Goal: Task Accomplishment & Management: Complete application form

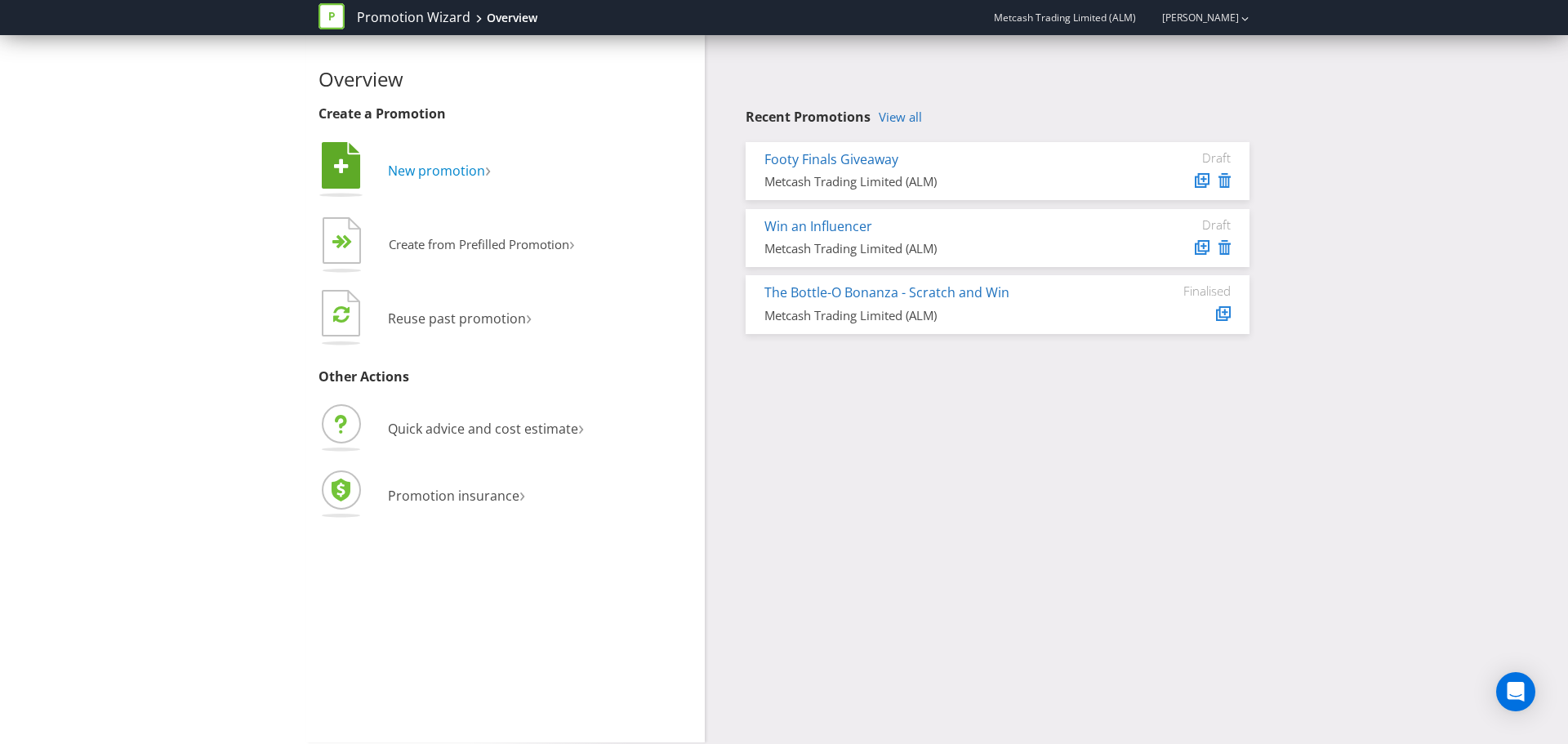
click at [423, 167] on span "New promotion" at bounding box center [437, 171] width 97 height 18
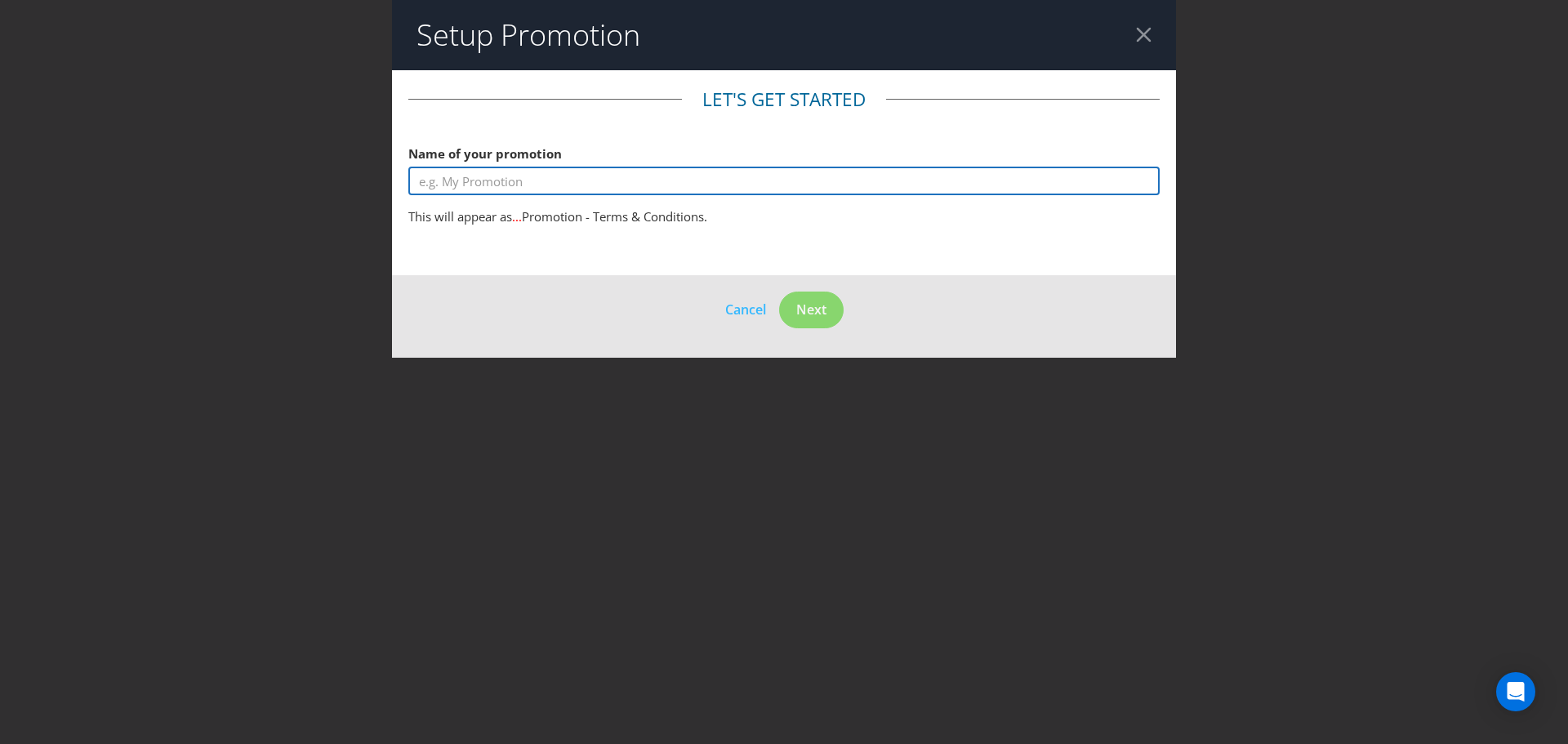
click at [464, 183] on input "text" at bounding box center [784, 181] width 751 height 28
click at [415, 183] on input "Footy Finals Free Mixer Activation" at bounding box center [784, 181] width 751 height 28
type input "The Bottle-O Footy Finals Free Mixer Activation"
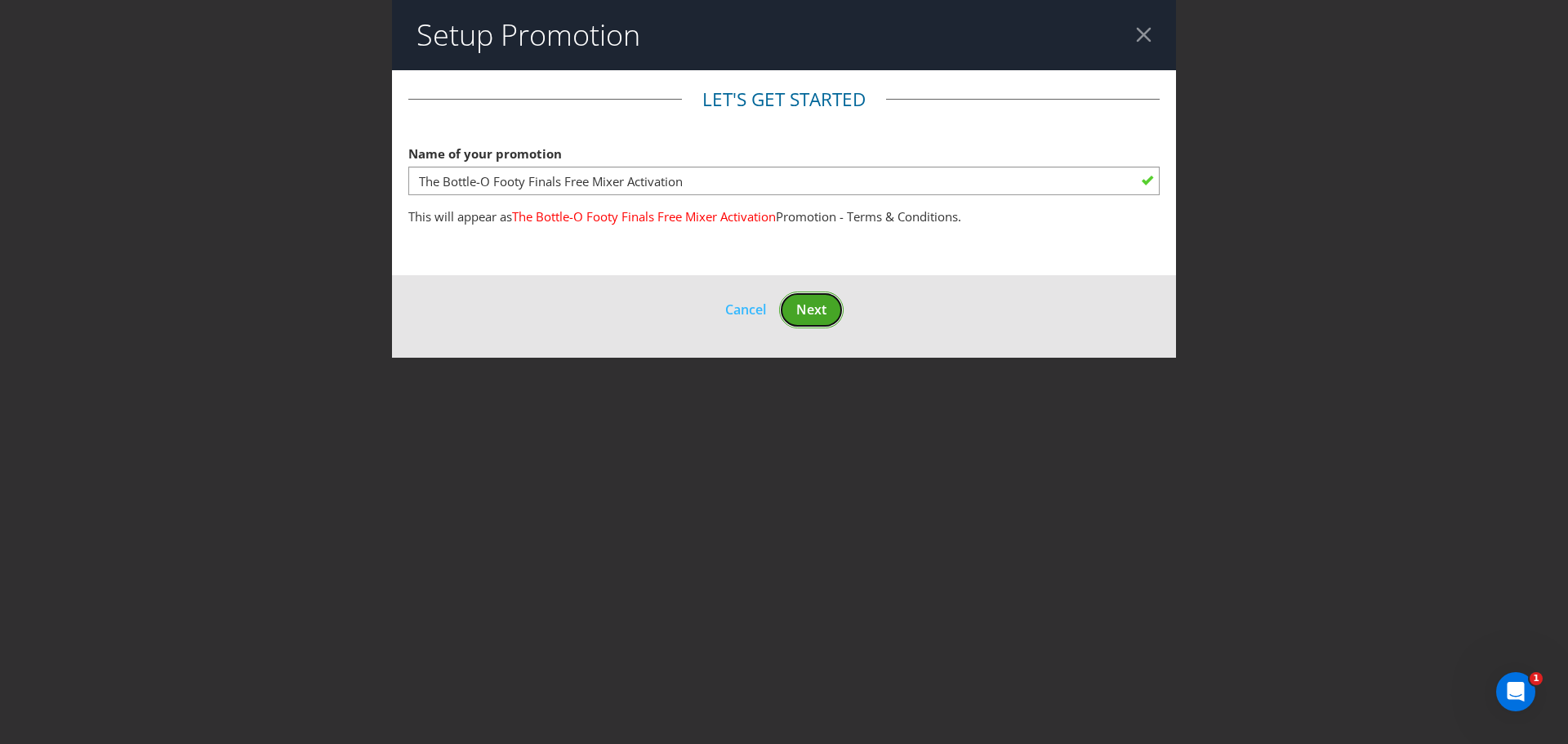
click at [816, 311] on span "Next" at bounding box center [811, 309] width 30 height 18
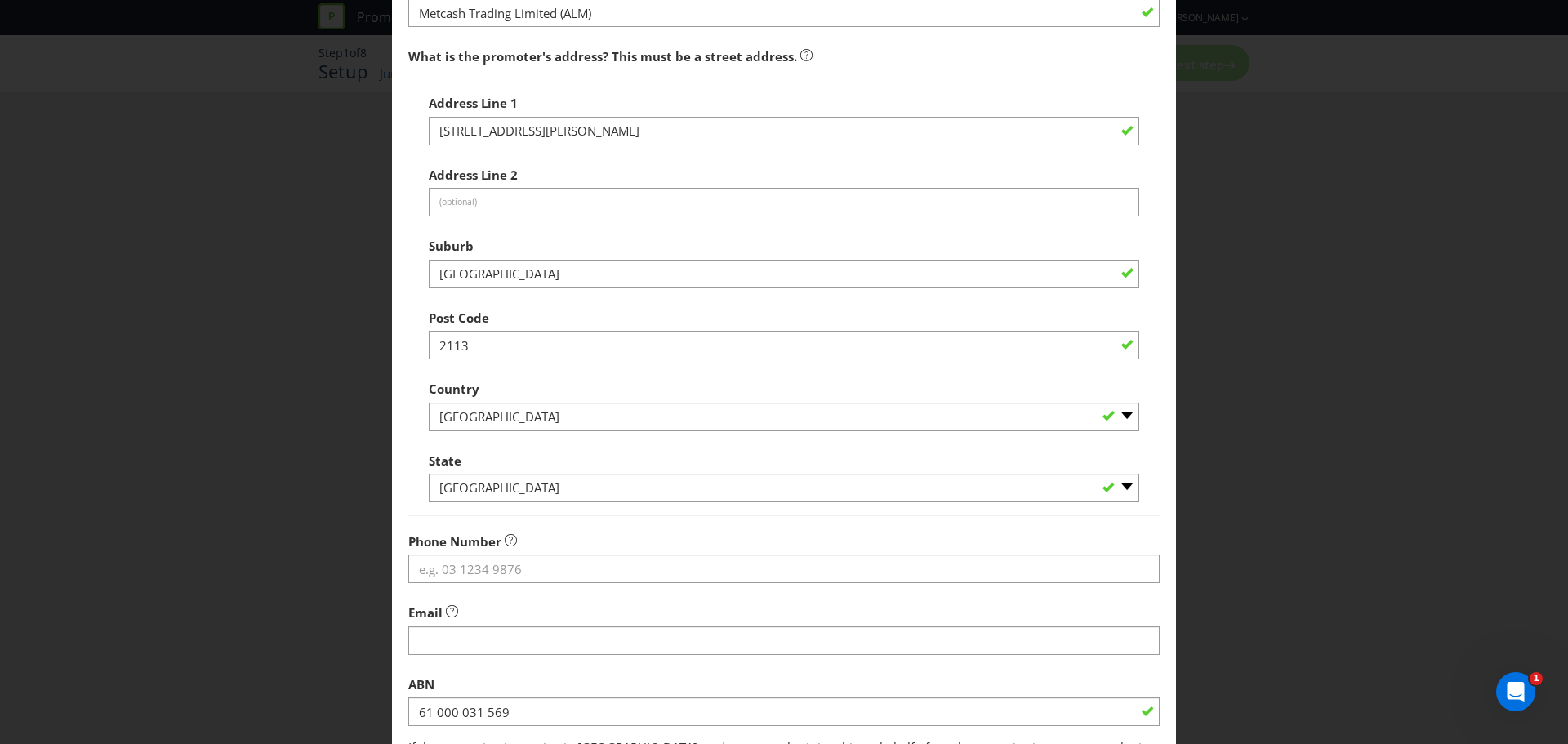
scroll to position [322, 0]
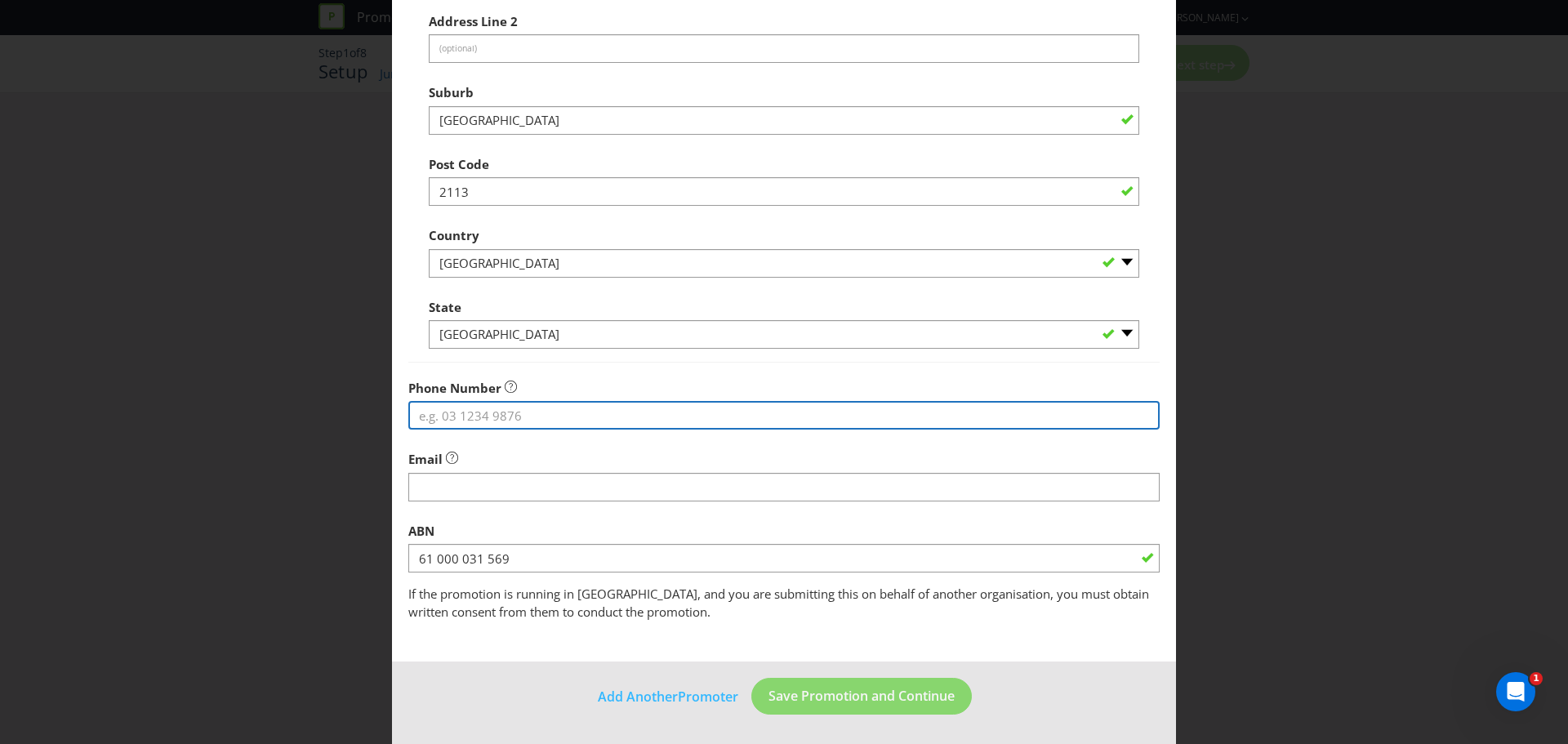
click at [633, 421] on input "tel" at bounding box center [784, 415] width 751 height 28
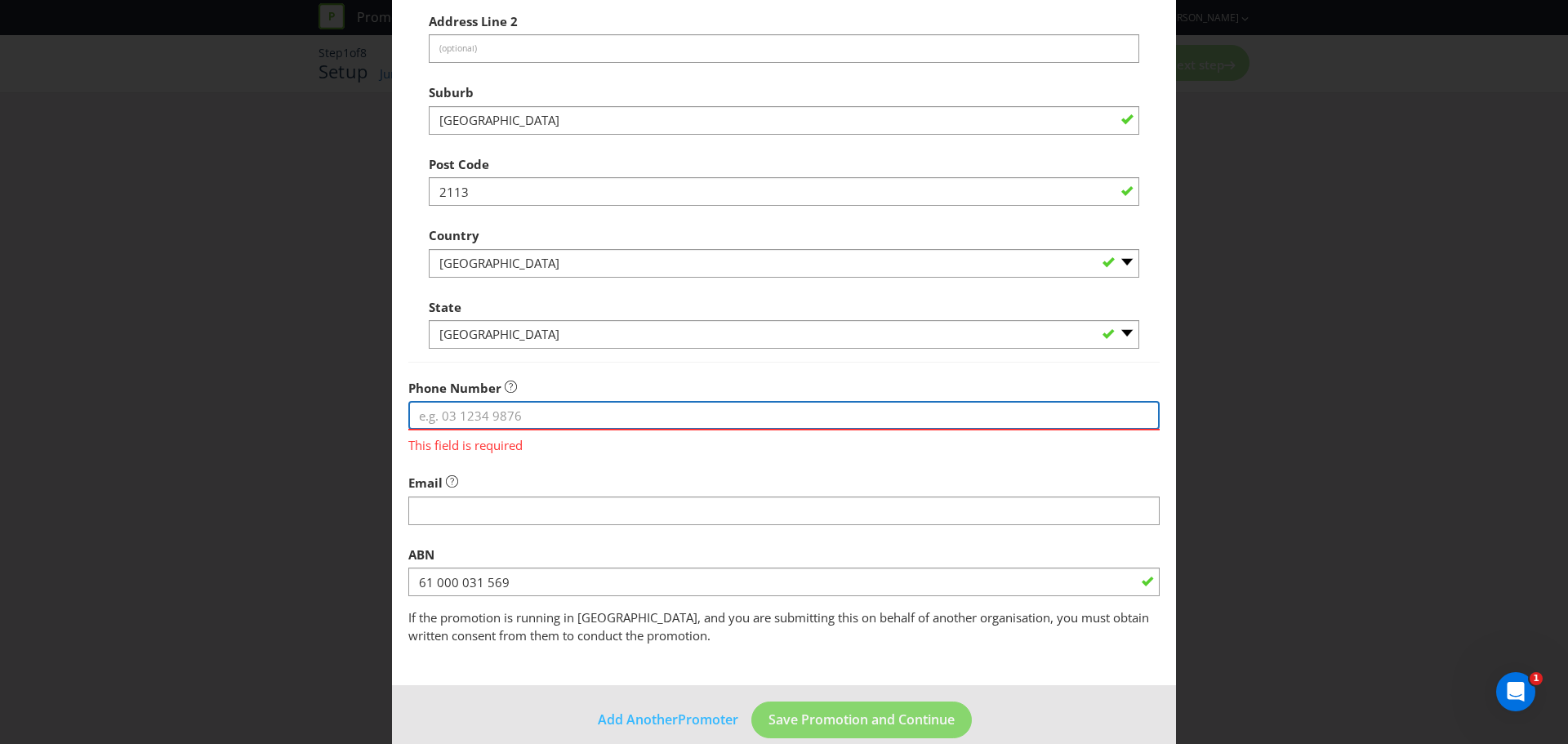
paste input "[PHONE_NUMBER]"
drag, startPoint x: 452, startPoint y: 415, endPoint x: 349, endPoint y: 407, distance: 103.3
click at [349, 407] on div "Add Promoter Promoter Information Company Name Metcash Trading Limited (ALM) Wh…" at bounding box center [784, 372] width 1568 height 744
type input "0297413000"
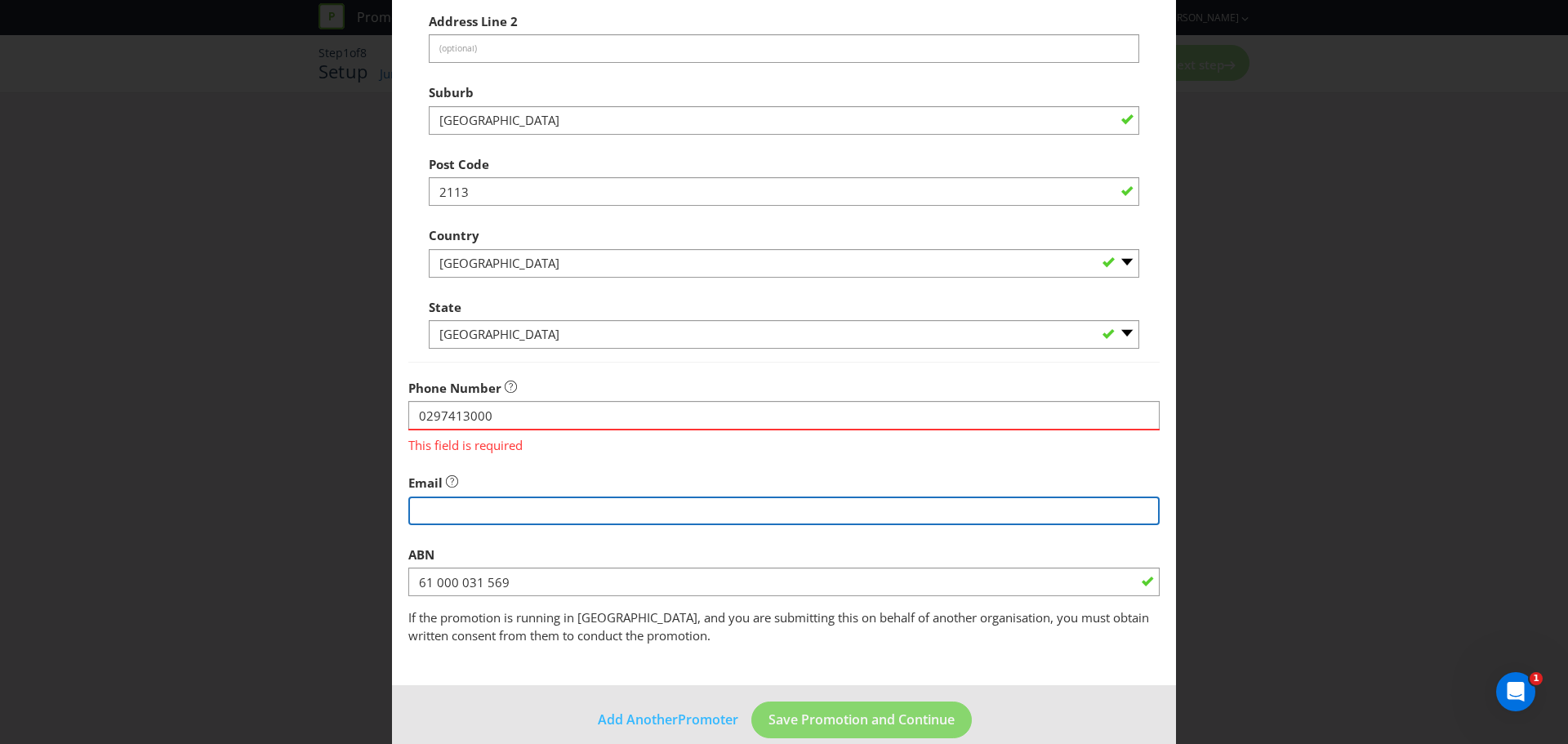
click at [452, 508] on fieldset "Promoter Information Company Name Metcash Trading Limited (ALM) What is the pro…" at bounding box center [784, 205] width 751 height 880
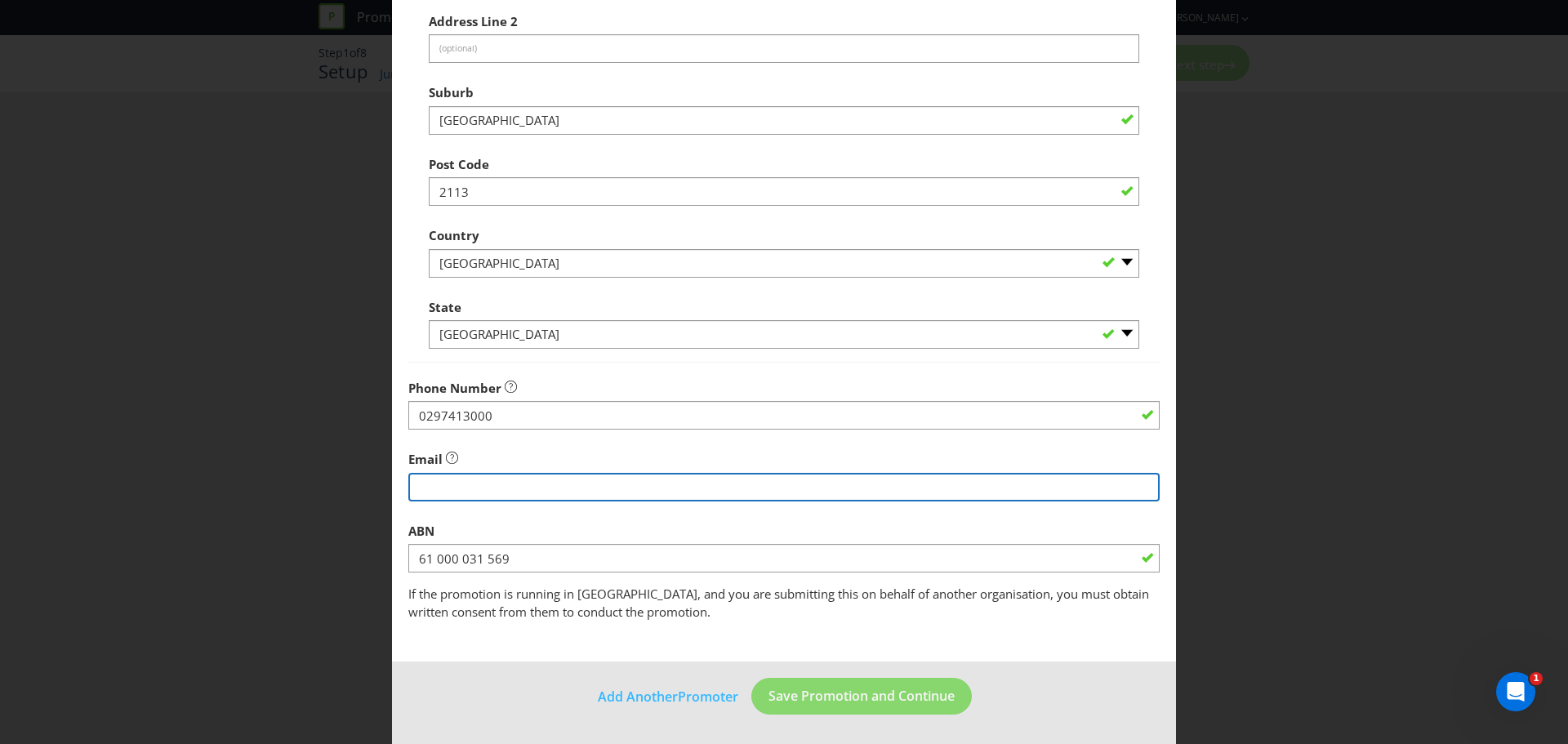
type input "[PERSON_NAME][EMAIL_ADDRESS][PERSON_NAME][DOMAIN_NAME]"
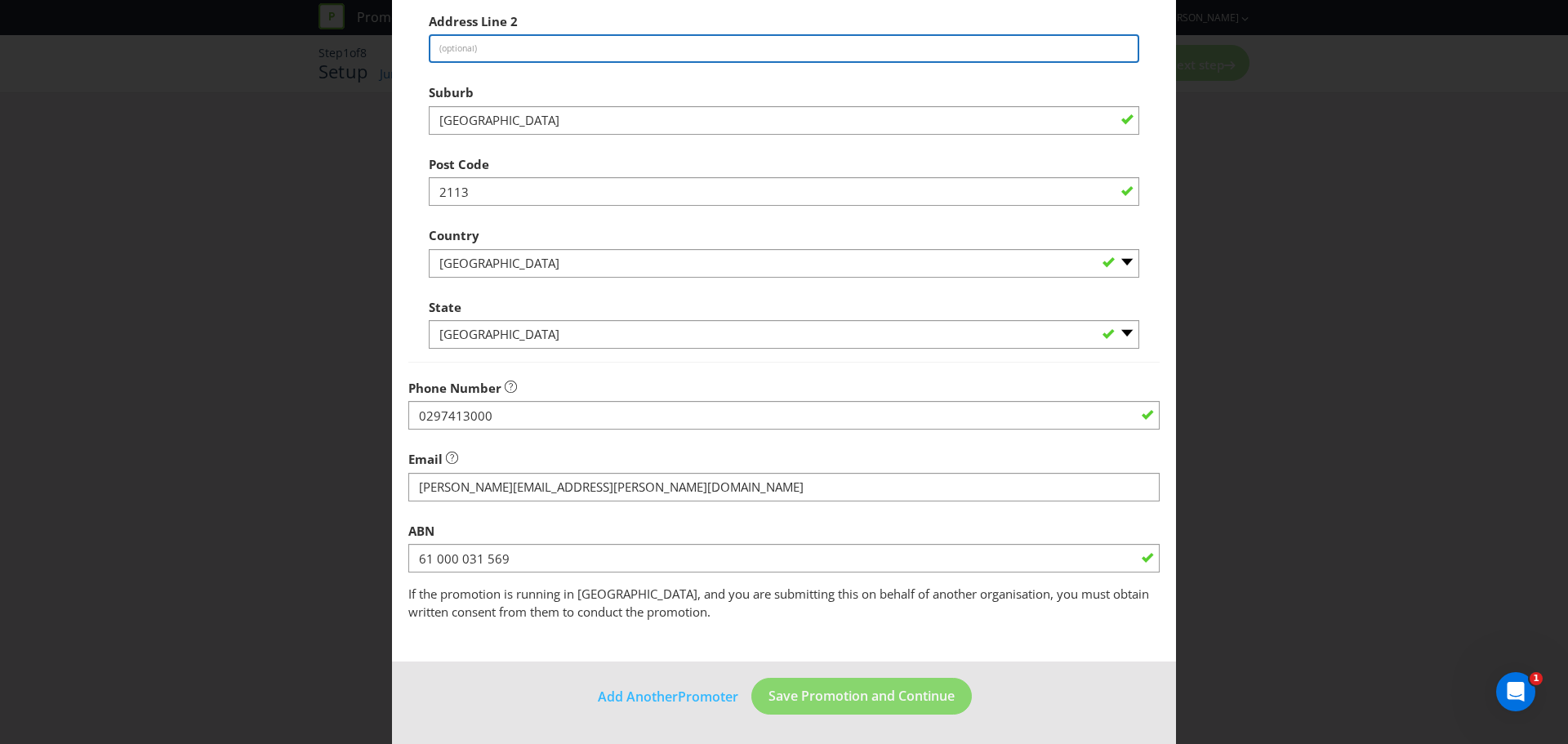
type input "[PERSON_NAME] Drive"
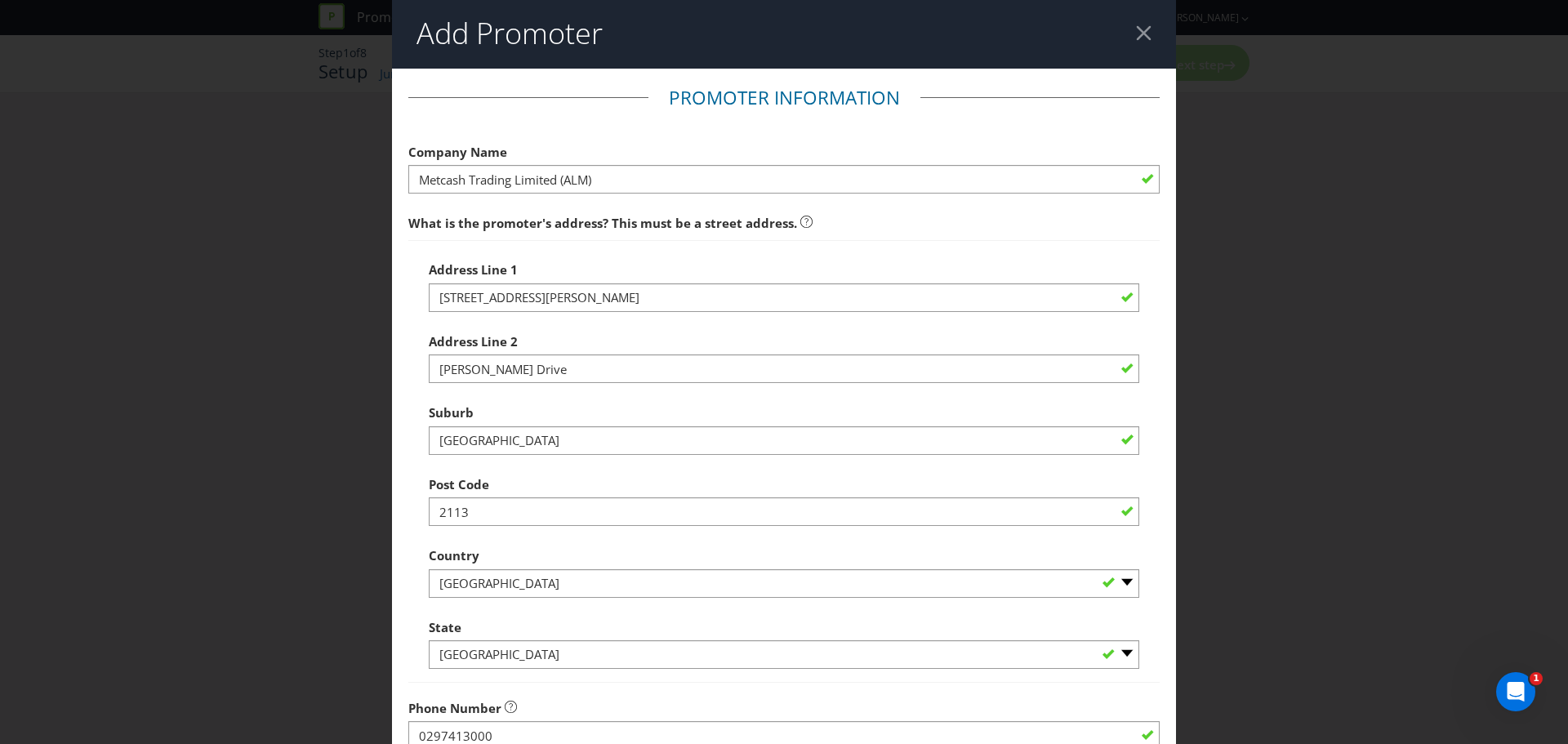
scroll to position [2, 0]
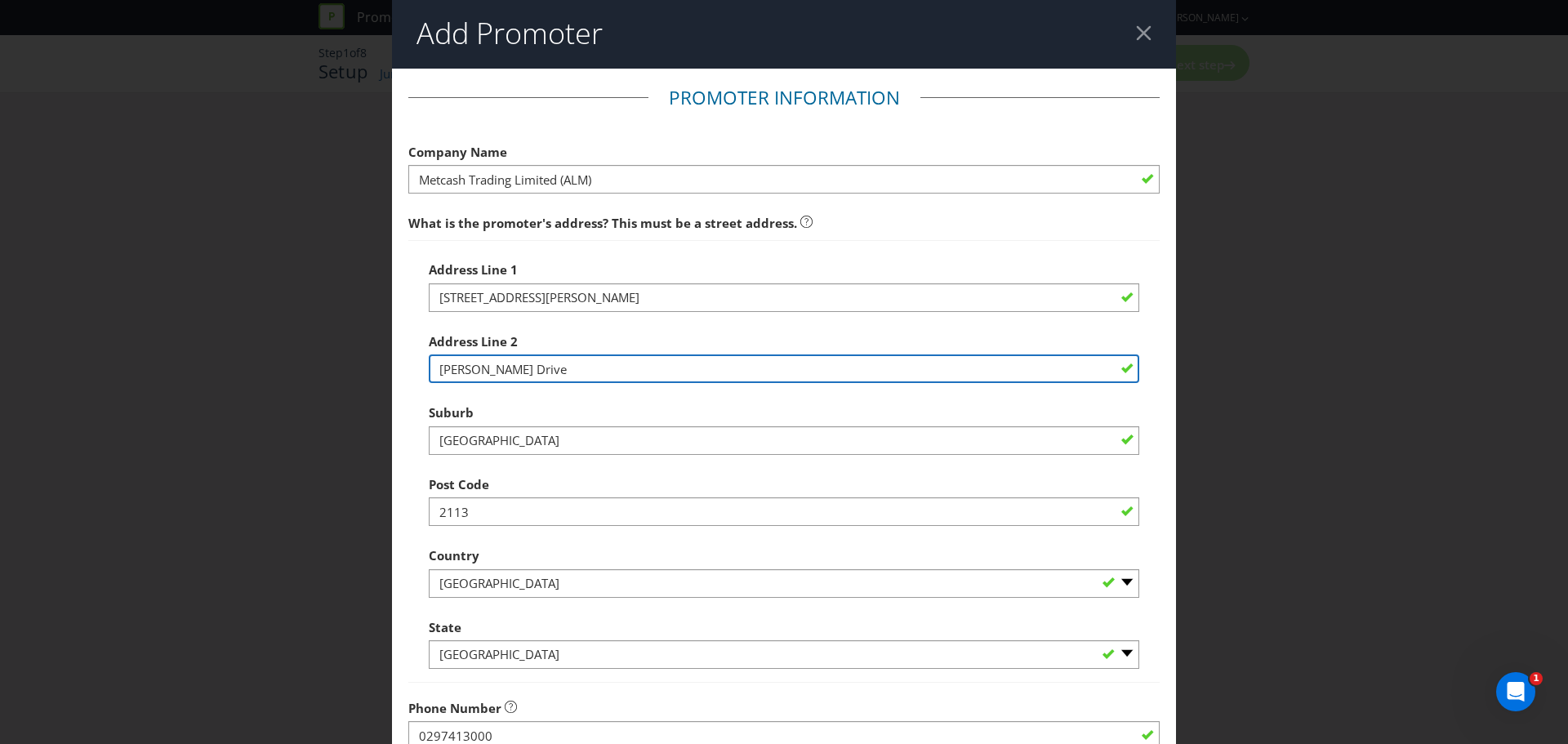
click at [479, 368] on input "[PERSON_NAME] Drive" at bounding box center [784, 368] width 710 height 28
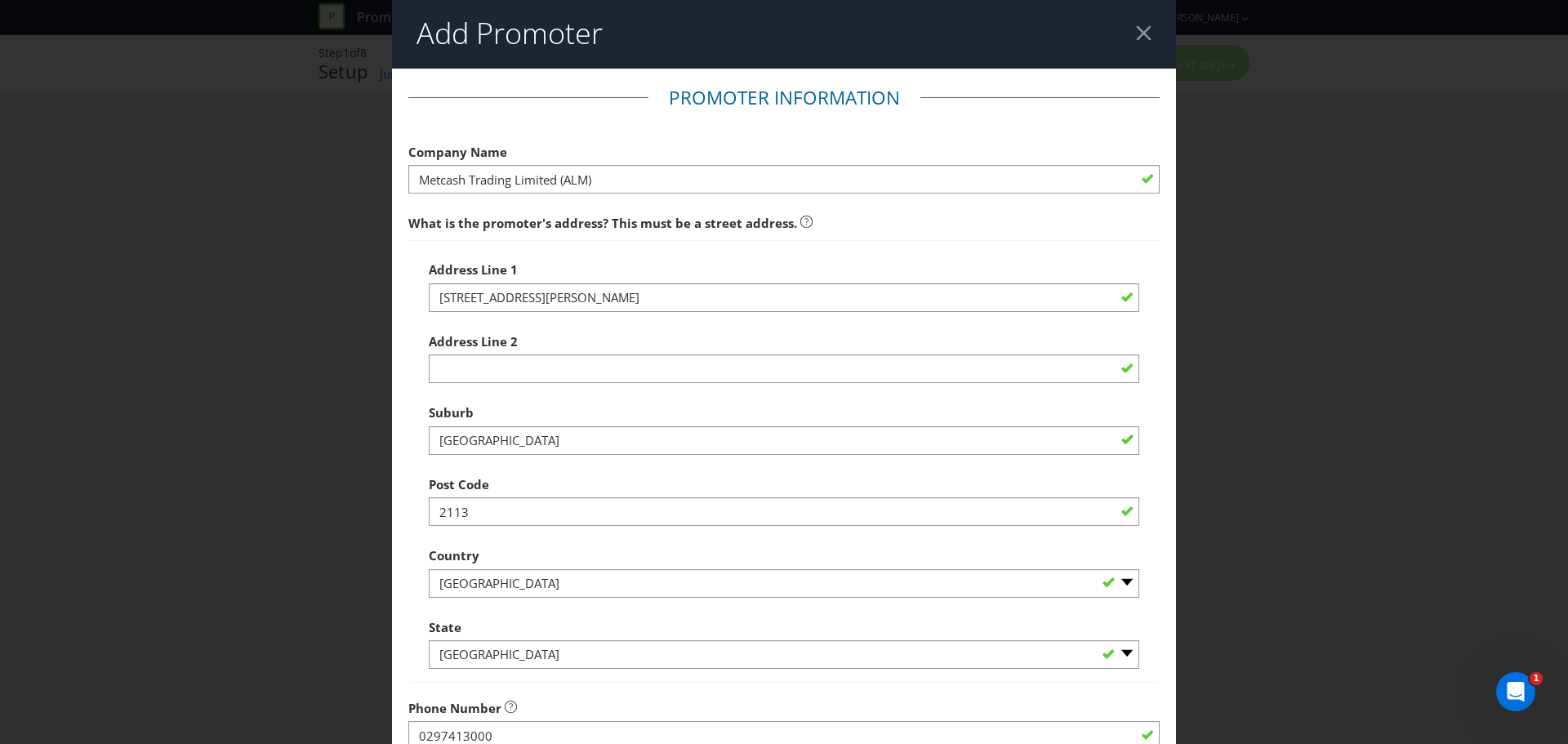
click at [585, 399] on div "Suburb [GEOGRAPHIC_DATA]" at bounding box center [784, 425] width 710 height 58
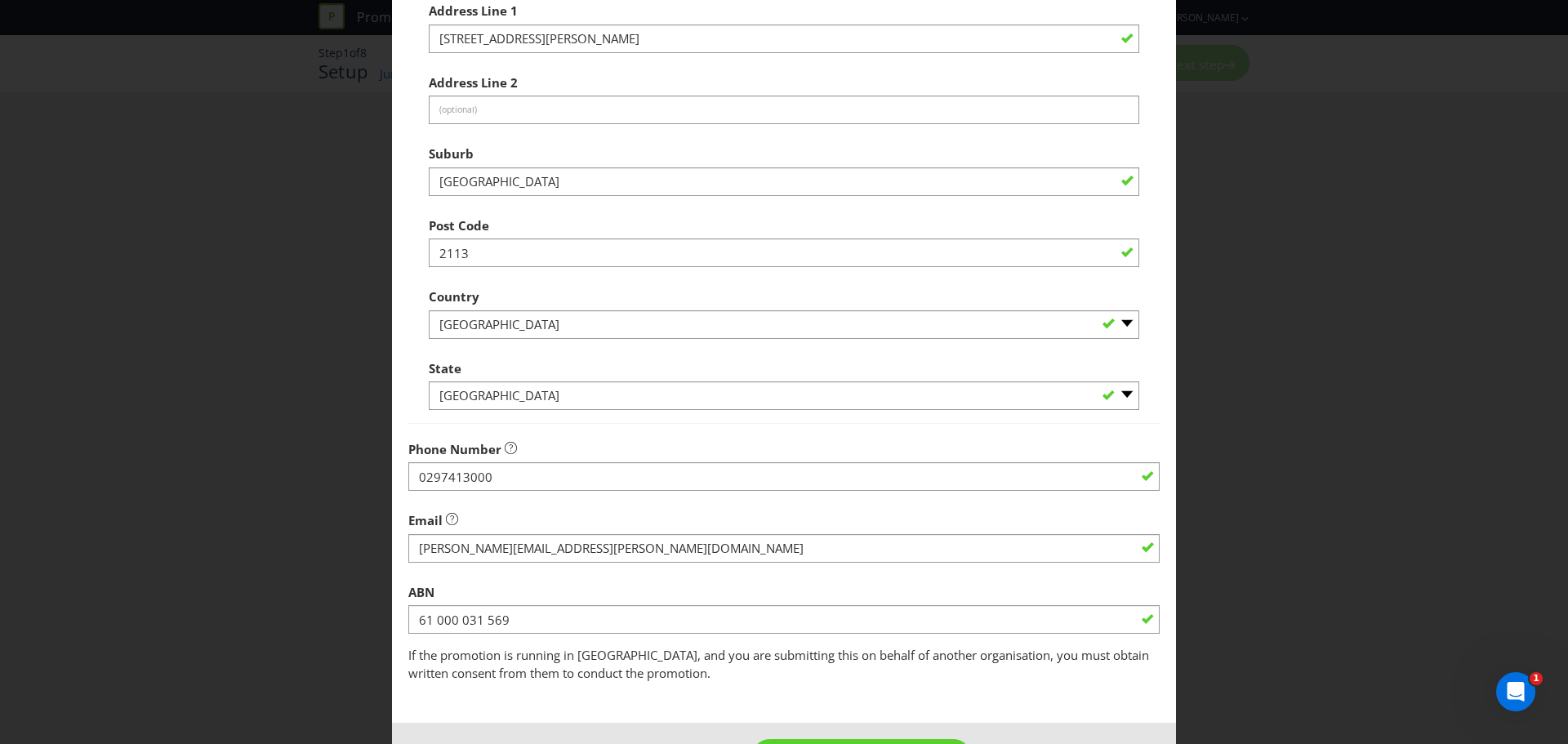
scroll to position [322, 0]
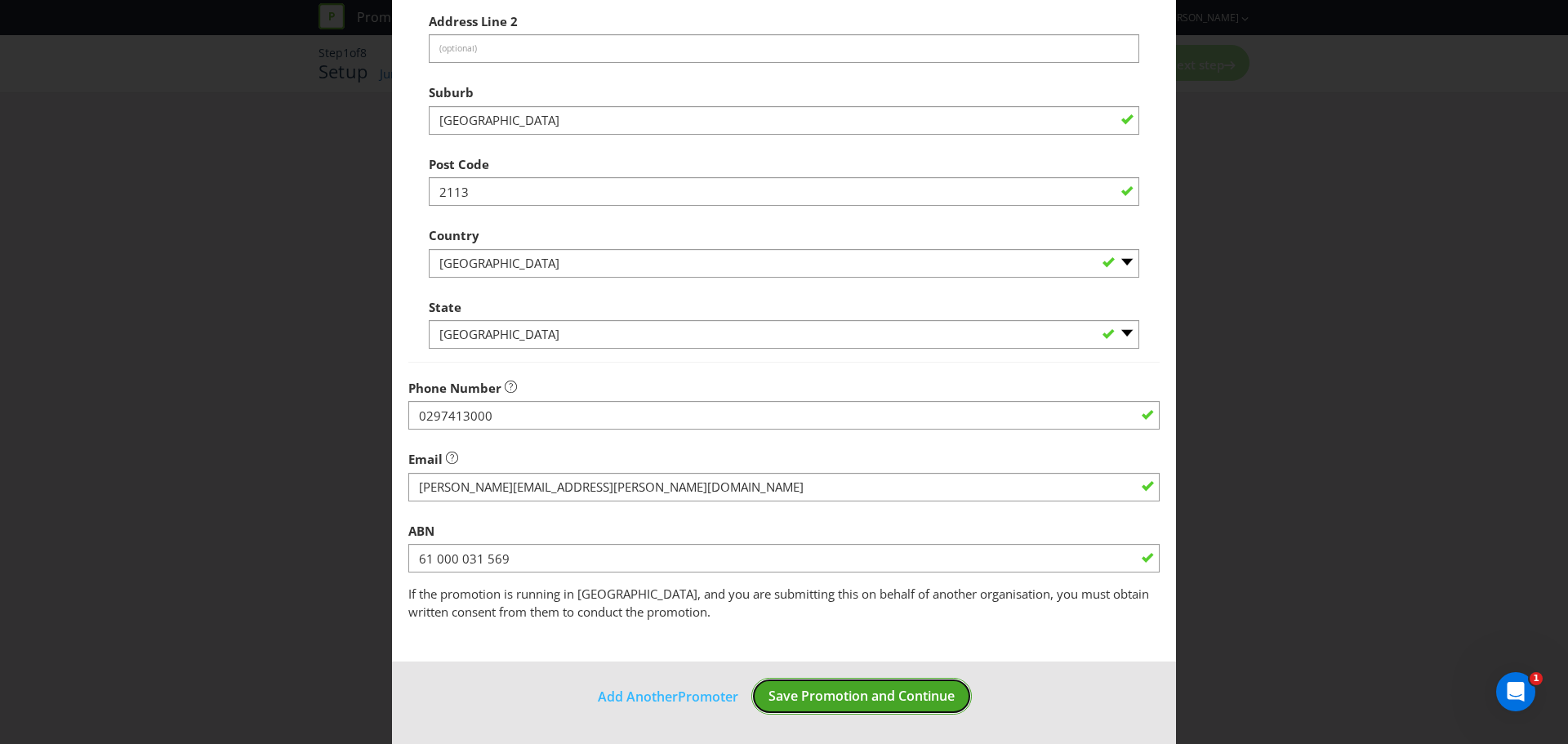
click at [807, 698] on span "Save Promotion and Continue" at bounding box center [862, 695] width 186 height 18
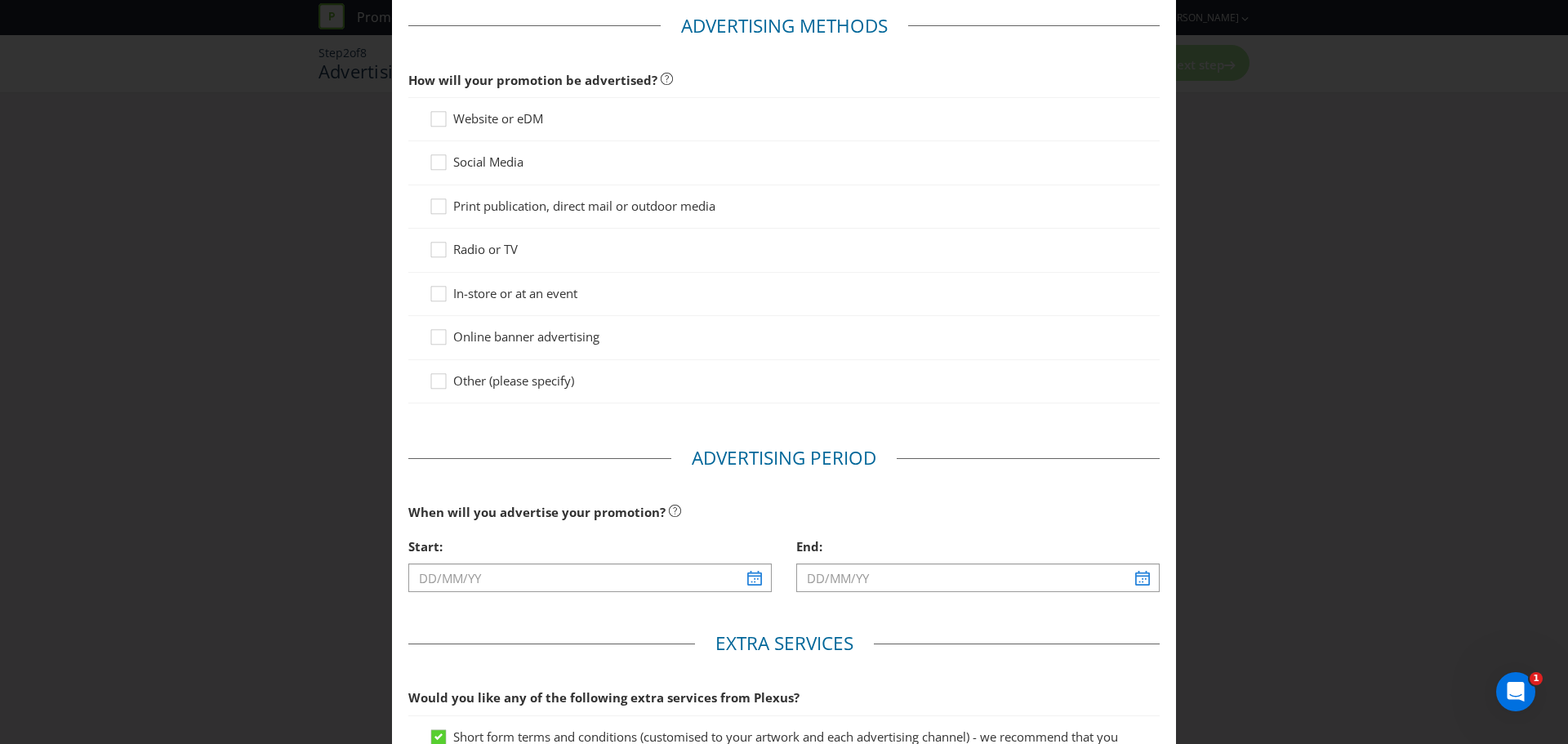
scroll to position [74, 0]
click at [433, 120] on icon at bounding box center [441, 122] width 25 height 25
click at [0, 0] on input "Website or eDM" at bounding box center [0, 0] width 0 height 0
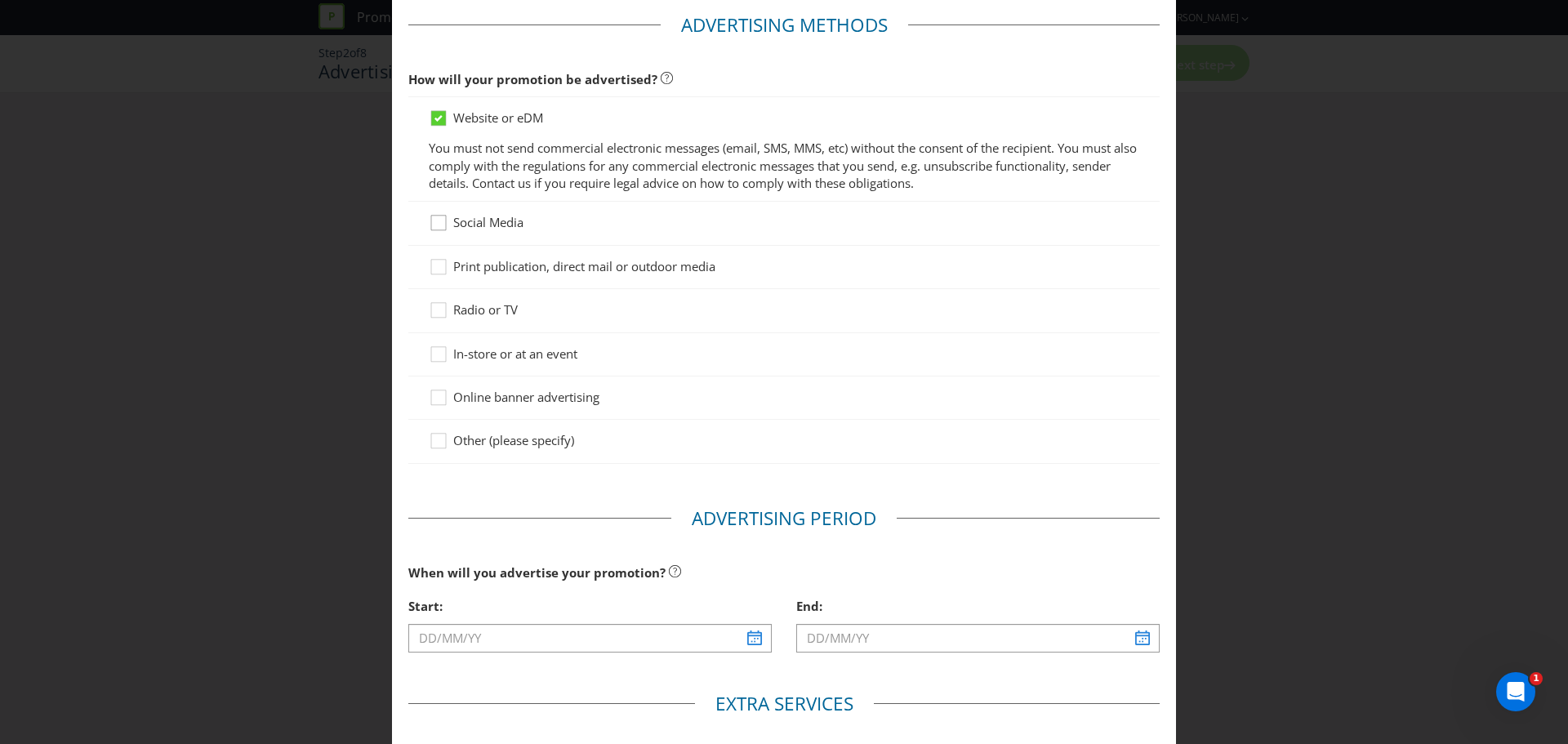
click at [437, 225] on icon at bounding box center [441, 227] width 25 height 25
click at [0, 0] on input "Social Media" at bounding box center [0, 0] width 0 height 0
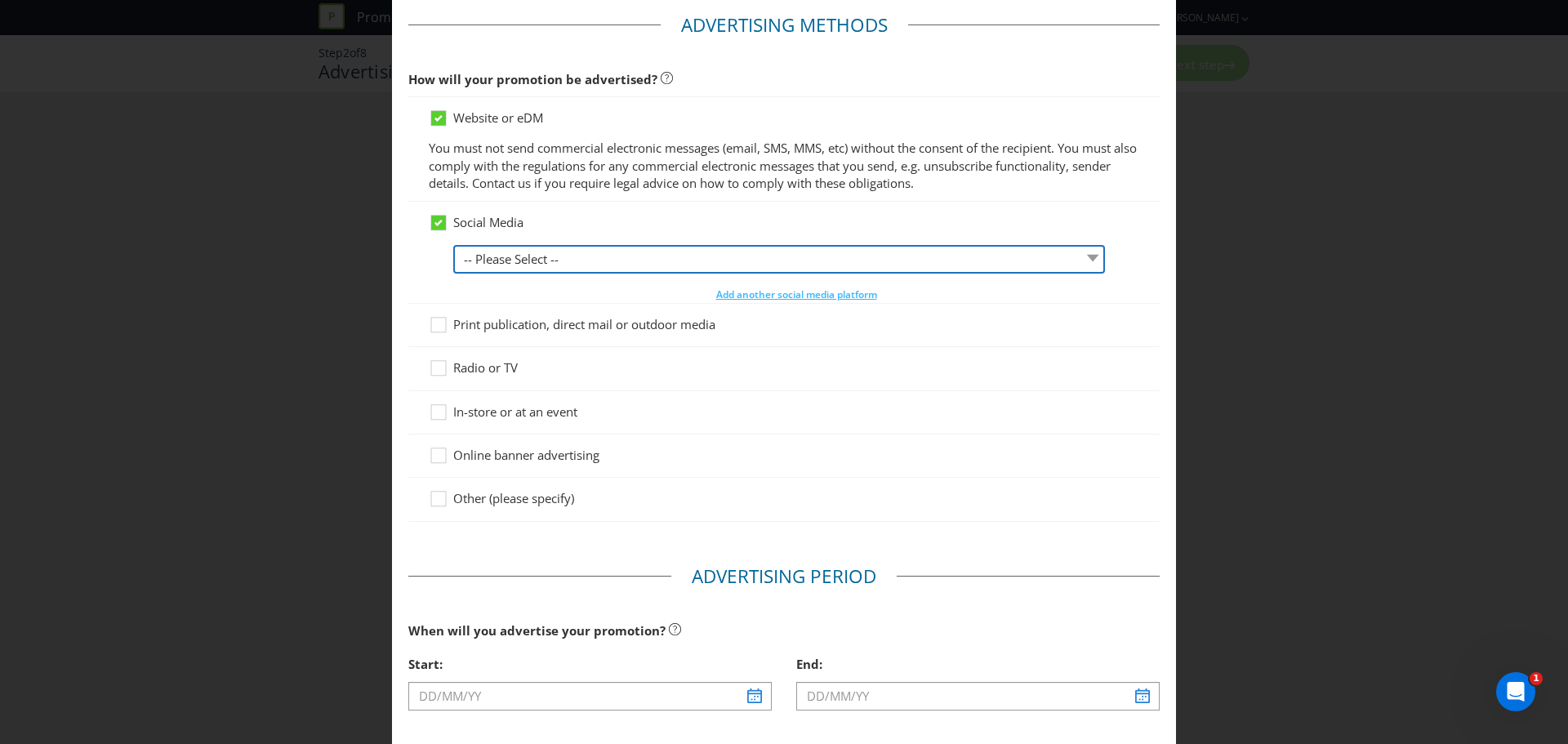
click at [537, 252] on select "-- Please Select -- Facebook X Instagram Snapchat LinkedIn Pinterest Tumblr You…" at bounding box center [780, 260] width 652 height 28
select select "FACEBOOK"
click at [454, 245] on select "-- Please Select -- Facebook X Instagram Snapchat LinkedIn Pinterest Tumblr You…" at bounding box center [780, 260] width 652 height 28
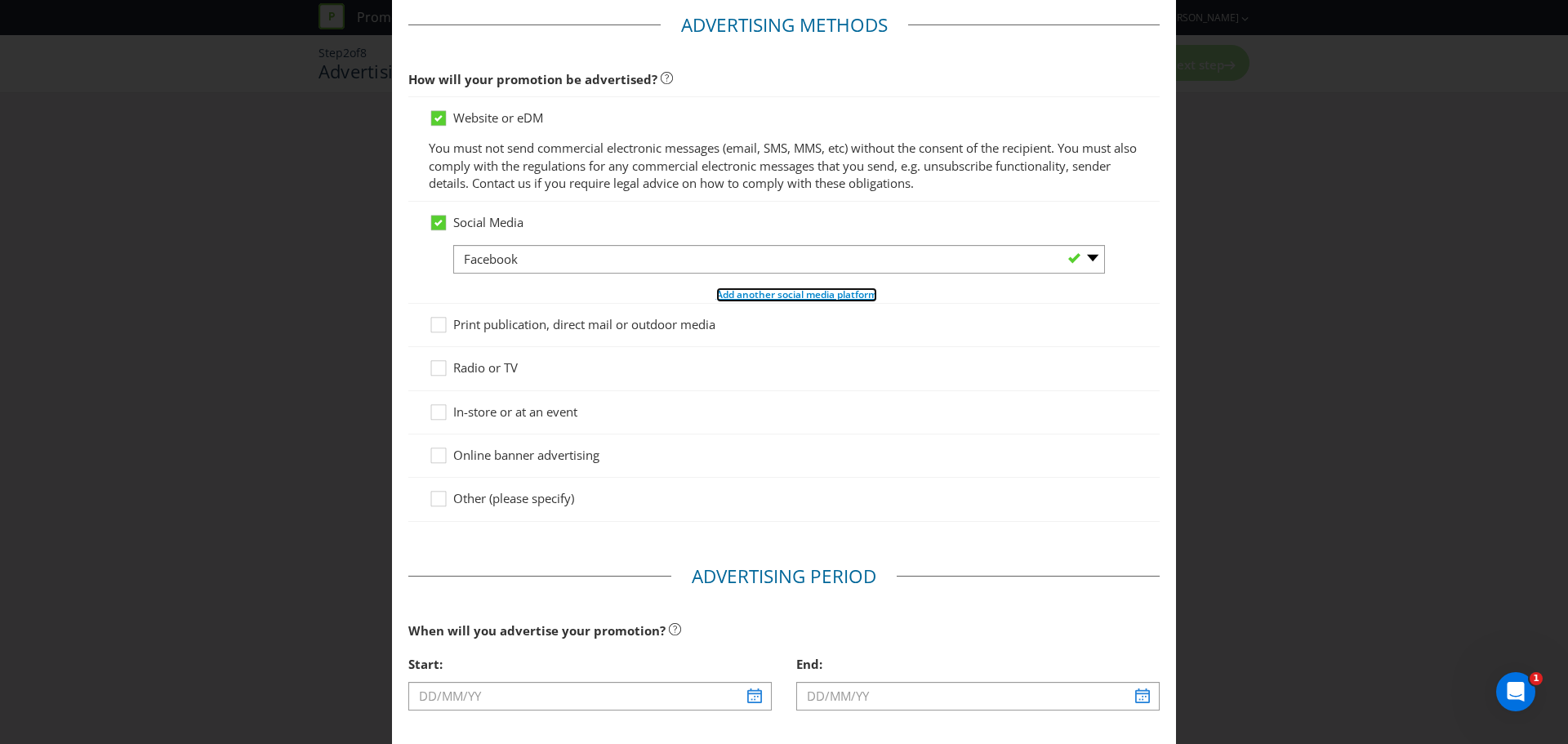
click at [728, 296] on span "Add another social media platform" at bounding box center [797, 295] width 161 height 14
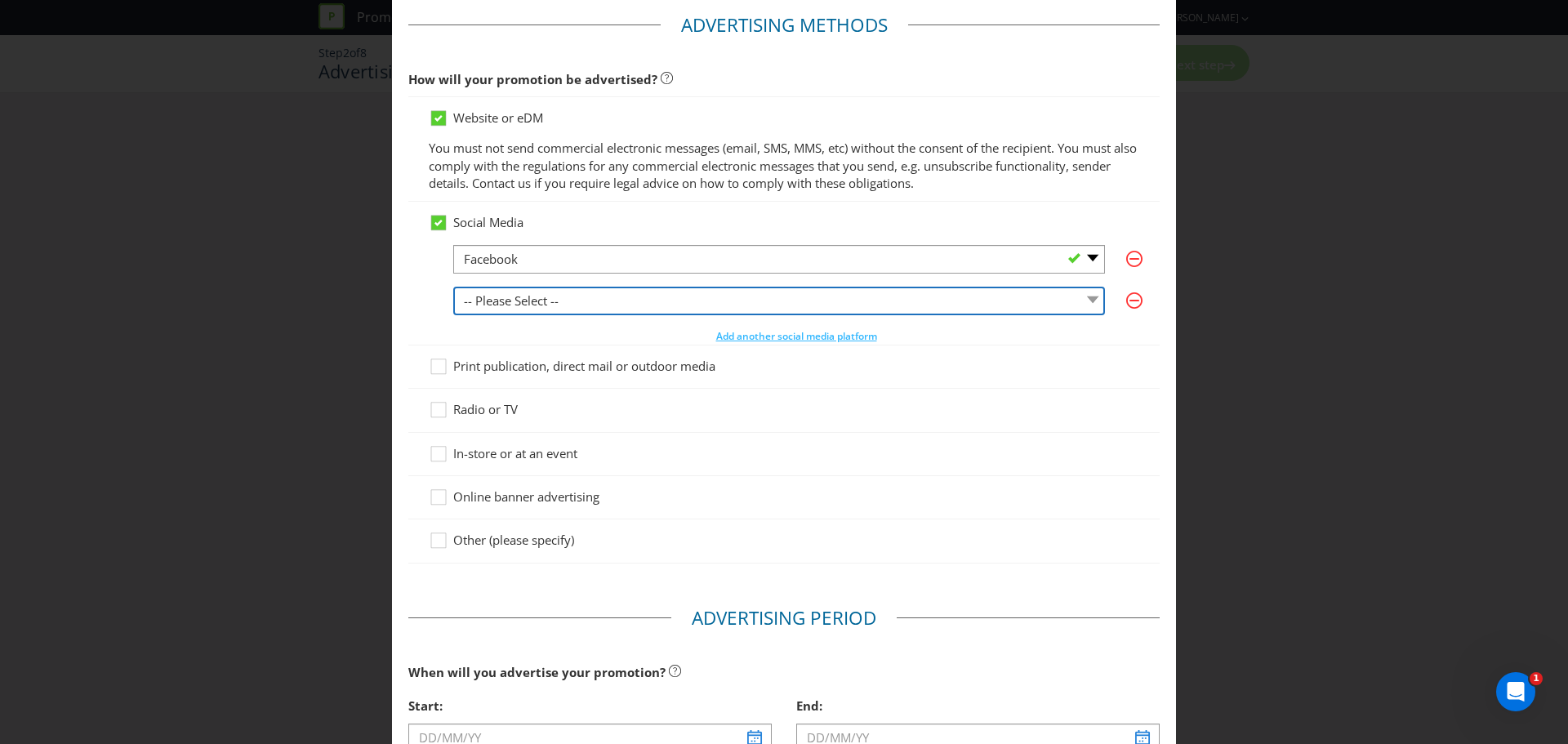
click at [699, 309] on select "-- Please Select -- Facebook X Instagram Snapchat LinkedIn Pinterest Tumblr You…" at bounding box center [780, 301] width 652 height 28
select select "INSTAGRAM"
click at [454, 287] on select "-- Please Select -- Facebook X Instagram Snapchat LinkedIn Pinterest Tumblr You…" at bounding box center [780, 301] width 652 height 28
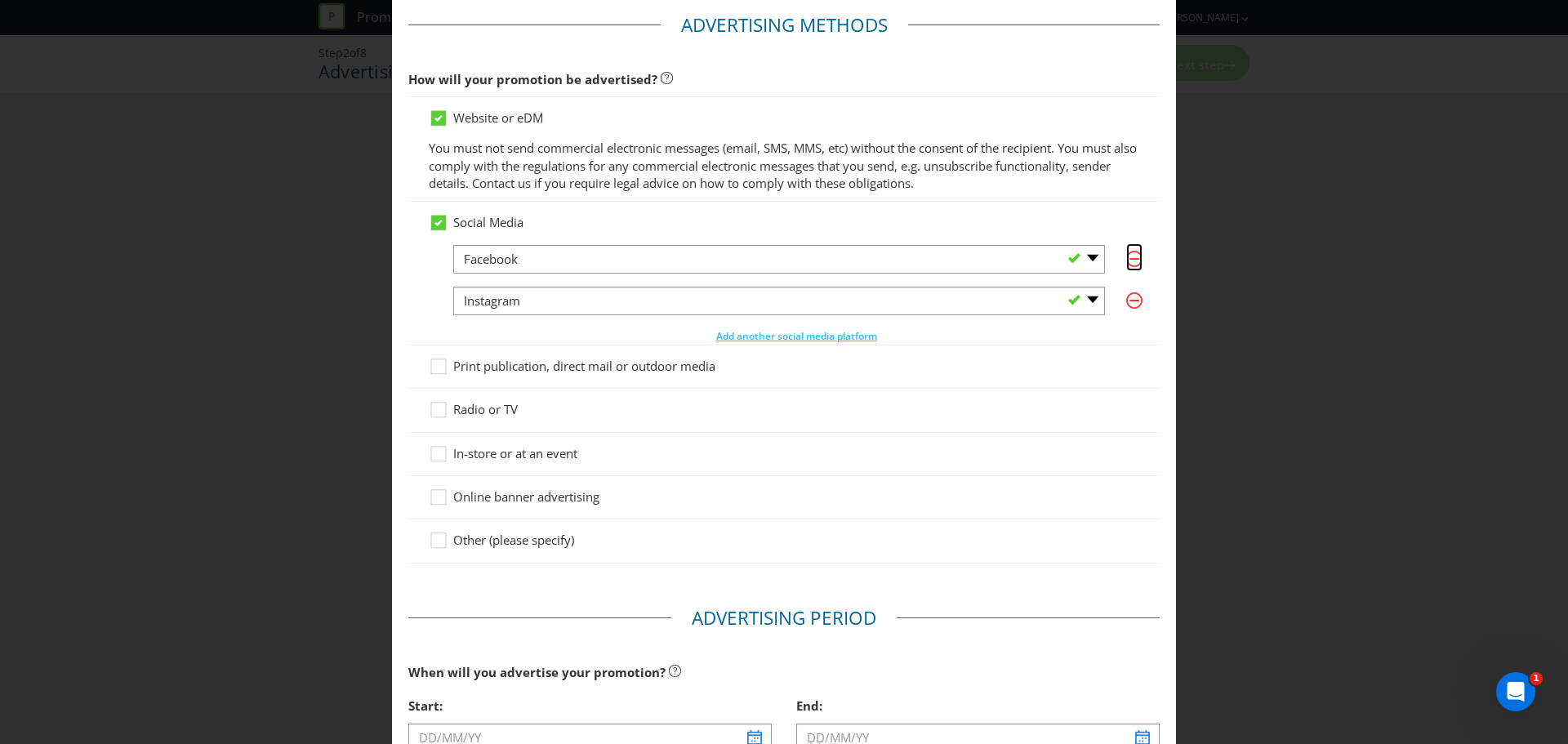
click at [1129, 258] on icon "button" at bounding box center [1134, 259] width 10 height 2
select select "INSTAGRAM"
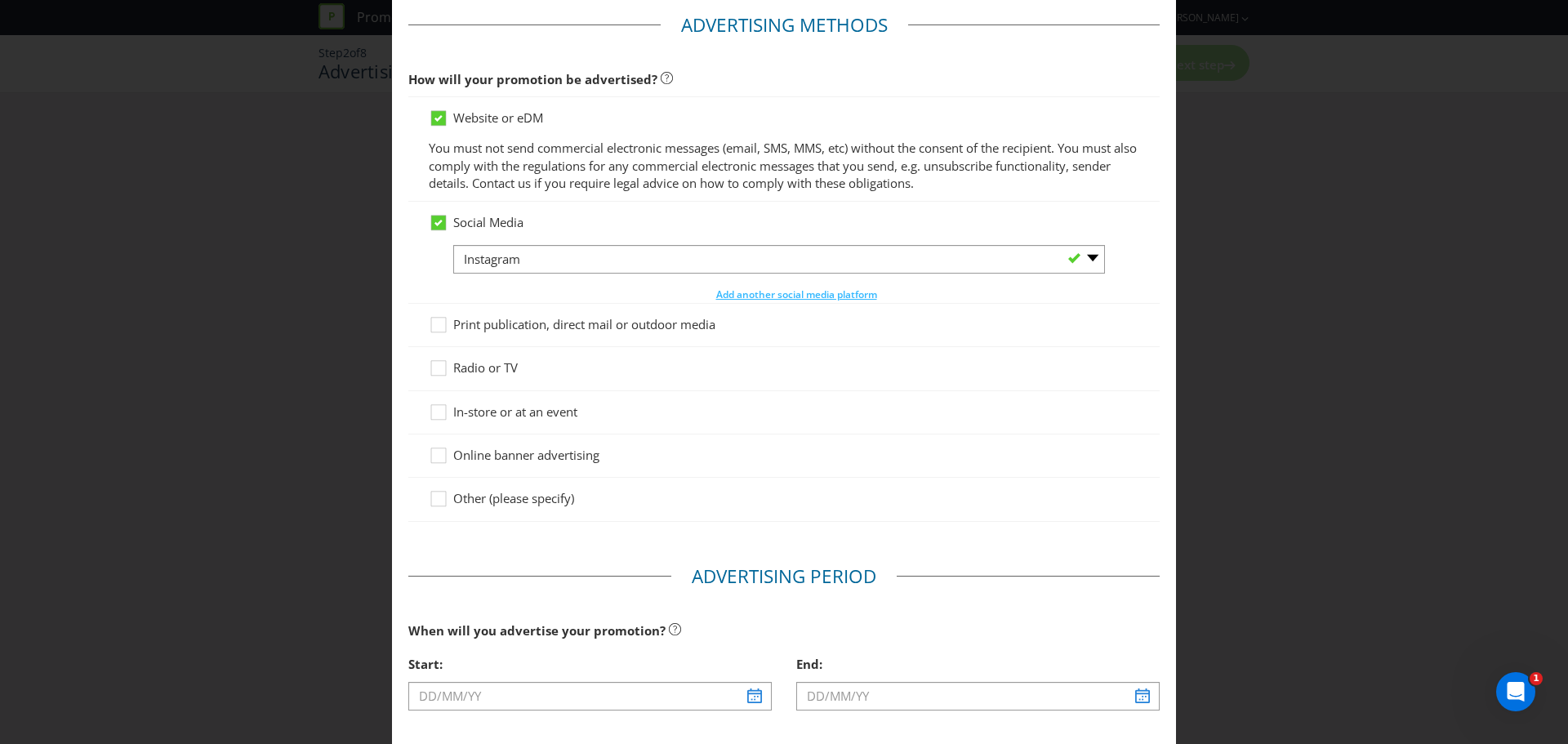
drag, startPoint x: 1127, startPoint y: 258, endPoint x: 550, endPoint y: 253, distance: 577.0
click at [550, 253] on div "-- Please Select -- Facebook X Instagram Snapchat LinkedIn Pinterest Tumblr You…" at bounding box center [796, 260] width 687 height 29
click at [431, 221] on icon at bounding box center [439, 222] width 15 height 15
click at [0, 0] on input "Social Media" at bounding box center [0, 0] width 0 height 0
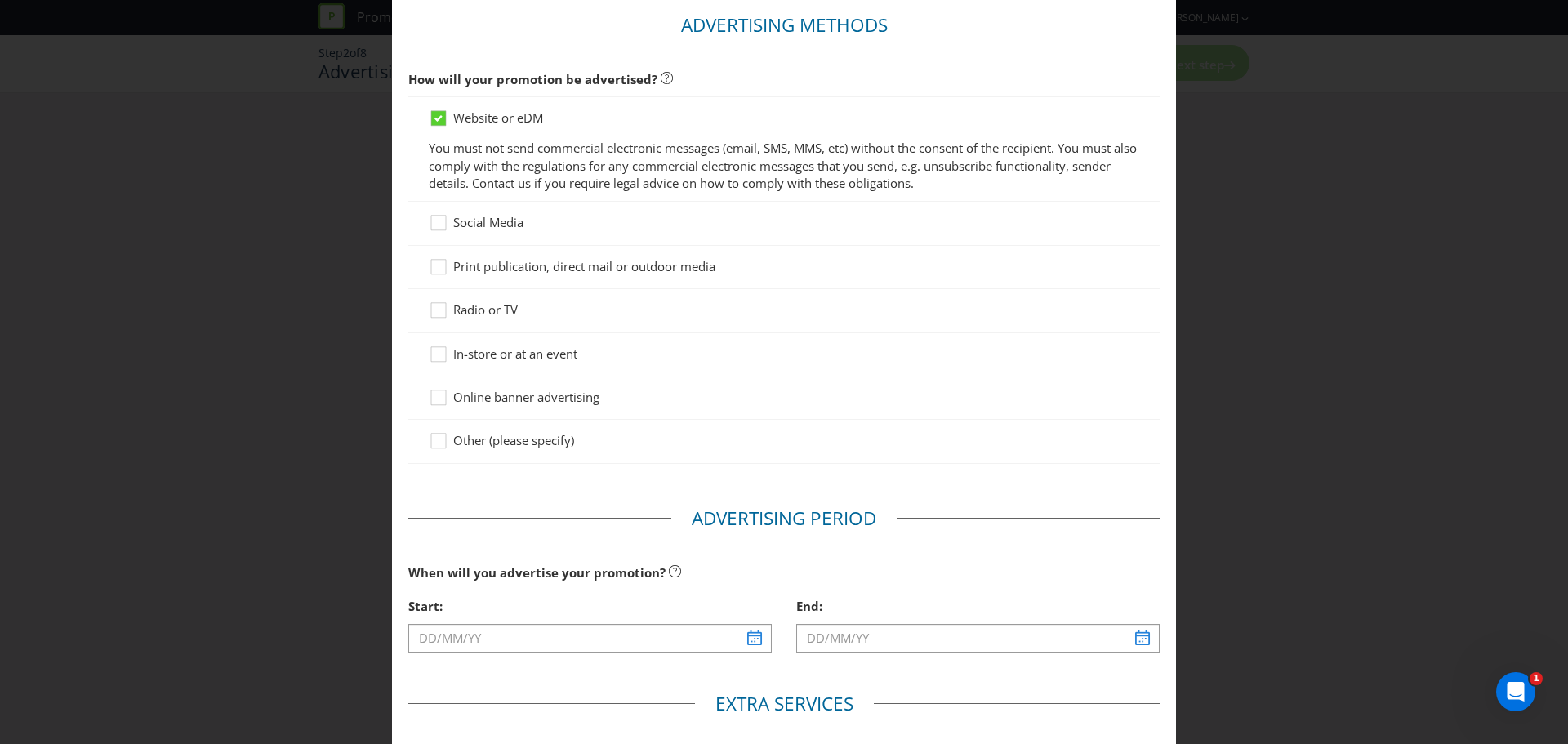
click at [539, 500] on main "Advertising Methods How will your promotion be advertised? Website or eDM You m…" at bounding box center [784, 485] width 784 height 980
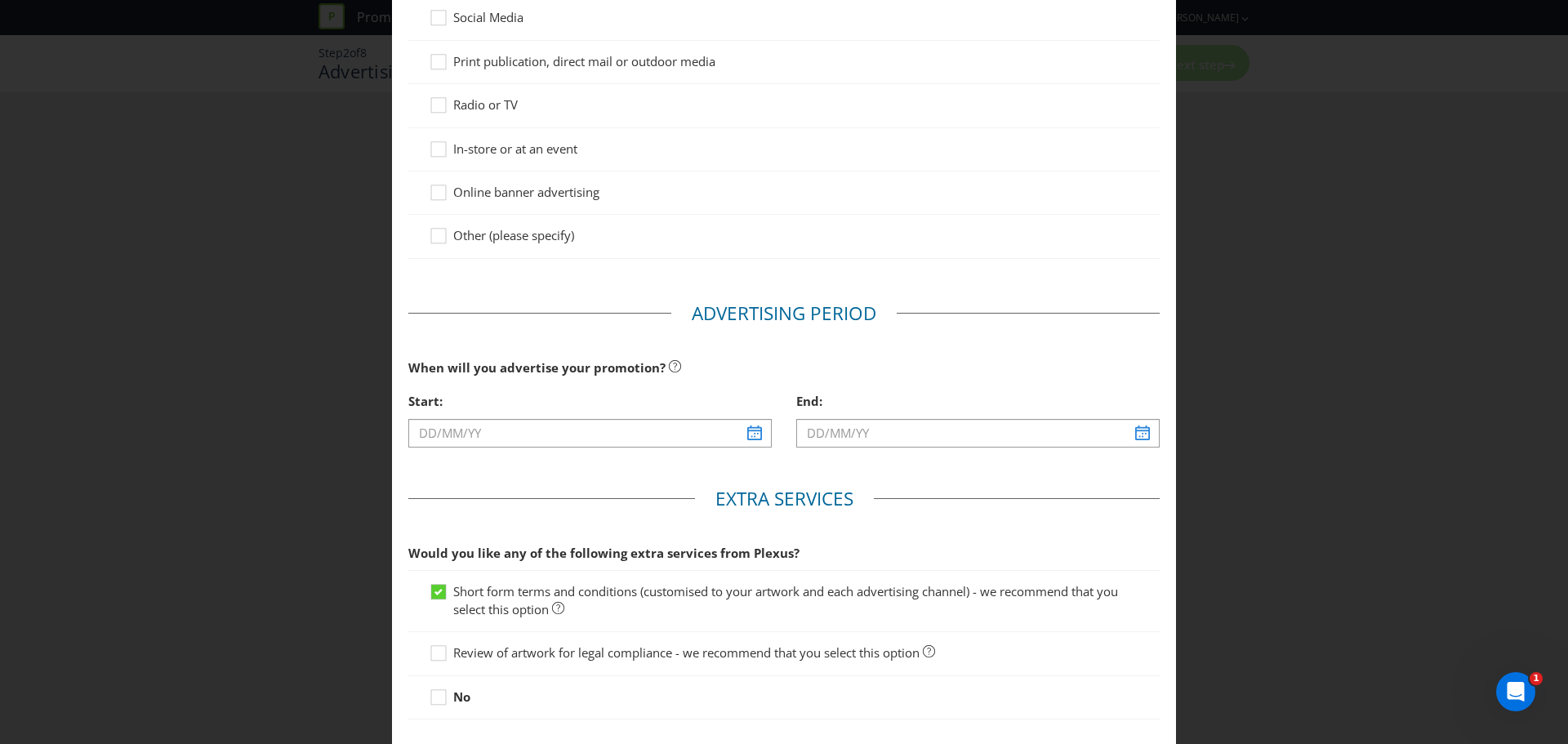
scroll to position [280, 0]
click at [747, 435] on input "text" at bounding box center [590, 432] width 363 height 28
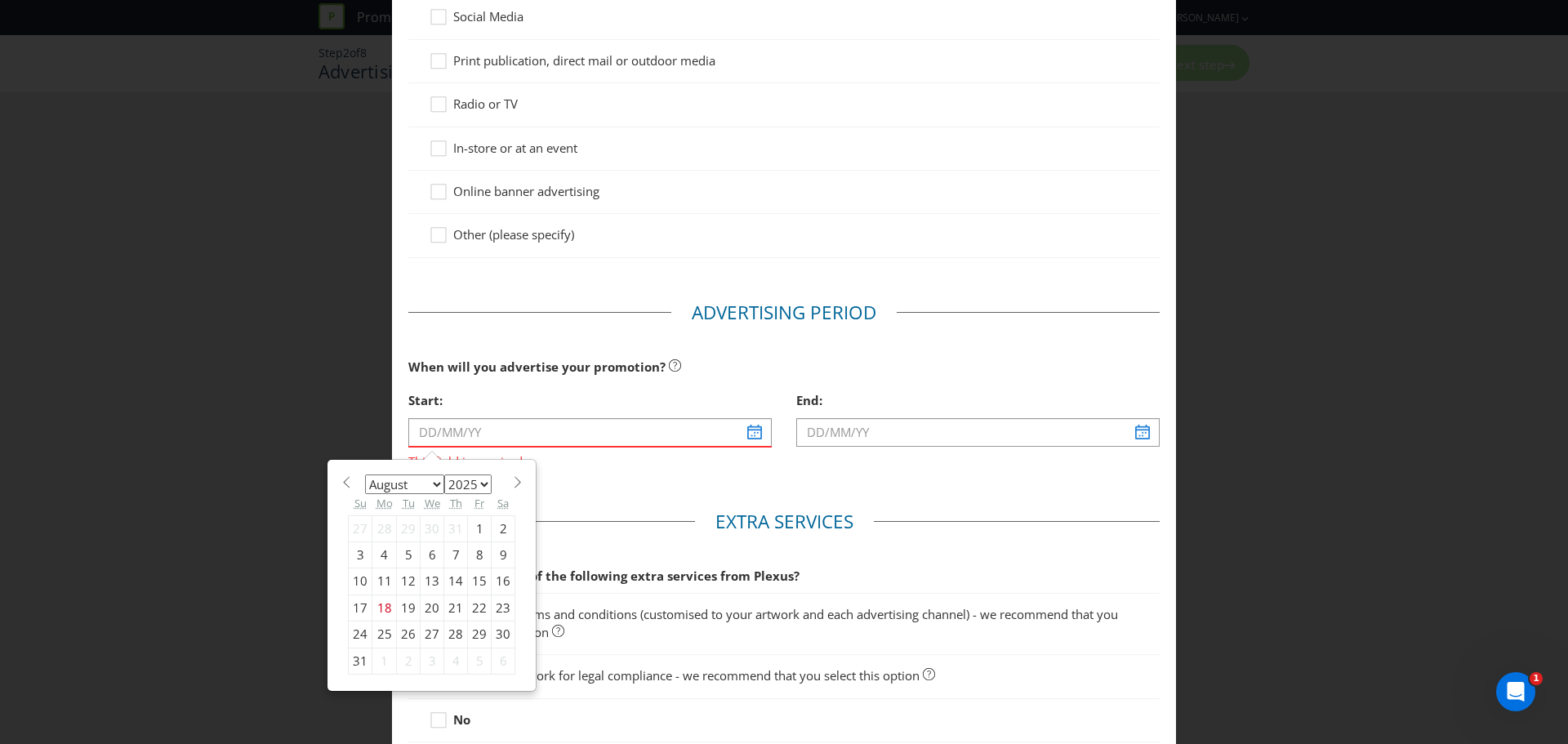
click at [511, 487] on span at bounding box center [517, 483] width 12 height 12
select select "8"
click at [382, 580] on div "15" at bounding box center [384, 582] width 25 height 27
type input "[DATE]"
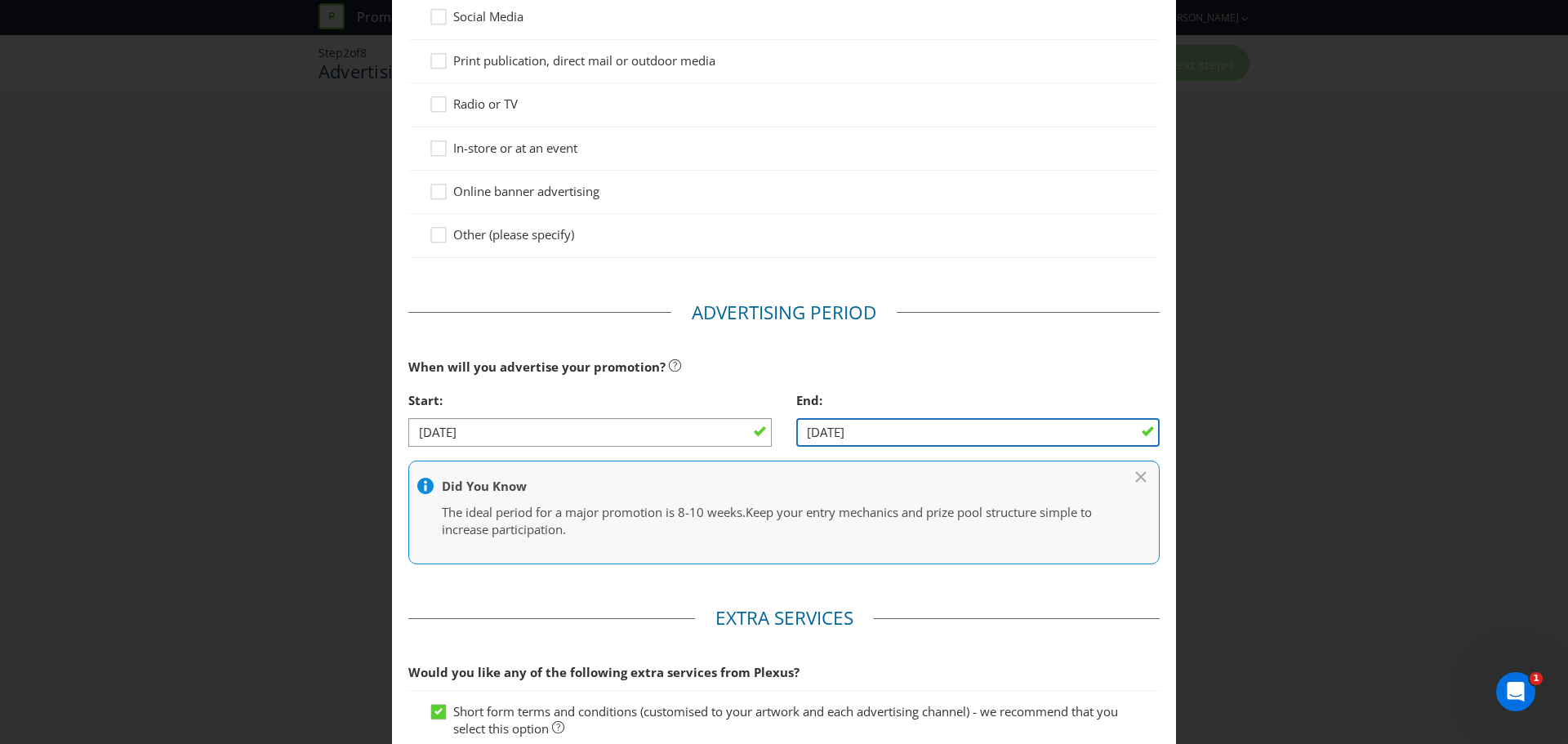
click at [904, 421] on input "[DATE]" at bounding box center [978, 432] width 363 height 28
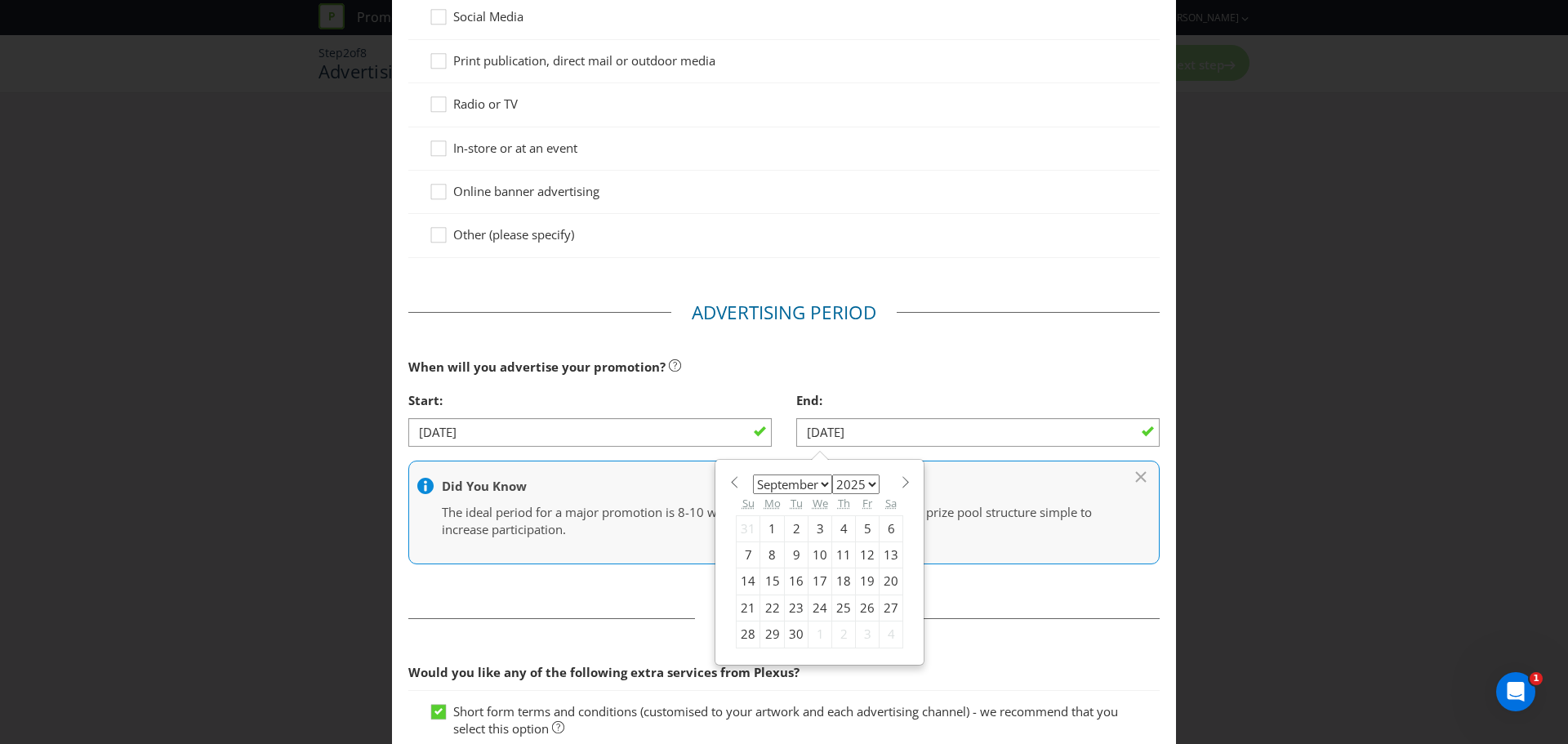
click at [742, 633] on div "28" at bounding box center [749, 635] width 24 height 27
type input "[DATE]"
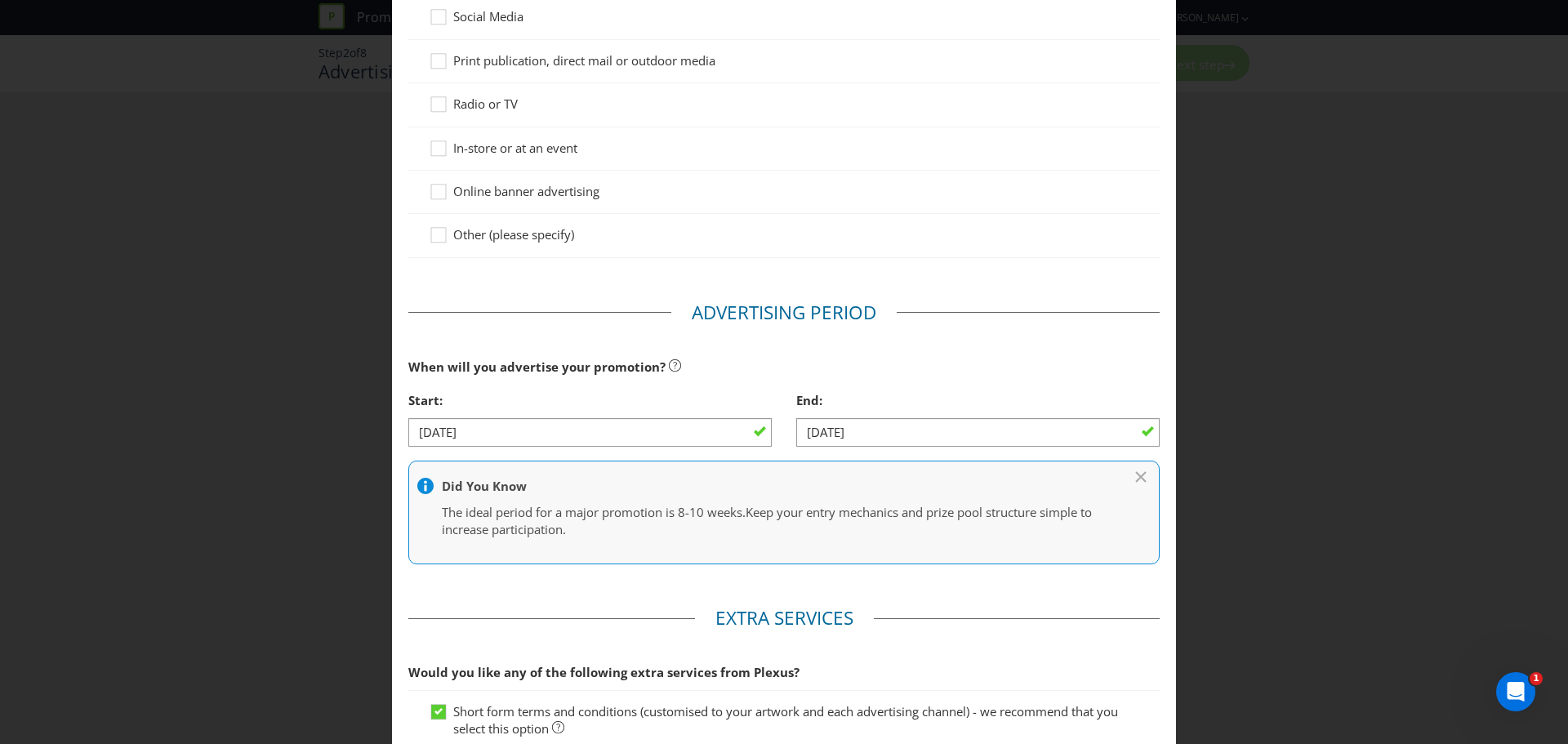
click at [625, 611] on fieldset "Extra Services Would you like any of the following extra services from Plexus? …" at bounding box center [784, 726] width 751 height 243
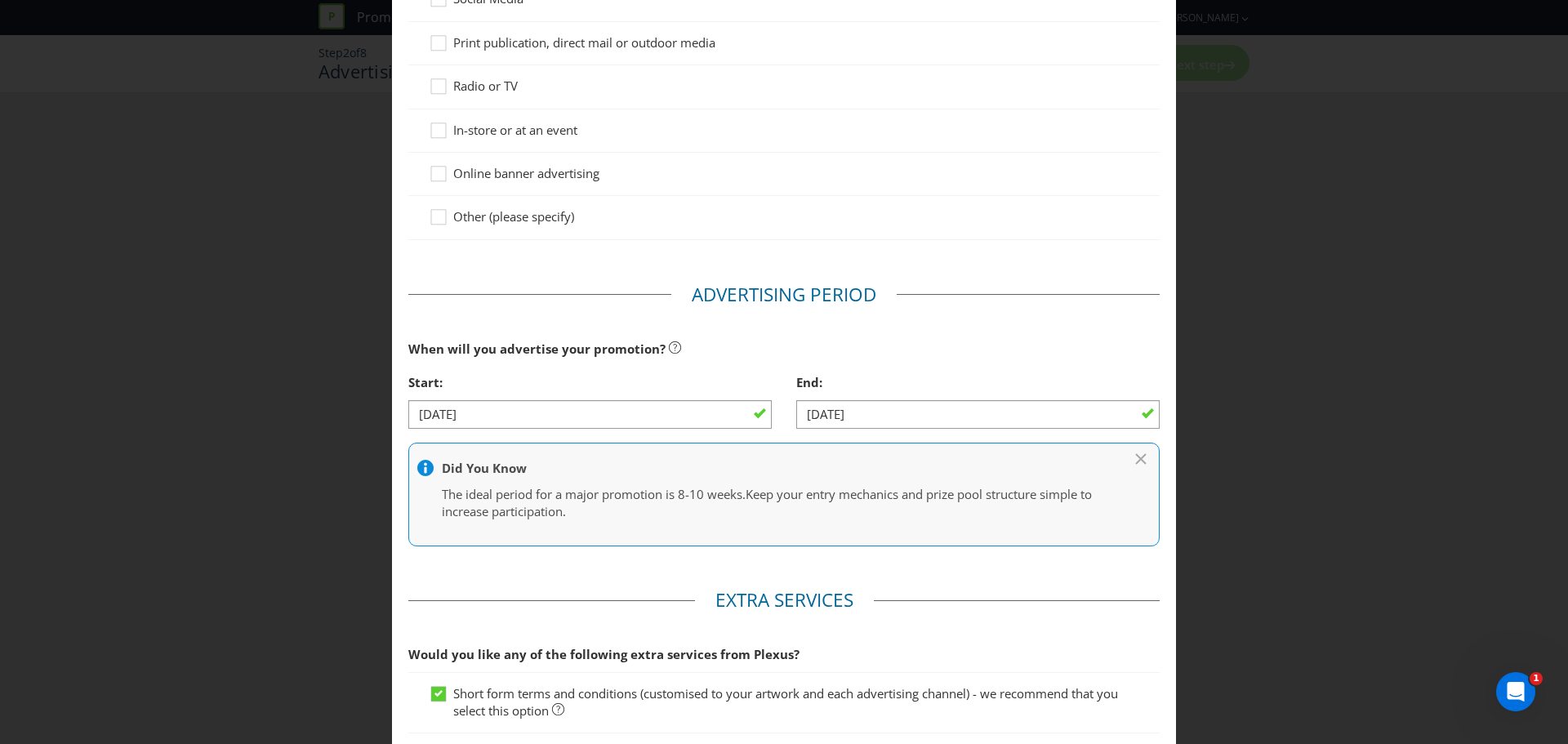
scroll to position [508, 0]
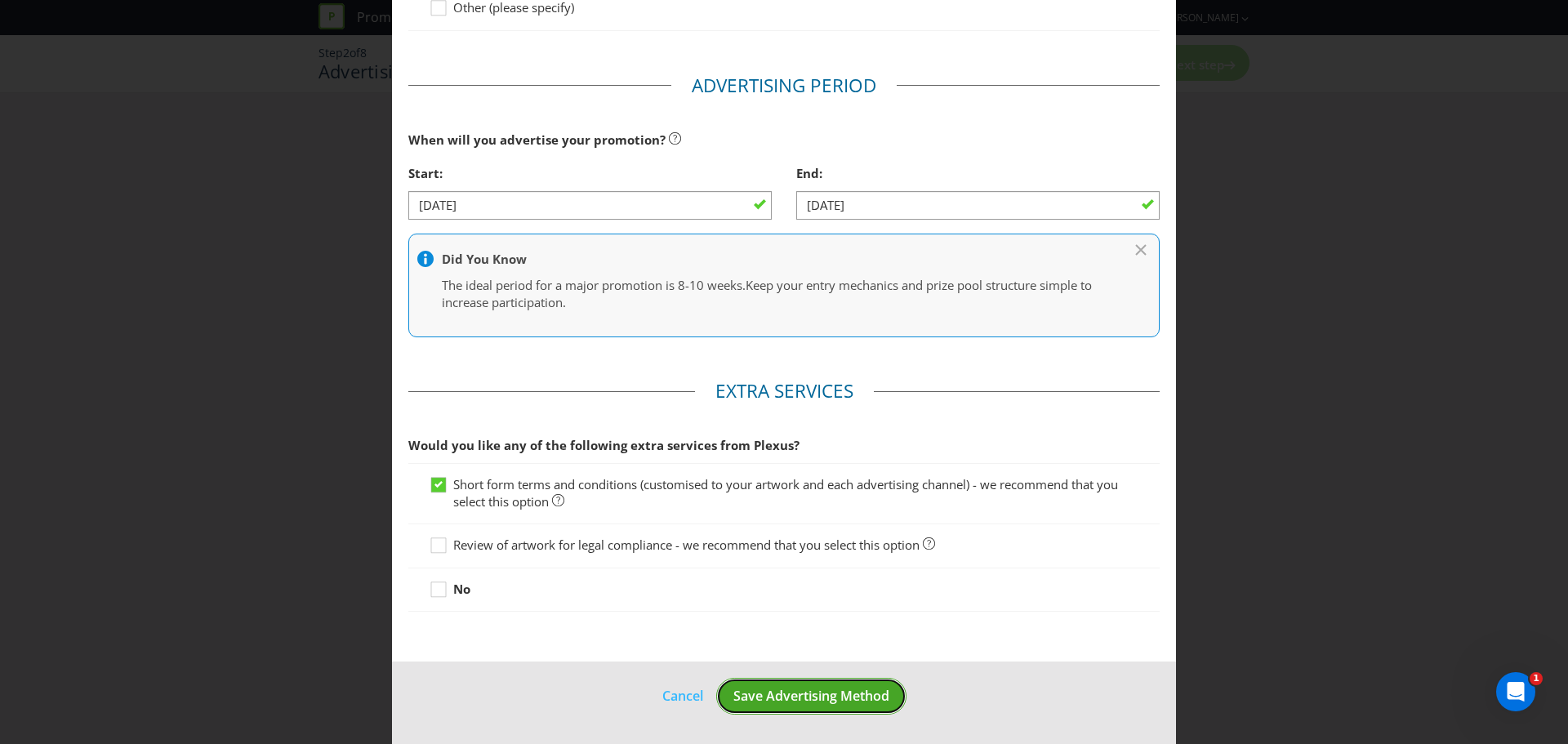
click at [748, 701] on span "Save Advertising Method" at bounding box center [811, 695] width 156 height 18
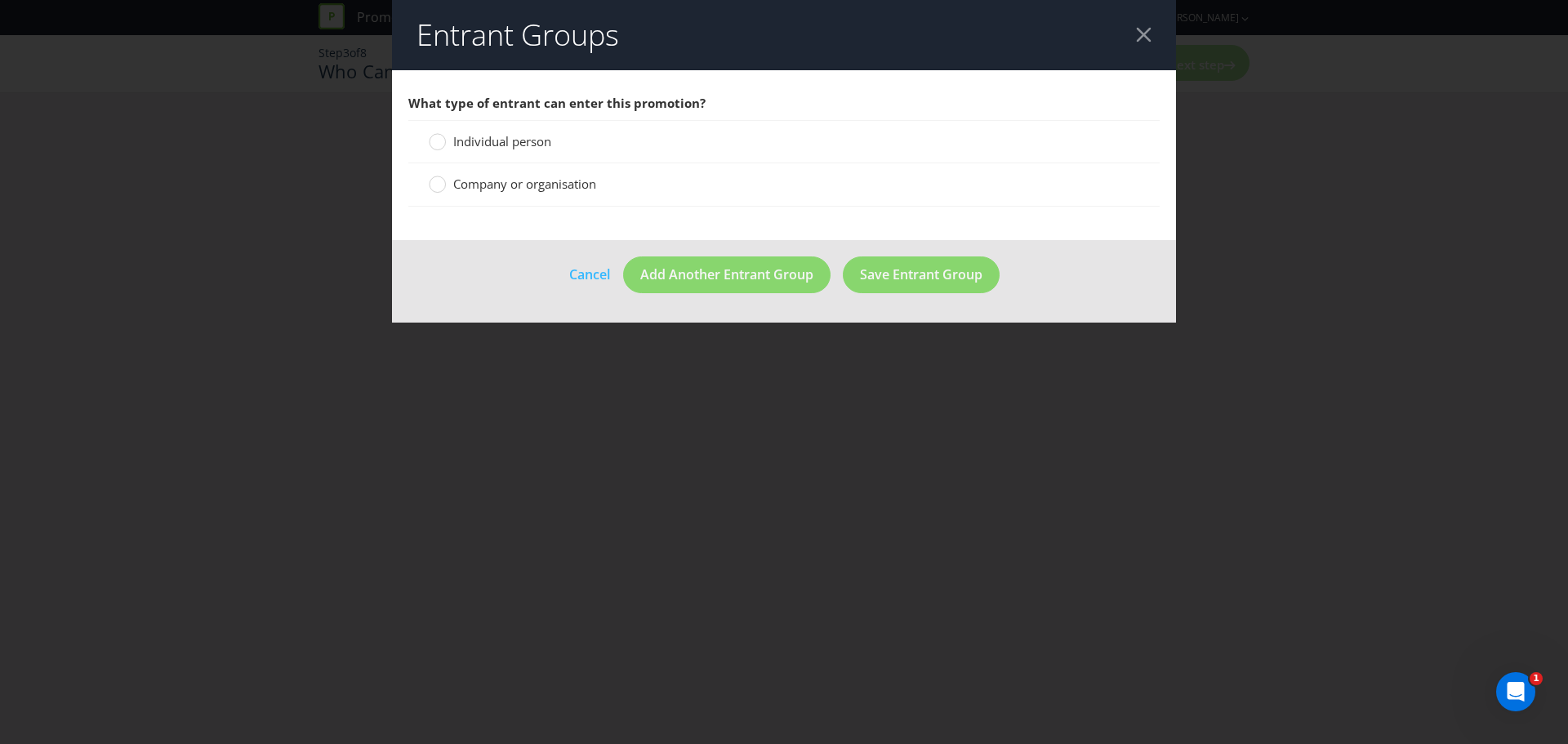
click at [456, 143] on span "Individual person" at bounding box center [502, 141] width 98 height 16
click at [0, 0] on input "Individual person" at bounding box center [0, 0] width 0 height 0
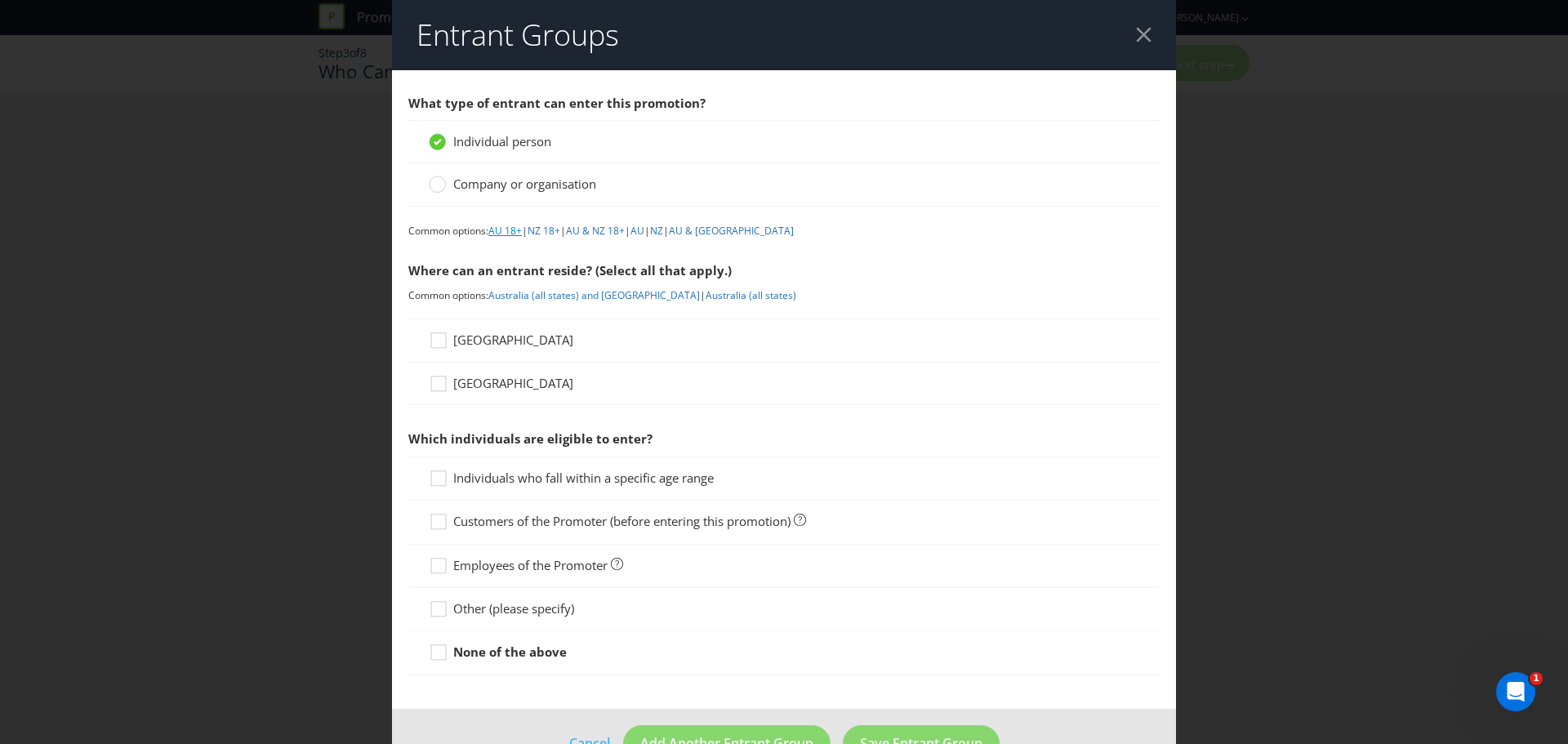
click at [505, 232] on link "AU 18+" at bounding box center [505, 231] width 34 height 14
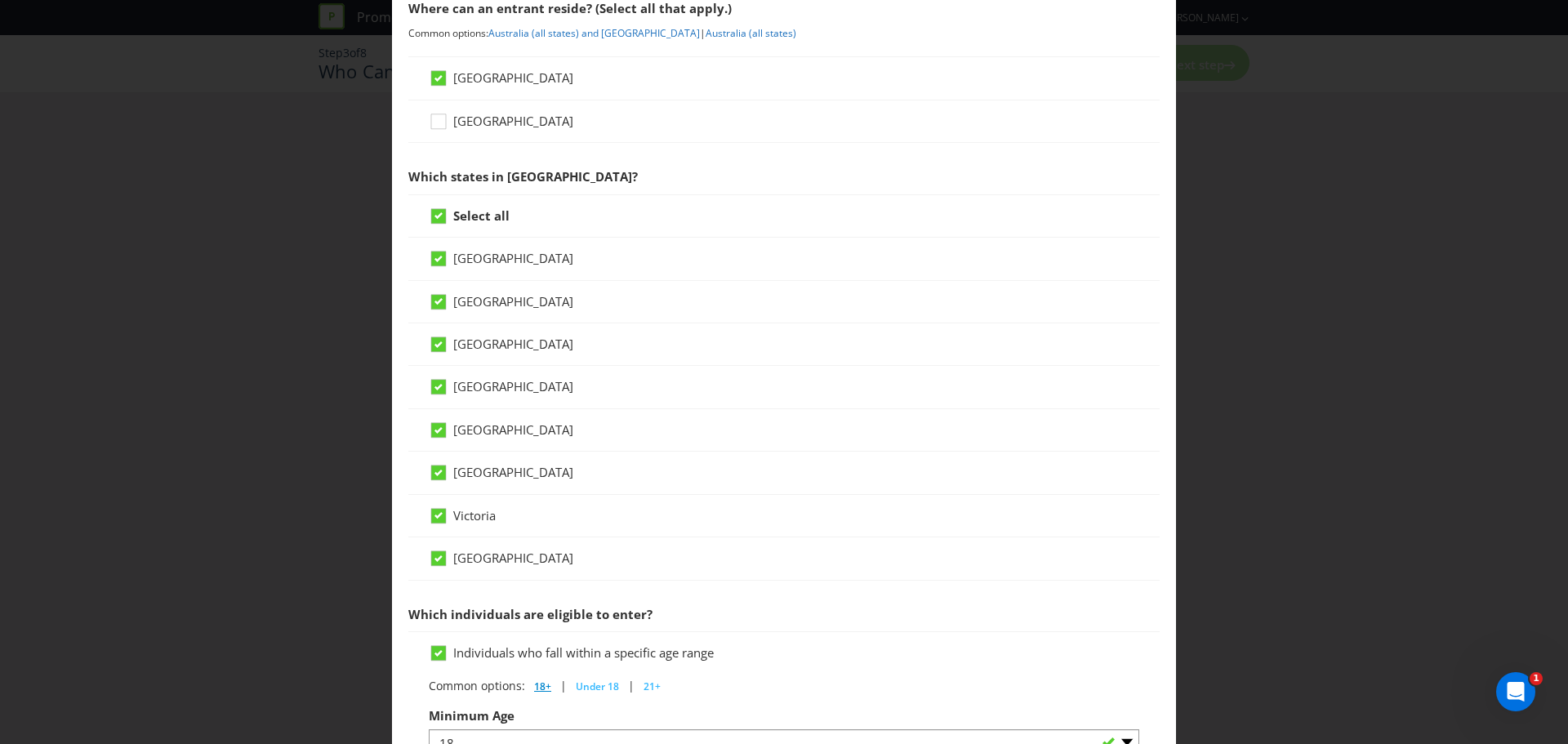
scroll to position [267, 0]
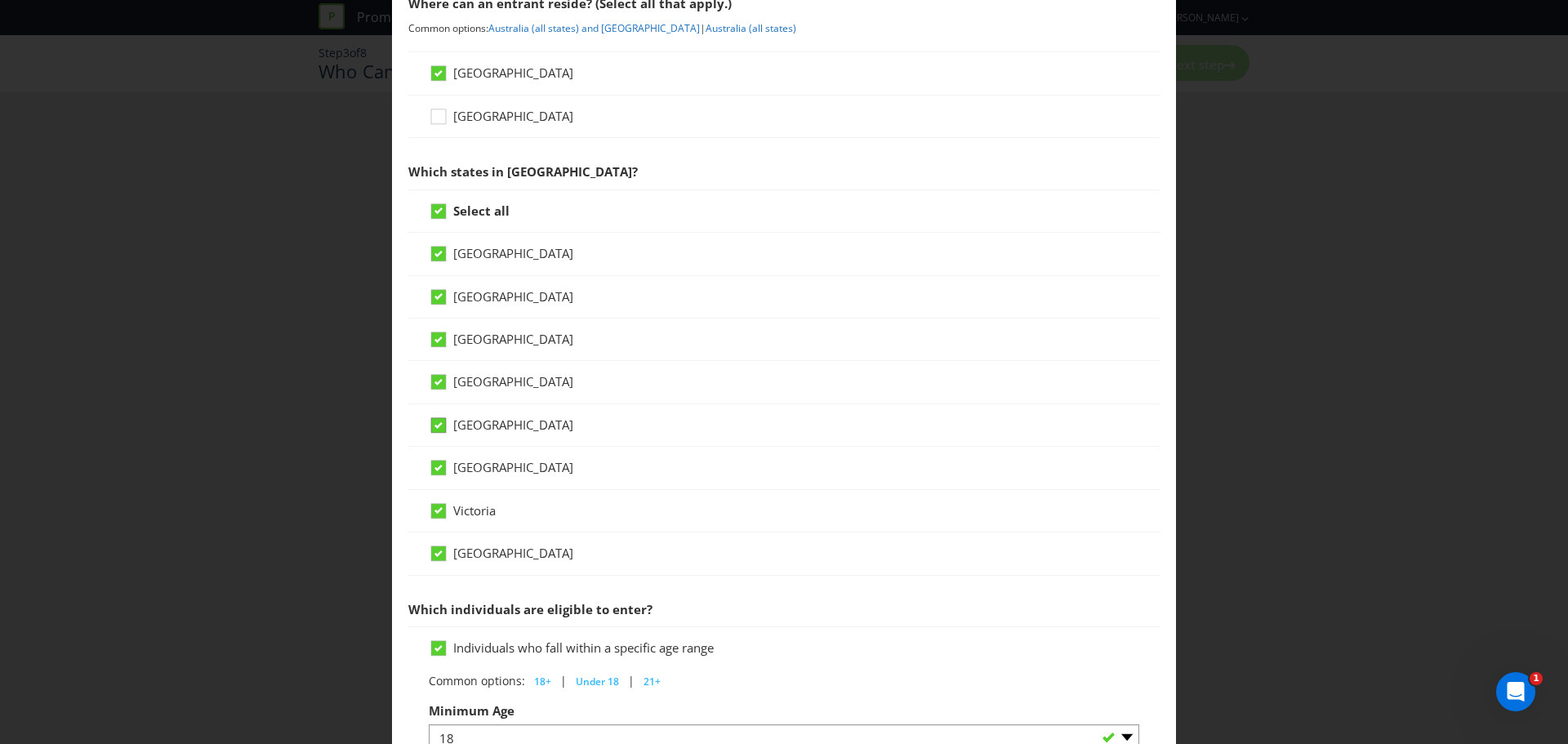
click at [431, 425] on icon at bounding box center [439, 425] width 15 height 15
click at [0, 0] on input "[GEOGRAPHIC_DATA]" at bounding box center [0, 0] width 0 height 0
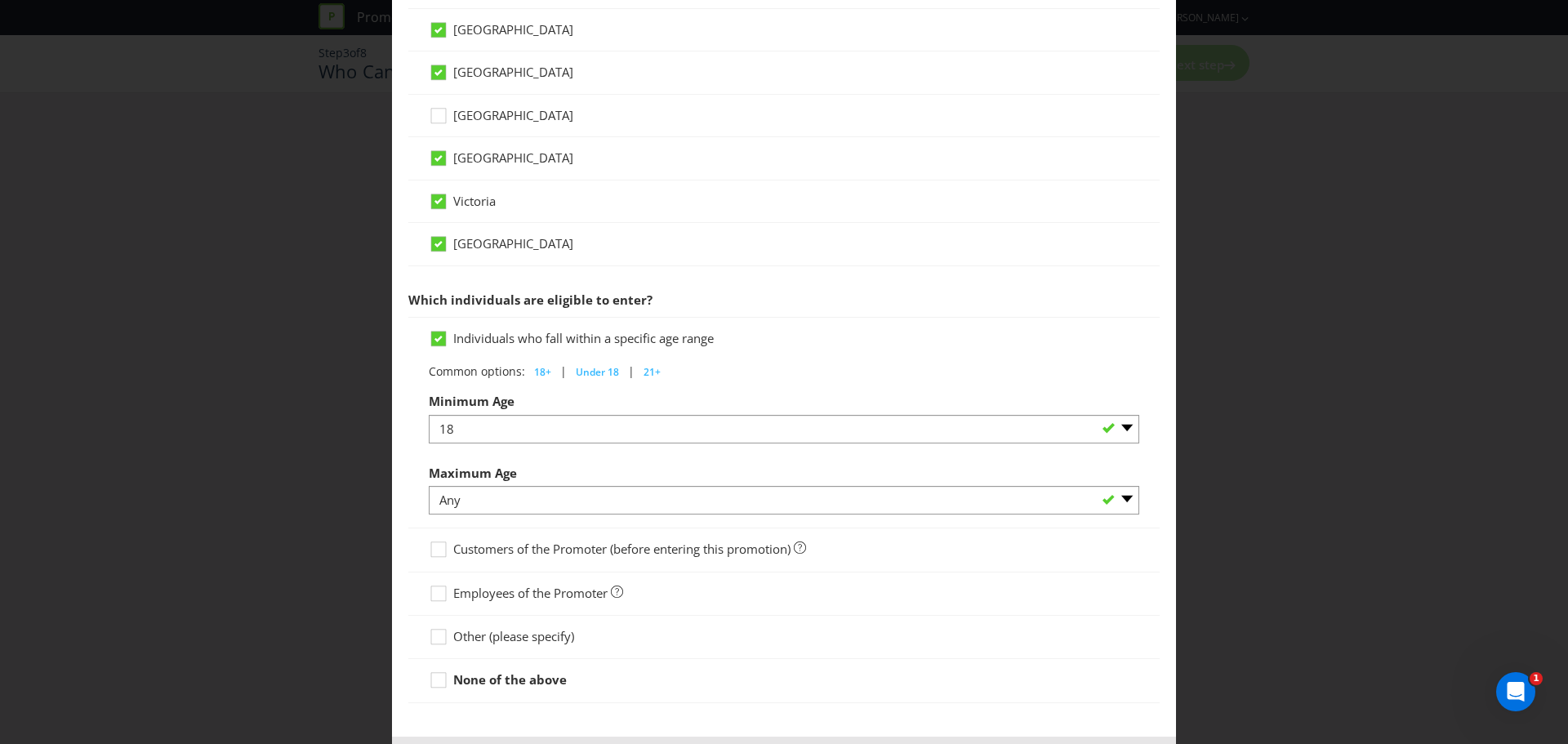
scroll to position [652, 0]
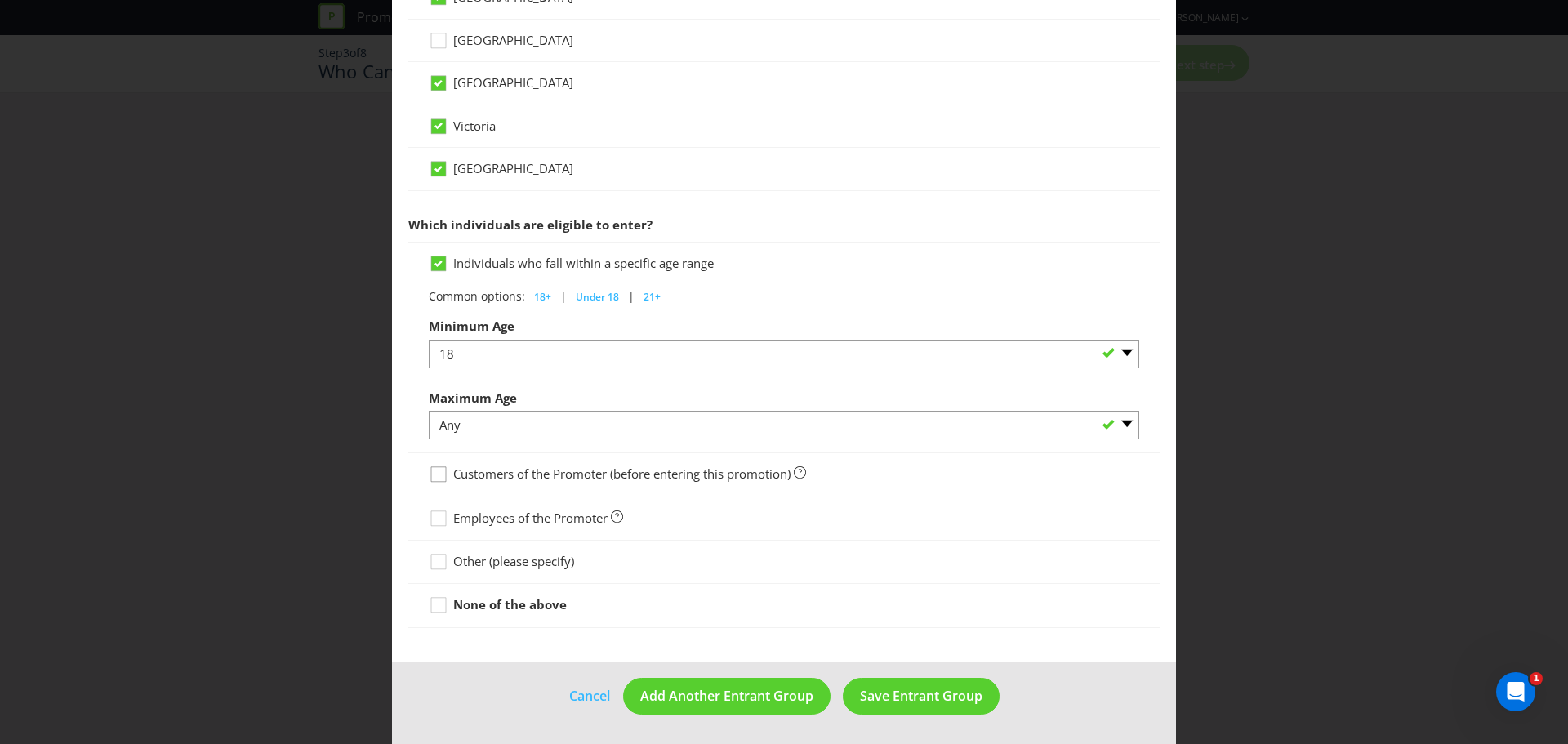
click at [431, 480] on icon at bounding box center [441, 478] width 25 height 25
click at [0, 0] on input "Customers of the Promoter (before entering this promotion)" at bounding box center [0, 0] width 0 height 0
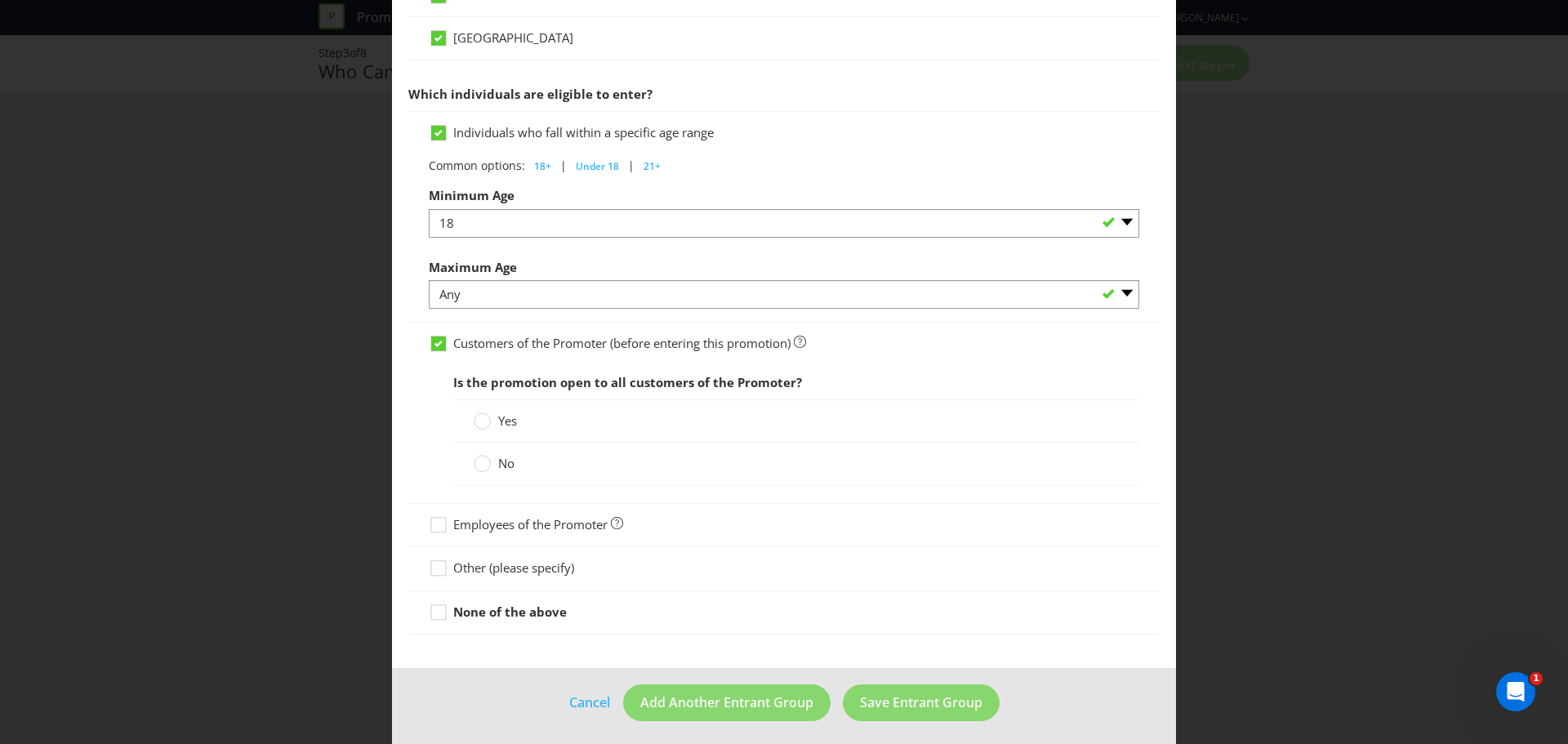
scroll to position [785, 0]
click at [490, 415] on label "Yes" at bounding box center [497, 418] width 47 height 17
click at [0, 0] on input "Yes" at bounding box center [0, 0] width 0 height 0
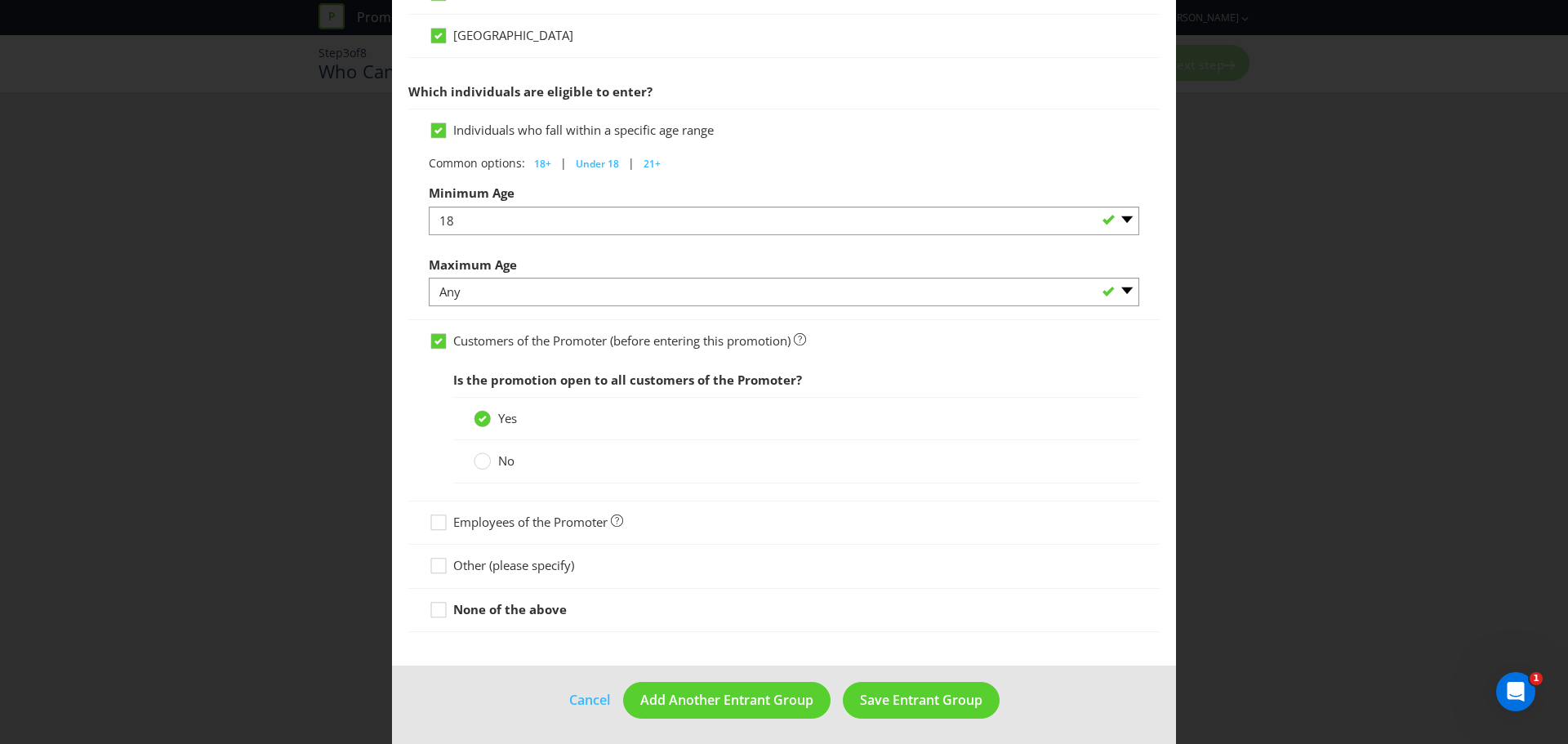
scroll to position [789, 0]
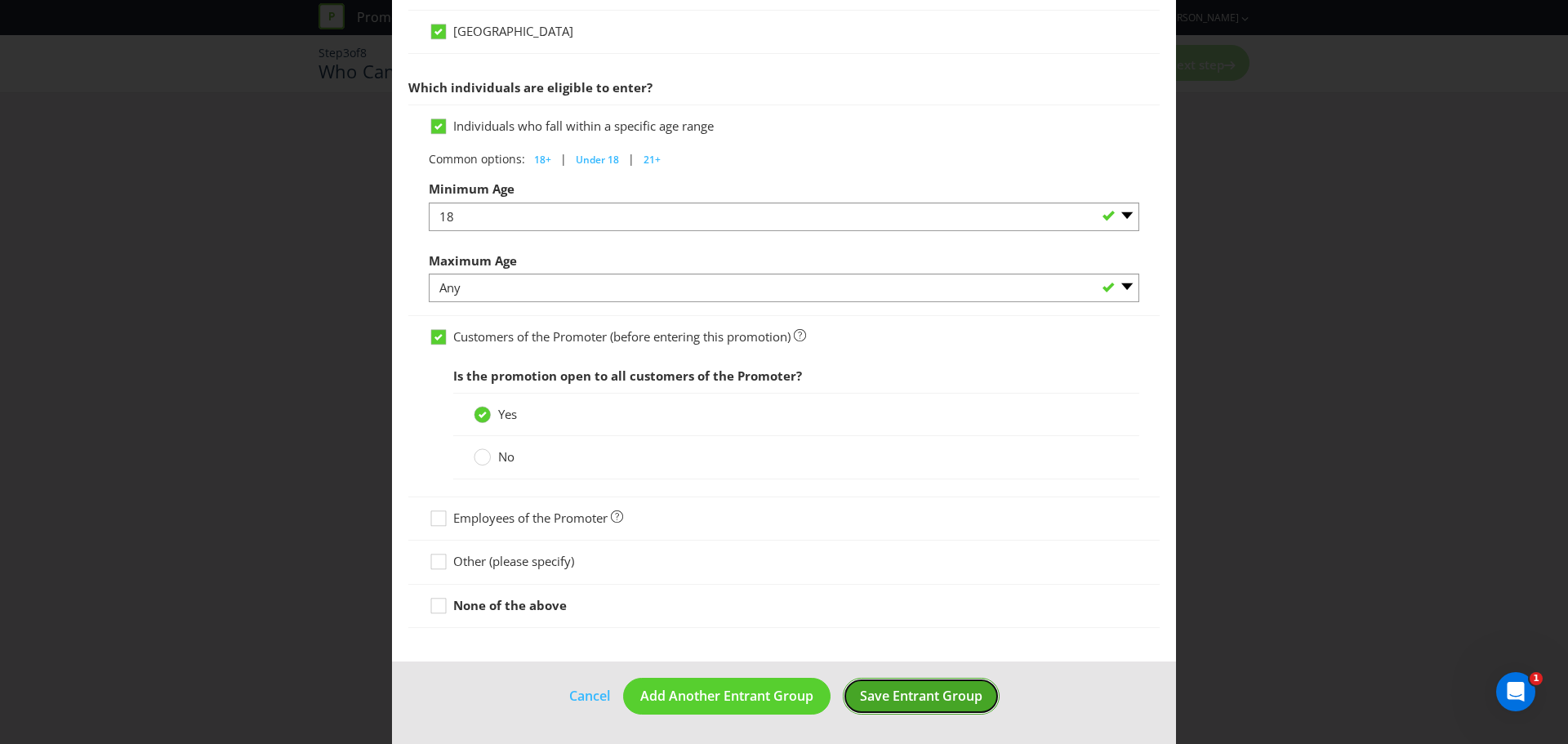
click at [905, 697] on span "Save Entrant Group" at bounding box center [921, 695] width 122 height 18
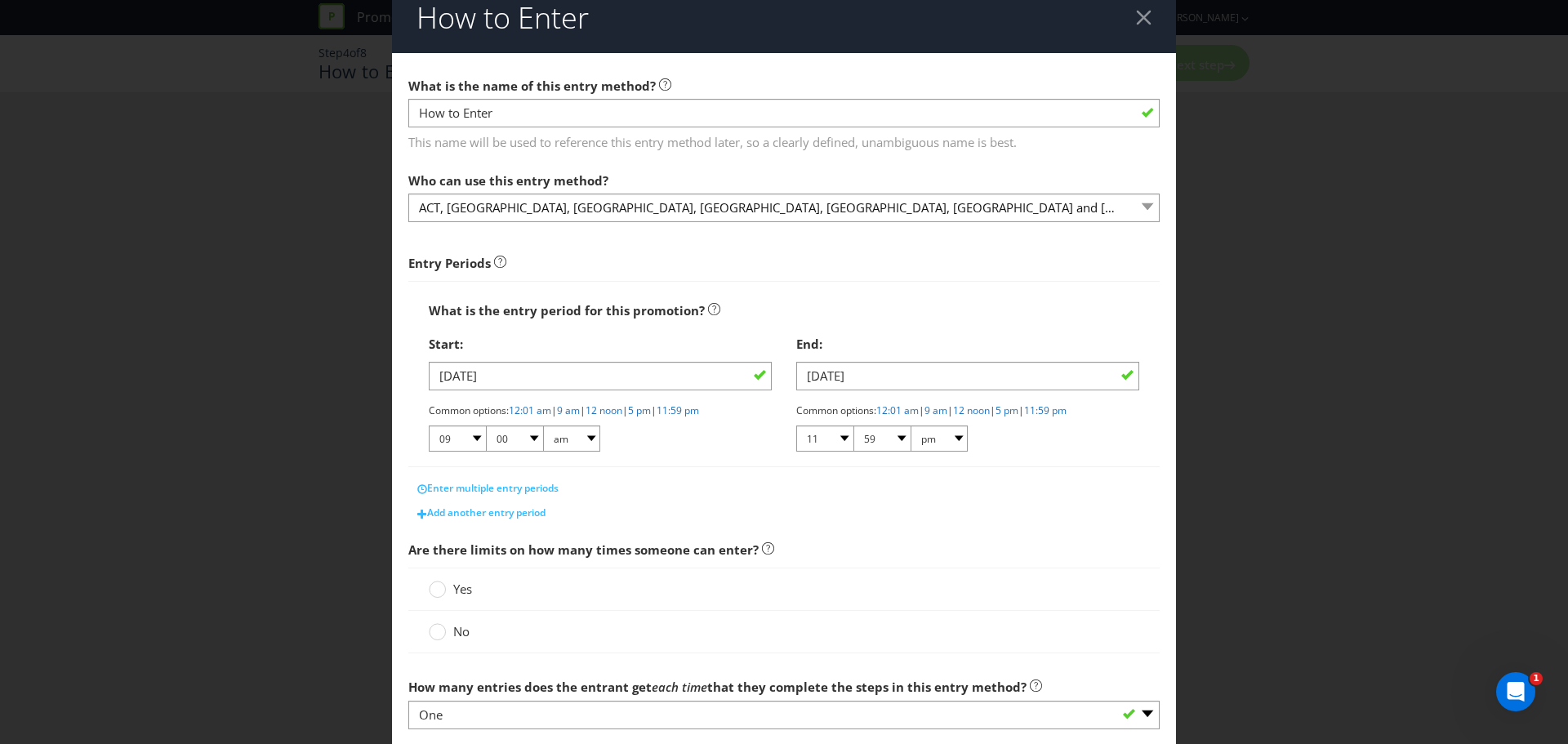
scroll to position [257, 0]
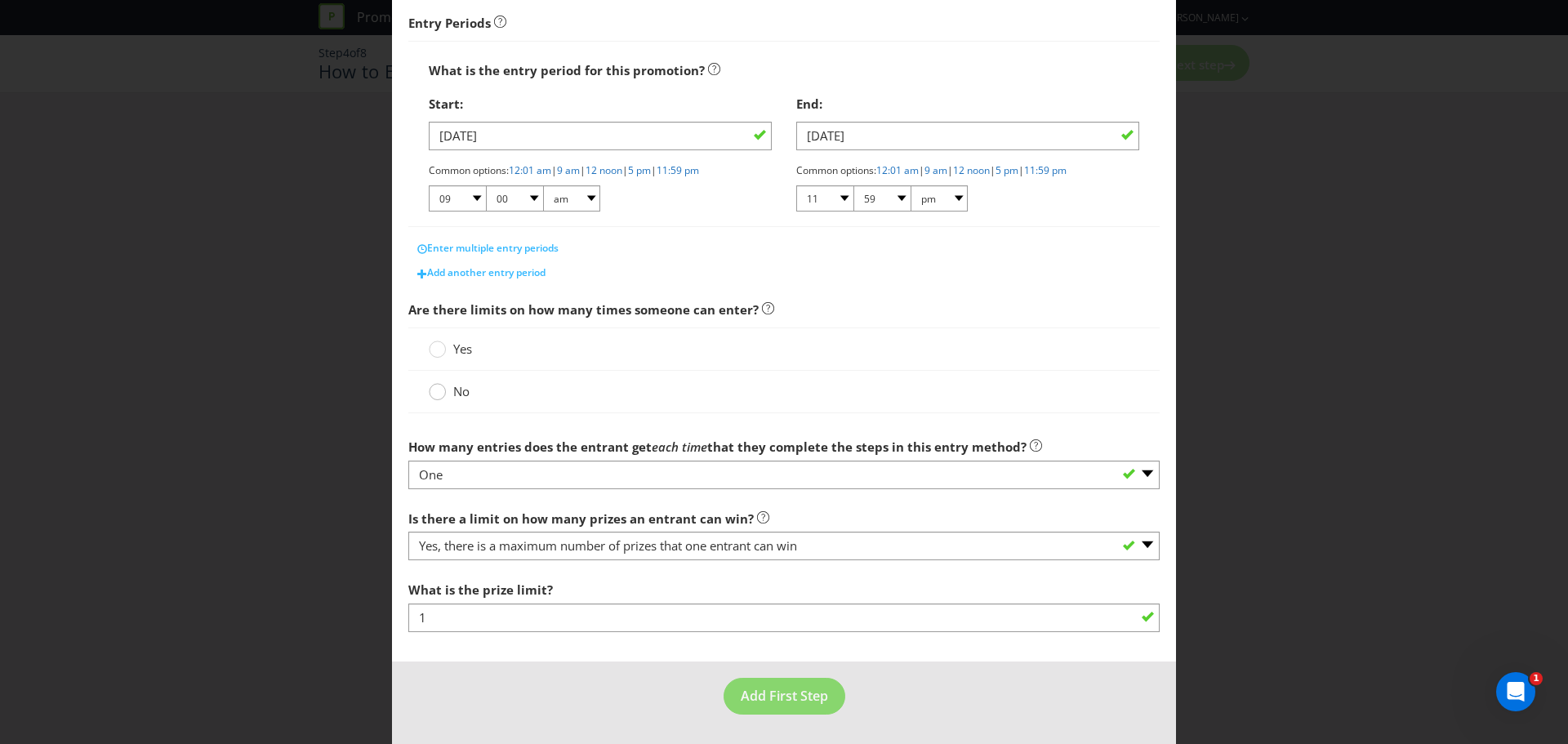
click at [434, 393] on circle at bounding box center [438, 391] width 16 height 16
click at [0, 0] on input "No" at bounding box center [0, 0] width 0 height 0
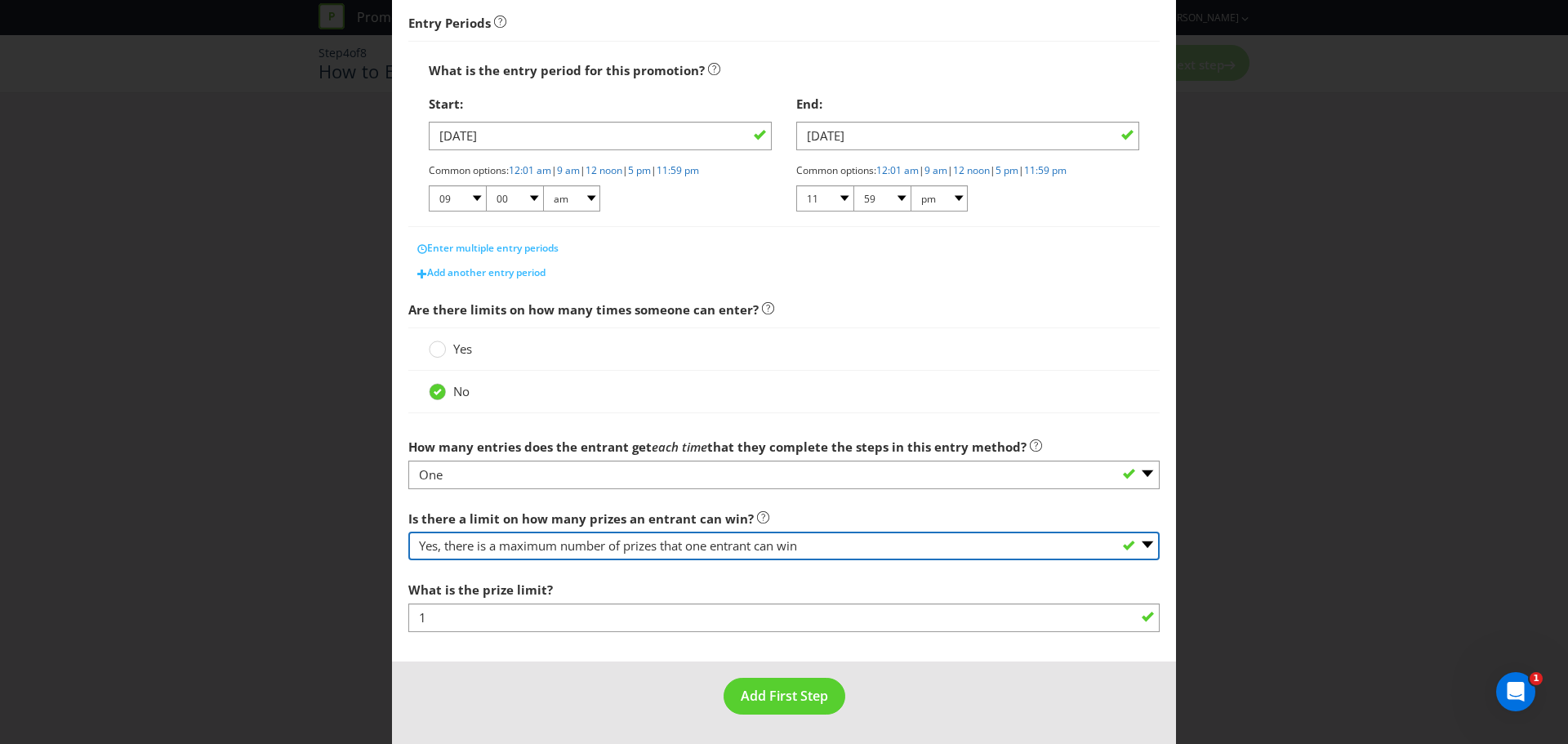
click at [770, 553] on select "-- Please select -- Yes, there is a maximum number of prizes that one entrant c…" at bounding box center [784, 546] width 751 height 28
select select "NA"
click at [408, 561] on select "-- Please select -- Yes, there is a maximum number of prizes that one entrant c…" at bounding box center [784, 546] width 751 height 28
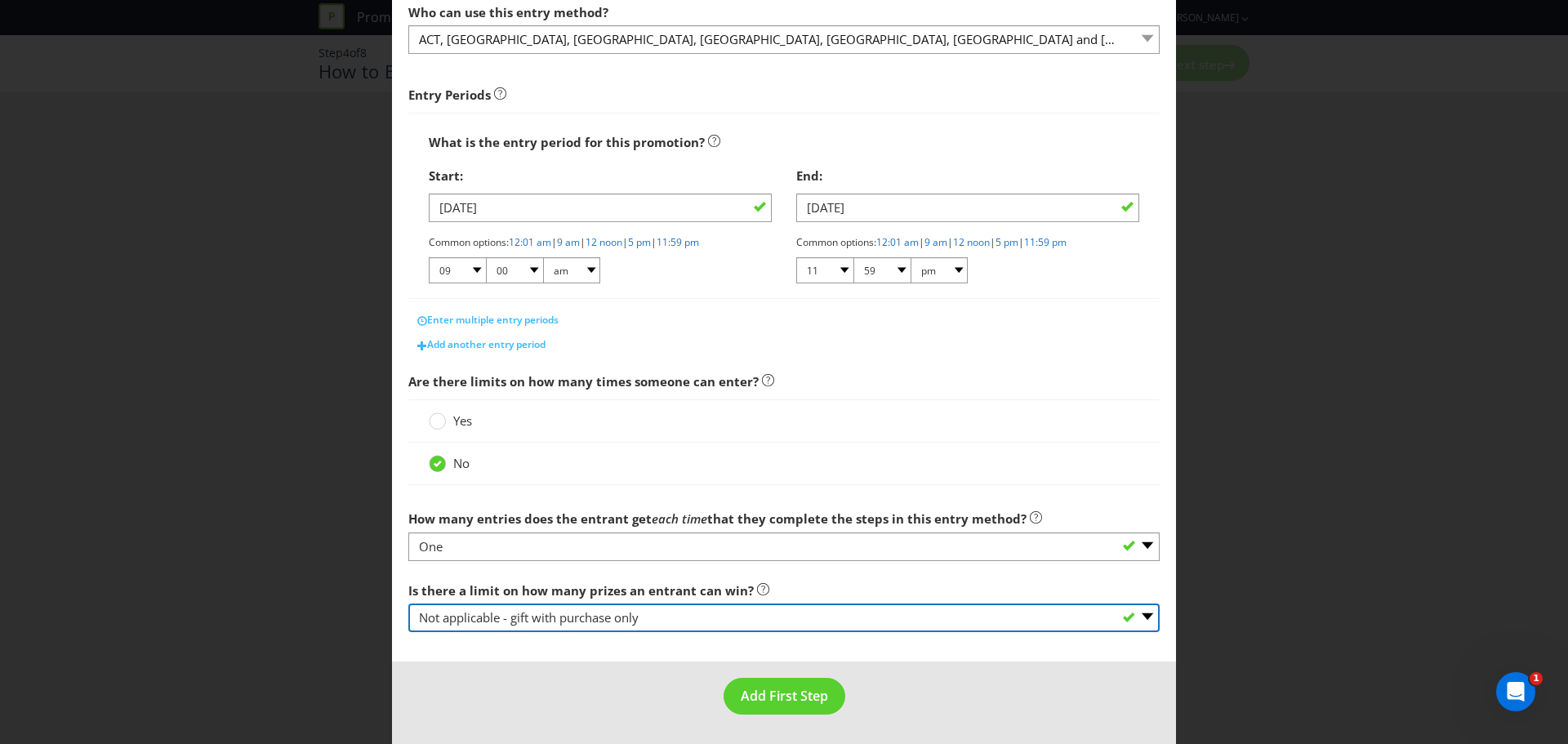
scroll to position [185, 0]
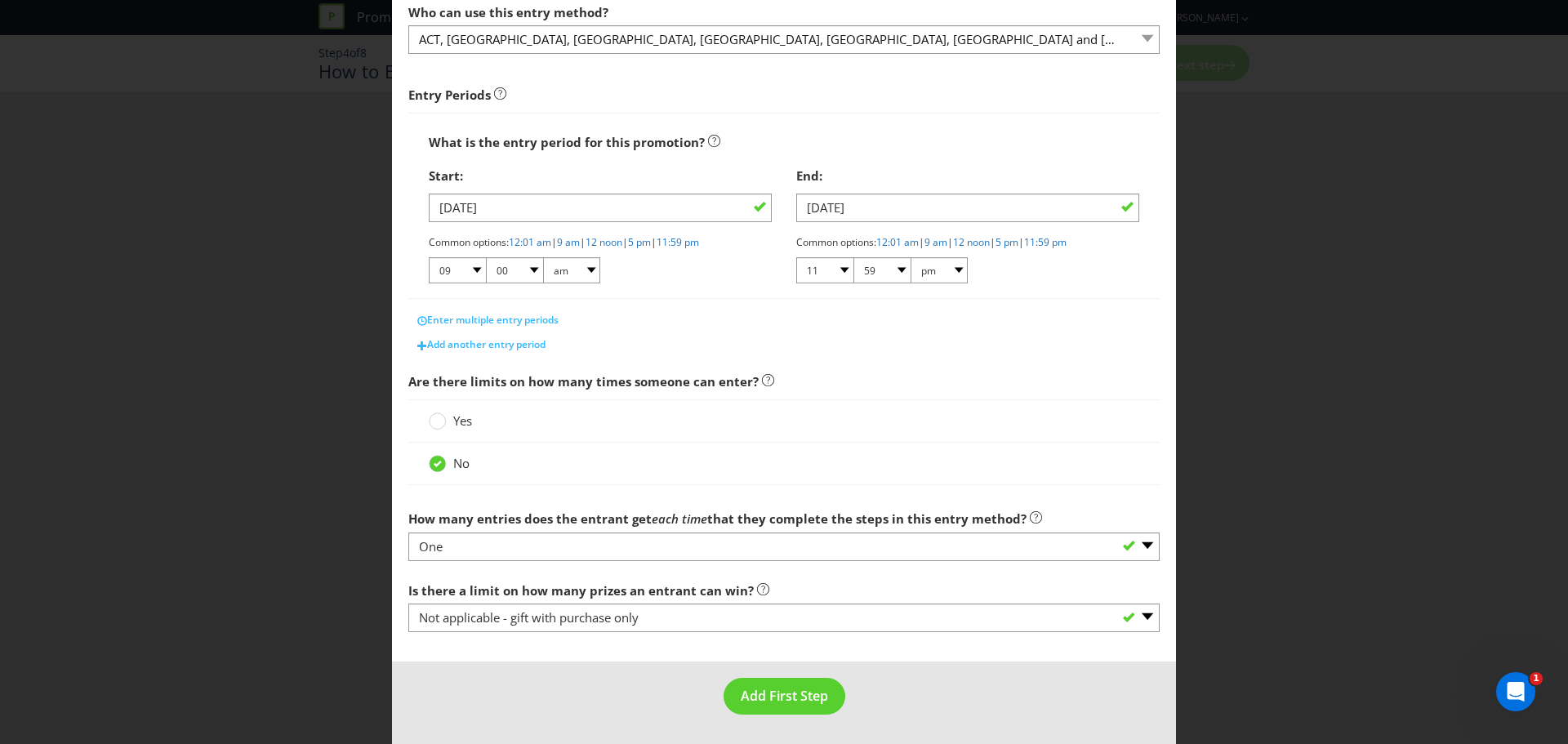
click at [629, 663] on footer "Add First Step" at bounding box center [784, 702] width 784 height 82
click at [741, 703] on span "Add First Step" at bounding box center [784, 695] width 88 height 18
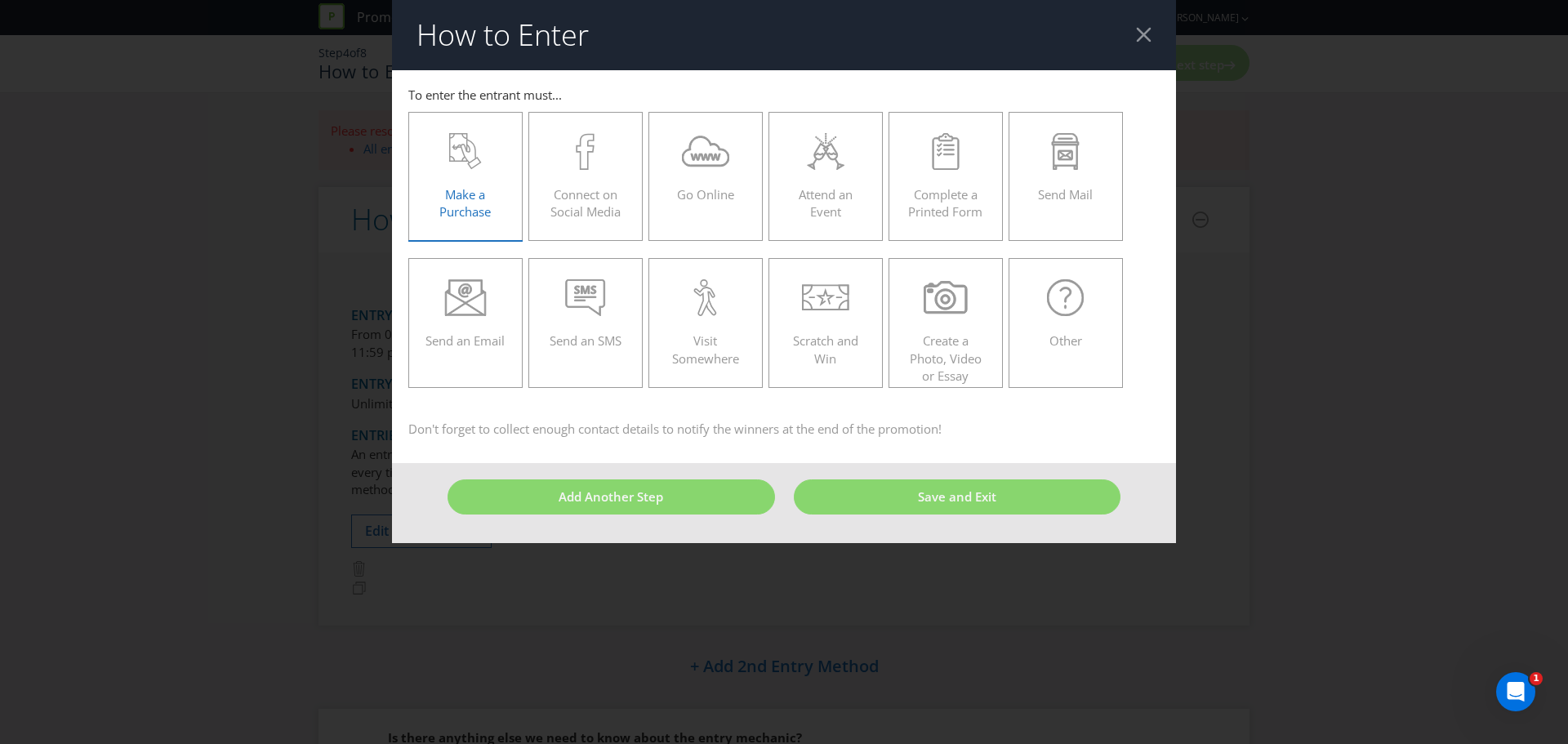
click at [471, 166] on icon at bounding box center [465, 151] width 33 height 36
click at [0, 0] on input "Make a Purchase" at bounding box center [0, 0] width 0 height 0
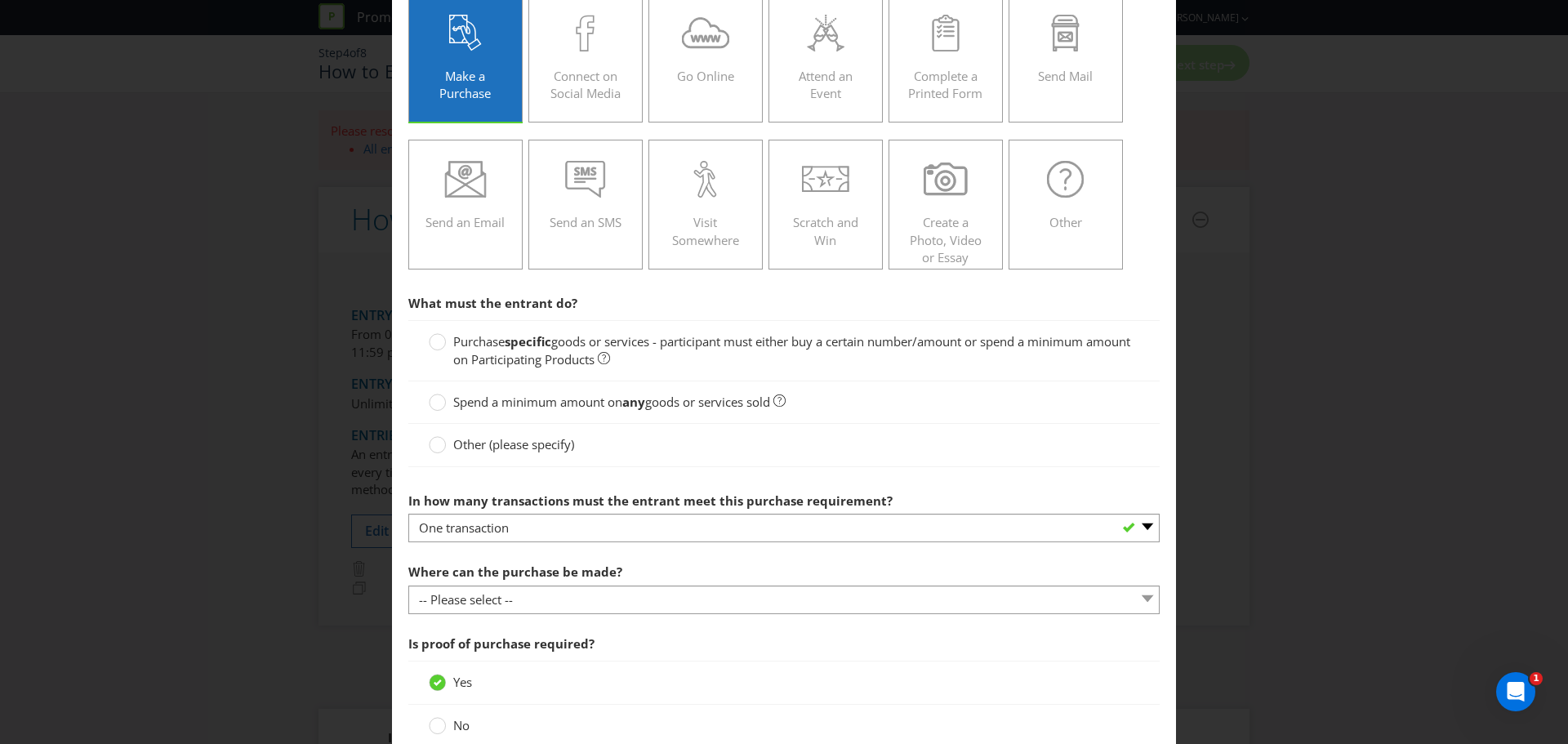
scroll to position [120, 0]
click at [561, 349] on span "goods or services - participant must either buy a certain number/amount or spen…" at bounding box center [792, 349] width 677 height 34
click at [0, 0] on input "Purchase specific goods or services - participant must either buy a certain num…" at bounding box center [0, 0] width 0 height 0
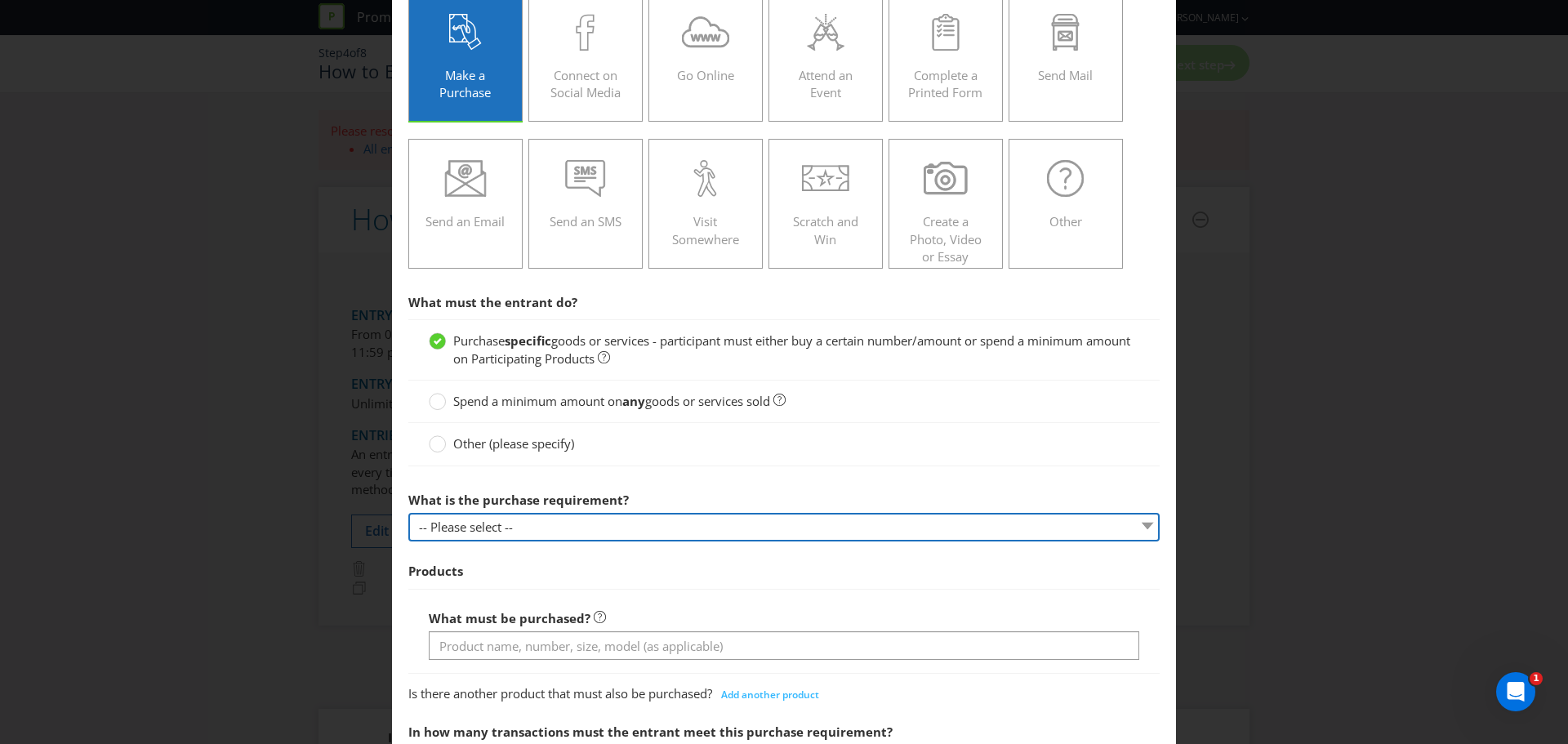
click at [659, 519] on select "-- Please select -- Buy a certain number of these products or services Spend a …" at bounding box center [784, 527] width 751 height 28
select select "MINIMUM_QUANTITY"
click at [408, 513] on select "-- Please select -- Buy a certain number of these products or services Spend a …" at bounding box center [784, 527] width 751 height 28
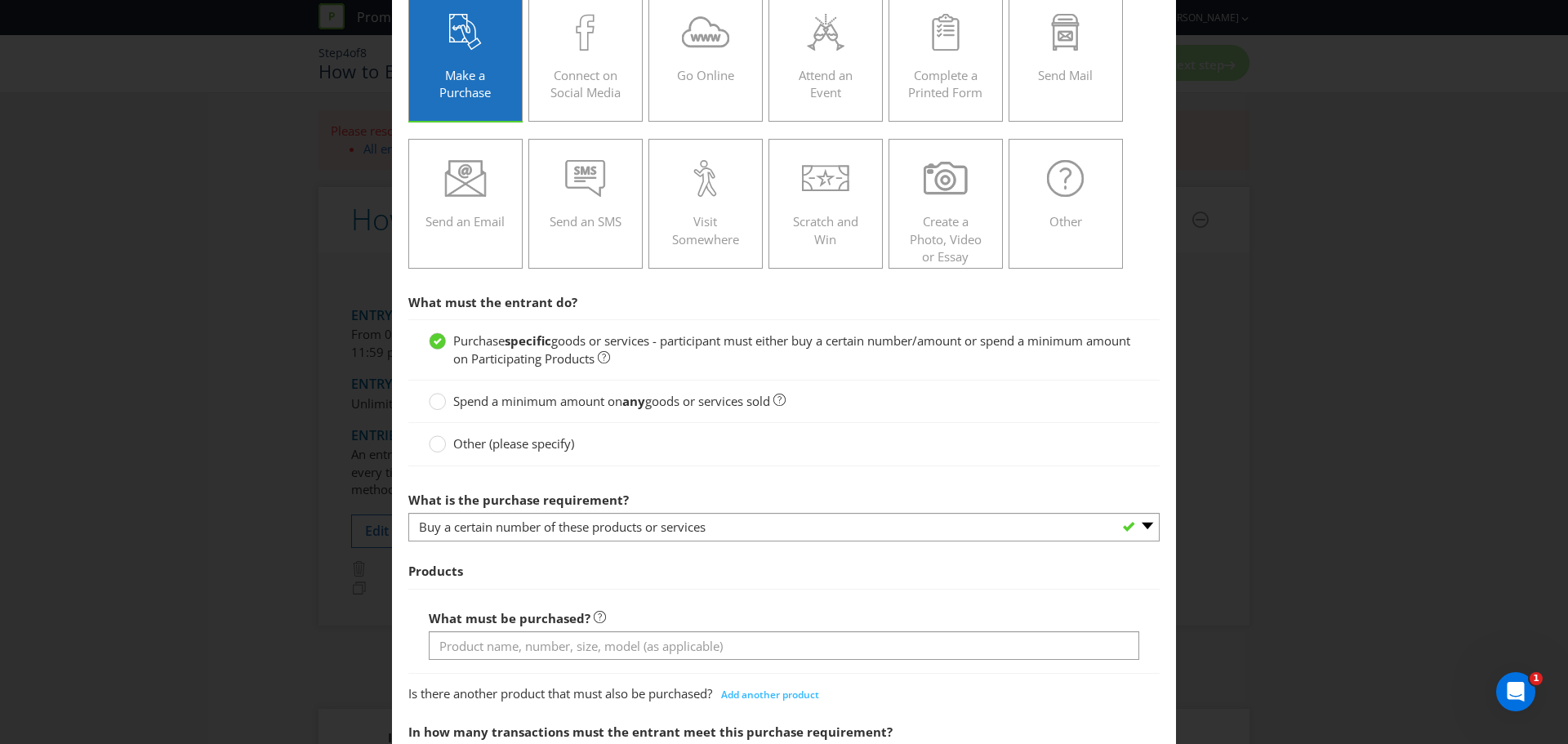
click at [731, 574] on span "Products" at bounding box center [784, 571] width 751 height 34
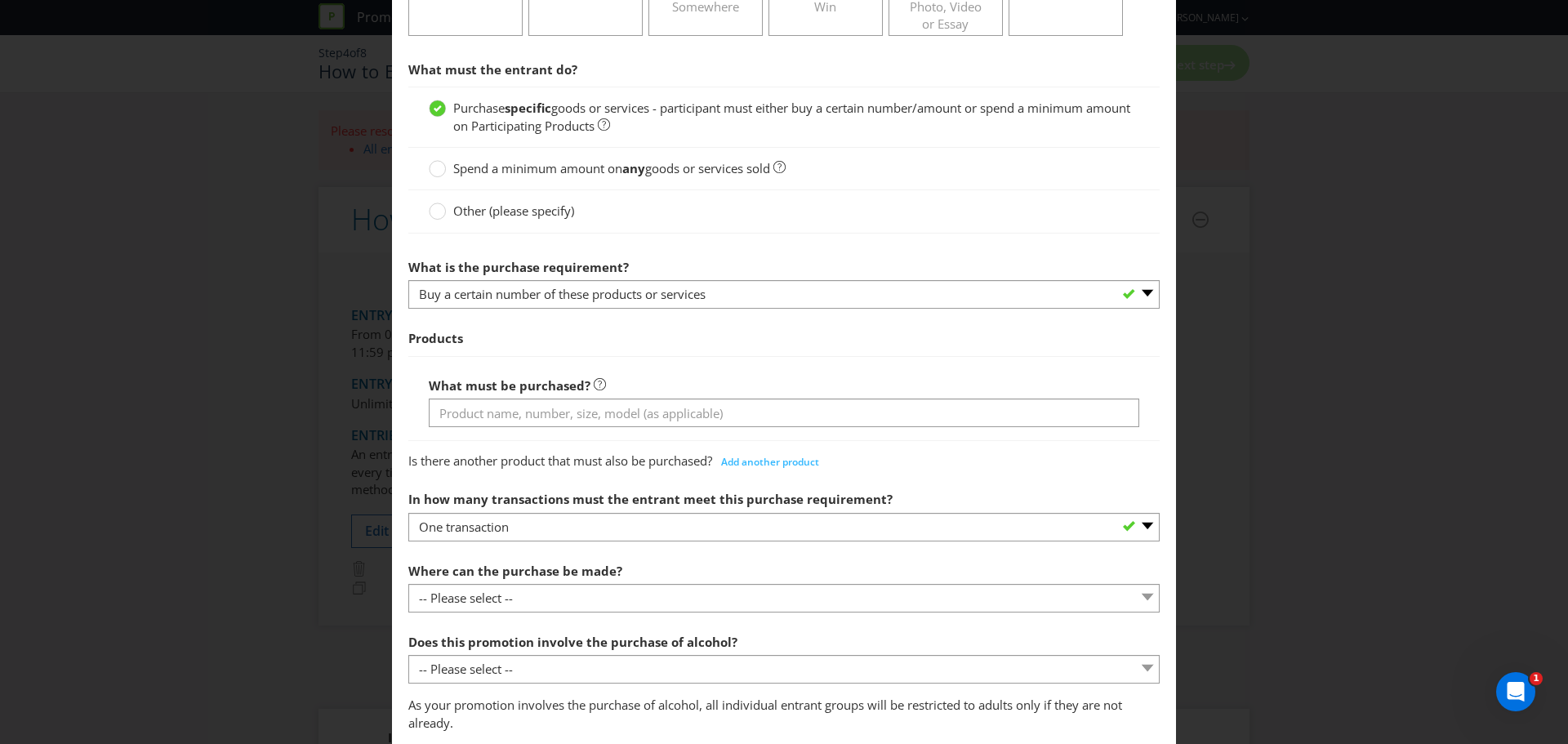
scroll to position [360, 0]
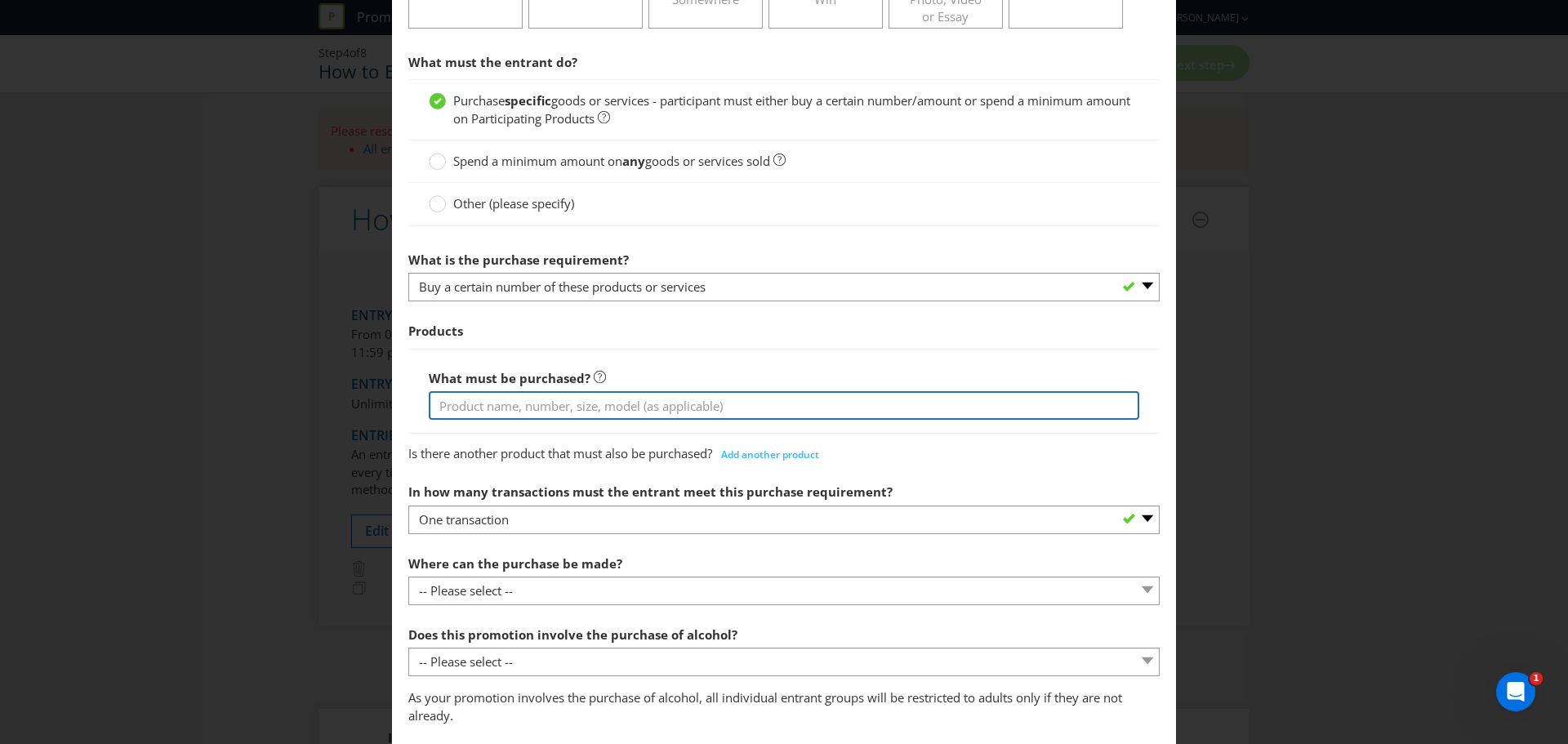
click at [553, 404] on input "text" at bounding box center [784, 406] width 710 height 28
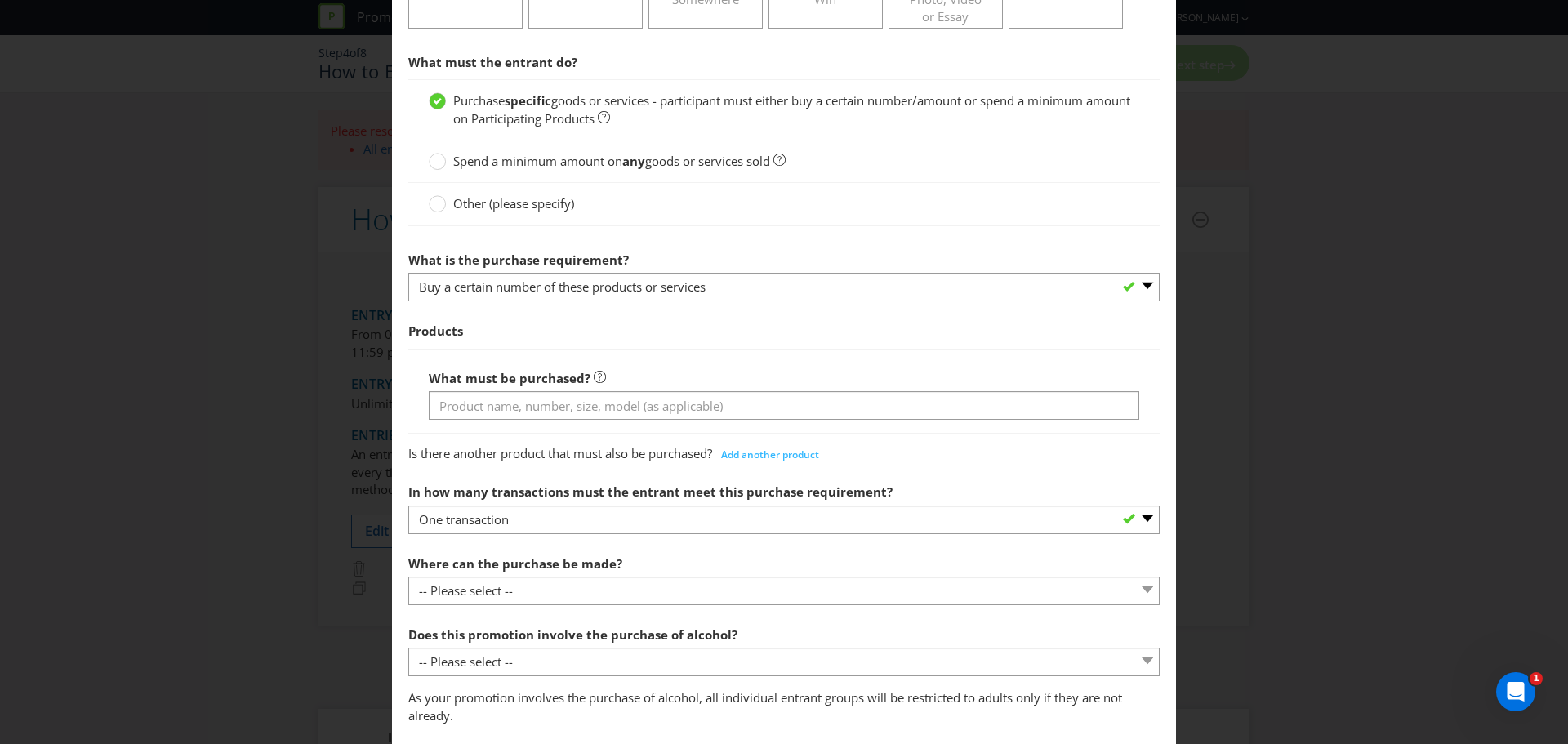
click at [719, 369] on div "What must be purchased?" at bounding box center [784, 391] width 710 height 58
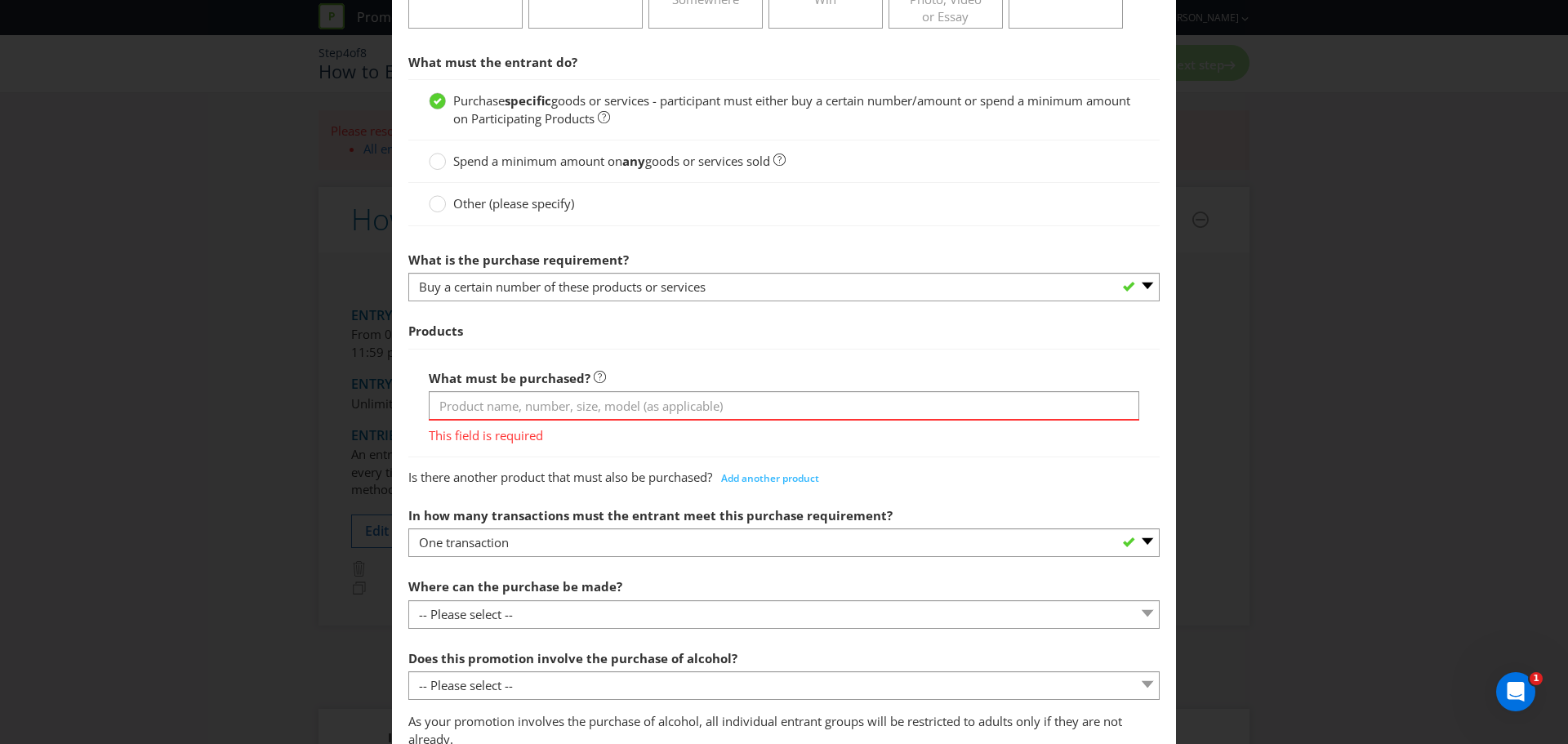
click at [705, 366] on div "What must be purchased? This field is required" at bounding box center [784, 402] width 710 height 82
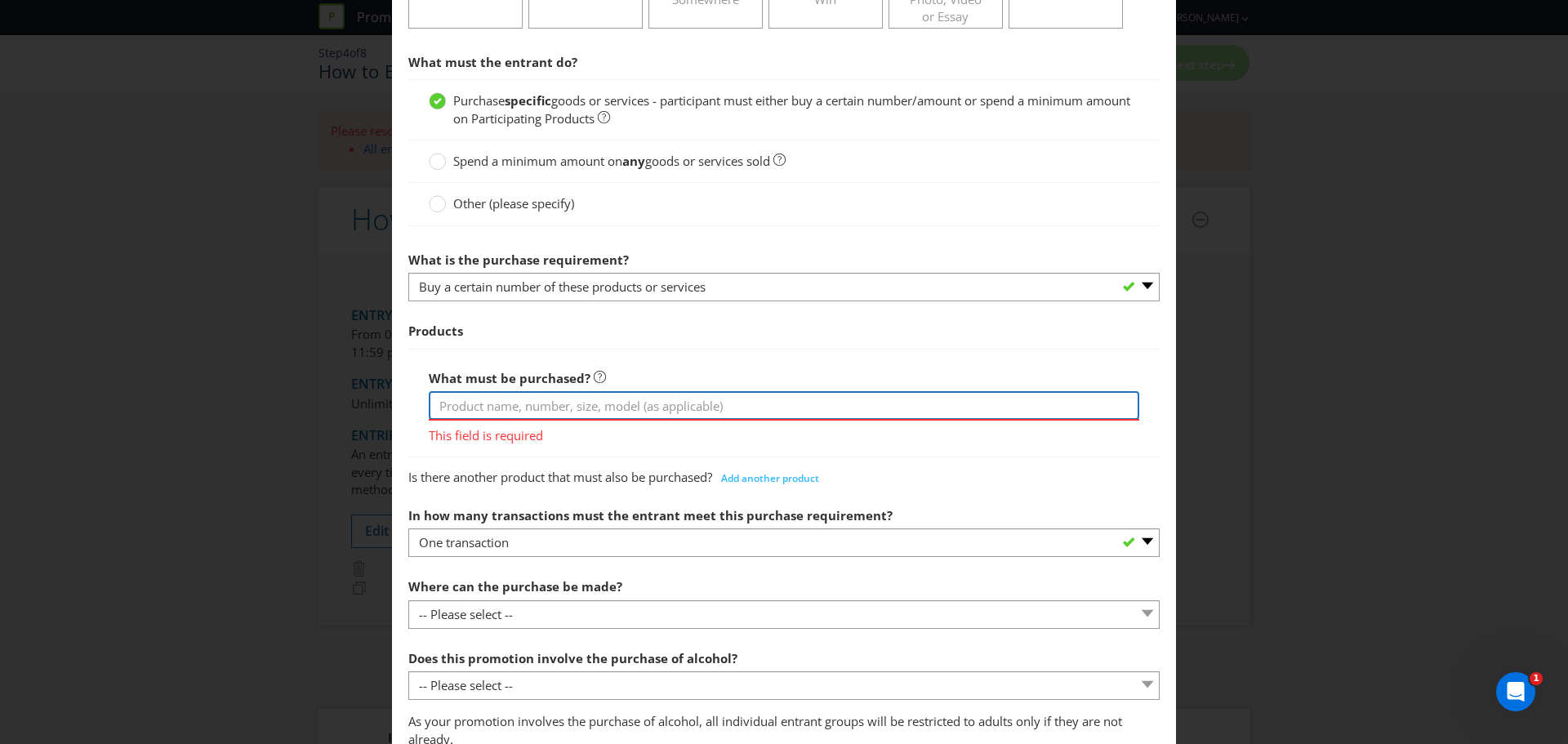
click at [501, 403] on input "text" at bounding box center [784, 406] width 710 height 28
type input "[PERSON_NAME] 1L or Roku Gin 700mL or Absolut Vodka 1L or [PERSON_NAME] 1L"
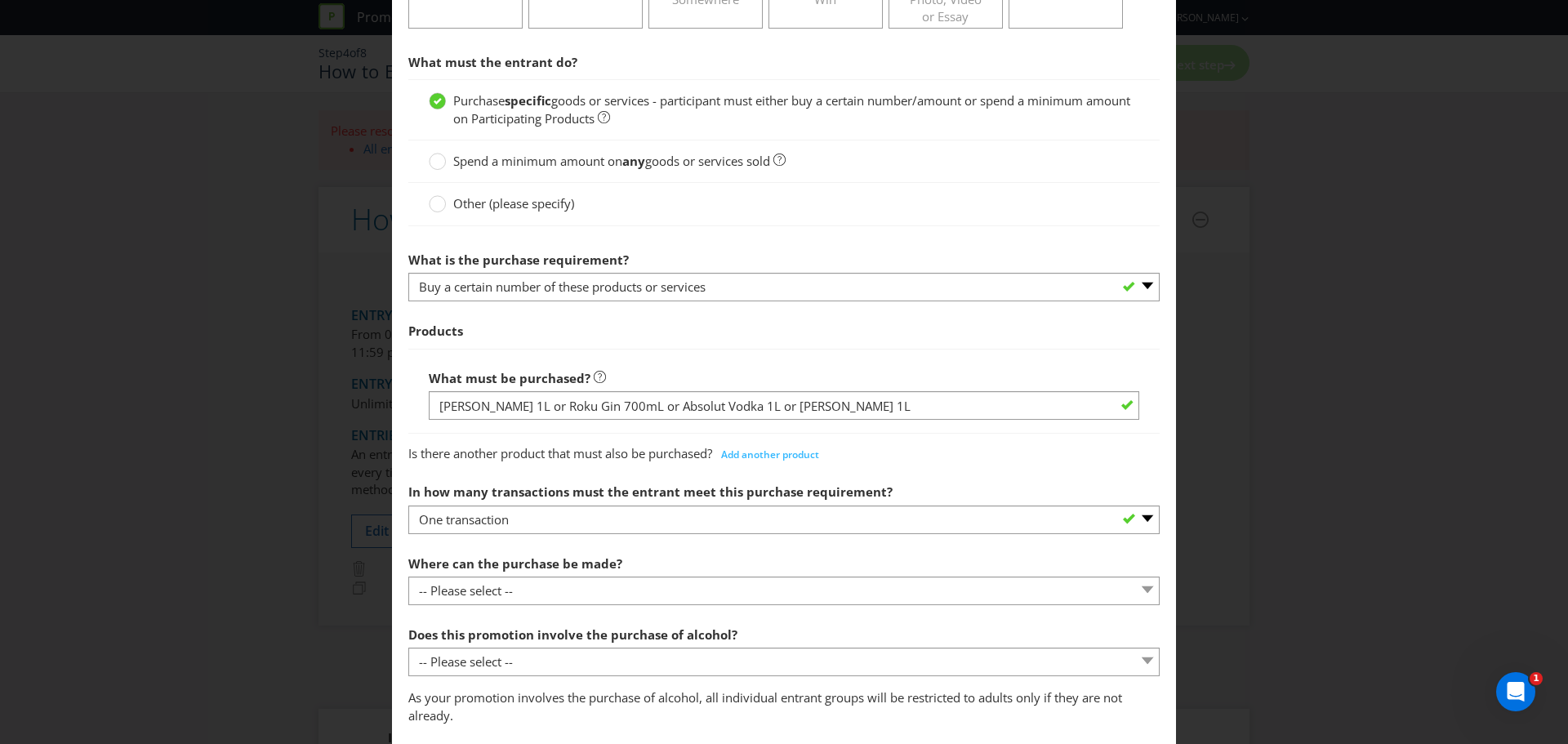
click at [658, 481] on section "What must the entrant do? Purchase specific goods or services - participant mus…" at bounding box center [784, 698] width 751 height 1305
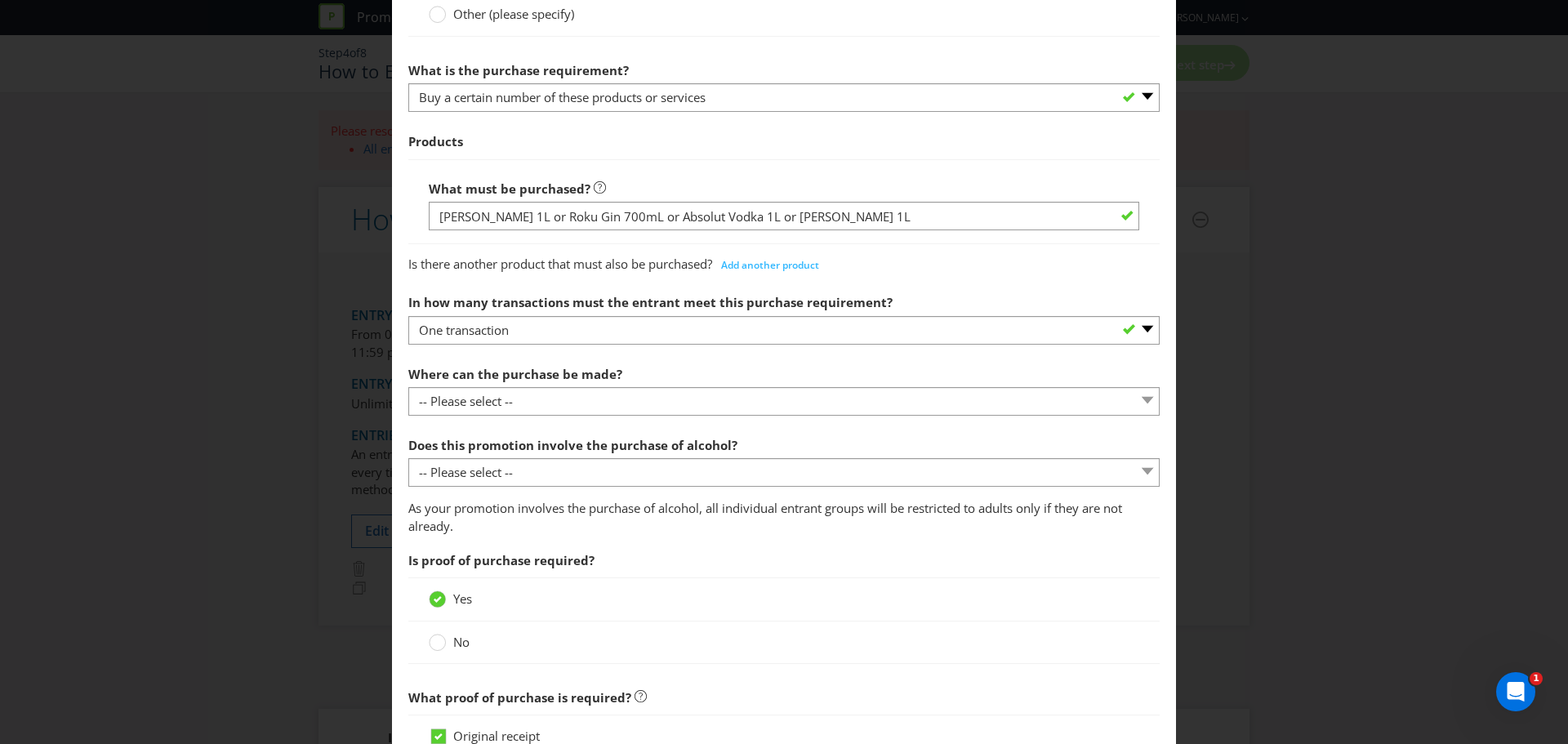
scroll to position [550, 0]
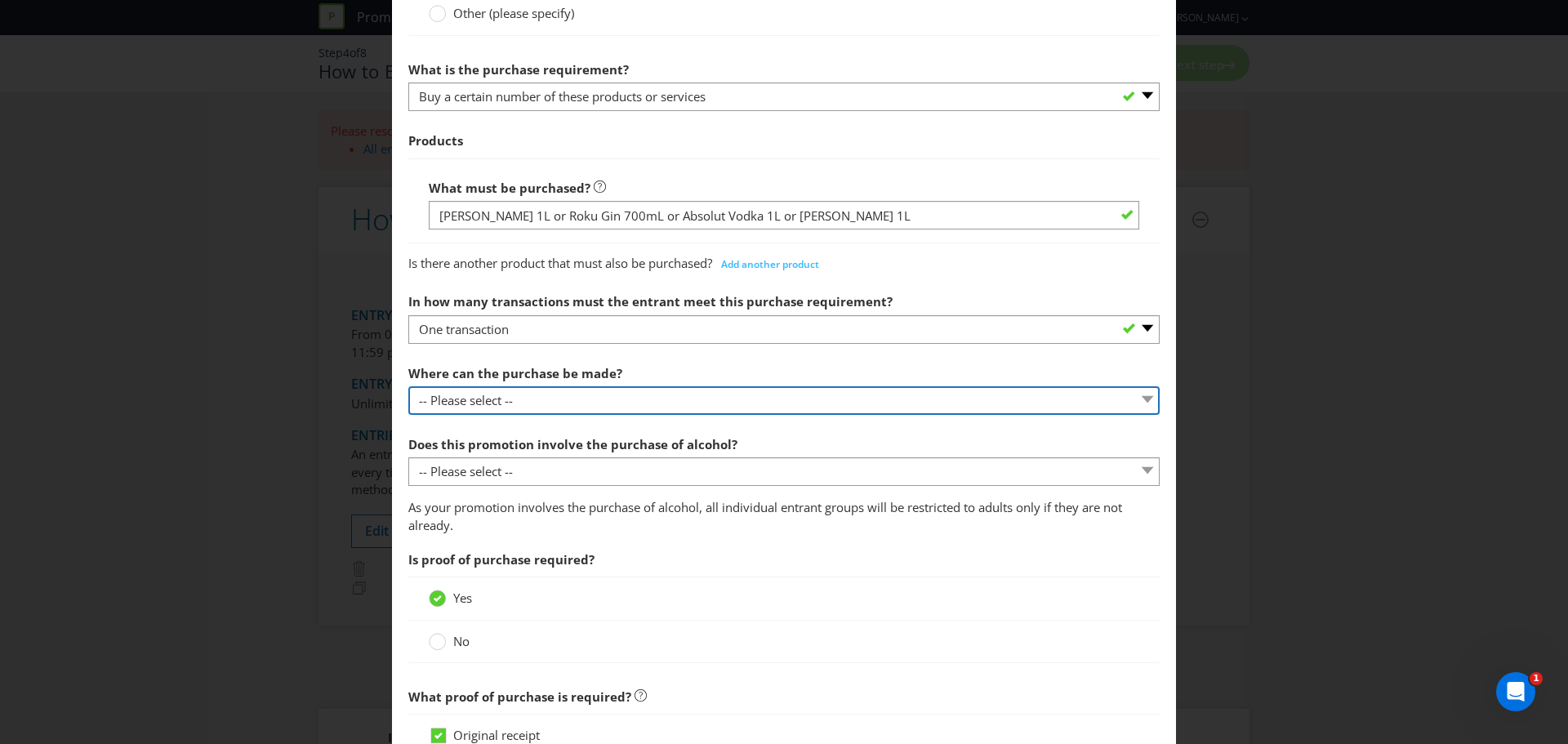
click at [602, 402] on select "-- Please select -- Any stores displaying promotional material (including onlin…" at bounding box center [784, 400] width 751 height 28
select select "ANY_DISPLAYING_NOT_ONLINE"
click at [408, 386] on select "-- Please select -- Any stores displaying promotional material (including onlin…" at bounding box center [784, 400] width 751 height 28
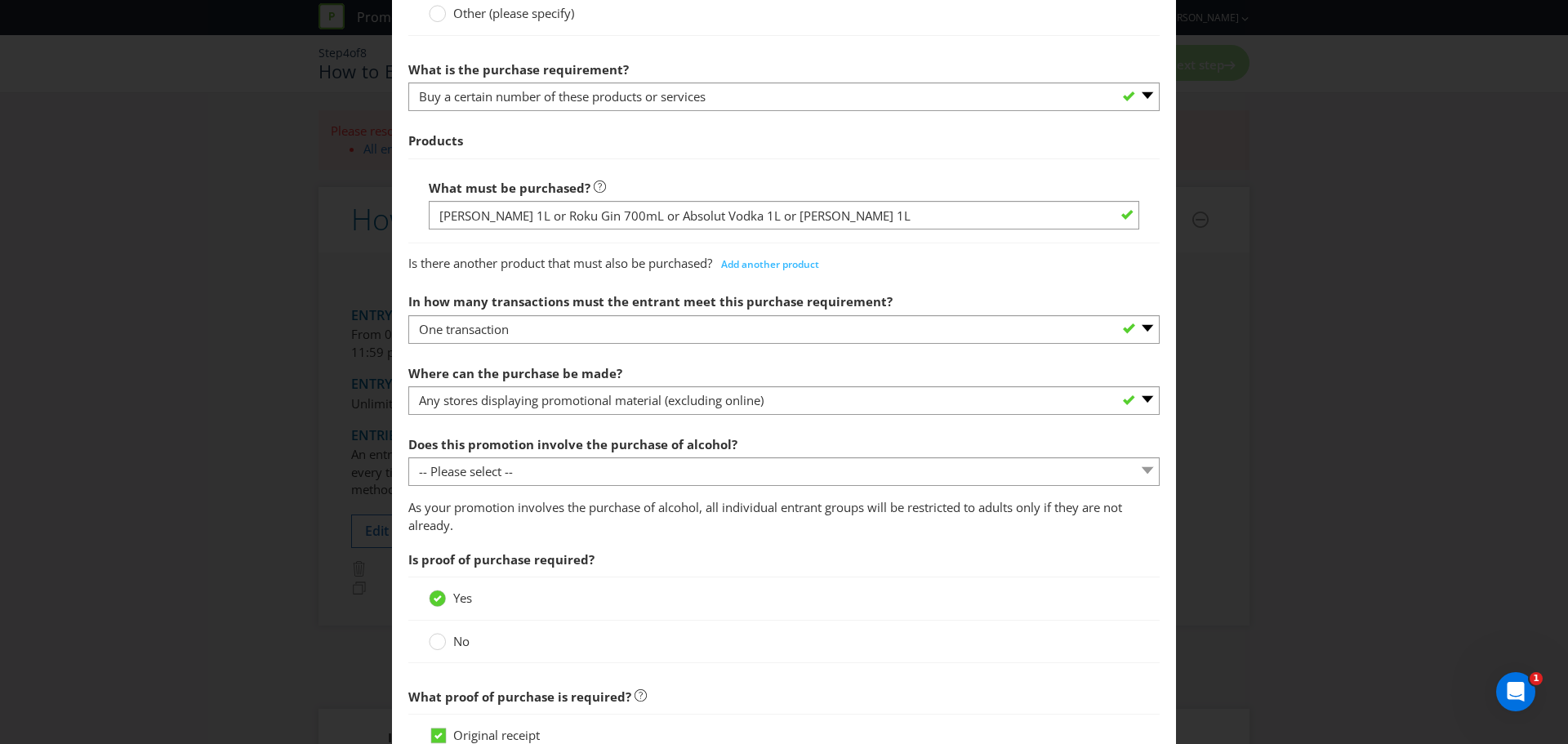
click at [740, 509] on p "As your promotion involves the purchase of alcohol, all individual entrant grou…" at bounding box center [784, 516] width 751 height 35
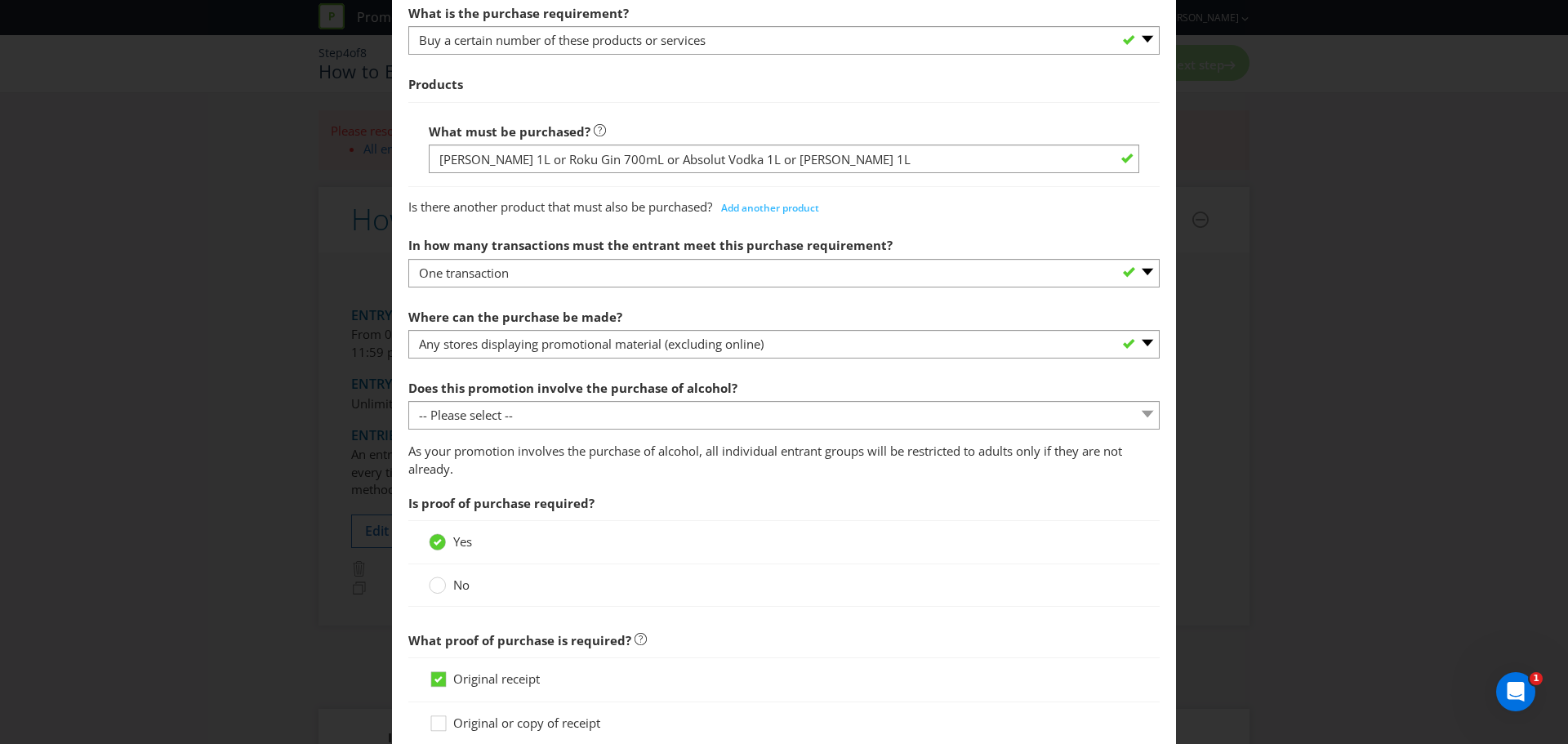
scroll to position [608, 0]
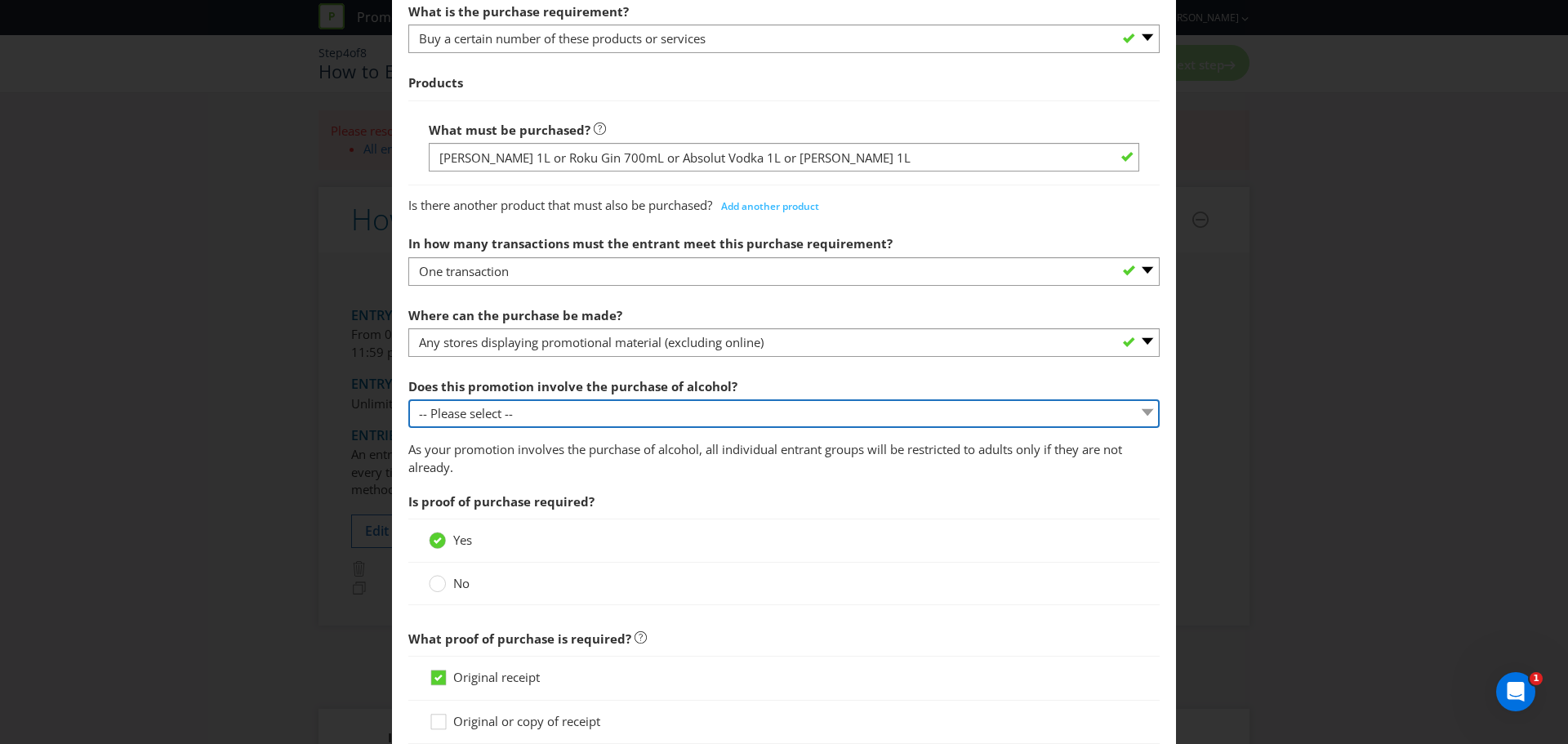
click at [702, 414] on select "-- Please select -- Yes, for on-premises consumption Yes, for off-premises cons…" at bounding box center [784, 414] width 751 height 28
select select "YES_OFF_PREMISES"
click at [408, 399] on select "-- Please select -- Yes, for on-premises consumption Yes, for off-premises cons…" at bounding box center [784, 414] width 751 height 28
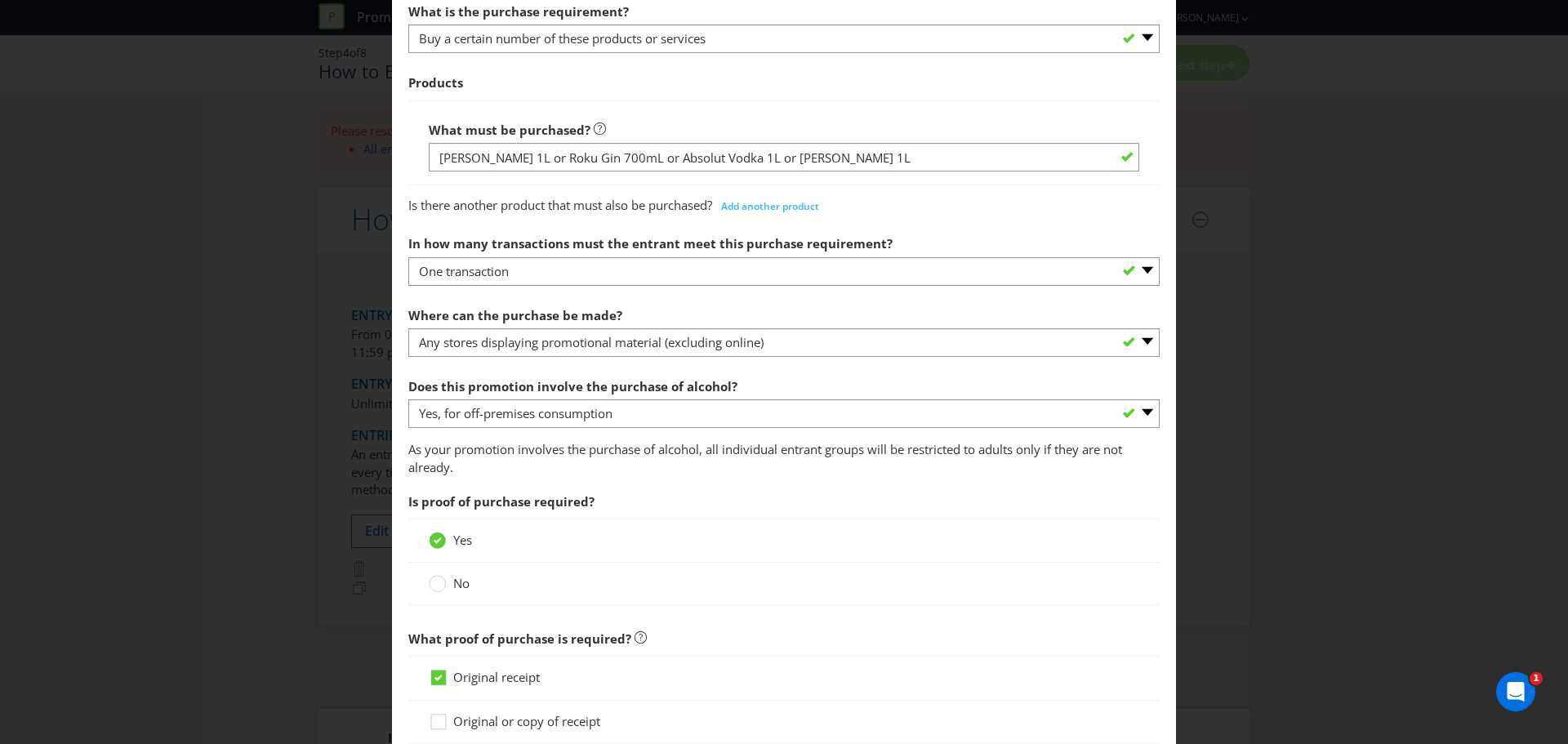
click at [738, 529] on div "Yes" at bounding box center [784, 540] width 751 height 43
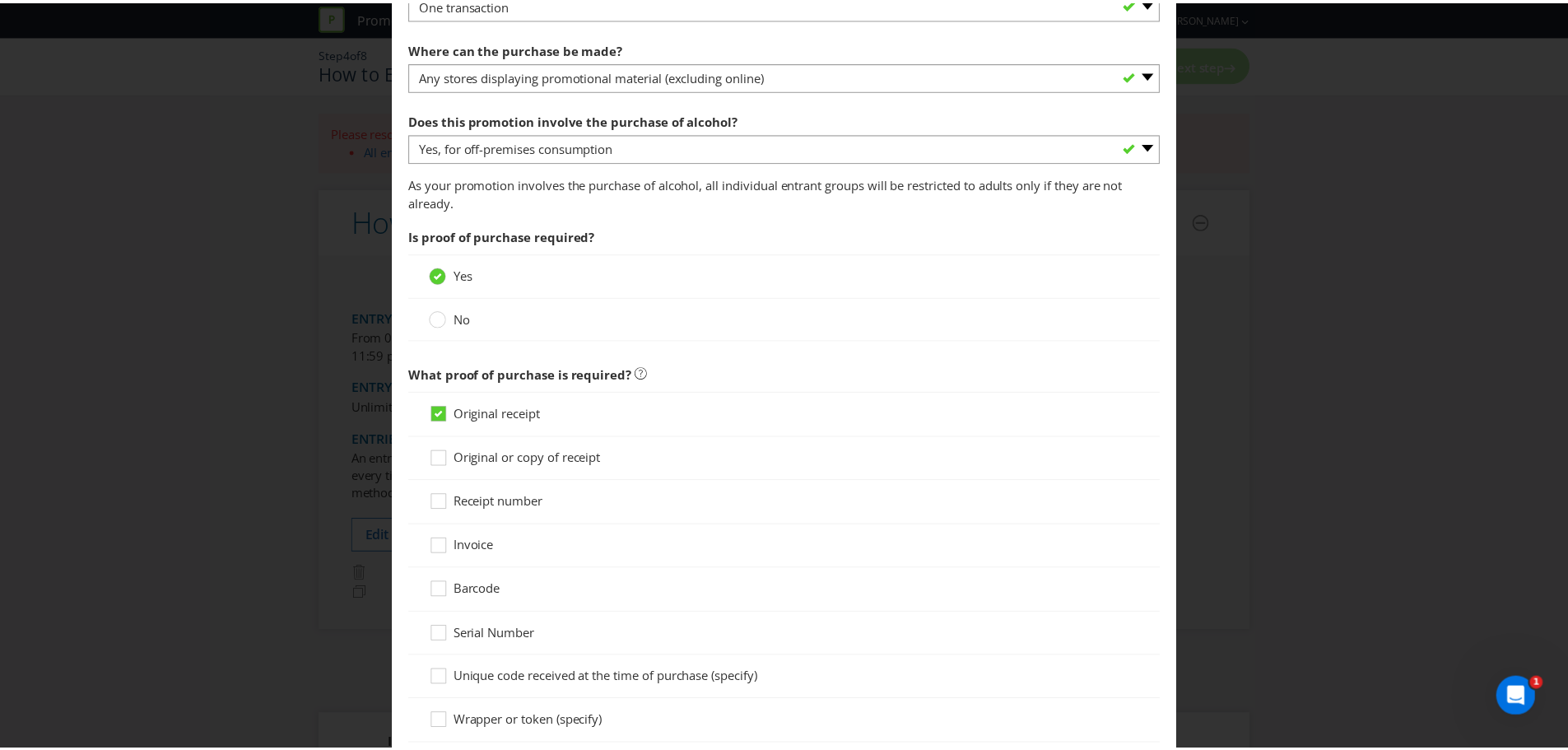
scroll to position [1218, 0]
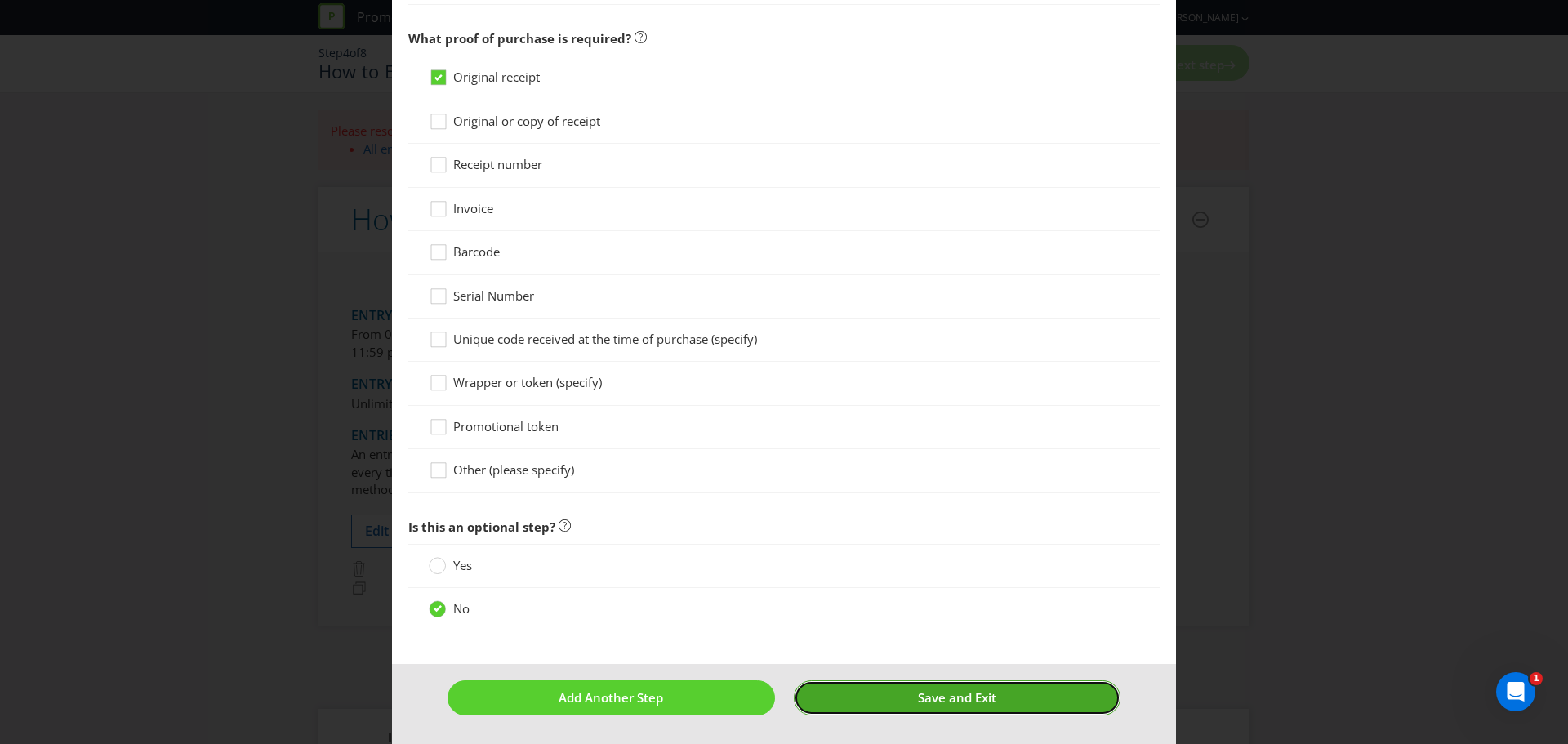
click at [827, 680] on button "Save and Exit" at bounding box center [958, 698] width 328 height 35
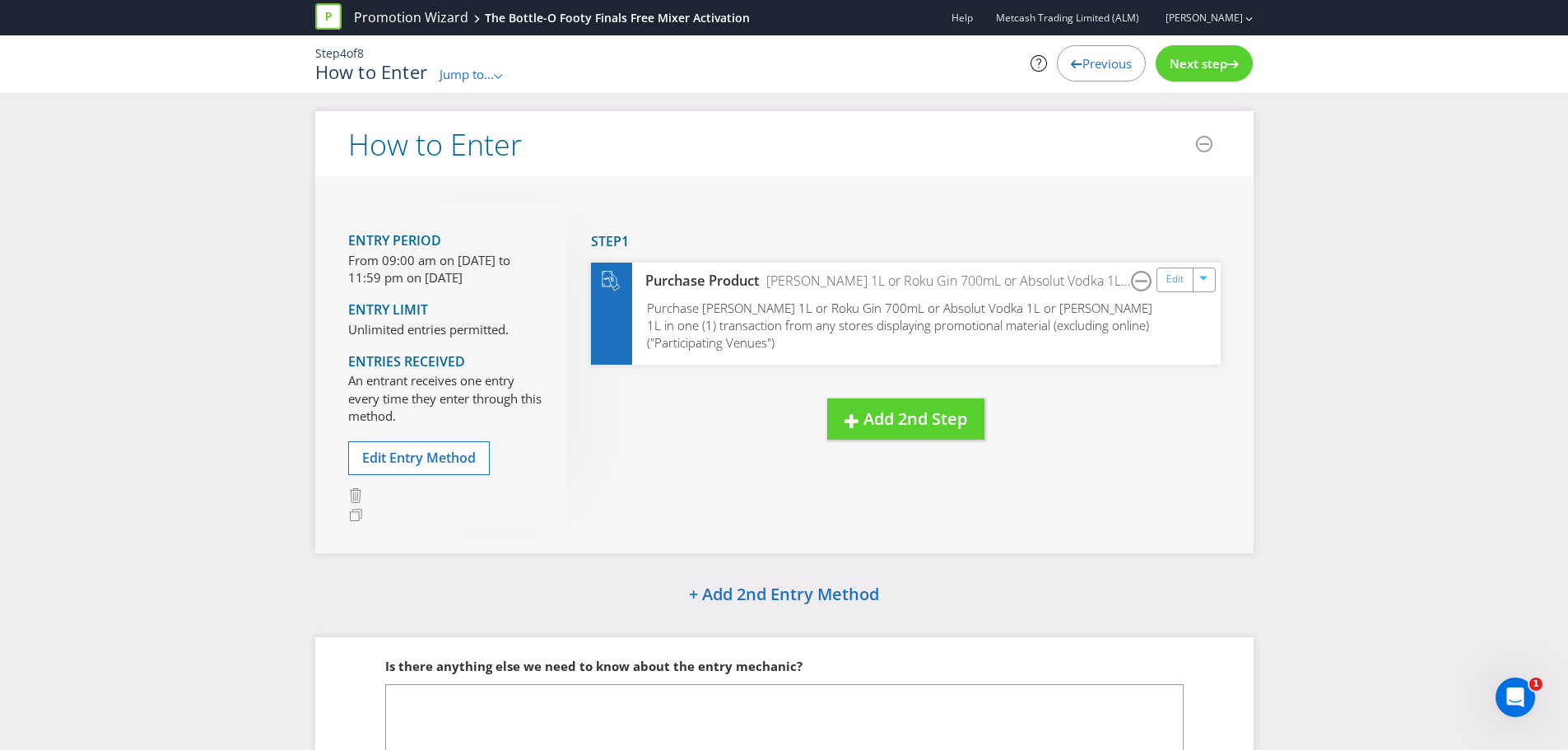
scroll to position [114, 0]
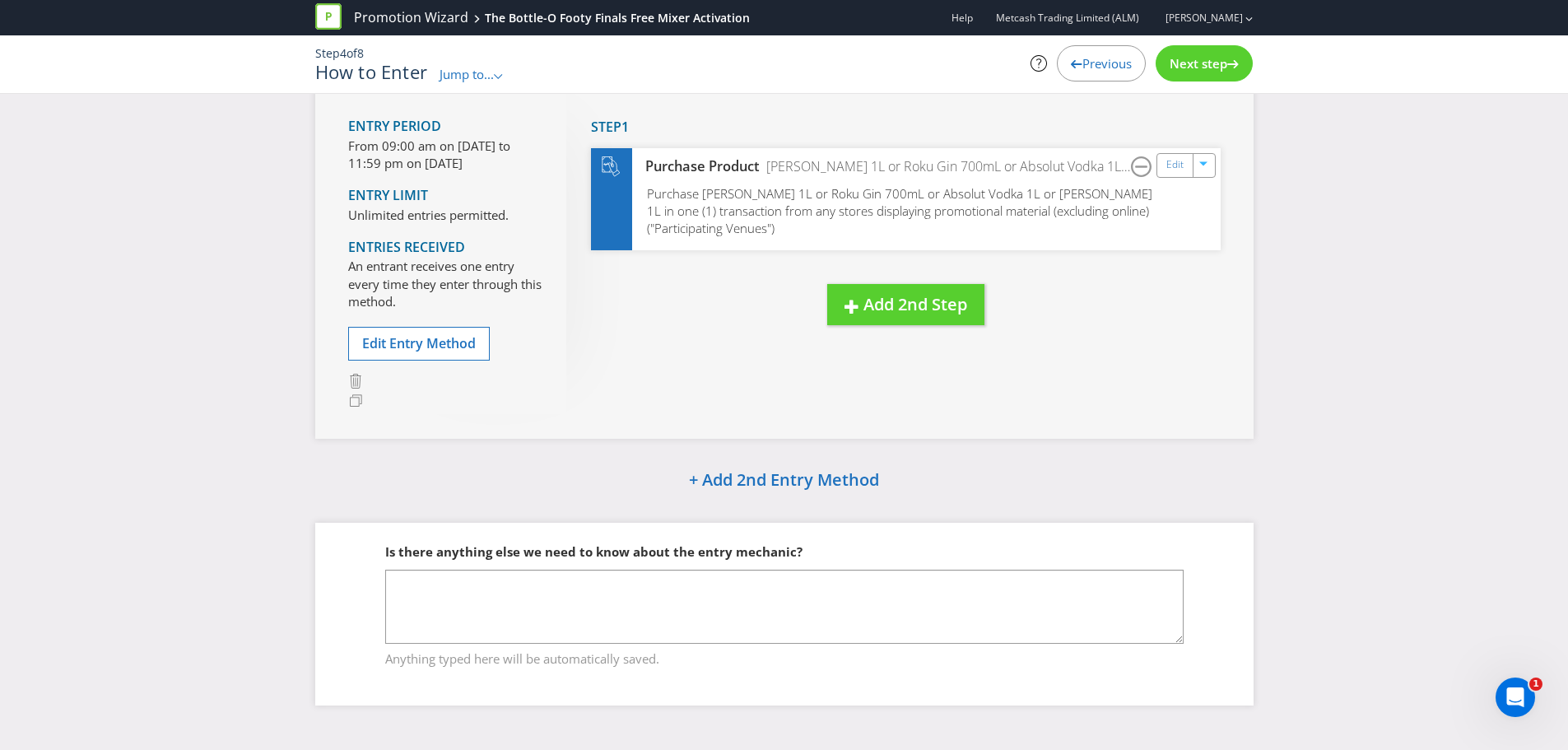
click at [1207, 64] on span "Next step" at bounding box center [1198, 63] width 58 height 16
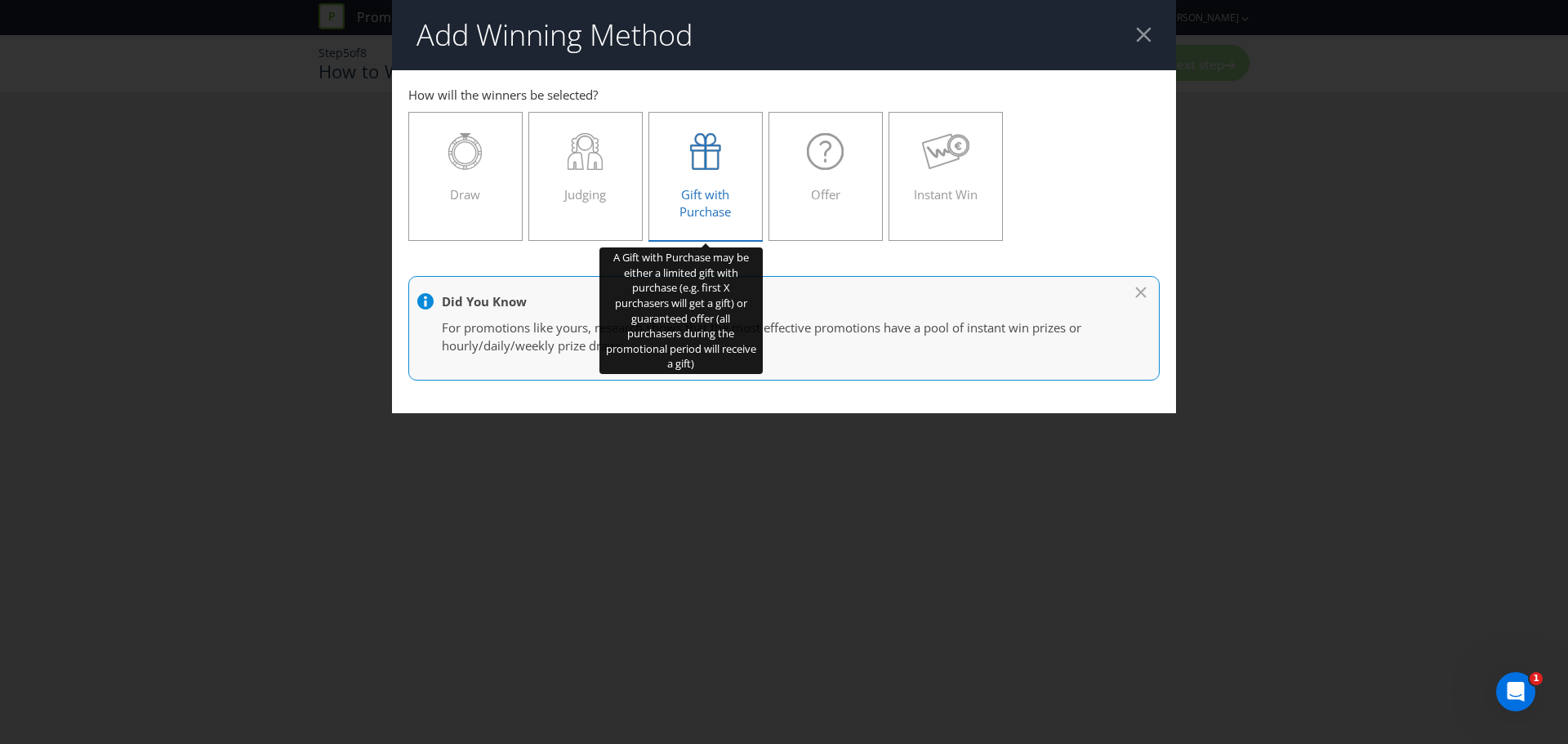
click at [700, 149] on icon at bounding box center [705, 151] width 31 height 36
click at [0, 0] on input "Gift with Purchase" at bounding box center [0, 0] width 0 height 0
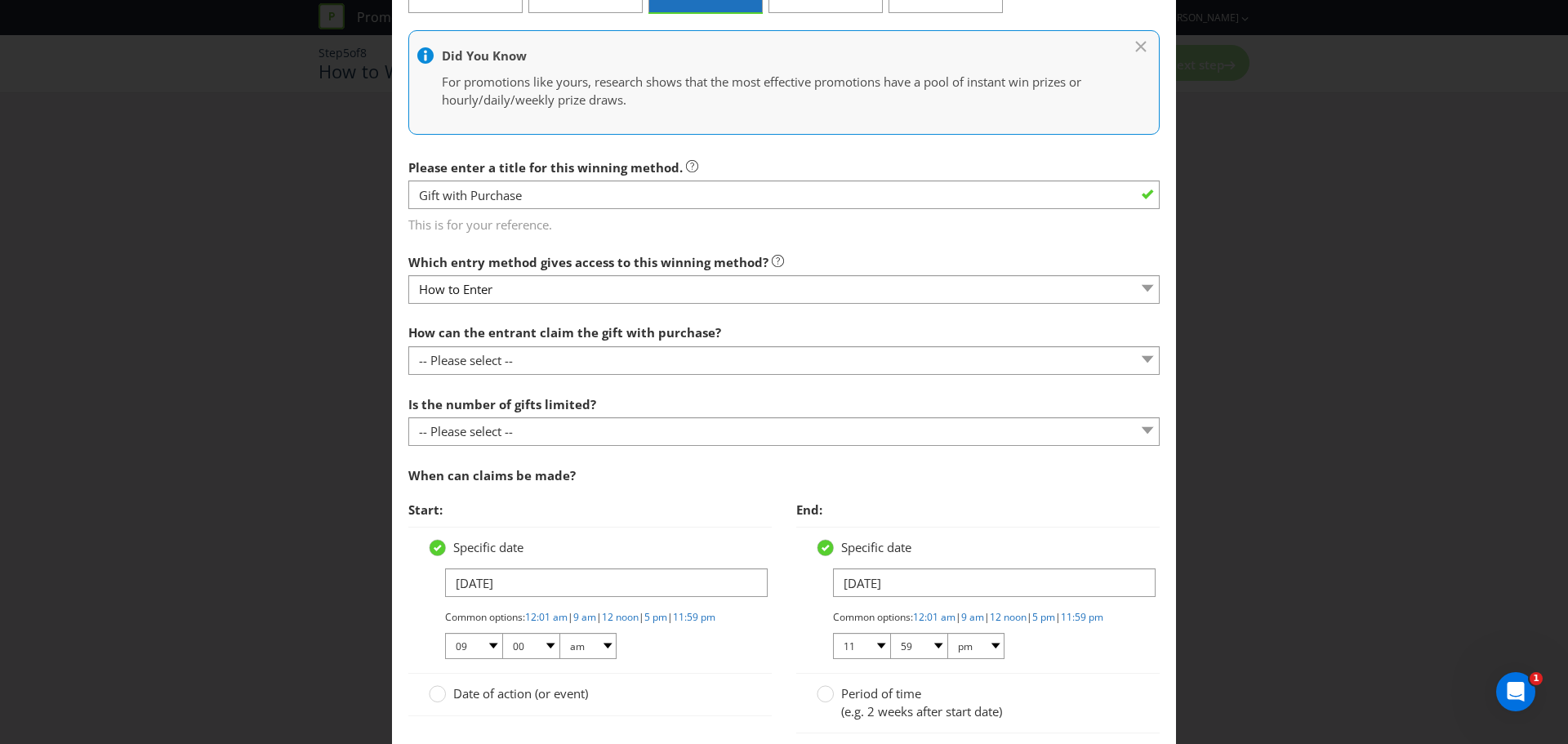
scroll to position [229, 0]
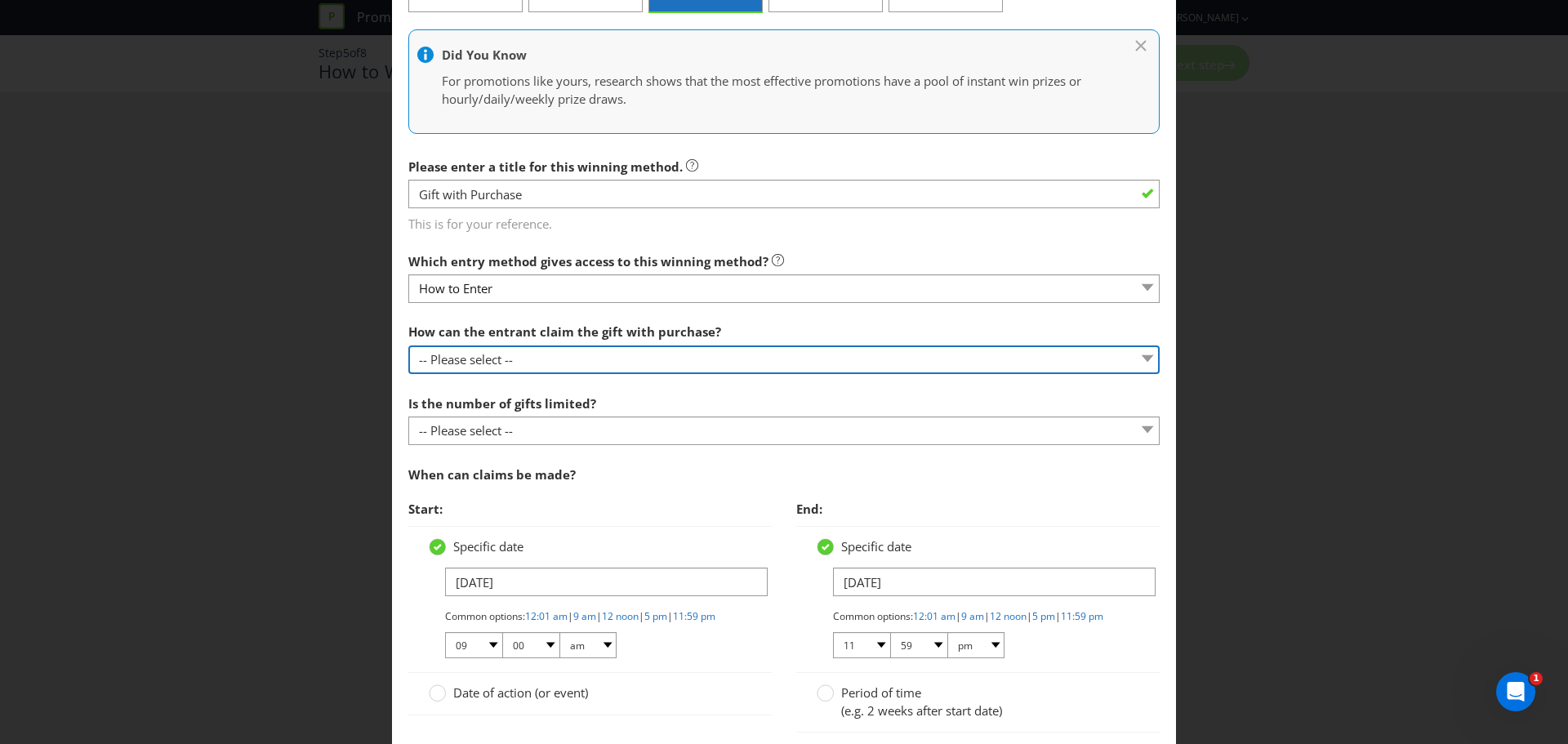
click at [695, 356] on select "-- Please select -- Already covered by entry mechanic Automatically sent to cla…" at bounding box center [784, 360] width 751 height 28
select select "IN_STORE"
click at [408, 345] on select "-- Please select -- Already covered by entry mechanic Automatically sent to cla…" at bounding box center [784, 360] width 751 height 28
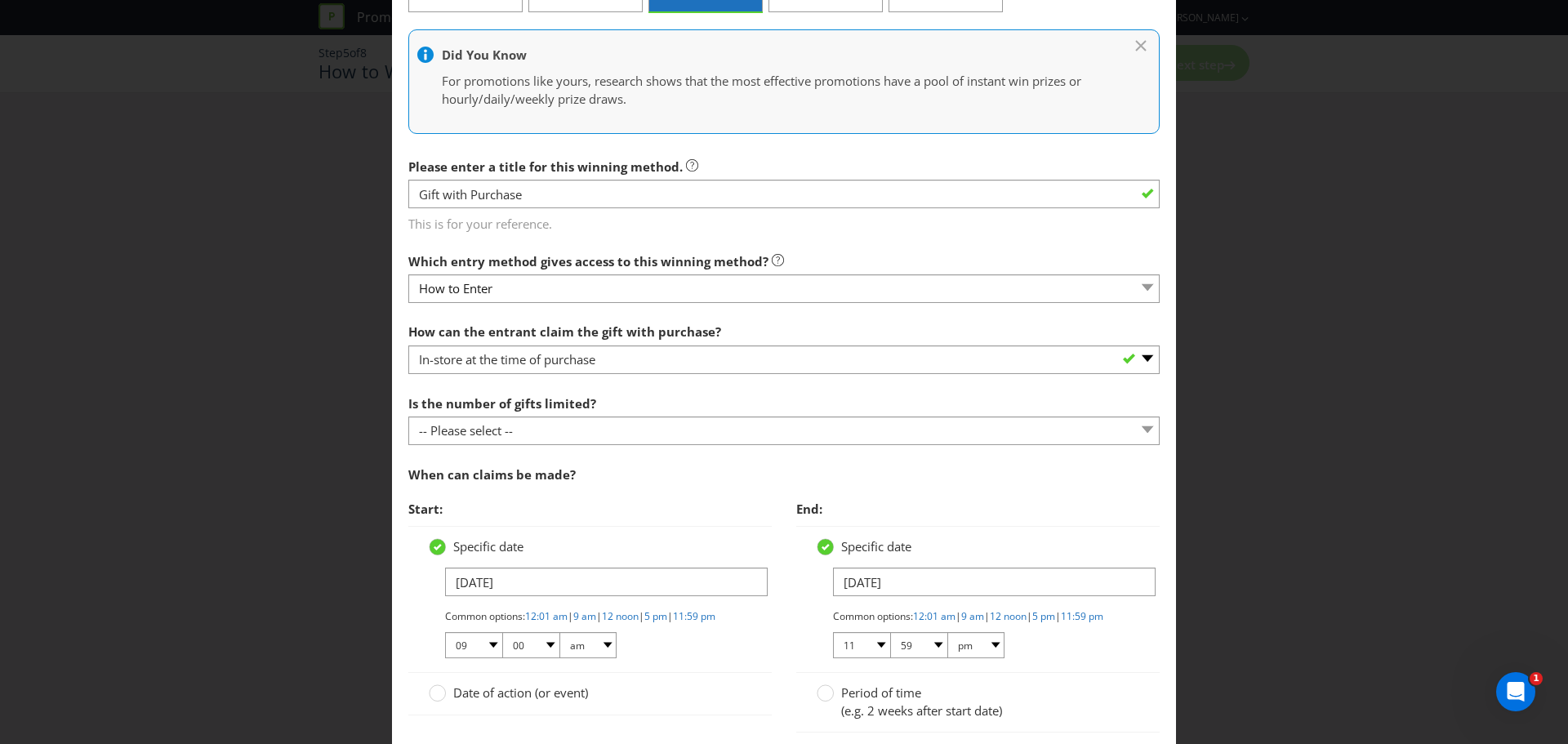
click at [662, 483] on div "When can claims be made?" at bounding box center [784, 475] width 751 height 34
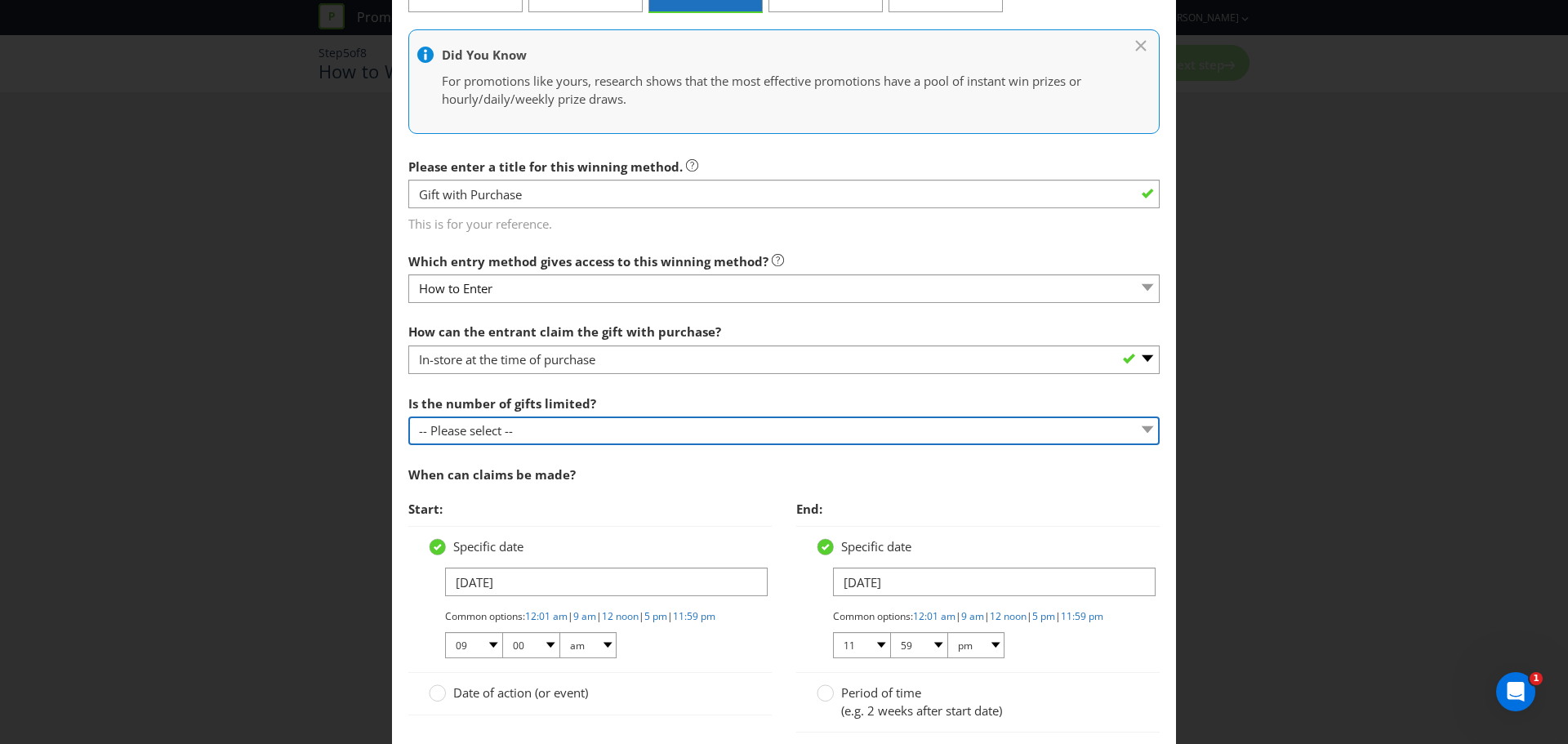
click at [652, 443] on select "-- Please select -- Unlimited gifts available during promotional period Number …" at bounding box center [784, 430] width 751 height 28
select select "LIMITED"
click at [408, 416] on select "-- Please select -- Unlimited gifts available during promotional period Number …" at bounding box center [784, 430] width 751 height 28
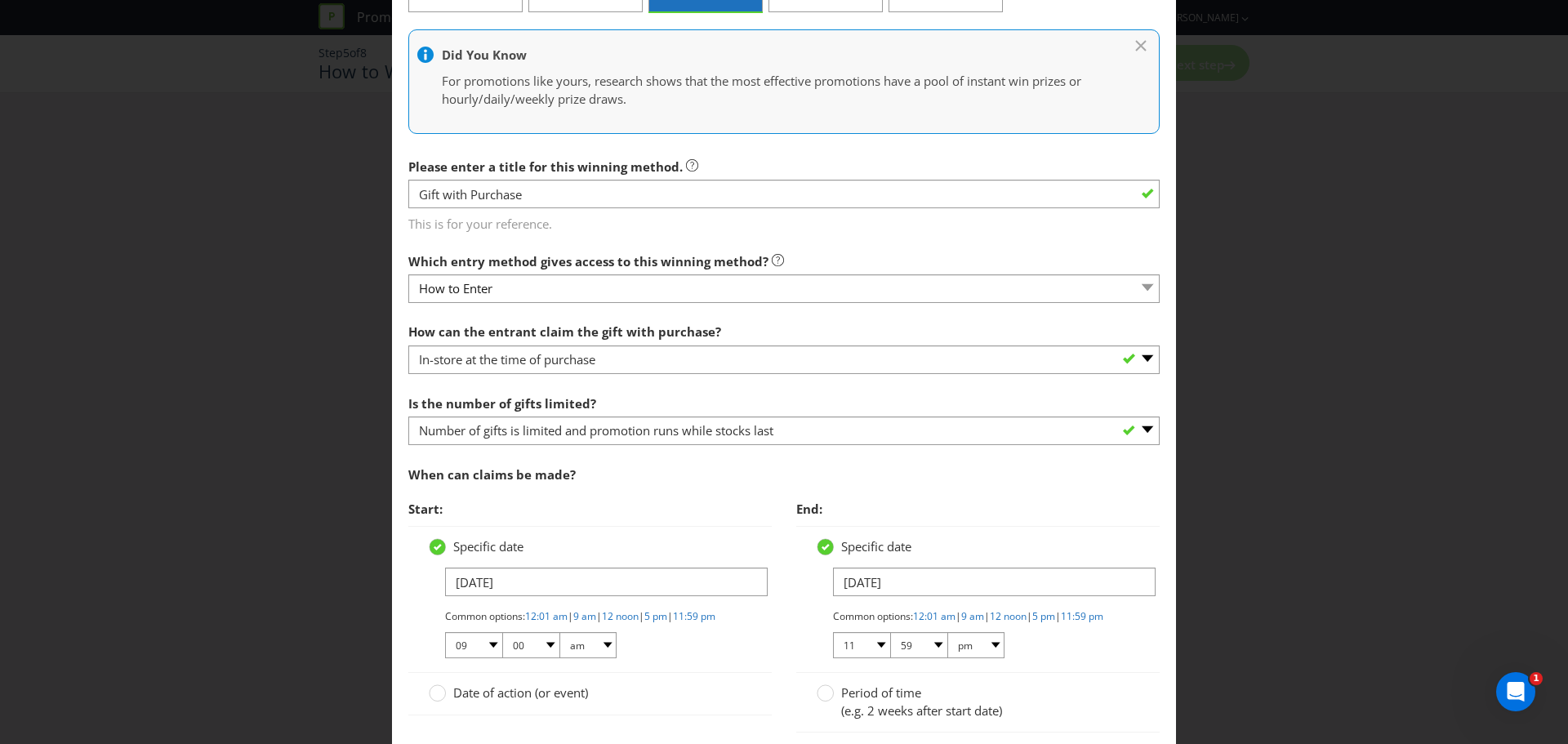
click at [687, 474] on div "When can claims be made?" at bounding box center [784, 475] width 751 height 34
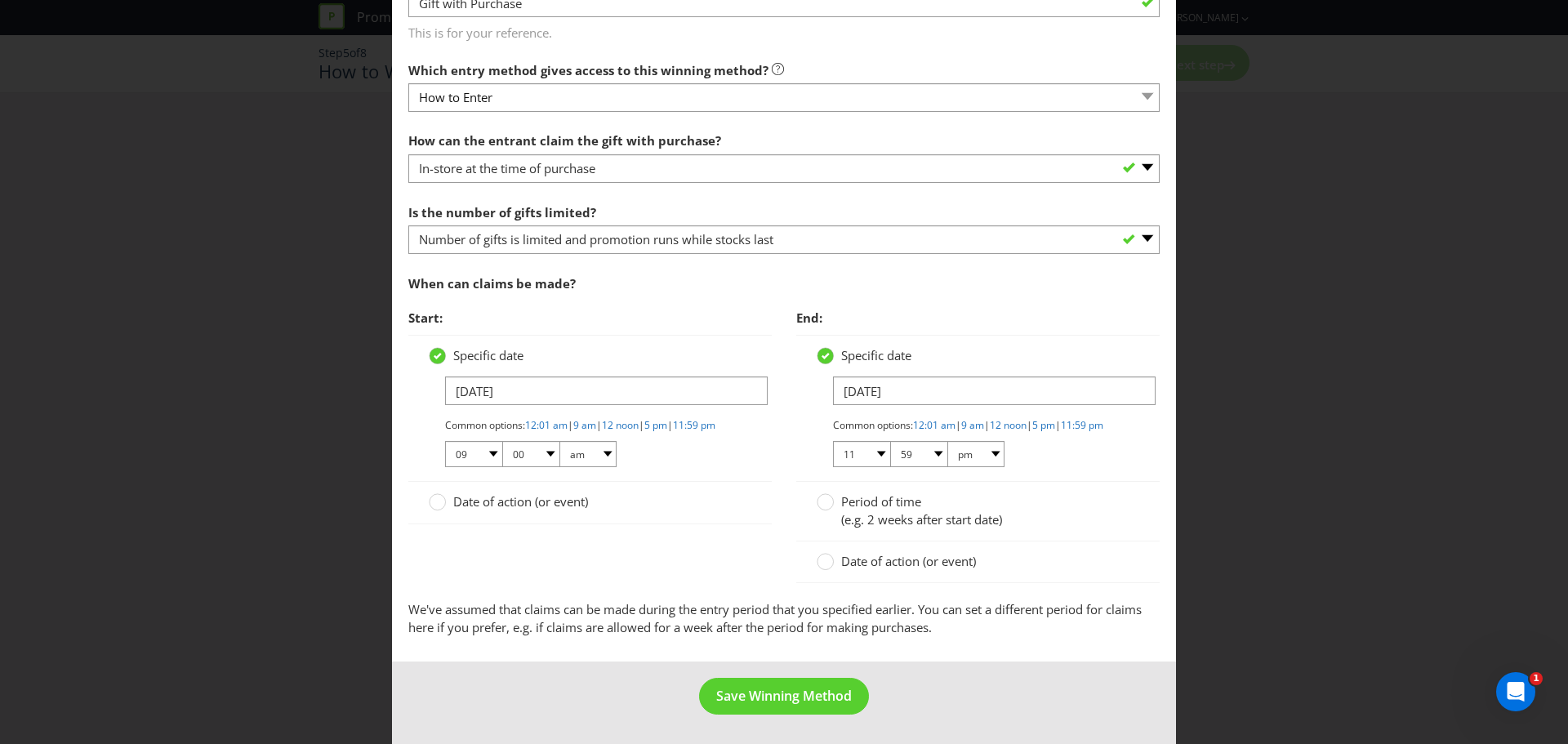
scroll to position [434, 0]
click at [797, 705] on button "Save Winning Method" at bounding box center [784, 695] width 170 height 36
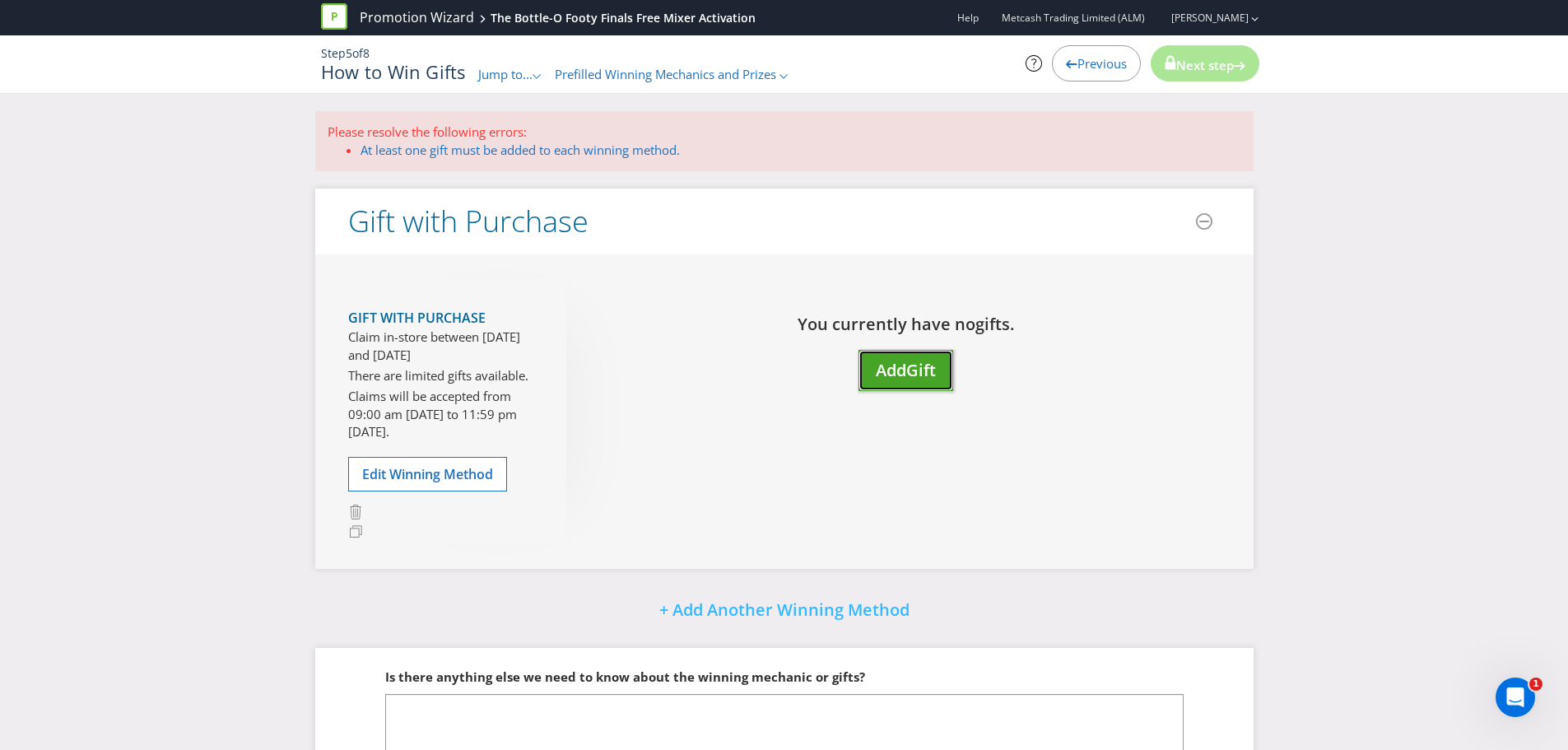
click at [935, 369] on span "Gift" at bounding box center [920, 370] width 29 height 22
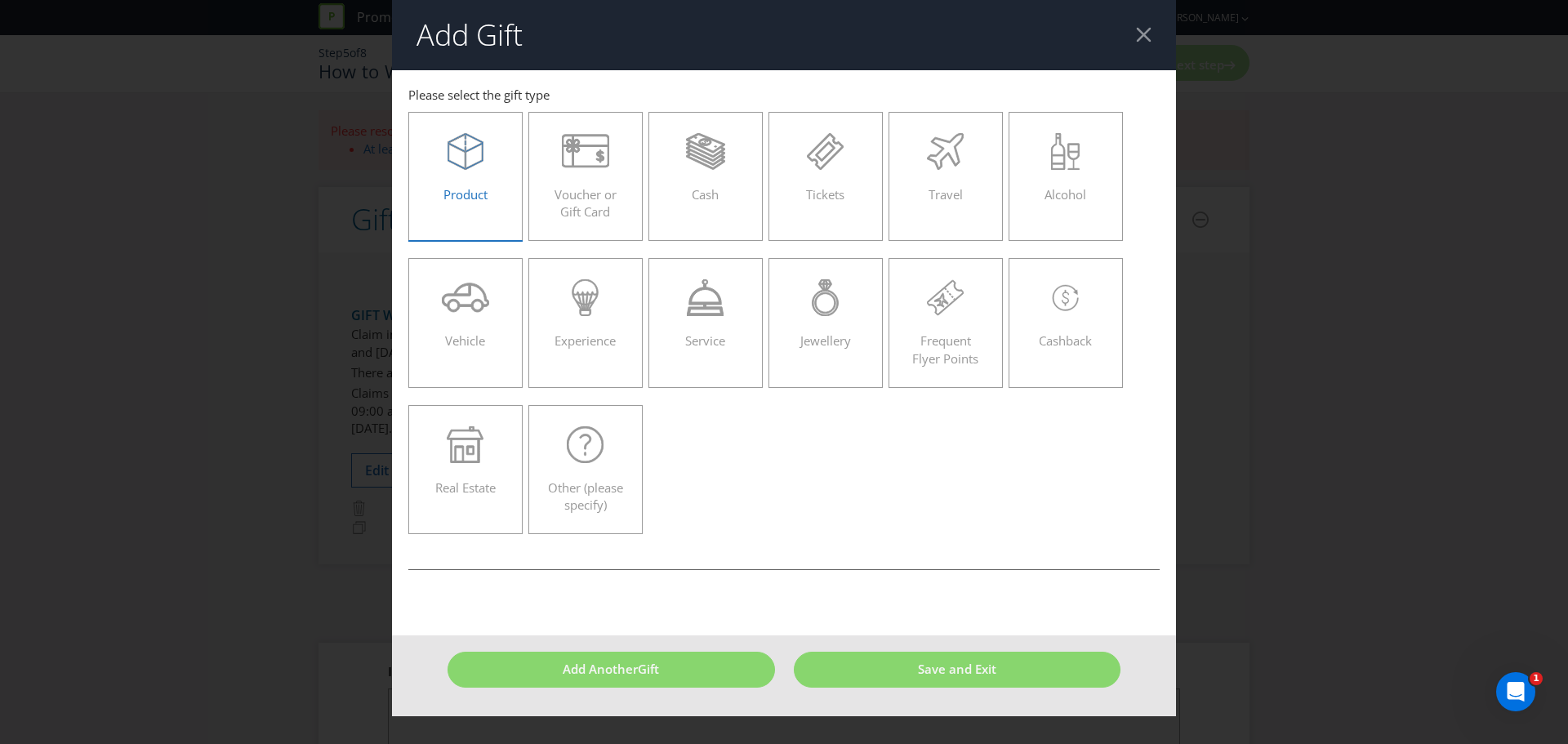
click at [458, 179] on div "Product" at bounding box center [465, 169] width 80 height 74
click at [0, 0] on input "Product" at bounding box center [0, 0] width 0 height 0
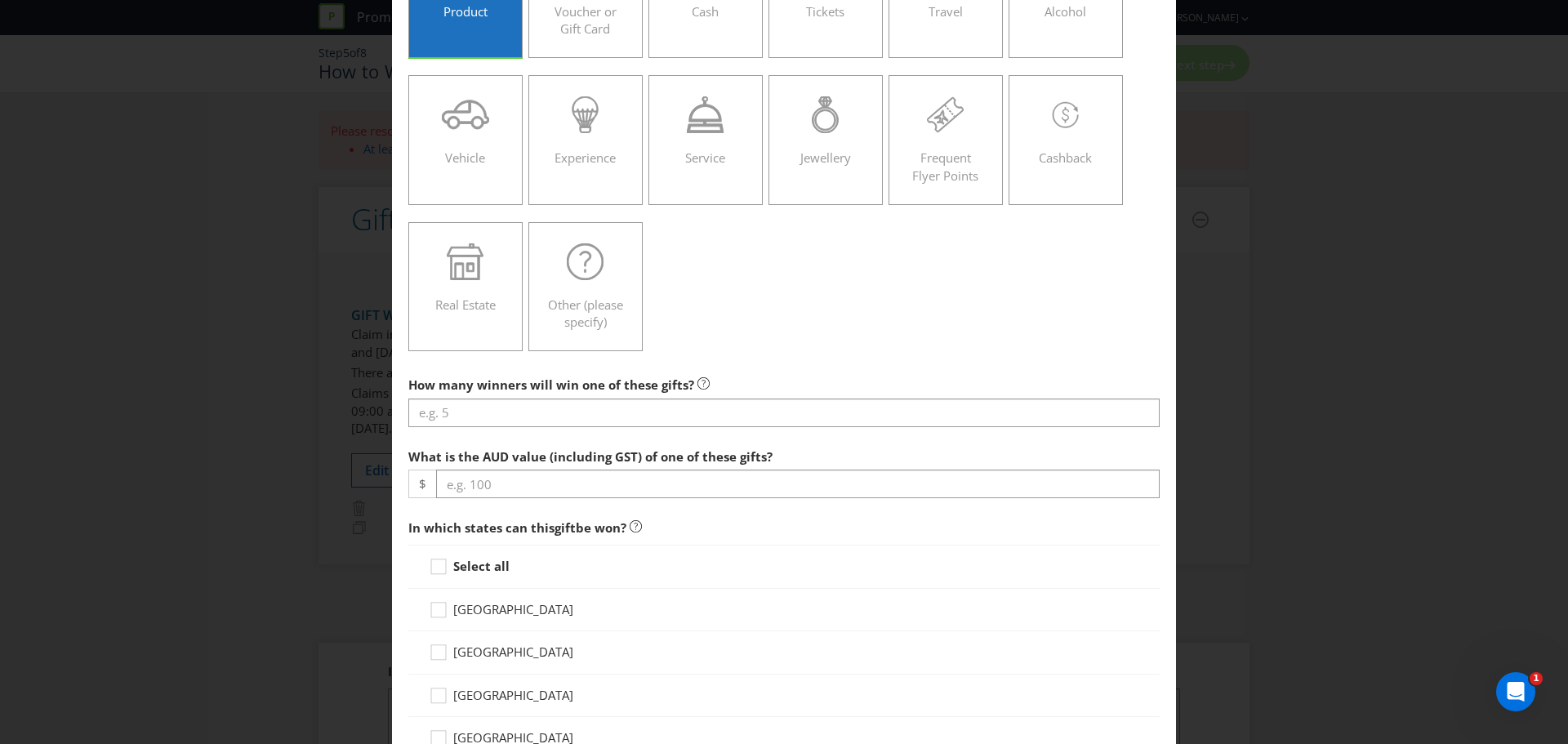
scroll to position [183, 0]
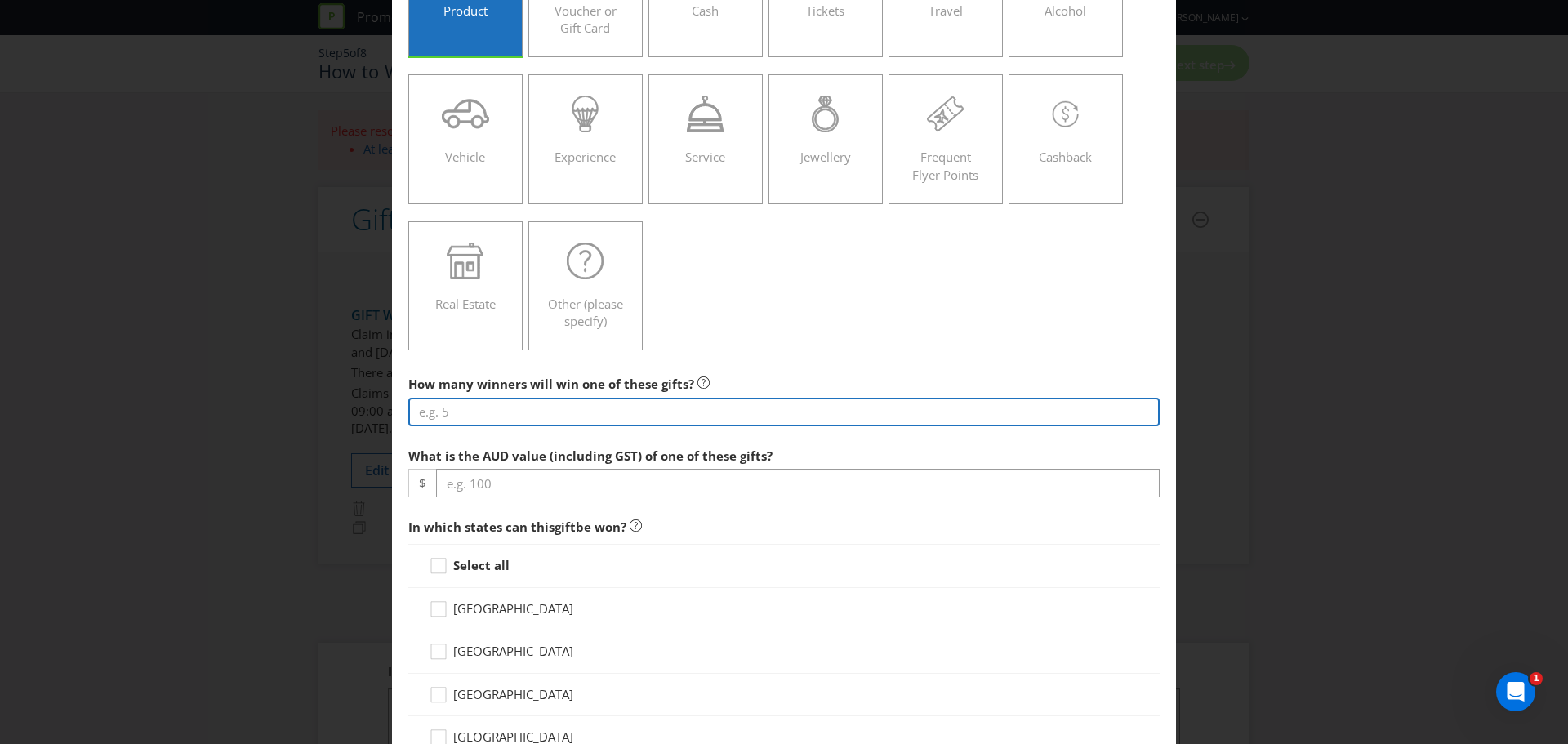
click at [466, 411] on input "number" at bounding box center [784, 412] width 751 height 28
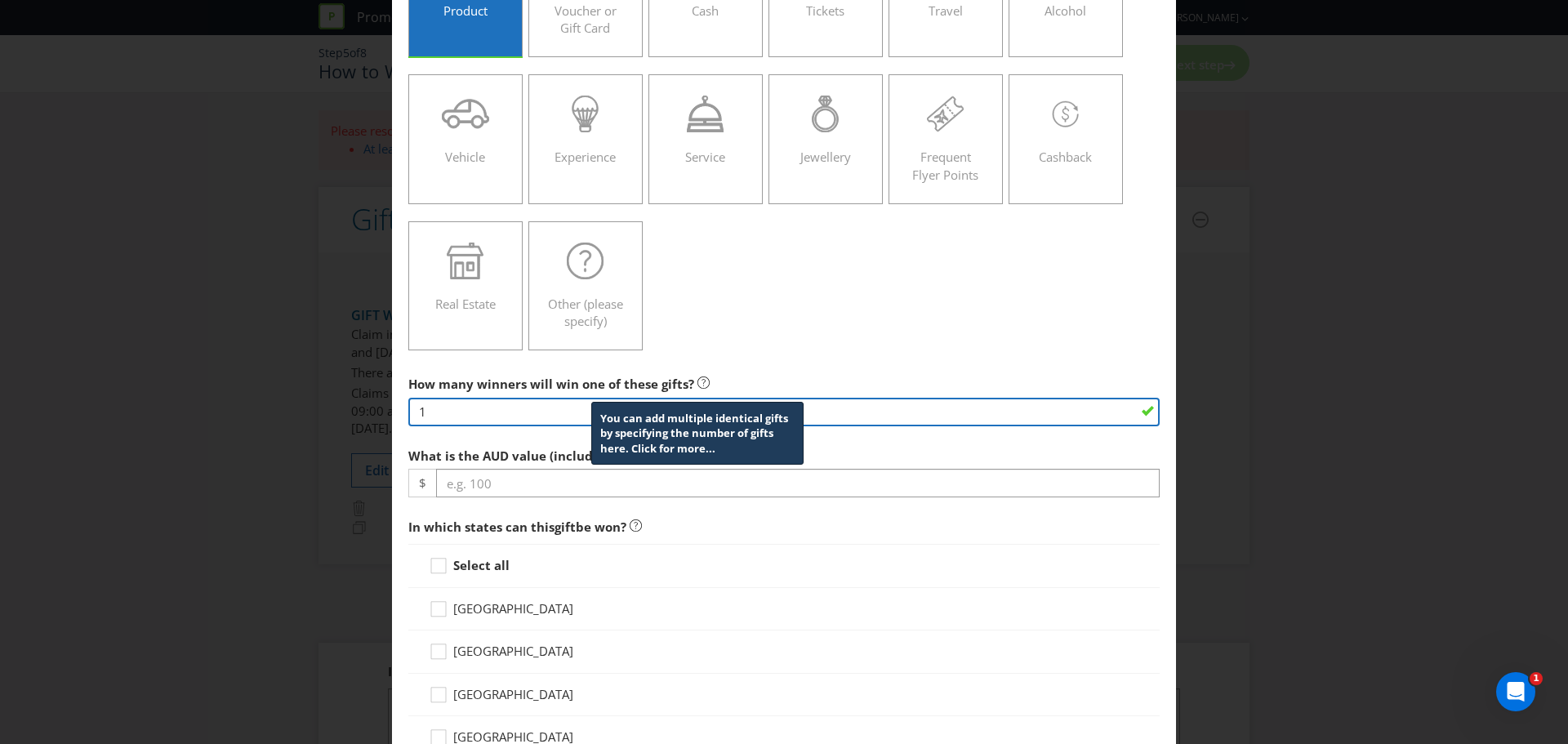
type input "1"
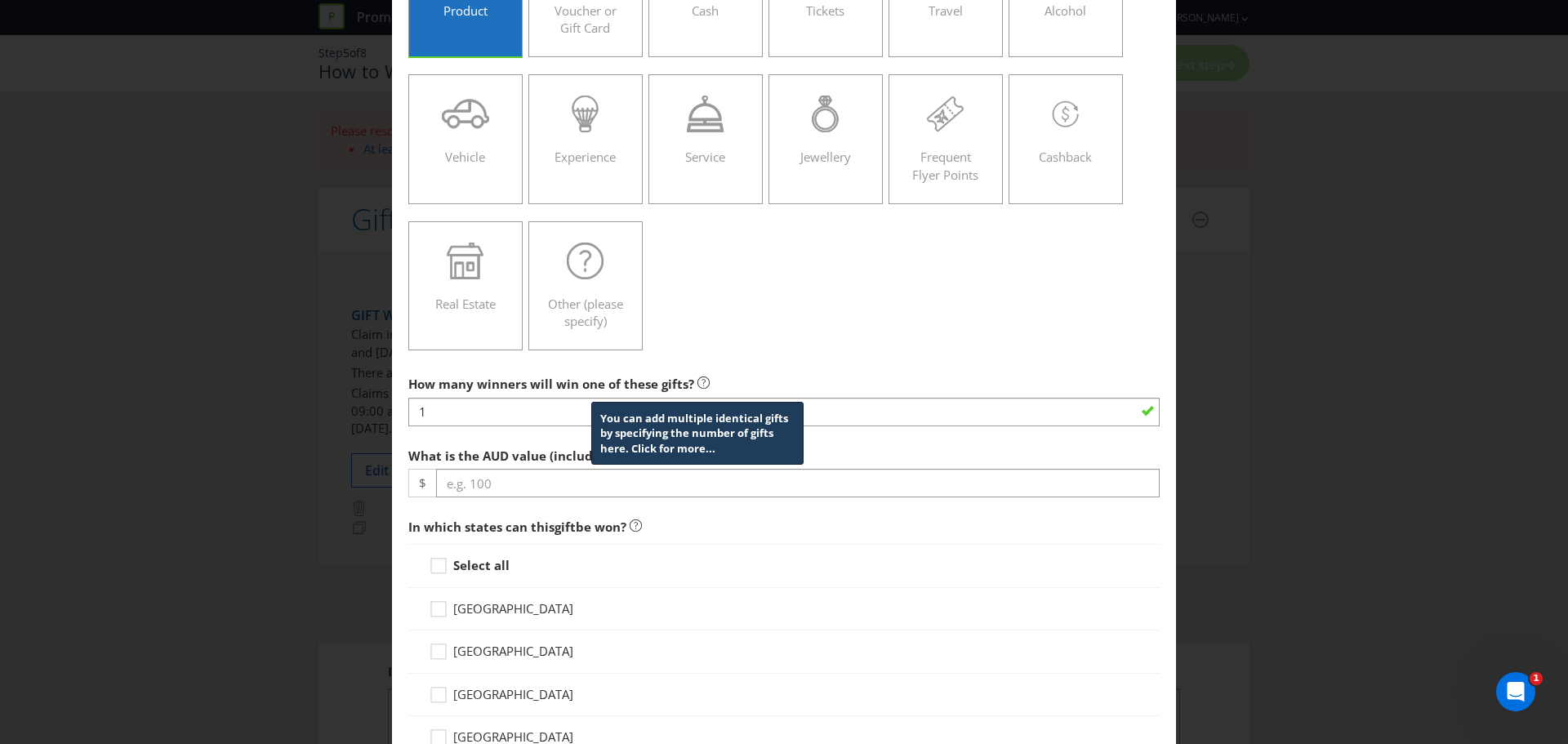
click at [697, 377] on icon at bounding box center [703, 383] width 12 height 12
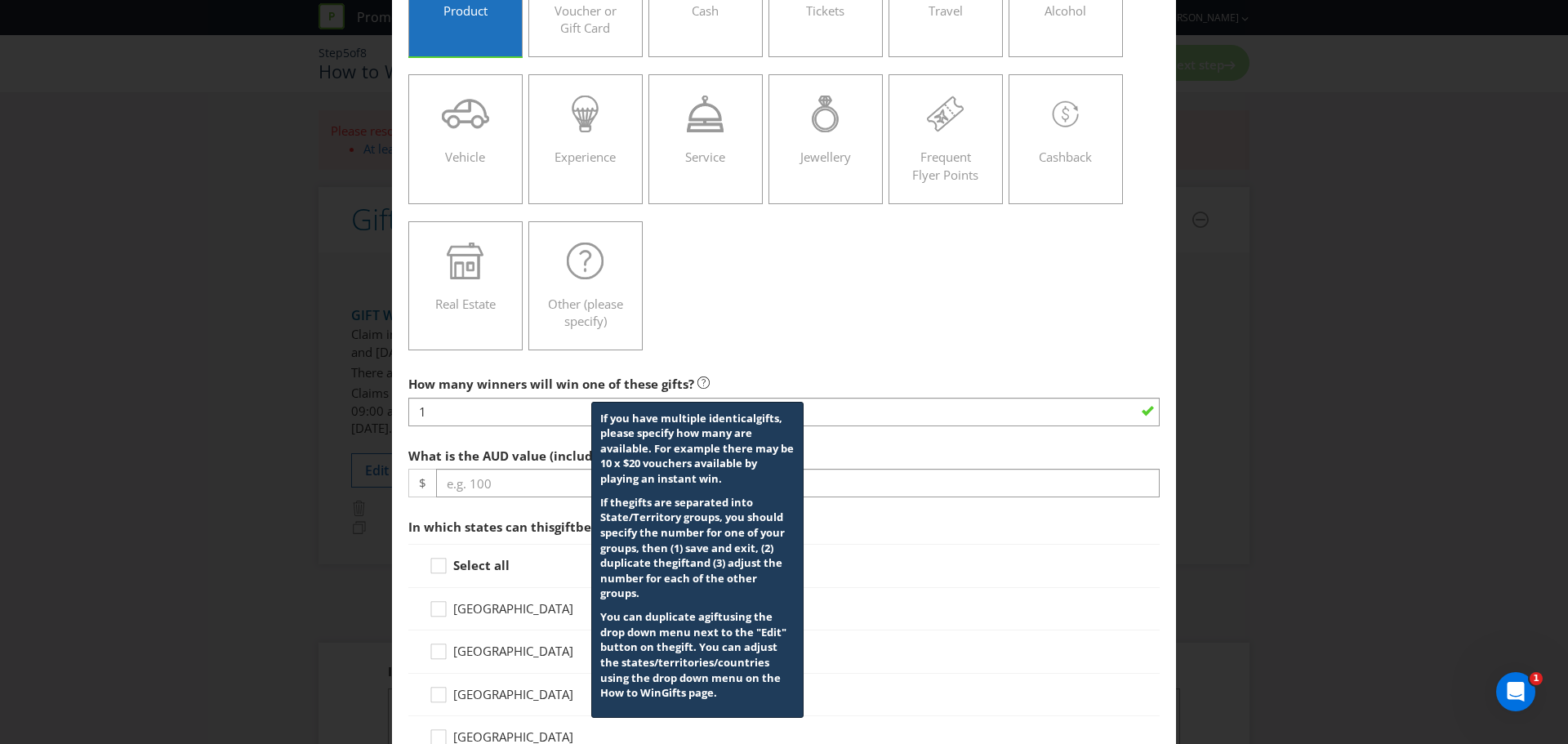
click at [487, 465] on label "What is the AUD value (including GST) of one of these gifts?" at bounding box center [592, 452] width 368 height 26
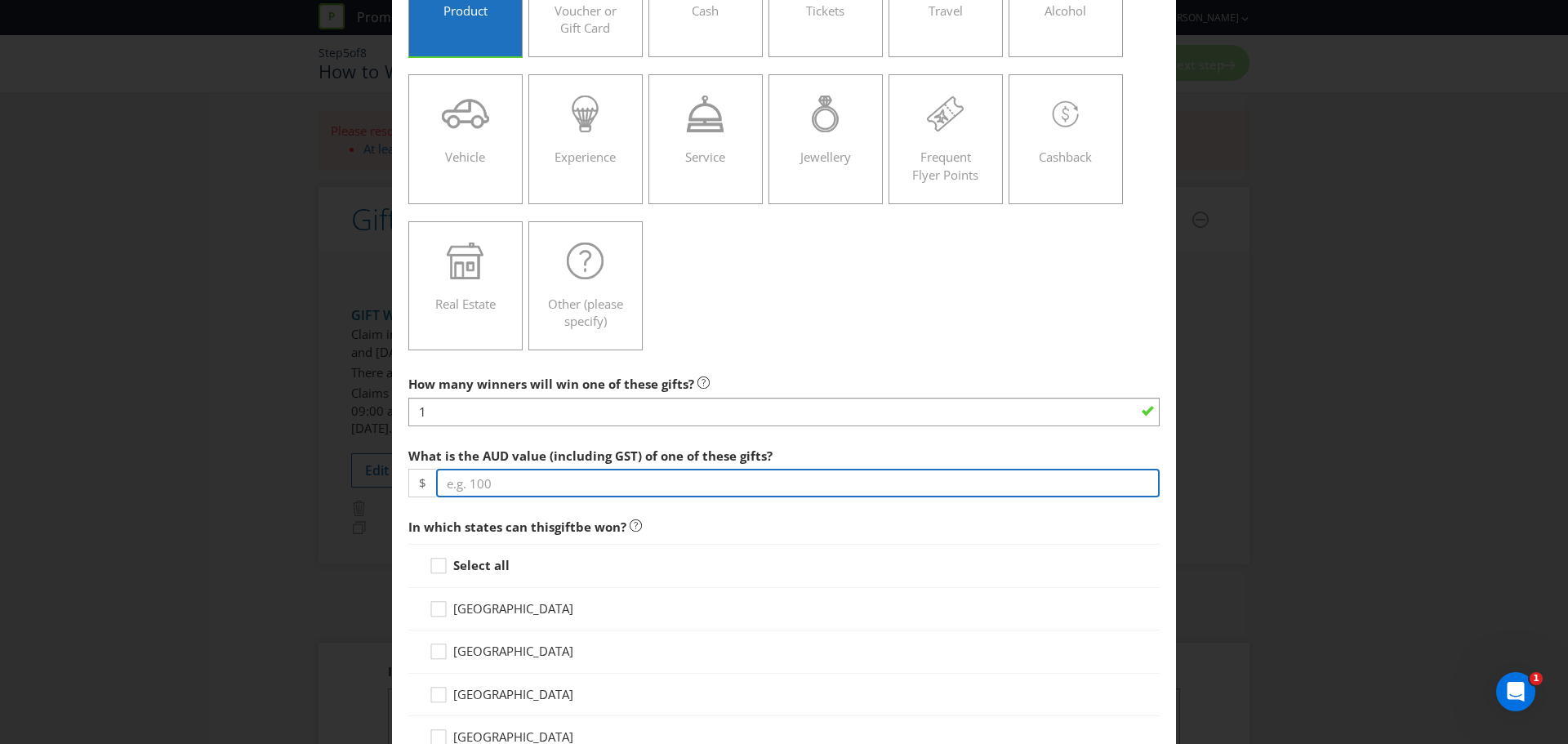
click at [487, 480] on input "number" at bounding box center [797, 483] width 724 height 28
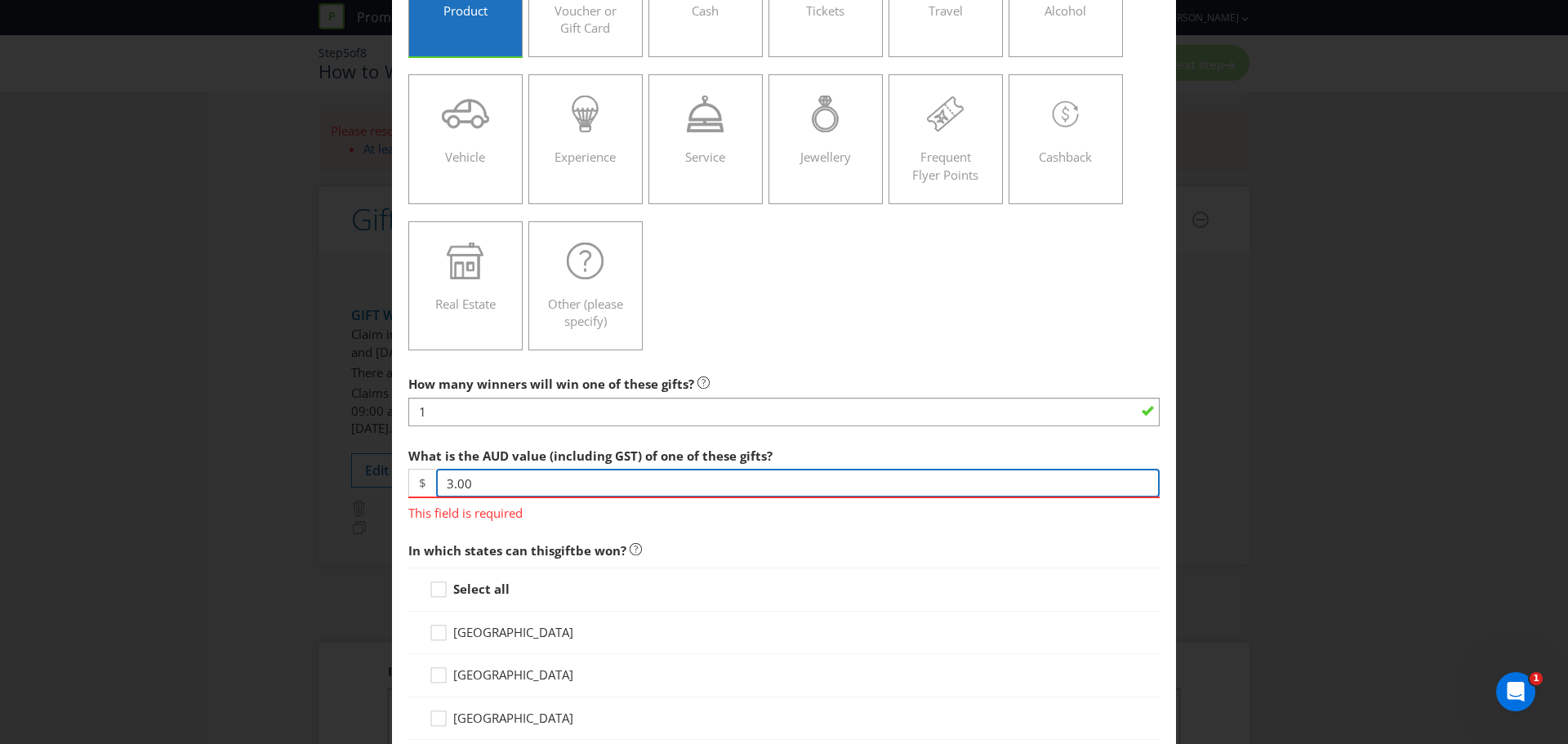
type input "3.00"
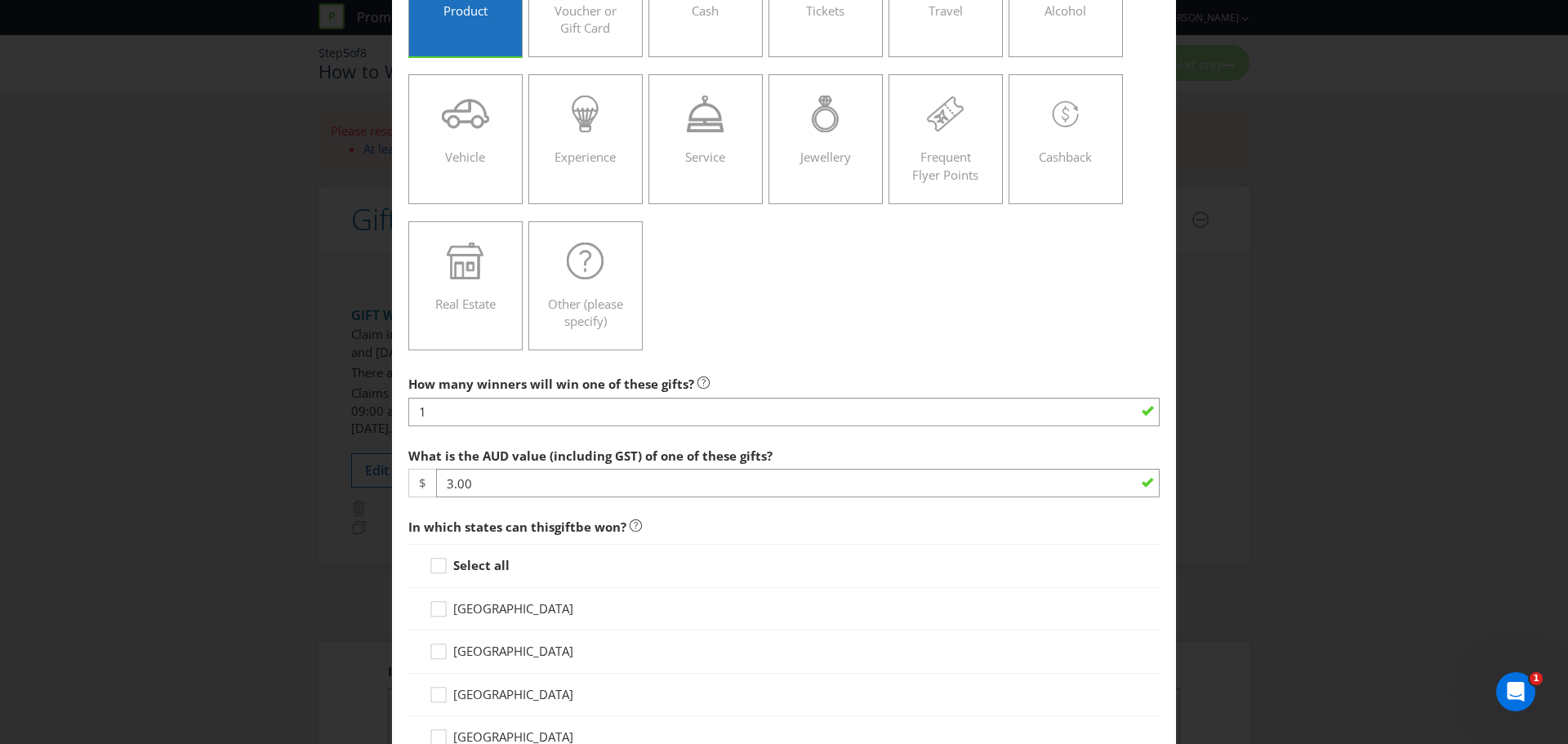
click at [830, 536] on span "In which states can this gift be won?" at bounding box center [784, 527] width 751 height 34
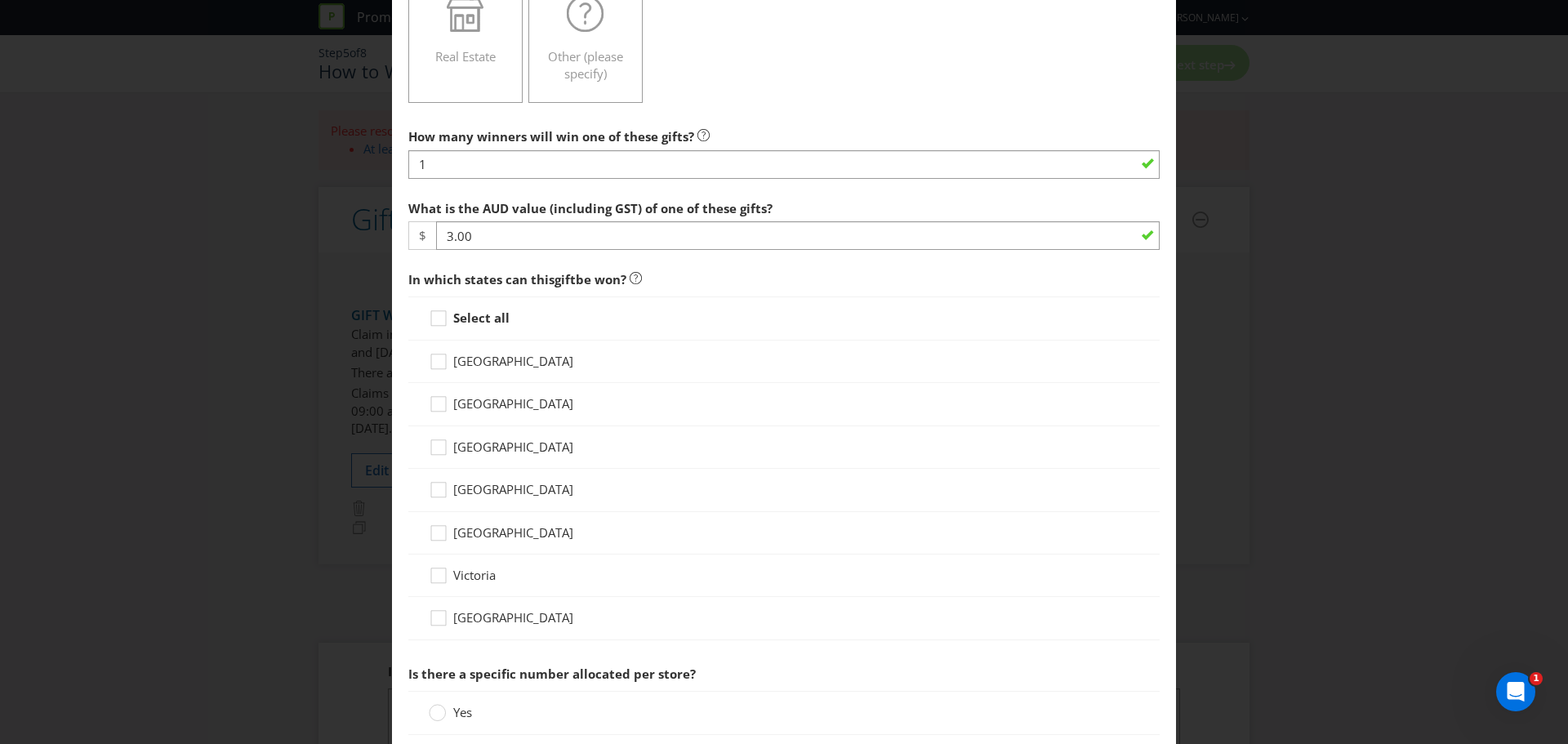
scroll to position [432, 0]
click at [454, 317] on strong "Select all" at bounding box center [482, 317] width 57 height 16
click at [0, 0] on input "Select all" at bounding box center [0, 0] width 0 height 0
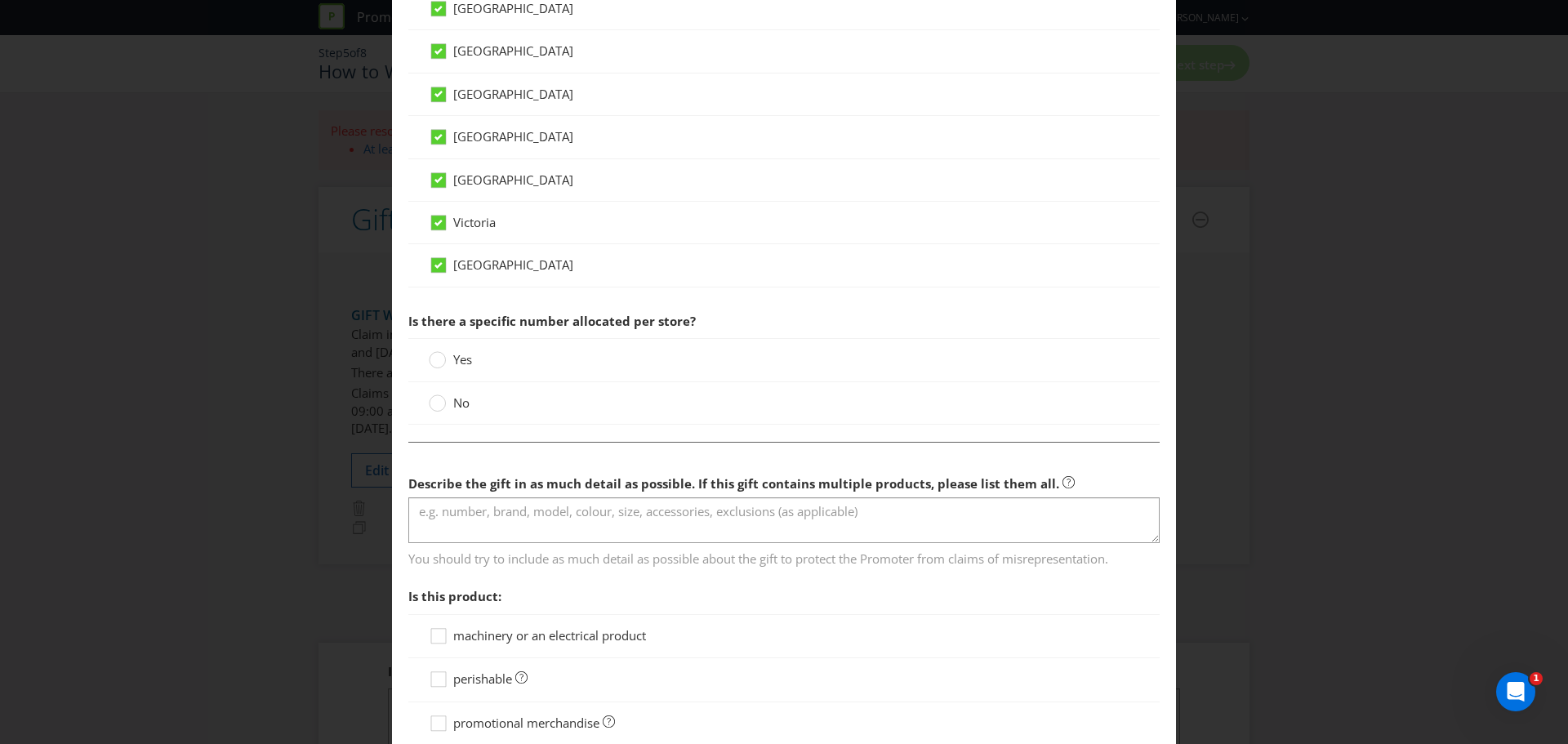
scroll to position [784, 0]
click at [454, 410] on span "No" at bounding box center [462, 402] width 16 height 16
click at [0, 0] on input "No" at bounding box center [0, 0] width 0 height 0
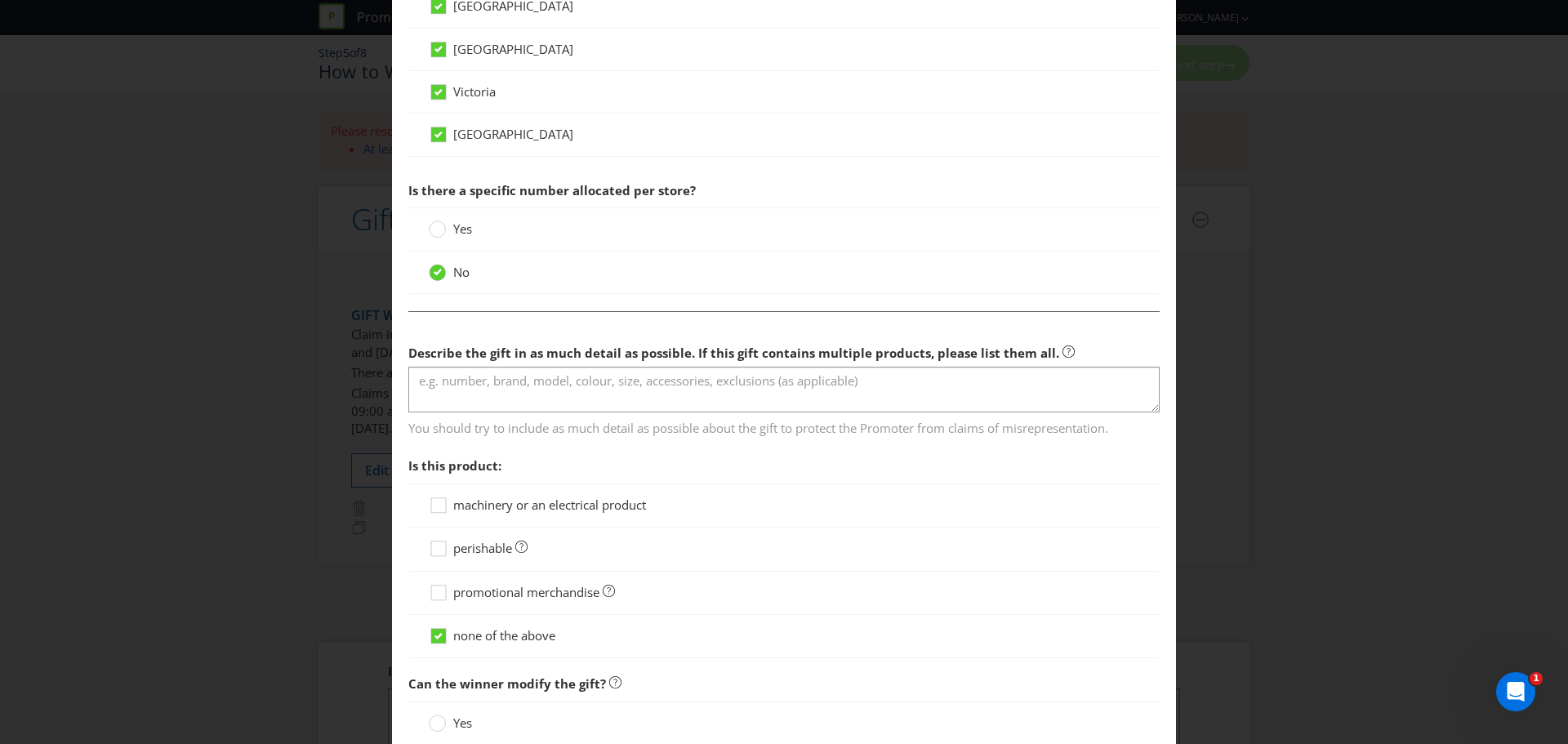
scroll to position [916, 0]
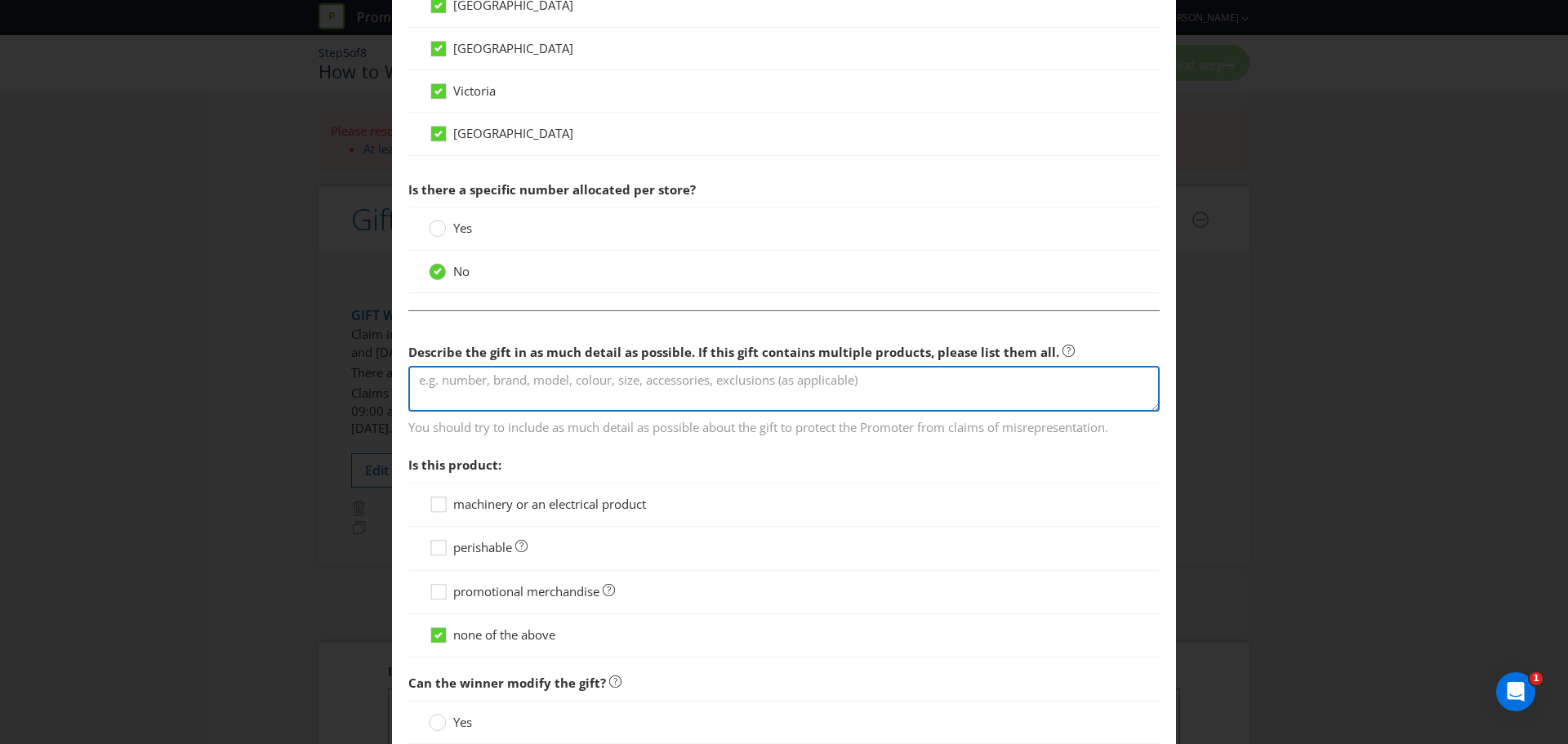
click at [606, 383] on textarea at bounding box center [784, 389] width 751 height 47
type textarea "1.1L bottles of Schweppes soda water."
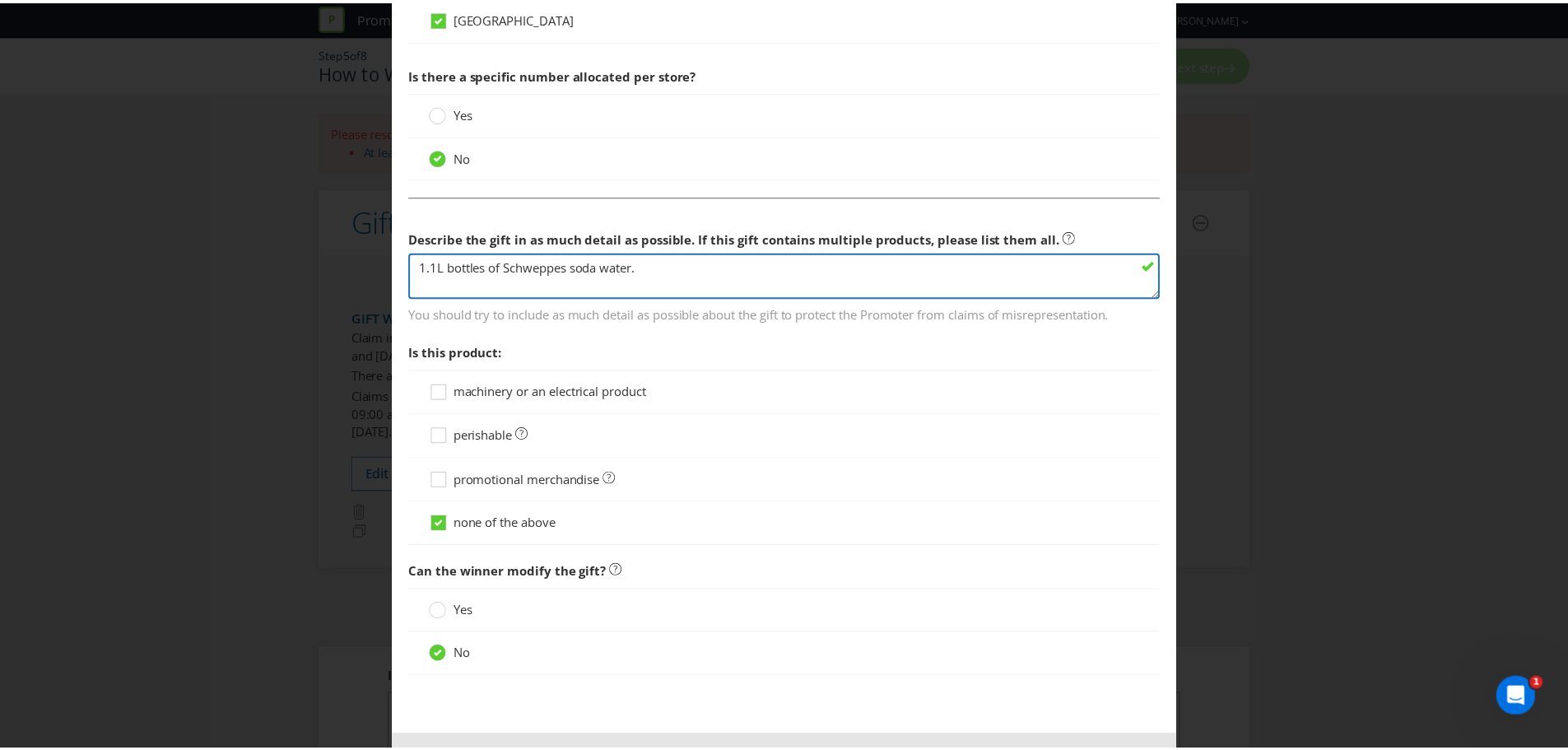
scroll to position [1105, 0]
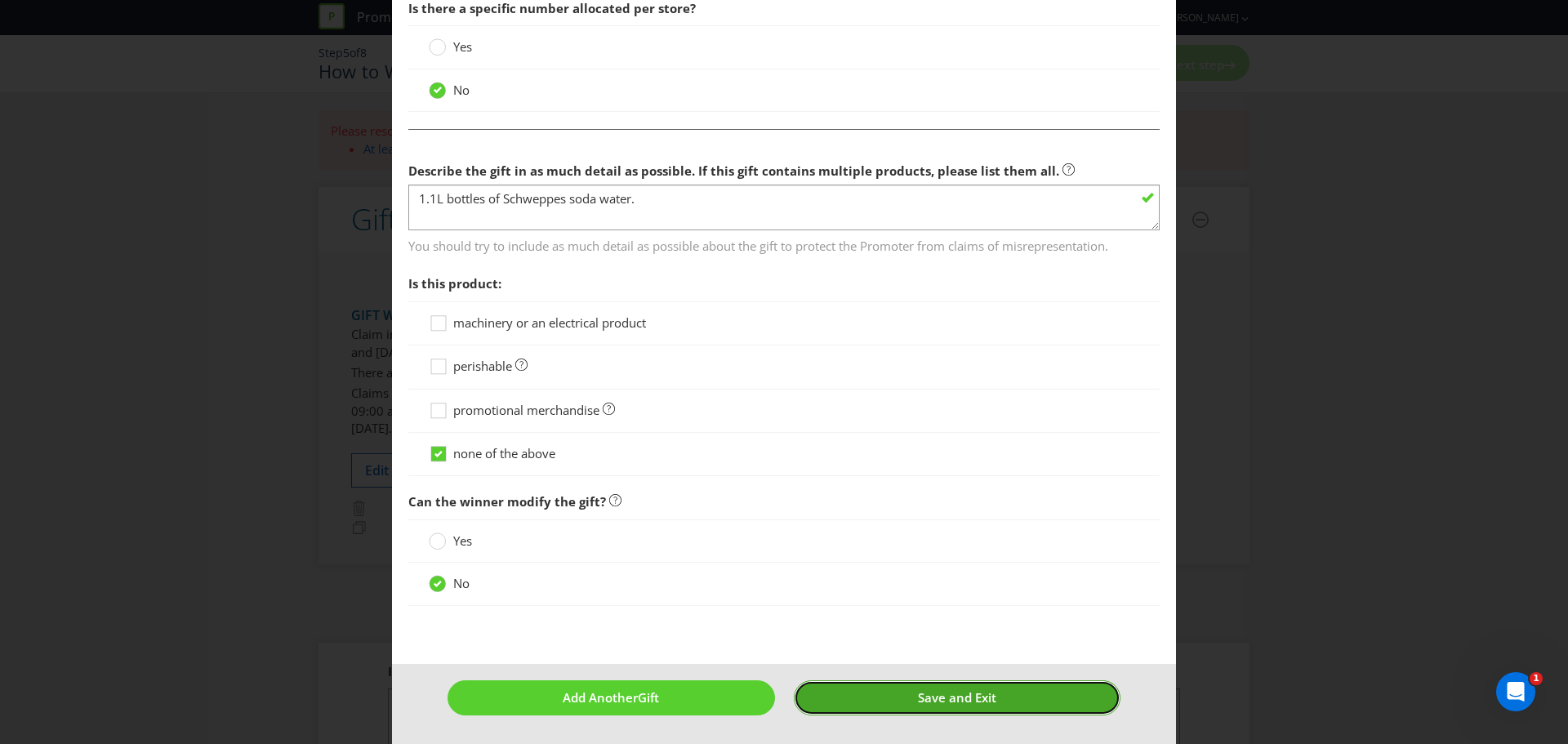
click at [897, 698] on button "Save and Exit" at bounding box center [958, 698] width 328 height 35
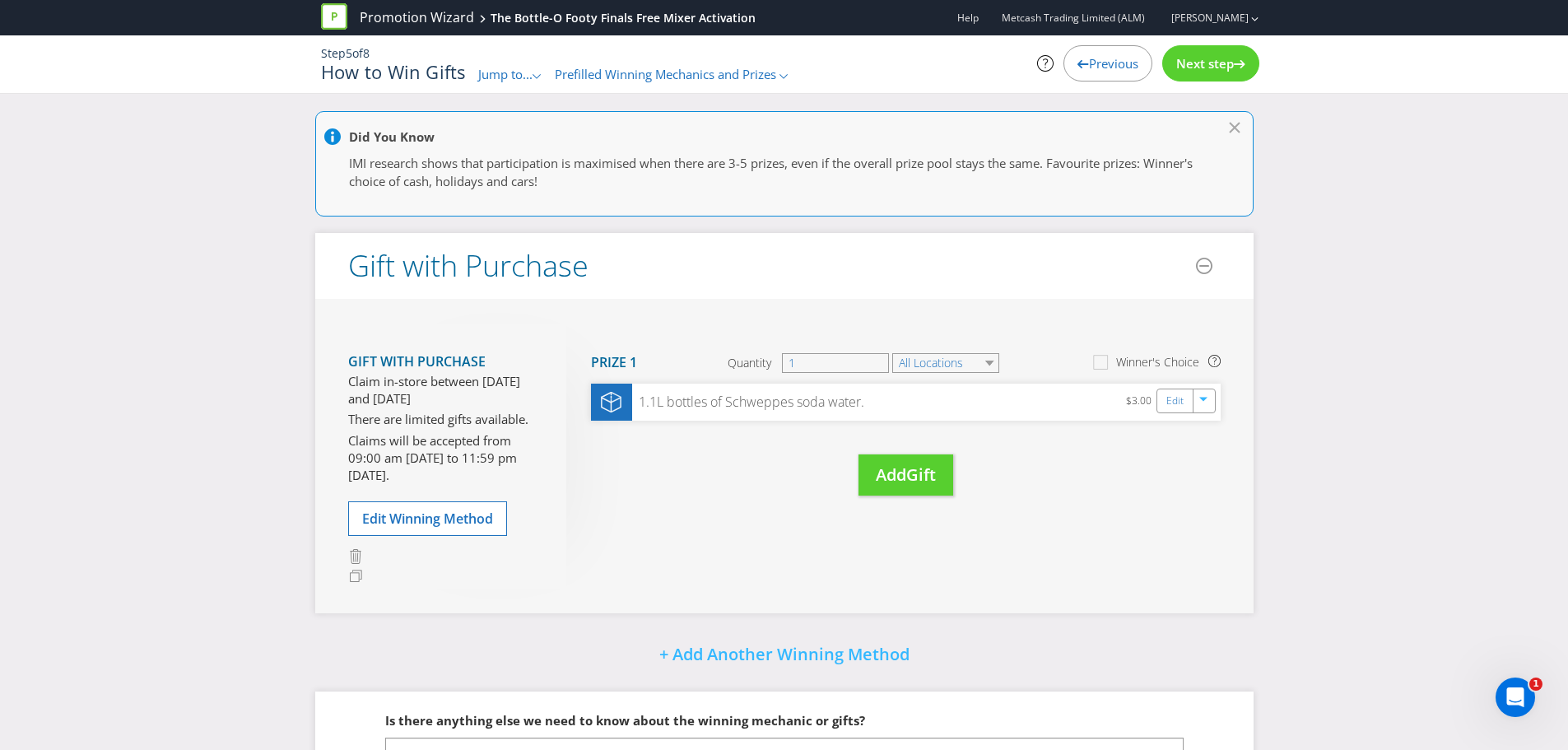
scroll to position [148, 0]
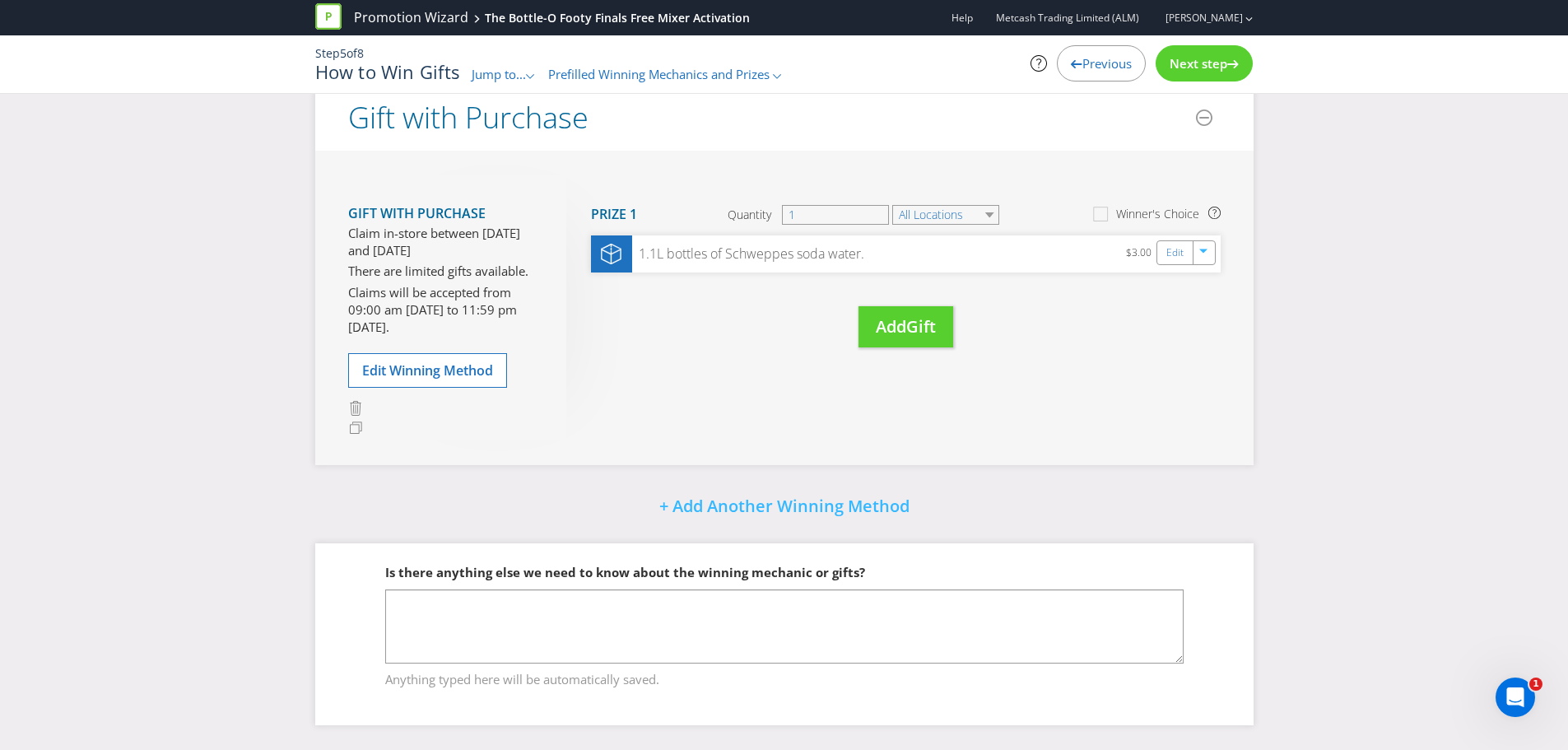
click at [1180, 76] on div "Next step" at bounding box center [1204, 63] width 97 height 37
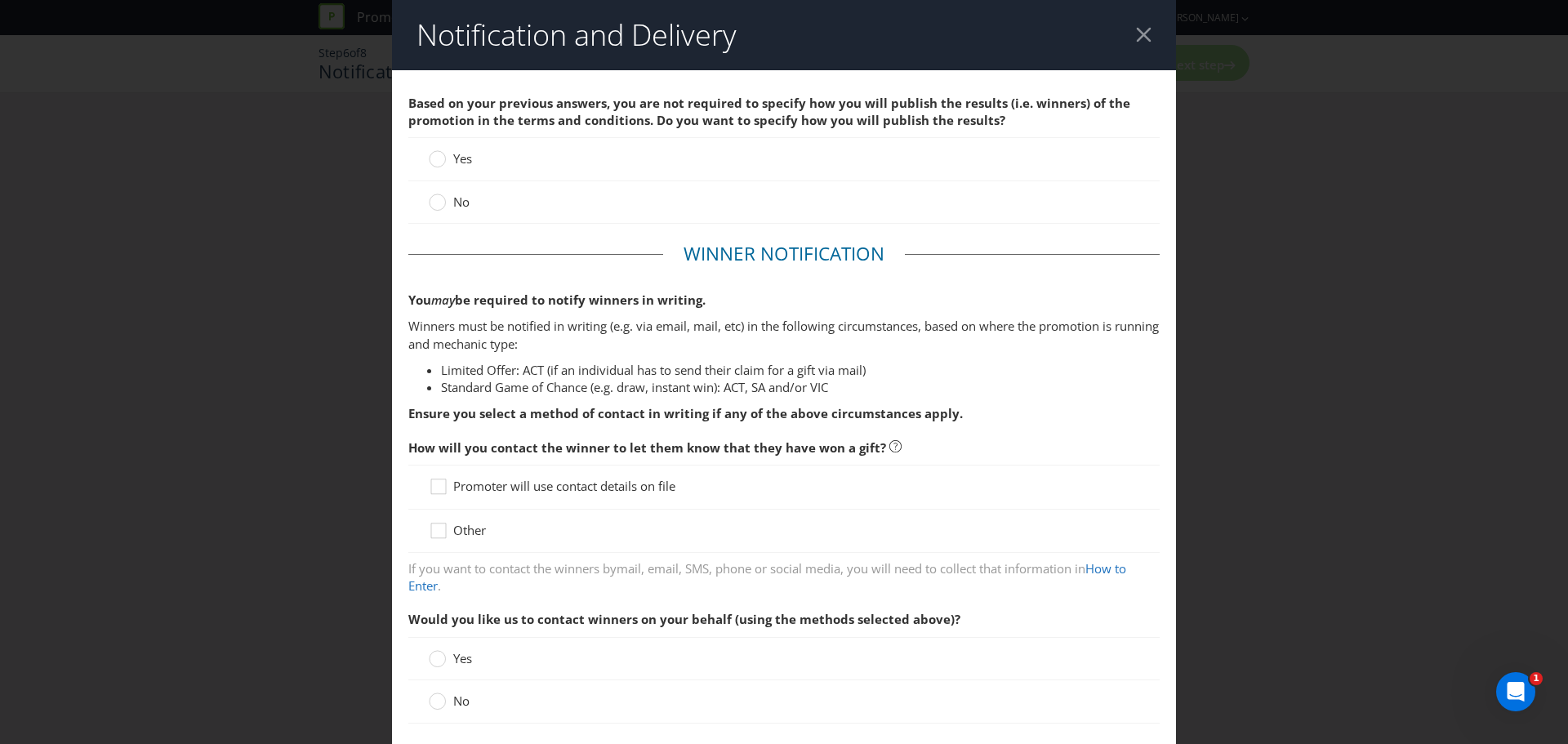
click at [470, 197] on span at bounding box center [471, 202] width 4 height 16
click at [0, 0] on input "No" at bounding box center [0, 0] width 0 height 0
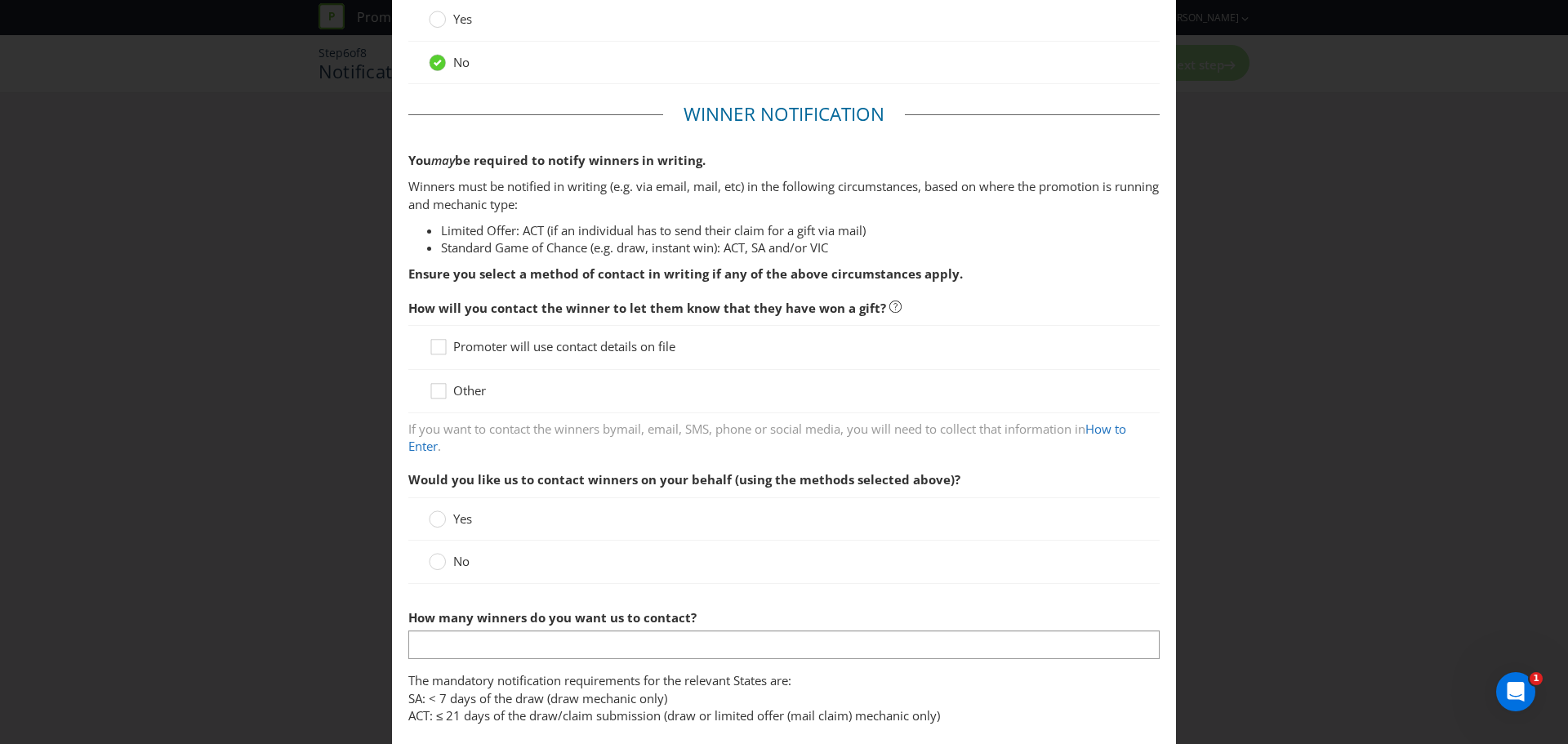
scroll to position [141, 0]
click at [494, 384] on div "Other" at bounding box center [784, 390] width 710 height 17
click at [462, 393] on span "Other" at bounding box center [470, 390] width 33 height 16
click at [0, 0] on input "Other" at bounding box center [0, 0] width 0 height 0
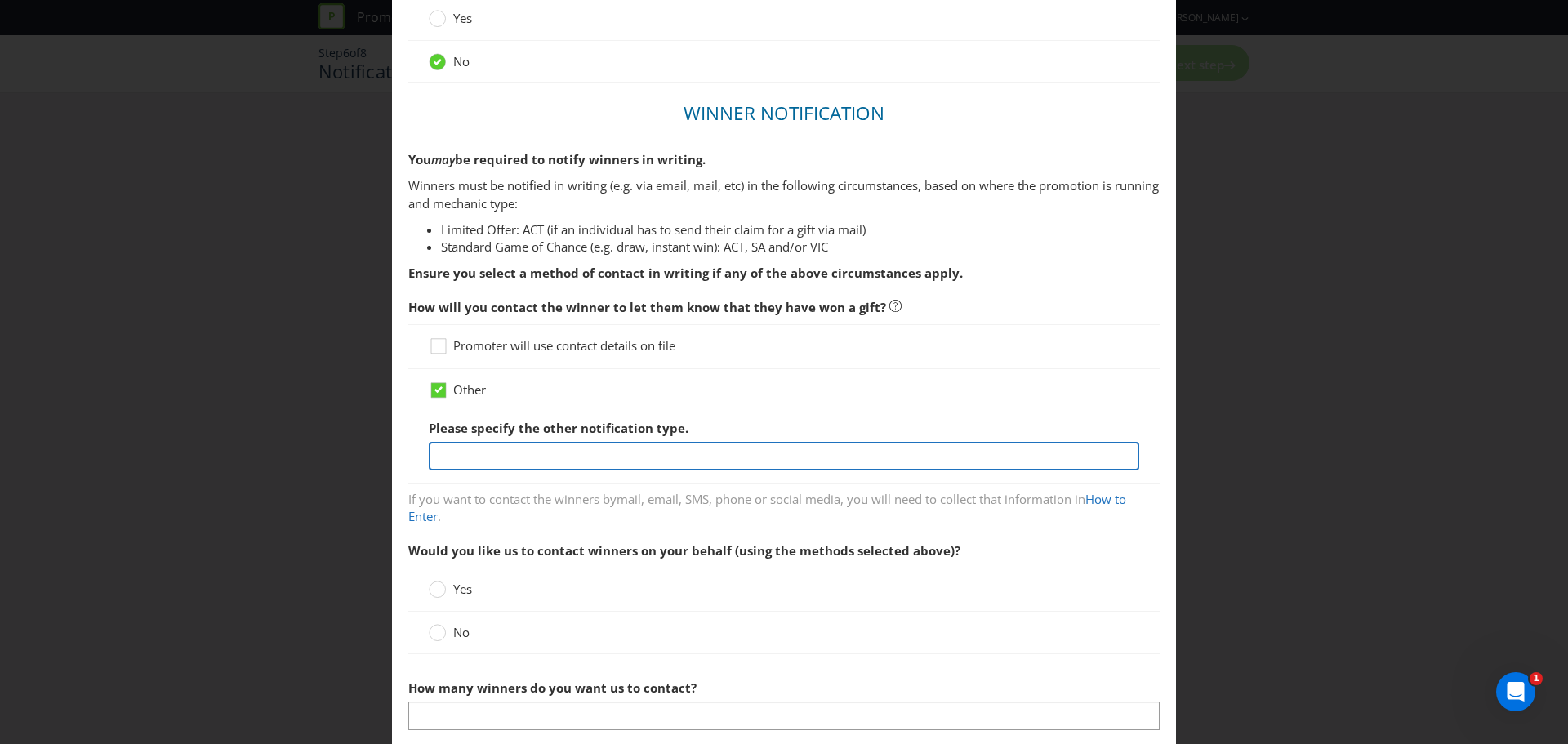
click at [509, 449] on input "text" at bounding box center [784, 456] width 710 height 28
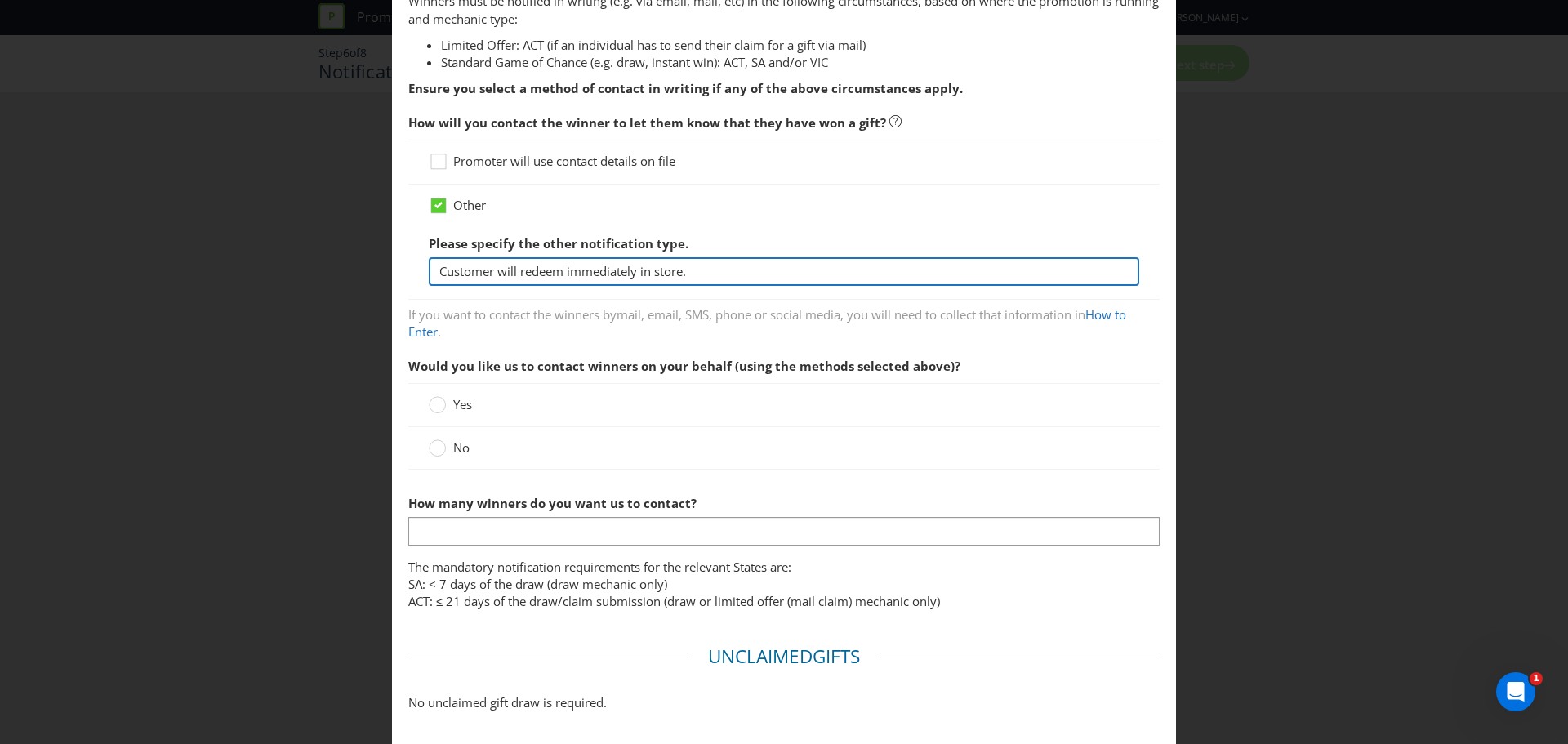
scroll to position [326, 0]
type input "Customer will redeem immediately in store."
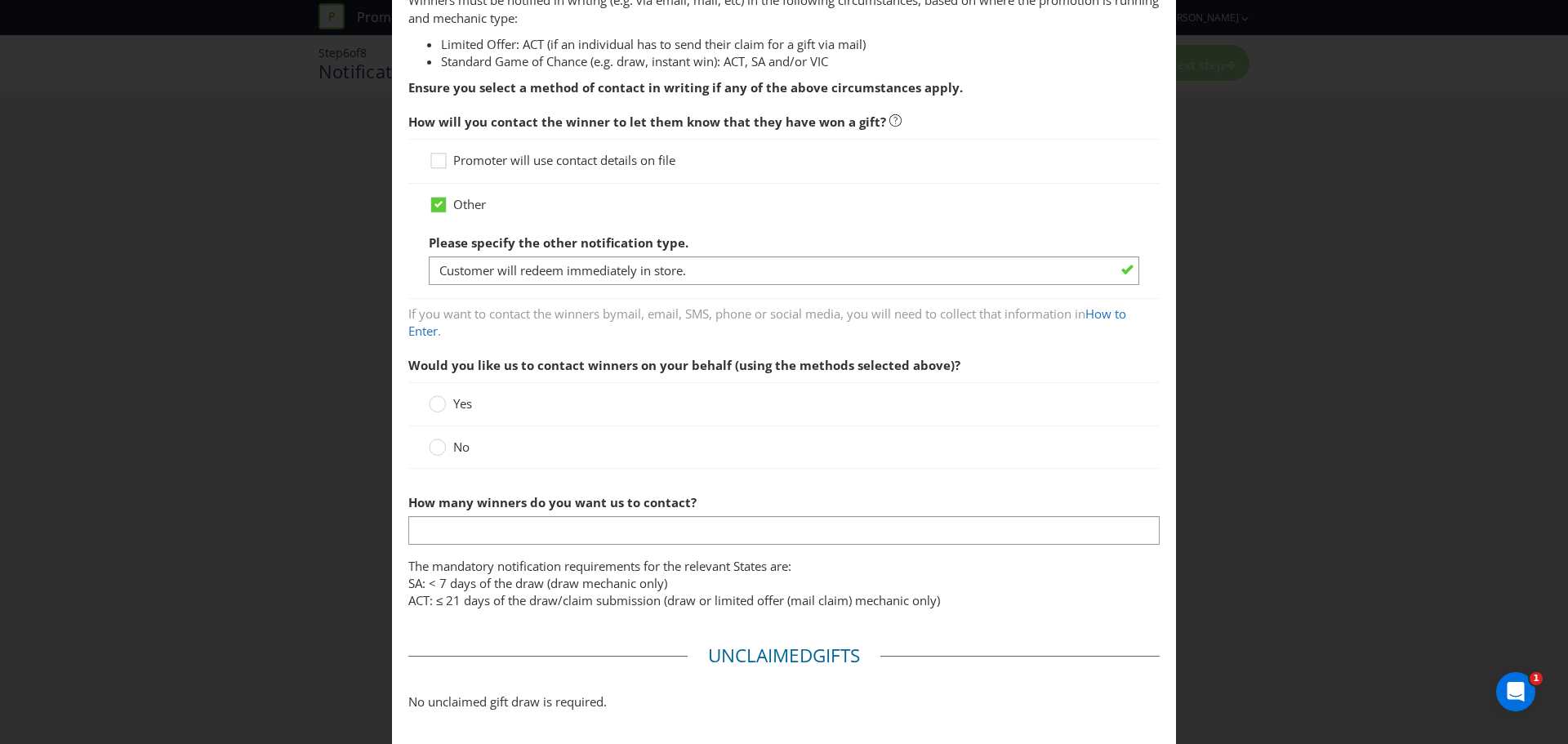
click at [742, 487] on div "How many winners do you want us to contact?" at bounding box center [784, 515] width 751 height 58
click at [602, 448] on div "No" at bounding box center [784, 446] width 710 height 17
click at [530, 456] on div "No" at bounding box center [784, 446] width 710 height 17
click at [456, 446] on span "No" at bounding box center [462, 446] width 16 height 16
click at [0, 0] on input "No" at bounding box center [0, 0] width 0 height 0
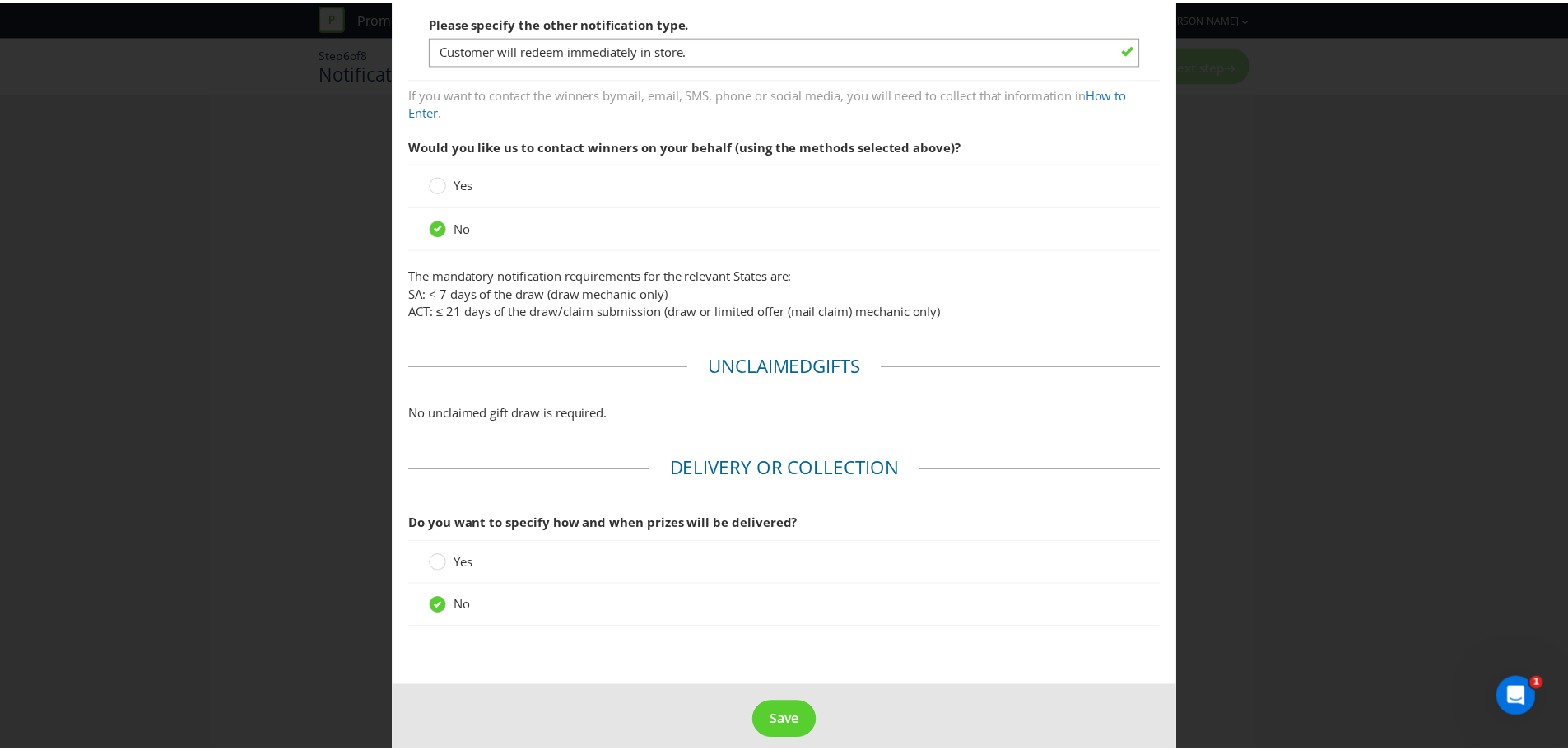
scroll to position [571, 0]
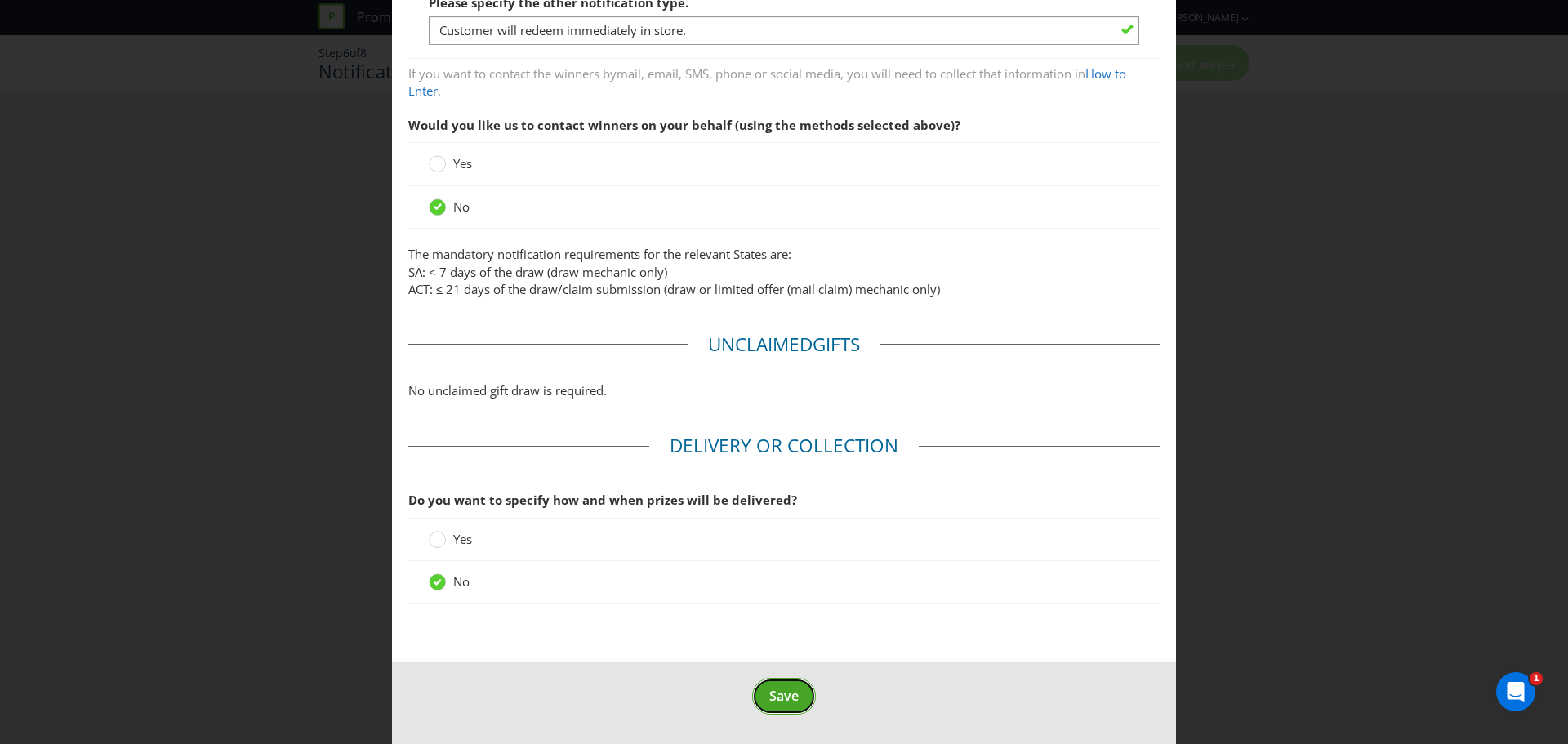
click at [770, 694] on span "Save" at bounding box center [784, 695] width 29 height 18
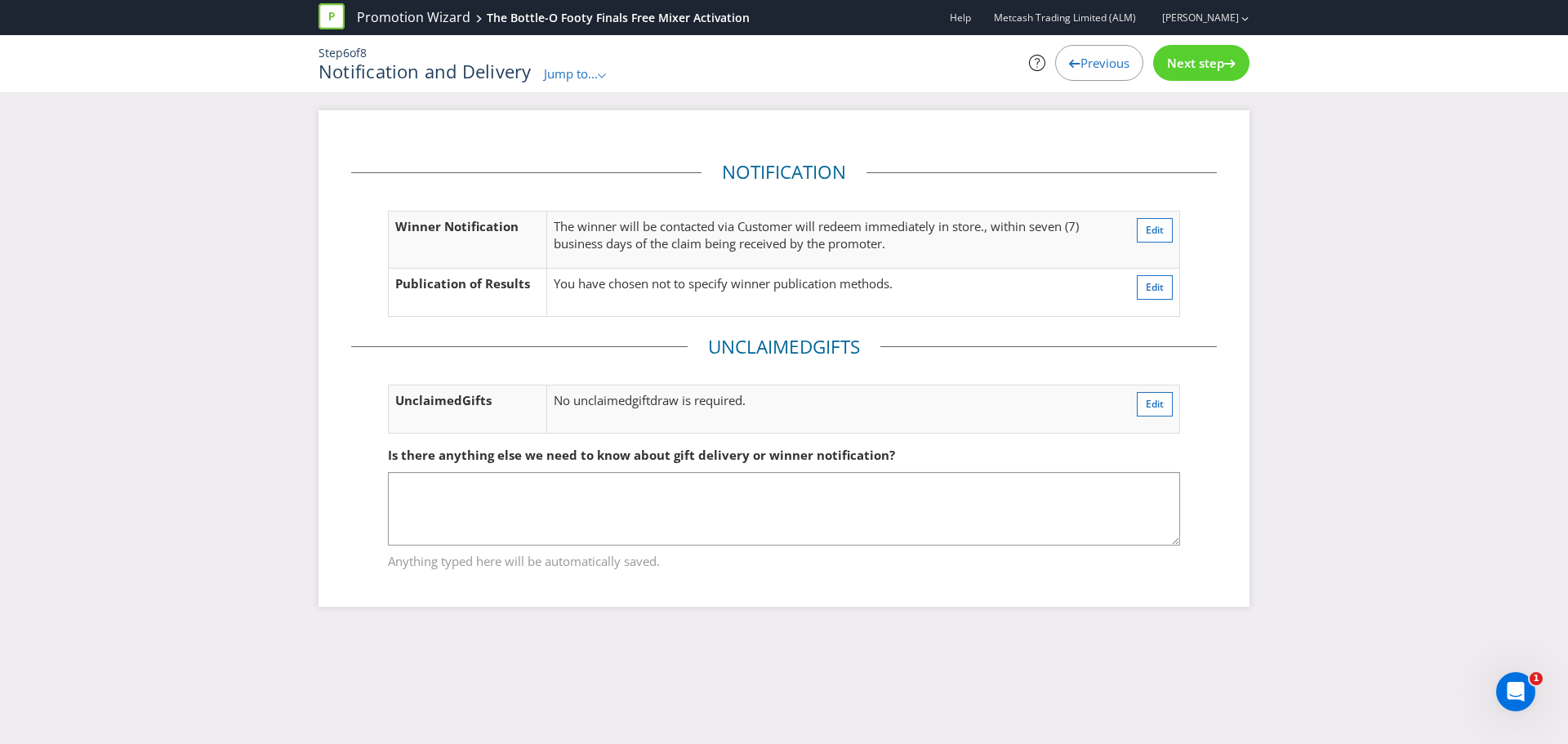
click at [1207, 66] on span "Next step" at bounding box center [1196, 63] width 58 height 16
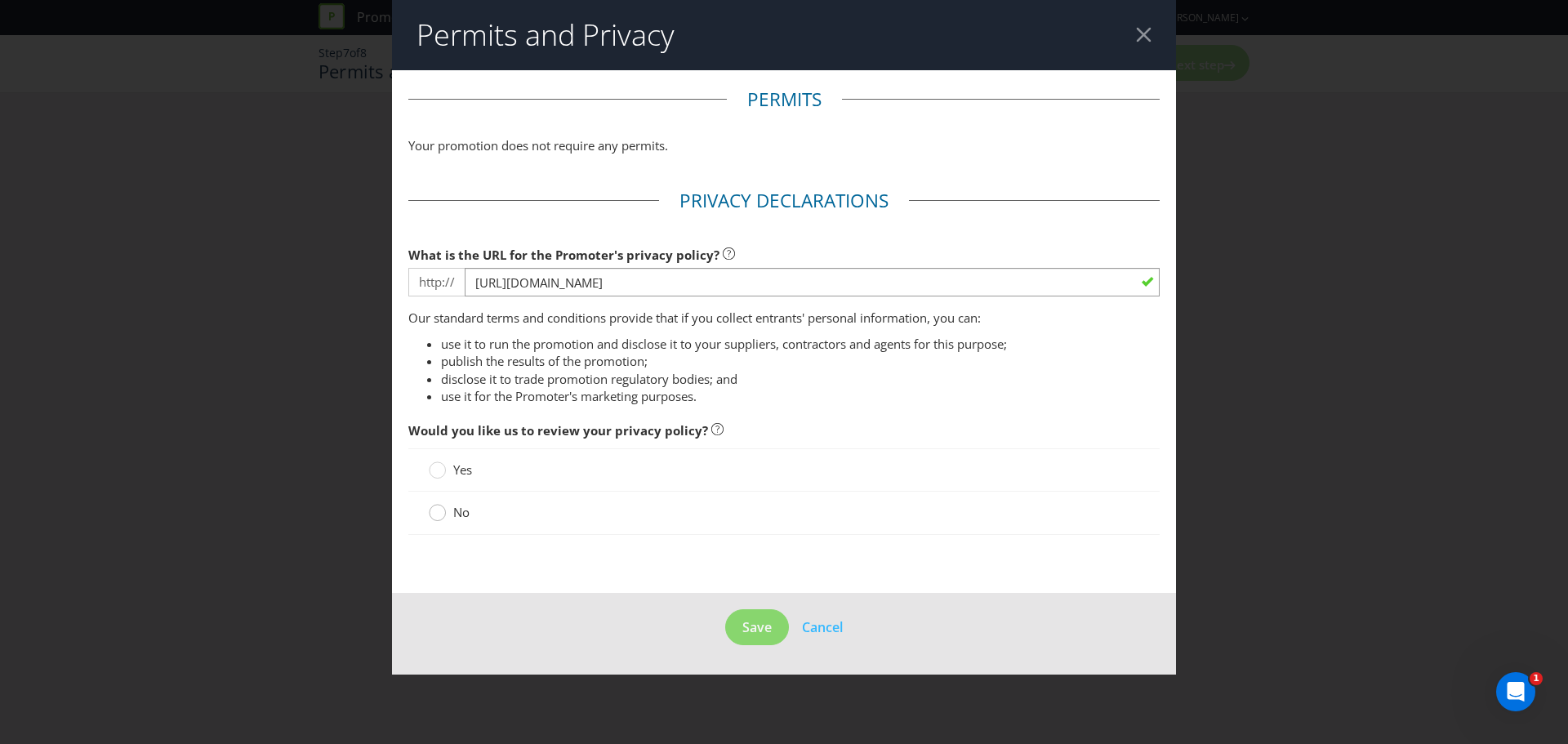
click at [435, 512] on circle at bounding box center [438, 513] width 16 height 16
click at [0, 0] on input "No" at bounding box center [0, 0] width 0 height 0
click at [770, 623] on span "Save" at bounding box center [757, 627] width 29 height 18
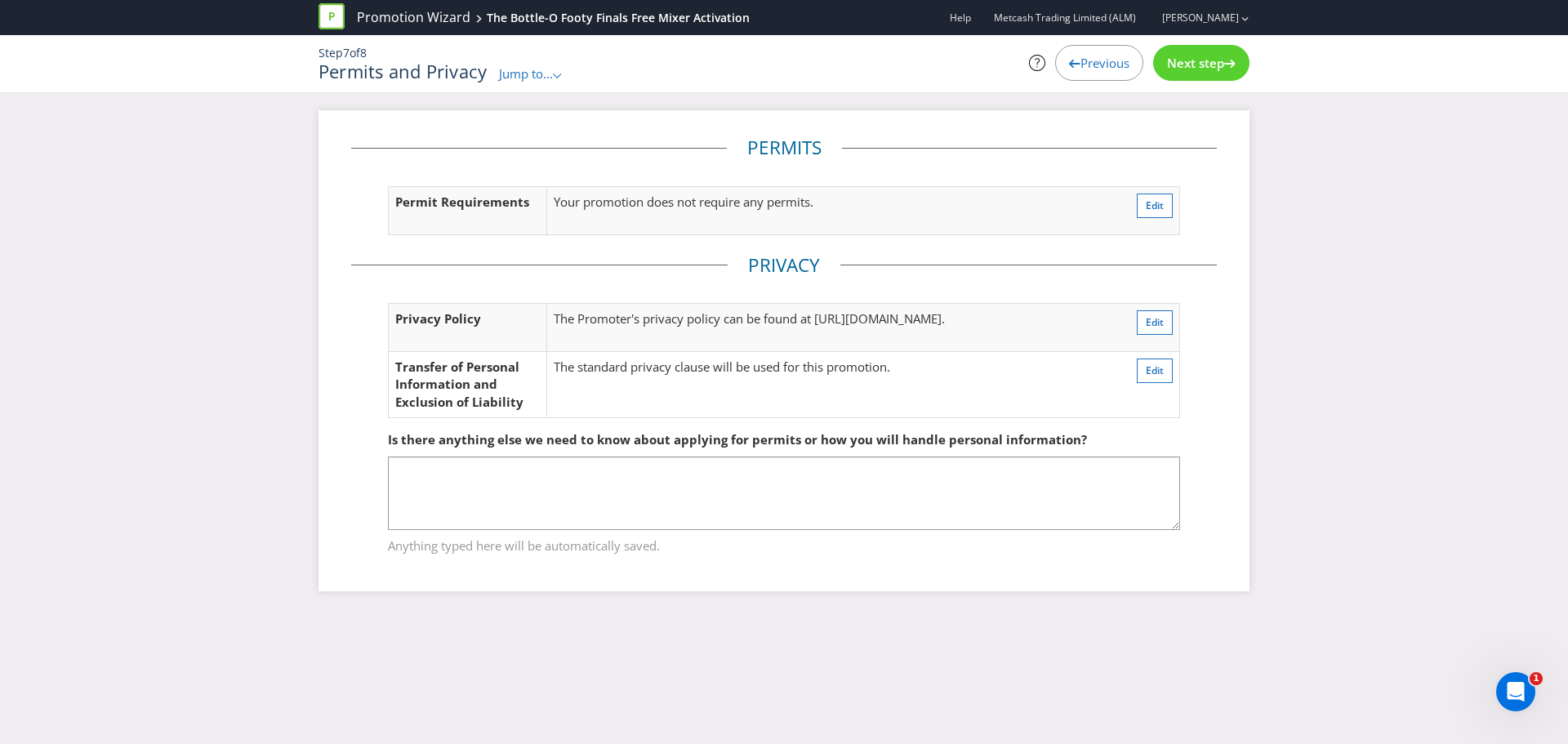
click at [1205, 68] on span "Next step" at bounding box center [1196, 63] width 58 height 16
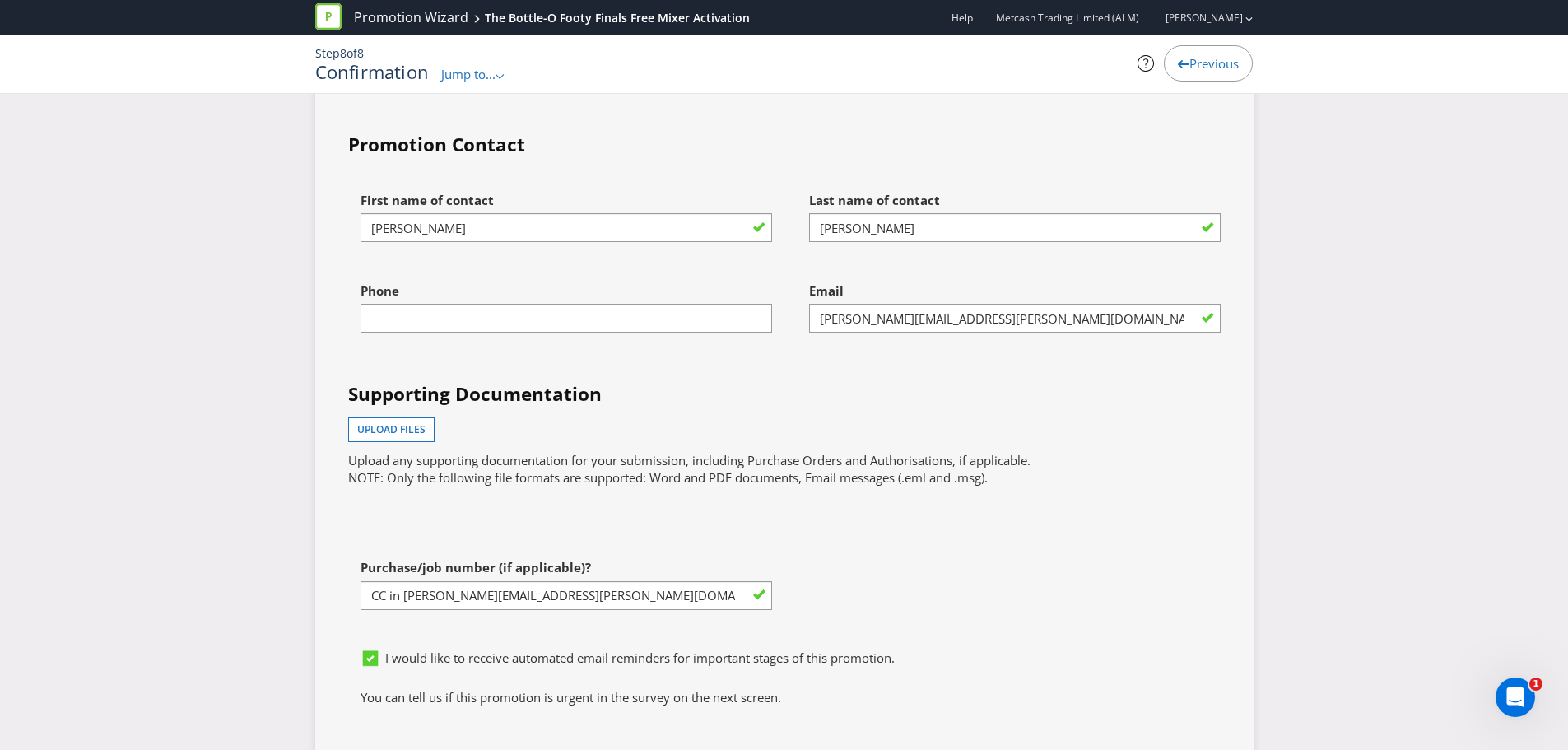
scroll to position [4098, 0]
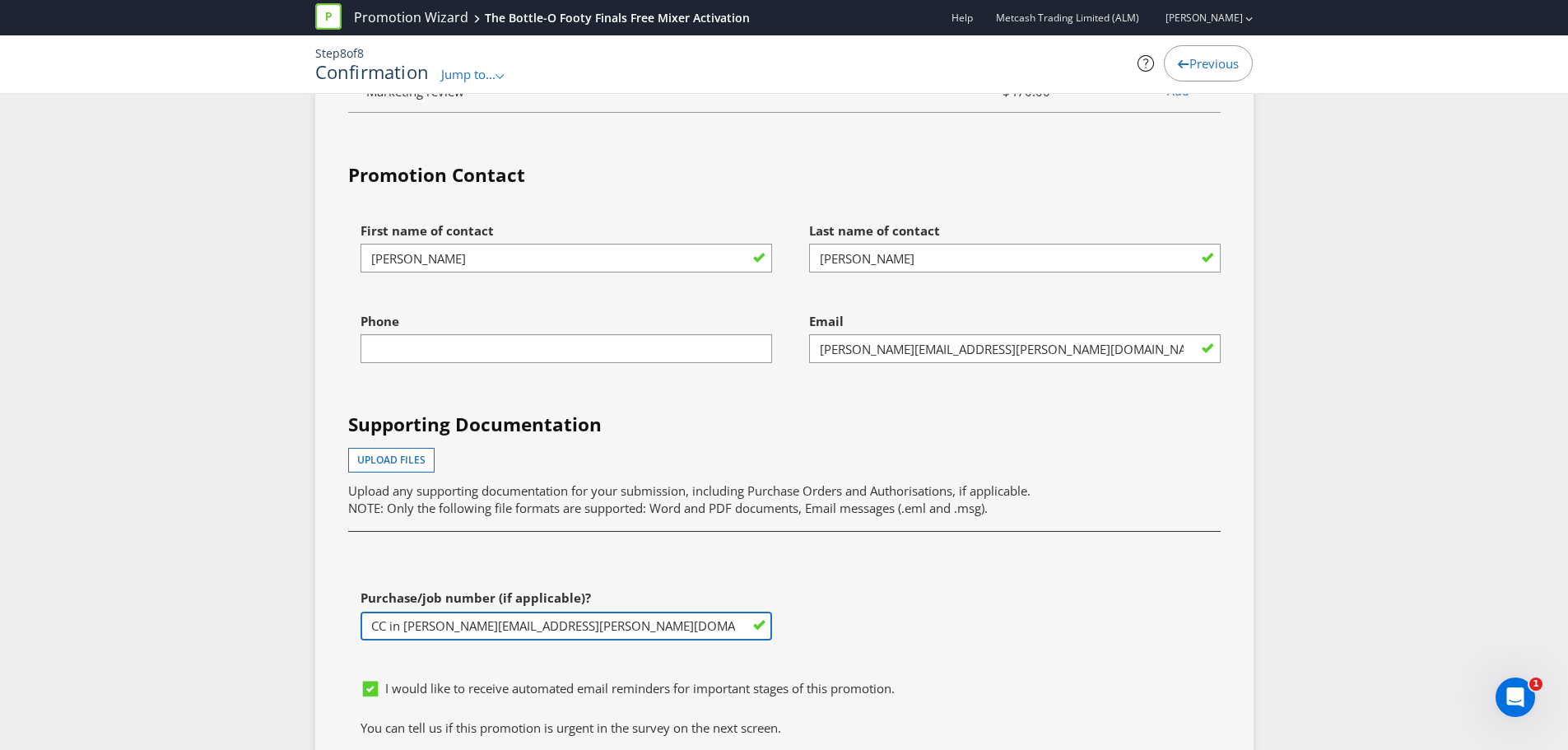
click at [596, 612] on input "CC in [PERSON_NAME][EMAIL_ADDRESS][PERSON_NAME][DOMAIN_NAME] (vendor 532112)" at bounding box center [566, 626] width 411 height 29
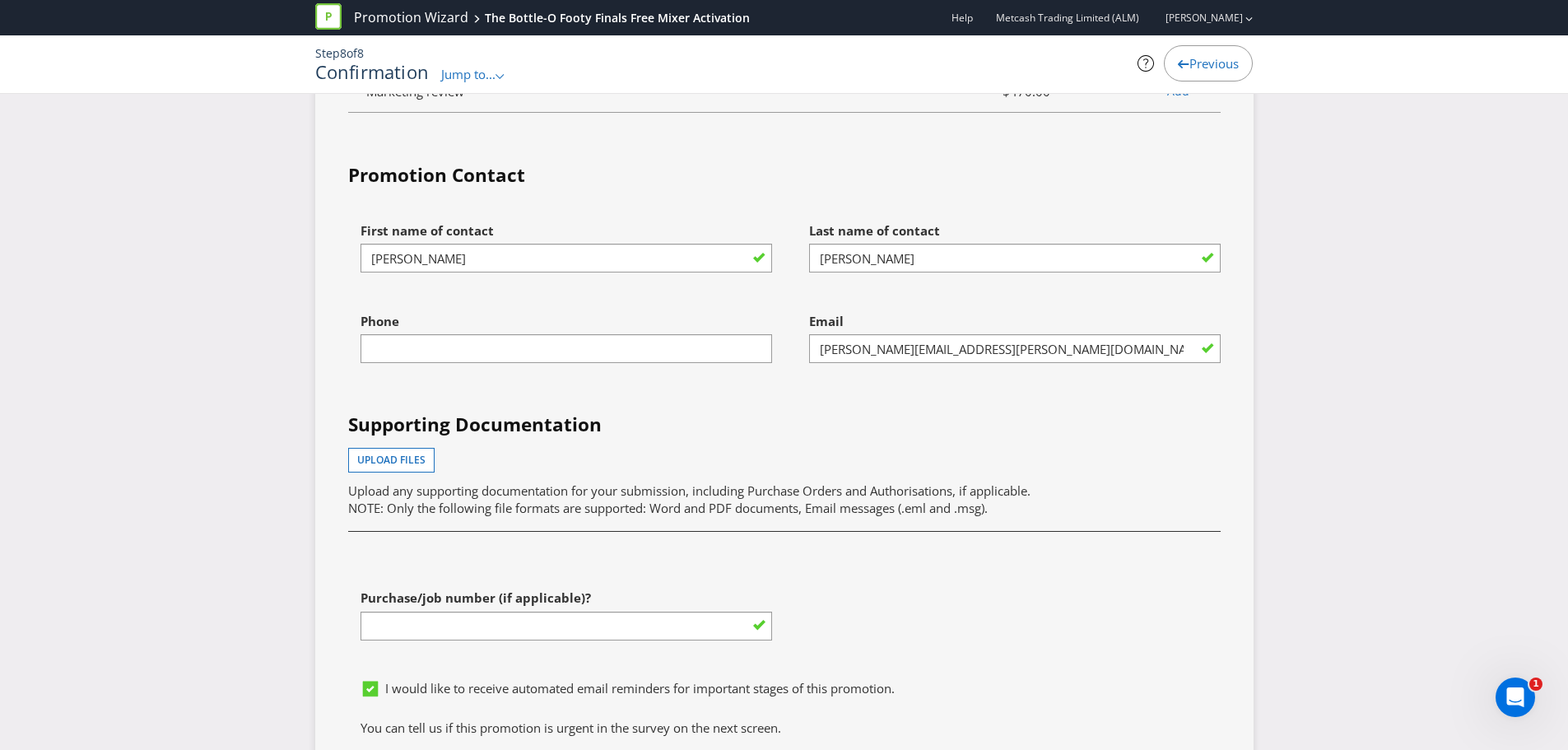
type input "CC in [PERSON_NAME][EMAIL_ADDRESS][PERSON_NAME][DOMAIN_NAME] (vendor 532112)"
click at [944, 671] on div "I would like to receive automated email reminders for important stages of this …" at bounding box center [784, 695] width 872 height 47
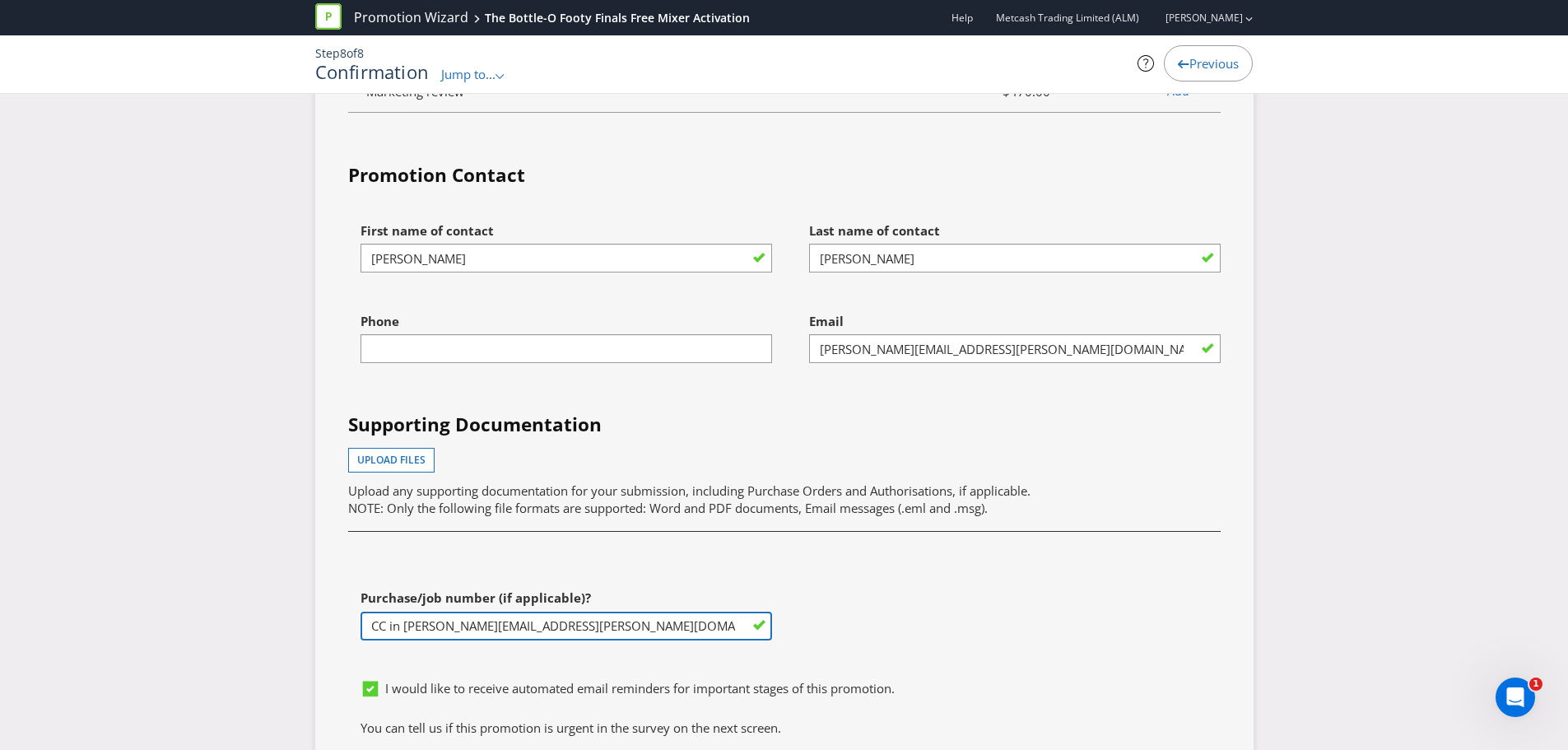
click at [572, 612] on input "CC in [PERSON_NAME][EMAIL_ADDRESS][PERSON_NAME][DOMAIN_NAME] (vendor 532112)" at bounding box center [566, 626] width 411 height 29
click at [506, 612] on input "CC in [PERSON_NAME][EMAIL_ADDRESS][PERSON_NAME][DOMAIN_NAME] (vendor 532112)" at bounding box center [566, 626] width 411 height 29
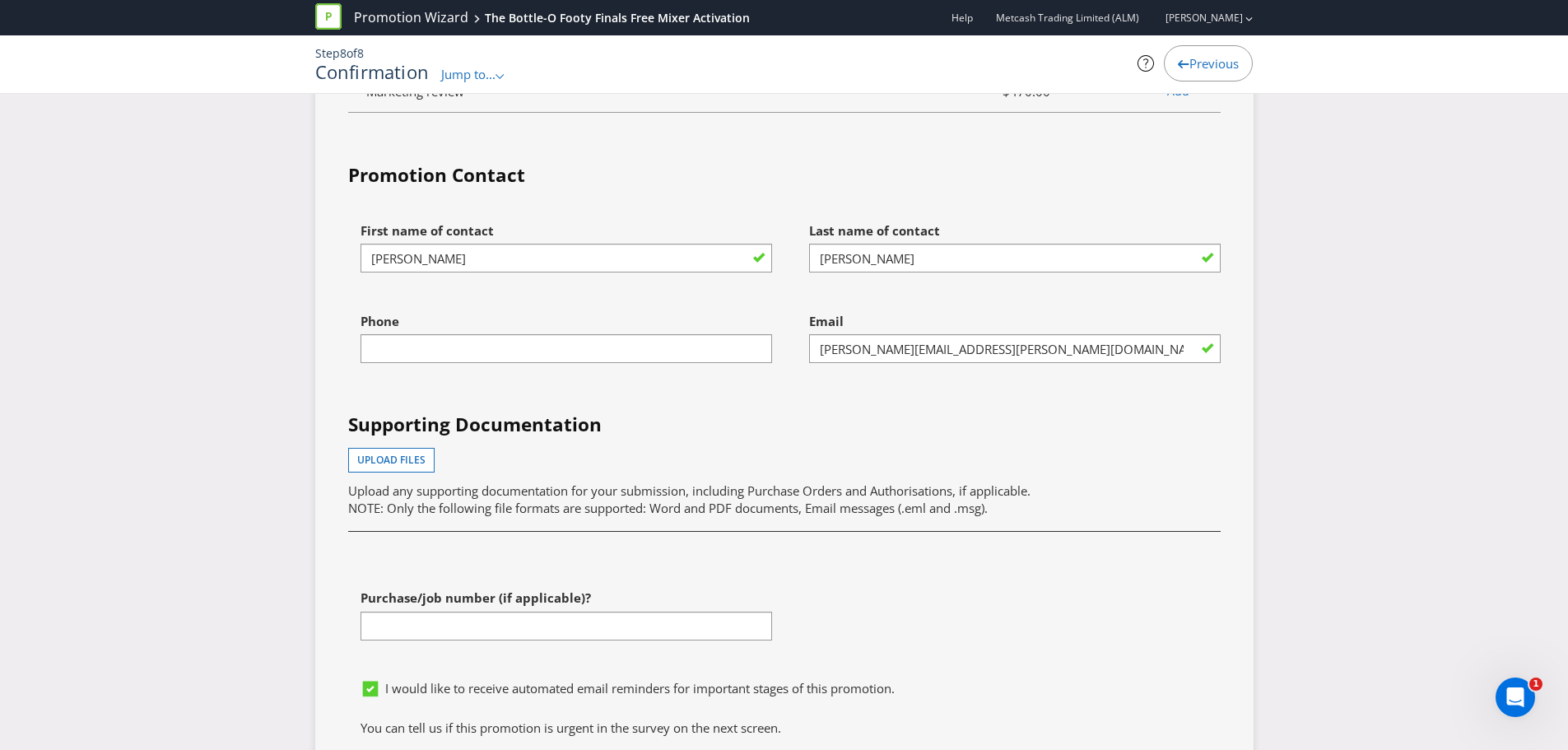
click at [491, 634] on div "Purchase/job number (if applicable)?" at bounding box center [560, 626] width 449 height 90
click at [876, 552] on div "First name of contact [PERSON_NAME] Last name of contact [PERSON_NAME] Phone Em…" at bounding box center [784, 443] width 897 height 458
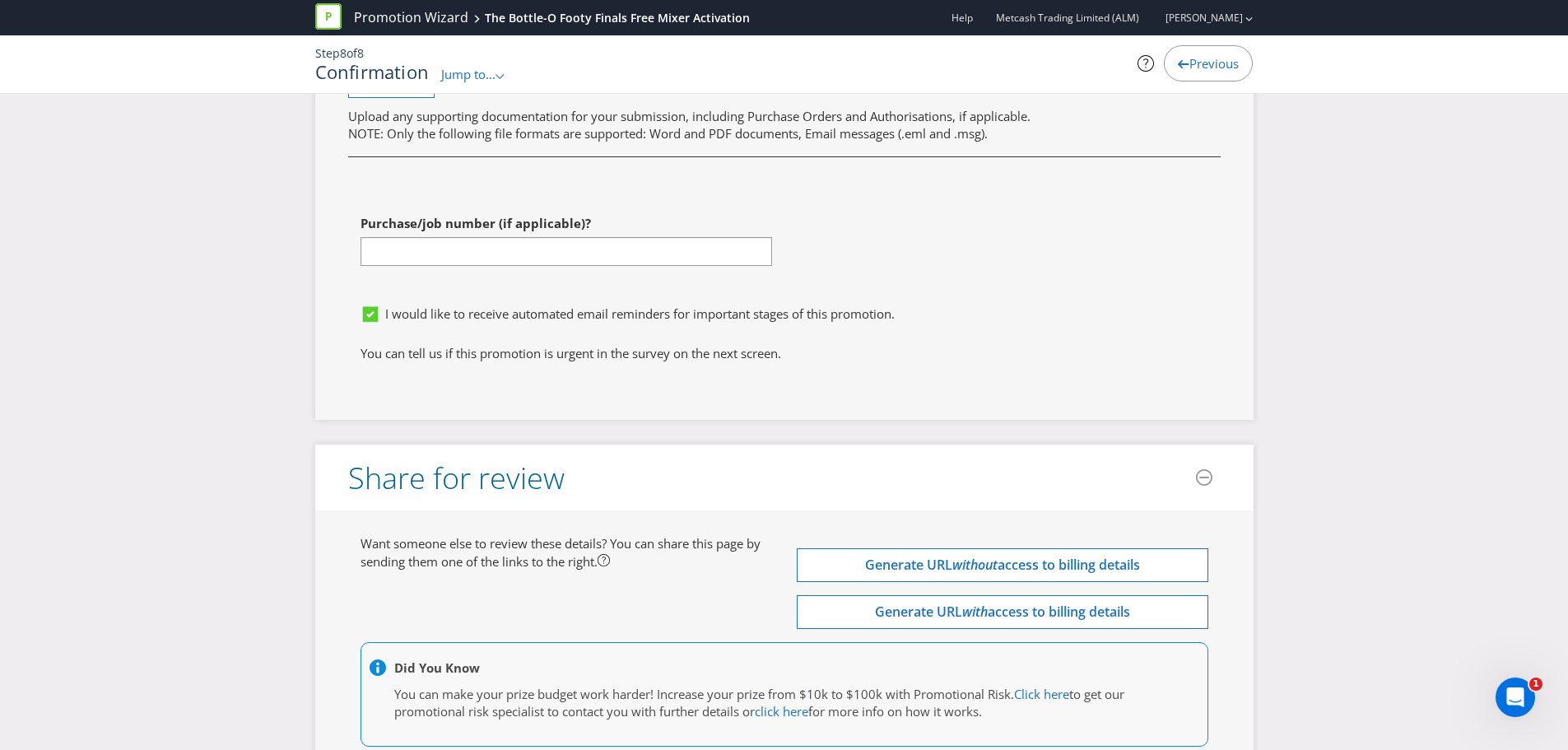
scroll to position [4560, 0]
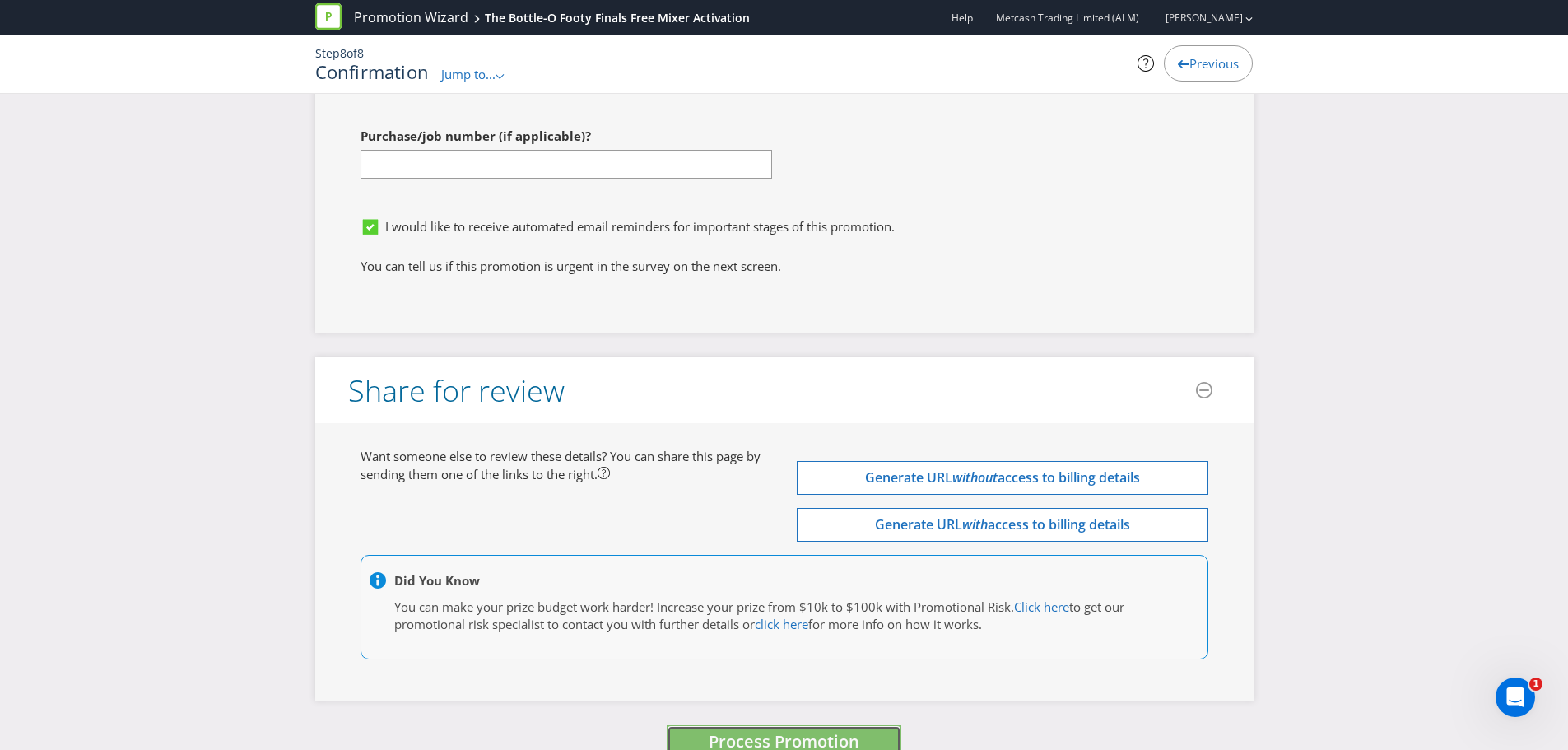
click at [702, 725] on button "Process Promotion" at bounding box center [784, 743] width 235 height 36
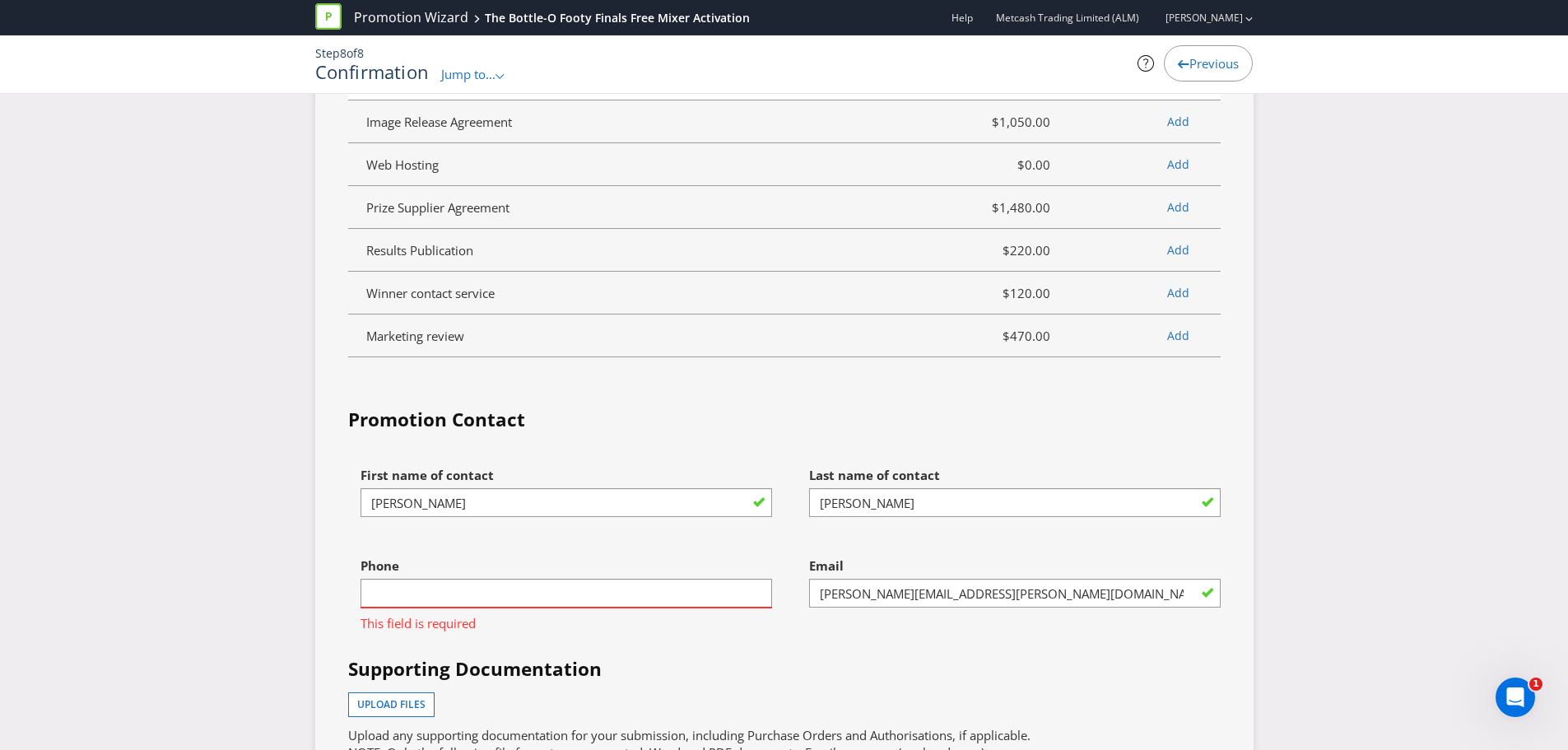
scroll to position [3854, 0]
click at [412, 578] on input "text" at bounding box center [566, 592] width 411 height 29
type input "0432023132"
type input "CC in [PERSON_NAME][EMAIL_ADDRESS][PERSON_NAME][DOMAIN_NAME] (vendor 532112)"
click at [661, 655] on h4 "Supporting Documentation" at bounding box center [784, 669] width 872 height 27
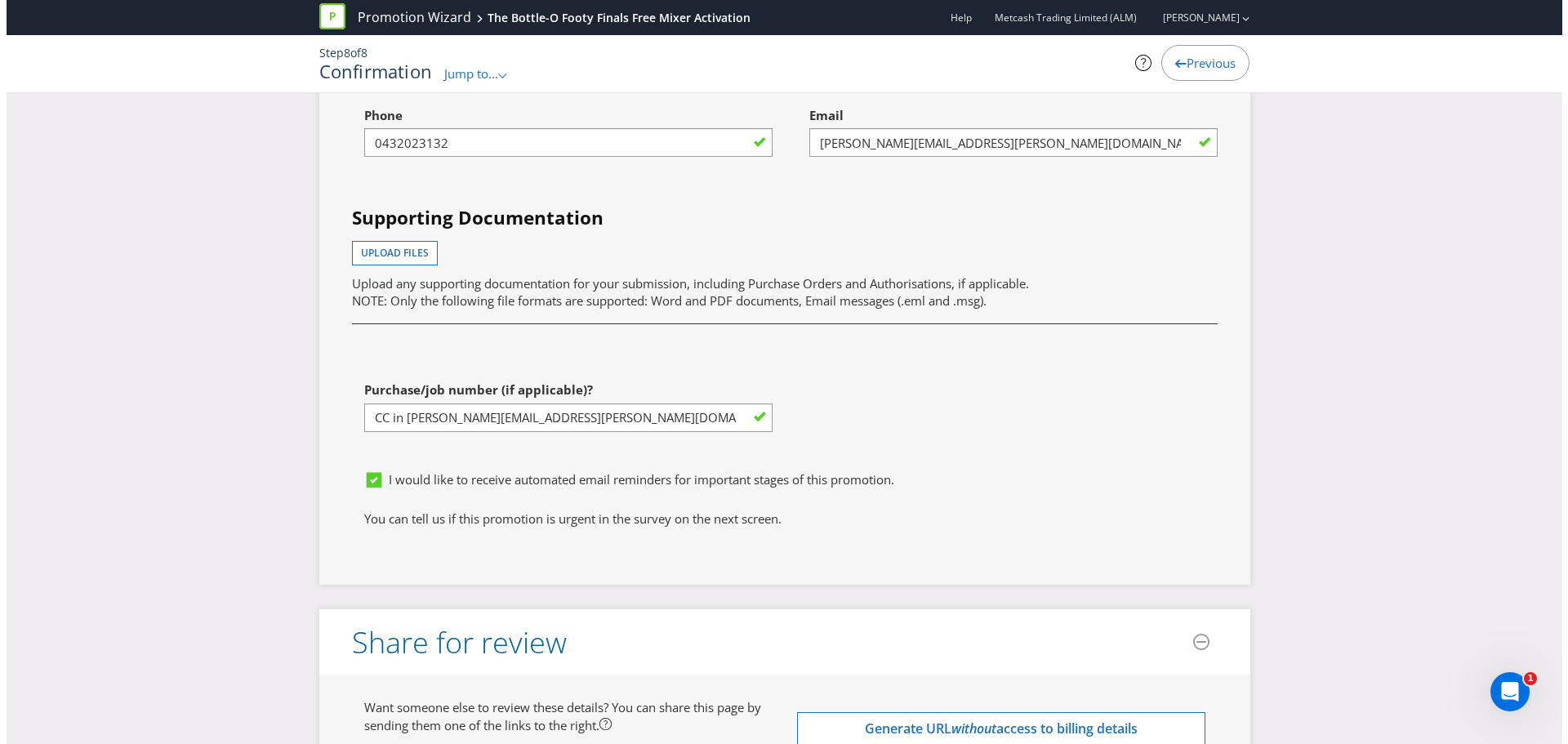
scroll to position [4523, 0]
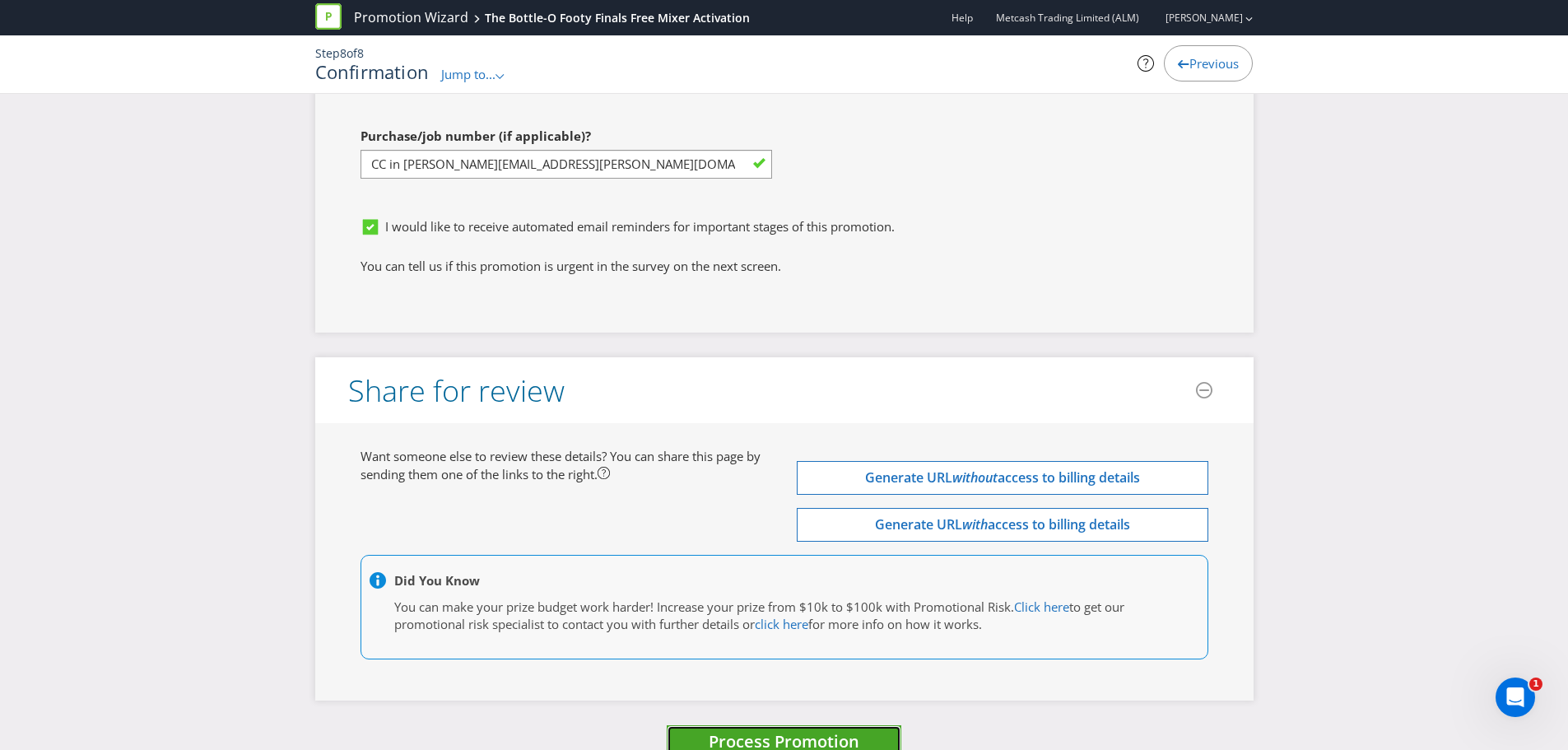
click at [853, 730] on span "Process Promotion" at bounding box center [784, 741] width 151 height 22
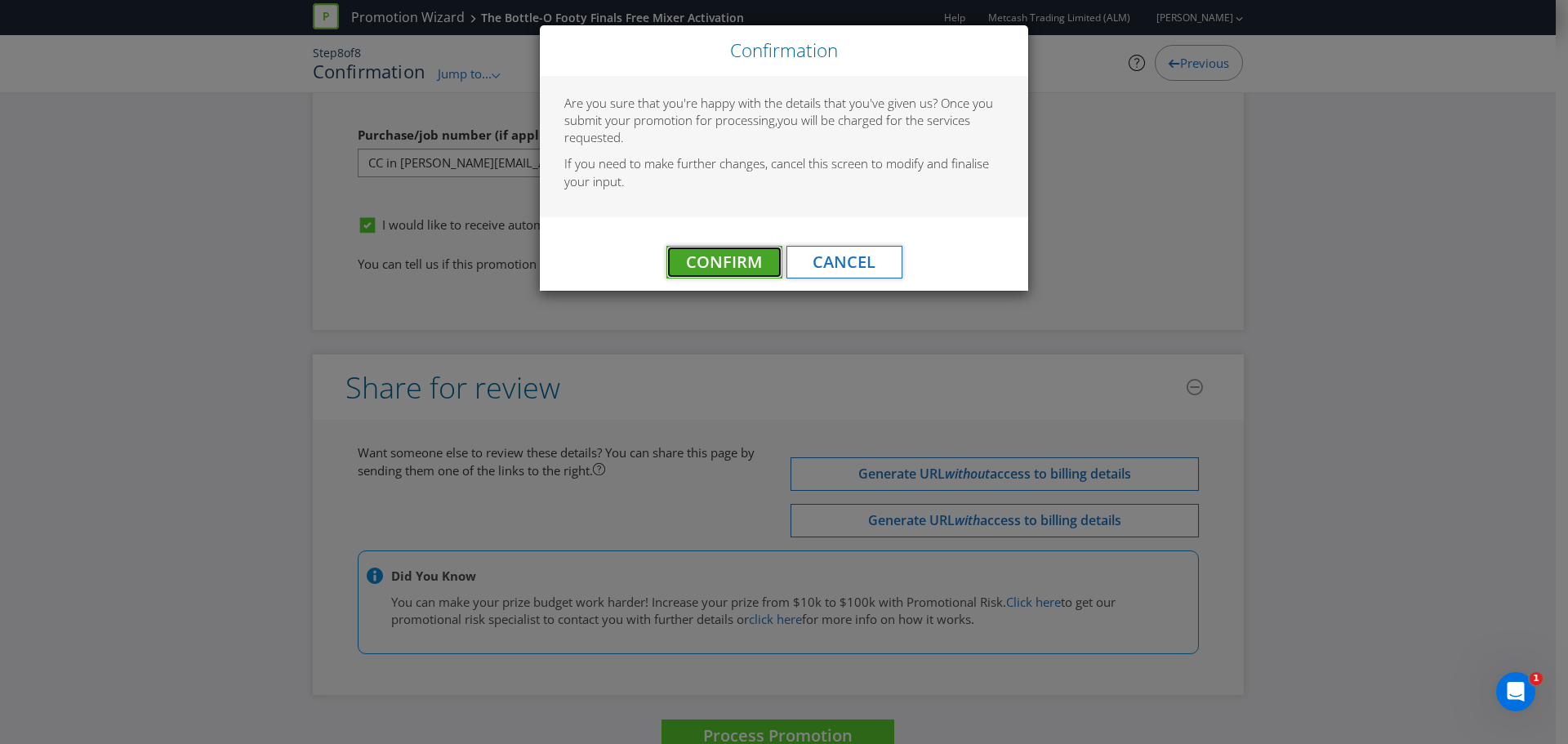
click at [725, 267] on span "Confirm" at bounding box center [725, 261] width 76 height 22
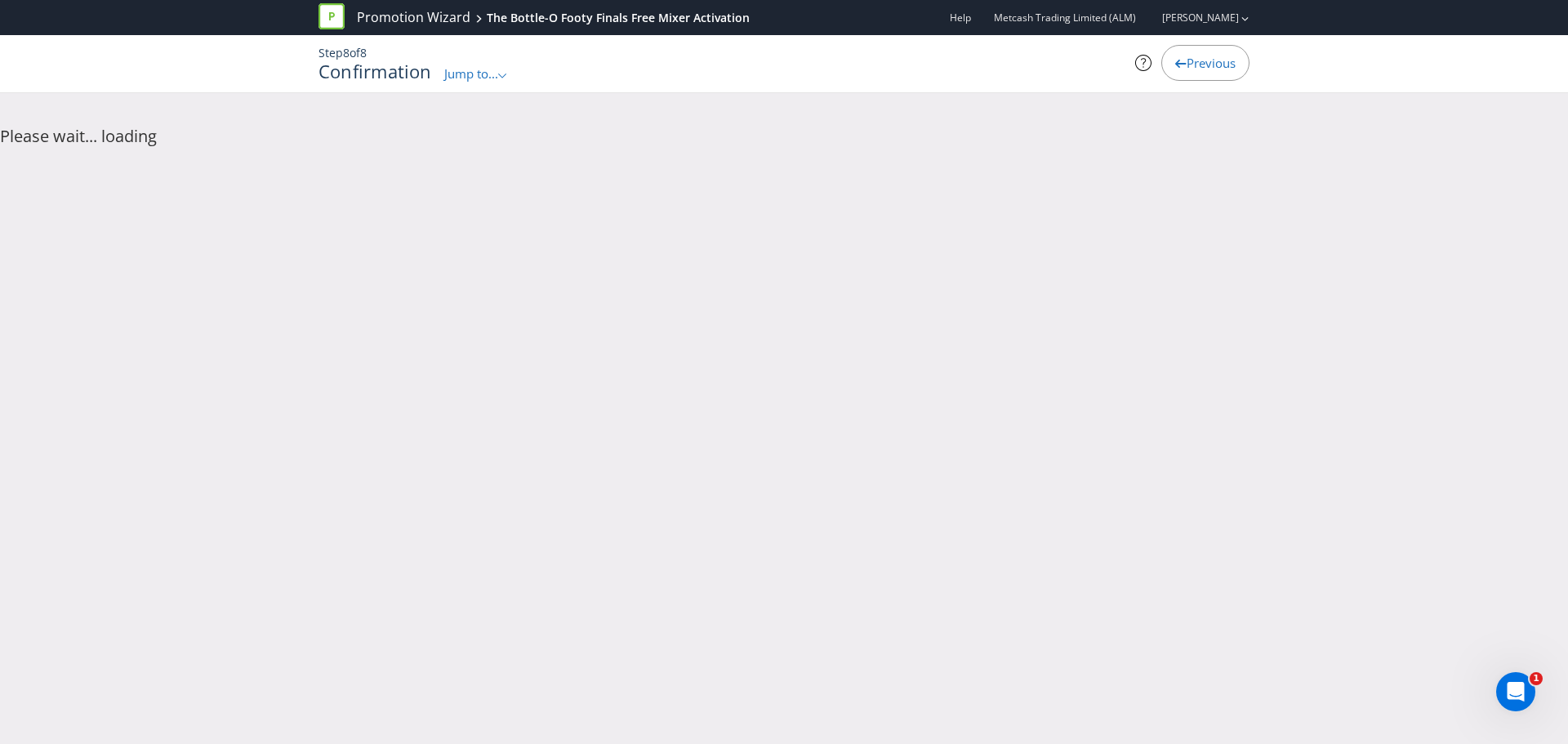
scroll to position [0, 0]
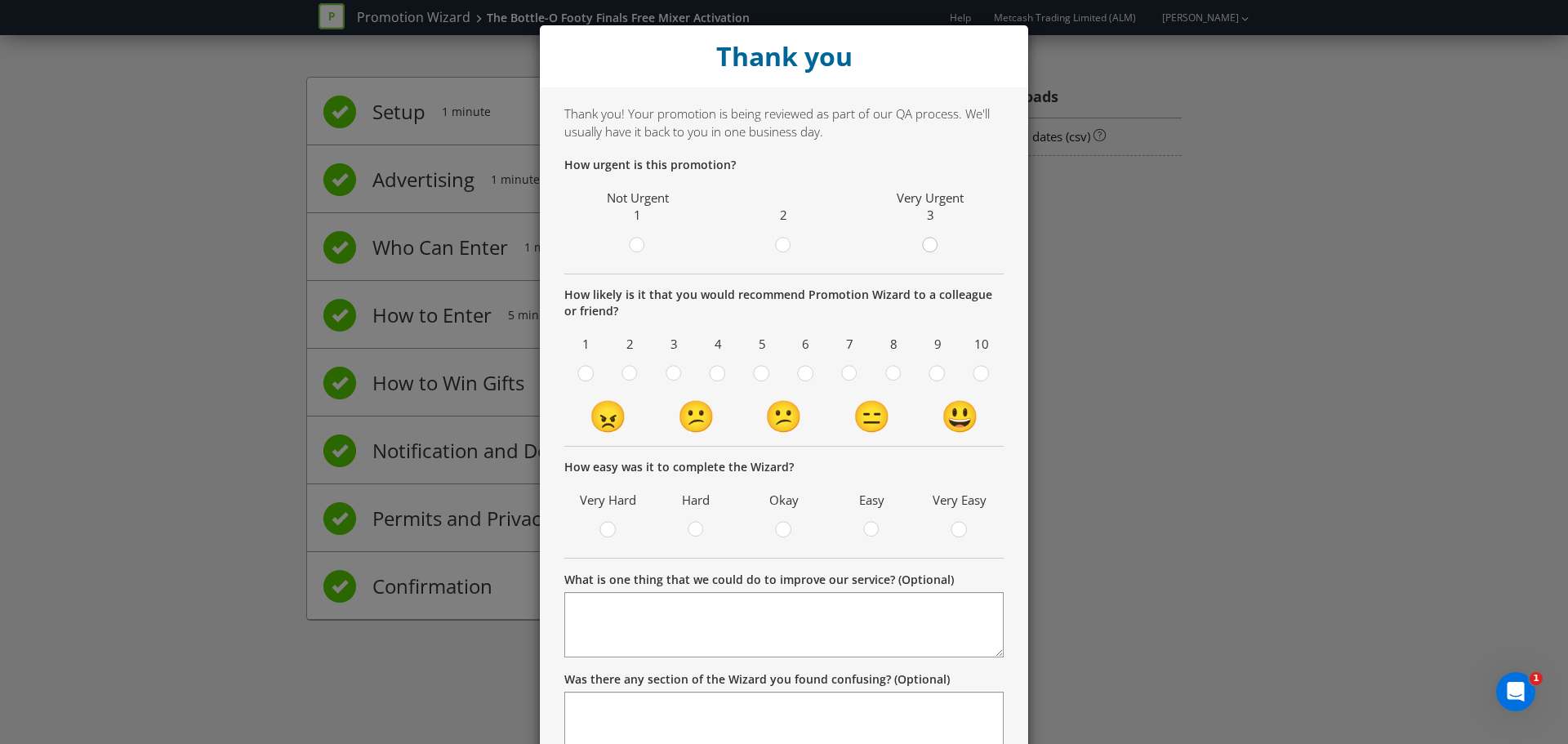
click at [926, 245] on circle at bounding box center [929, 244] width 15 height 15
click at [0, 0] on input "radio" at bounding box center [0, 0] width 0 height 0
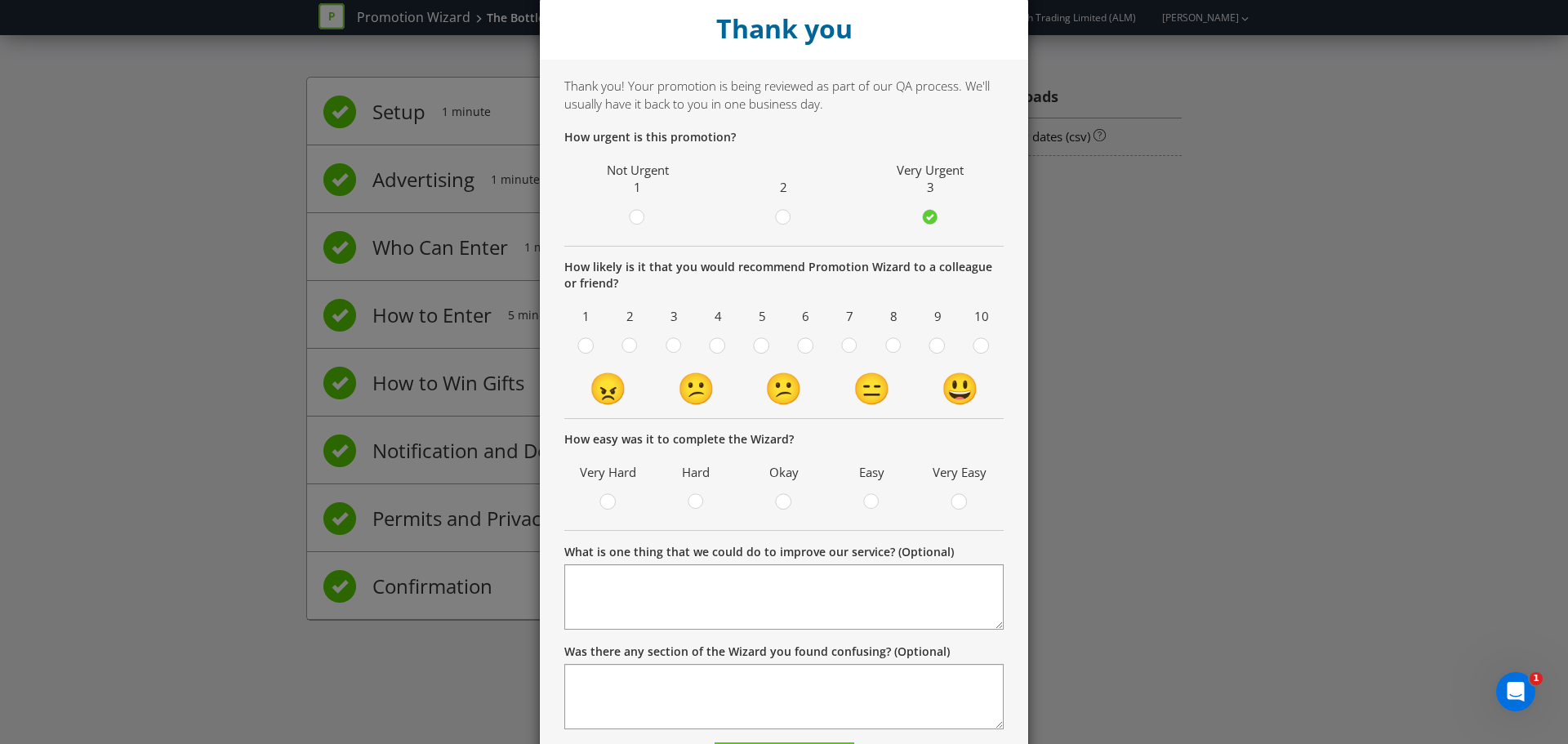
scroll to position [28, 0]
click at [890, 349] on circle at bounding box center [893, 345] width 15 height 15
click at [0, 0] on input "radio" at bounding box center [0, 0] width 0 height 0
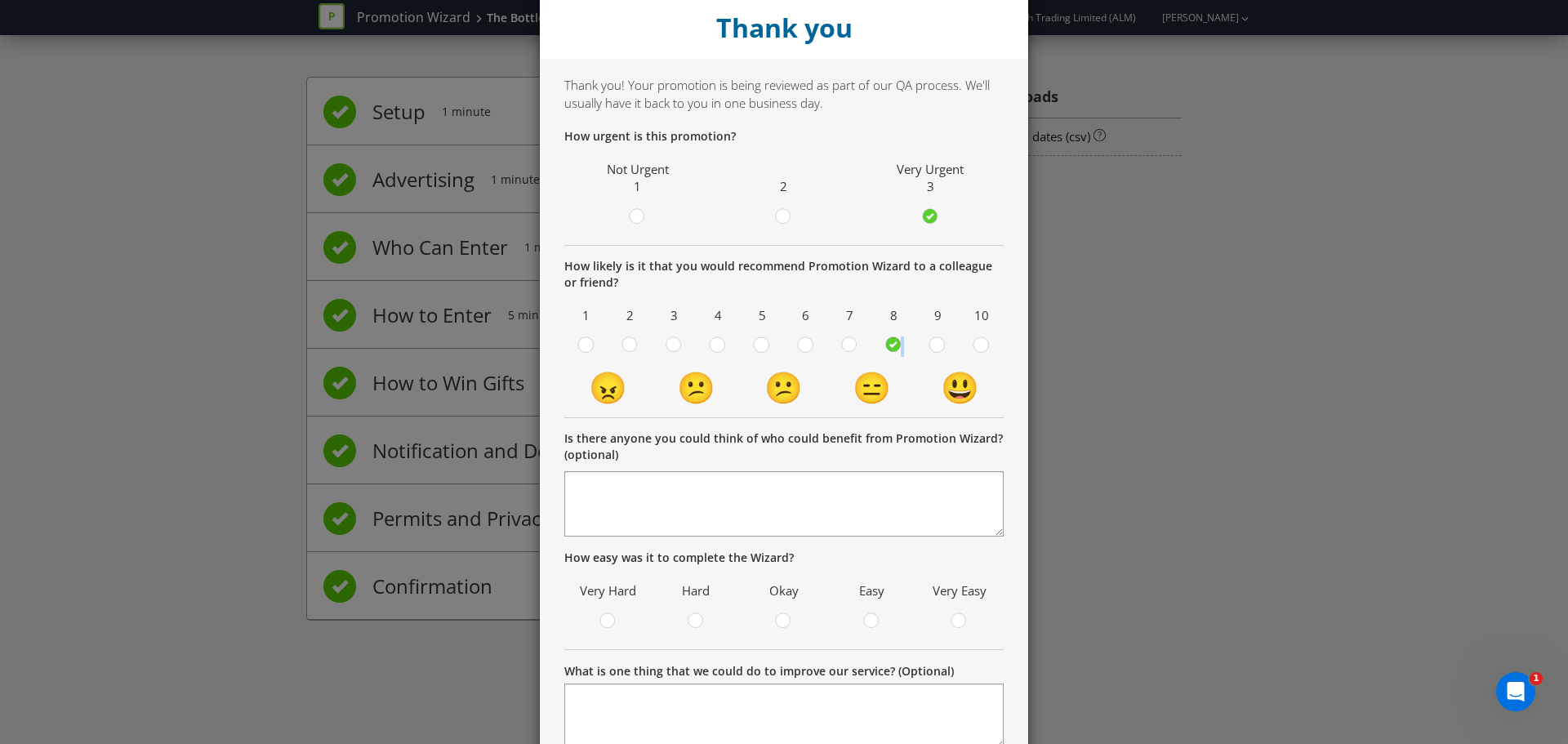
click at [890, 349] on circle at bounding box center [893, 345] width 15 height 15
click at [0, 0] on input "radio" at bounding box center [0, 0] width 0 height 0
click at [905, 421] on form "How urgent is this promotion? Not Urgent 1 2 Very Urgent 3 How likely is it tha…" at bounding box center [784, 512] width 439 height 768
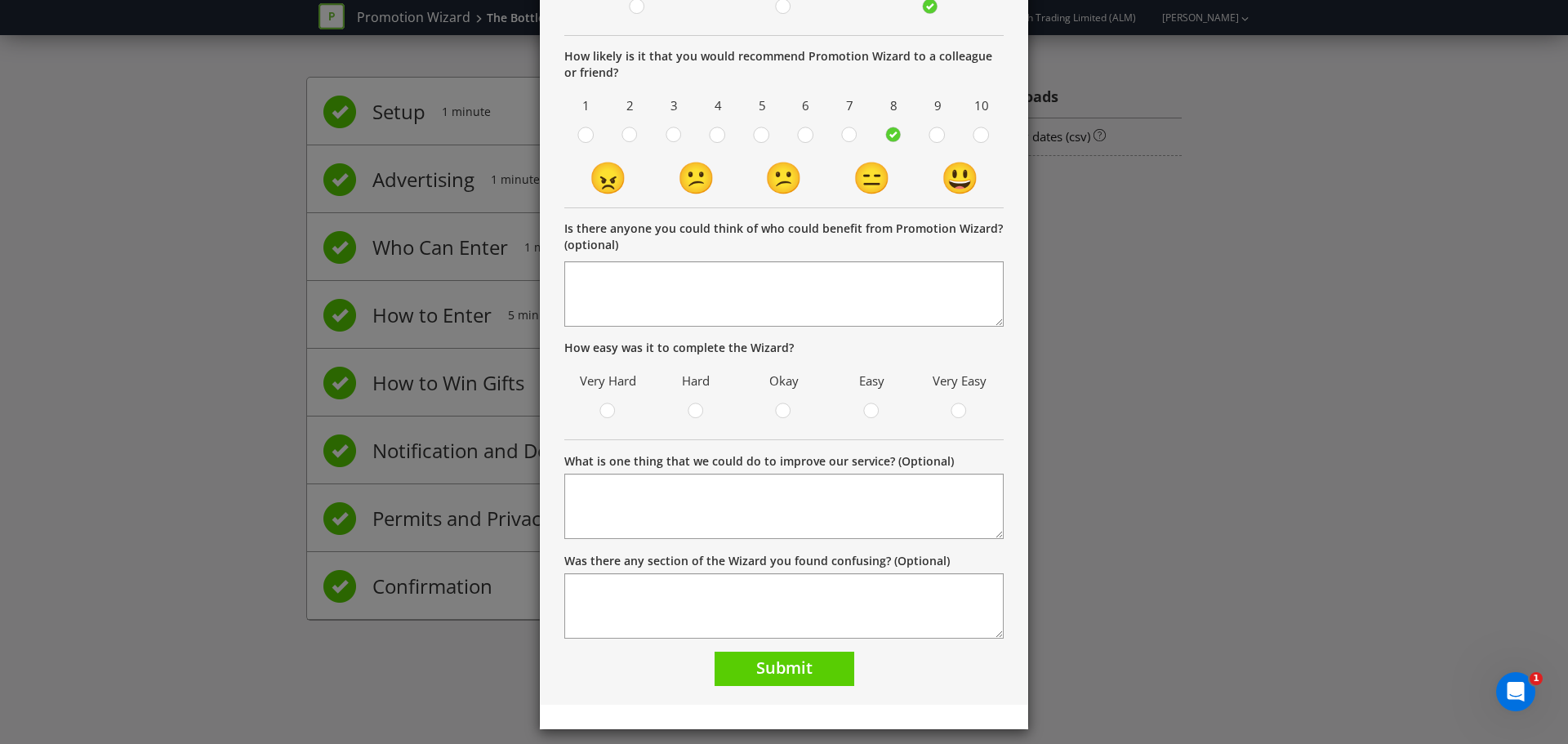
scroll to position [238, 0]
click at [954, 413] on circle at bounding box center [959, 410] width 15 height 15
click at [0, 0] on input "radio" at bounding box center [0, 0] width 0 height 0
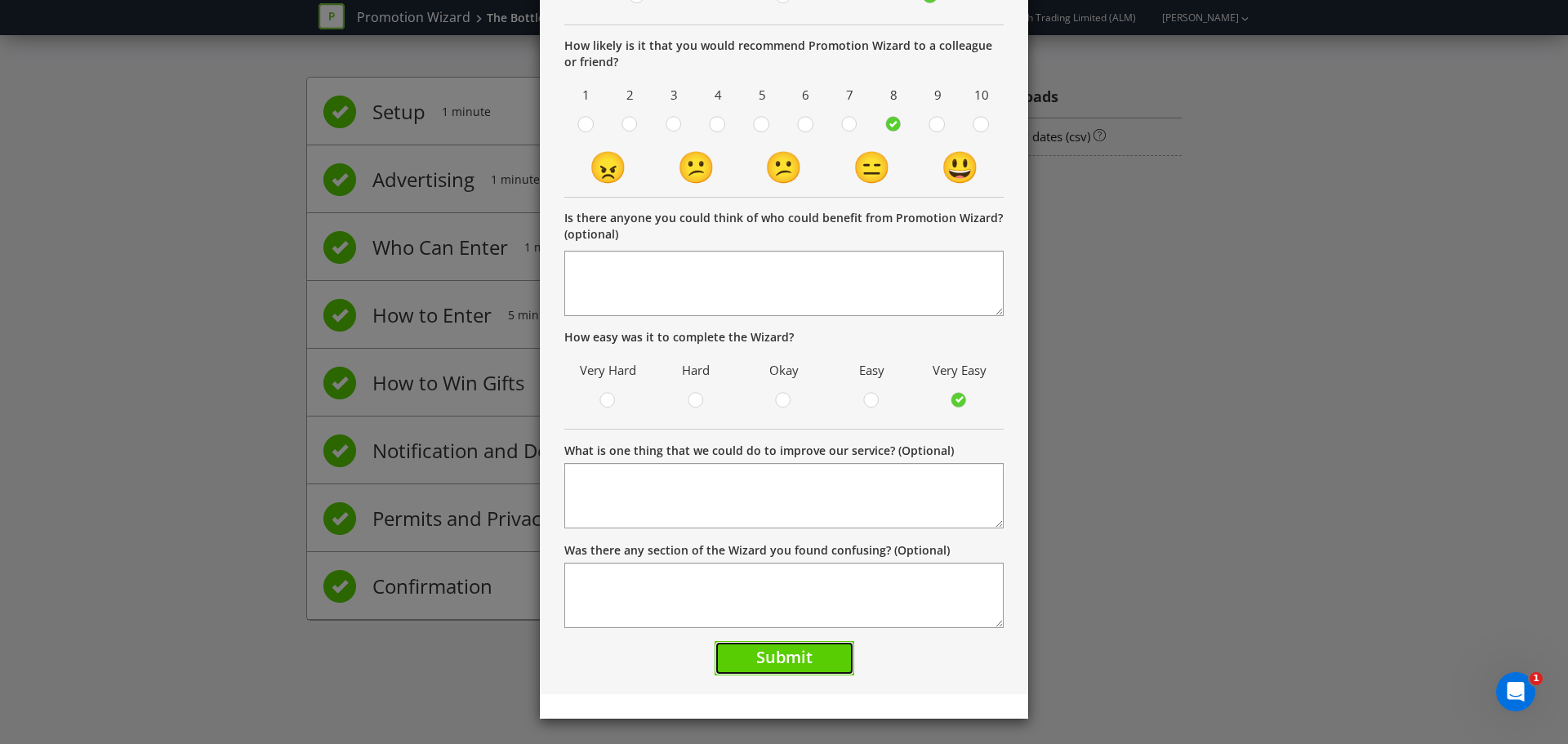
click at [779, 660] on span "Submit" at bounding box center [785, 656] width 57 height 22
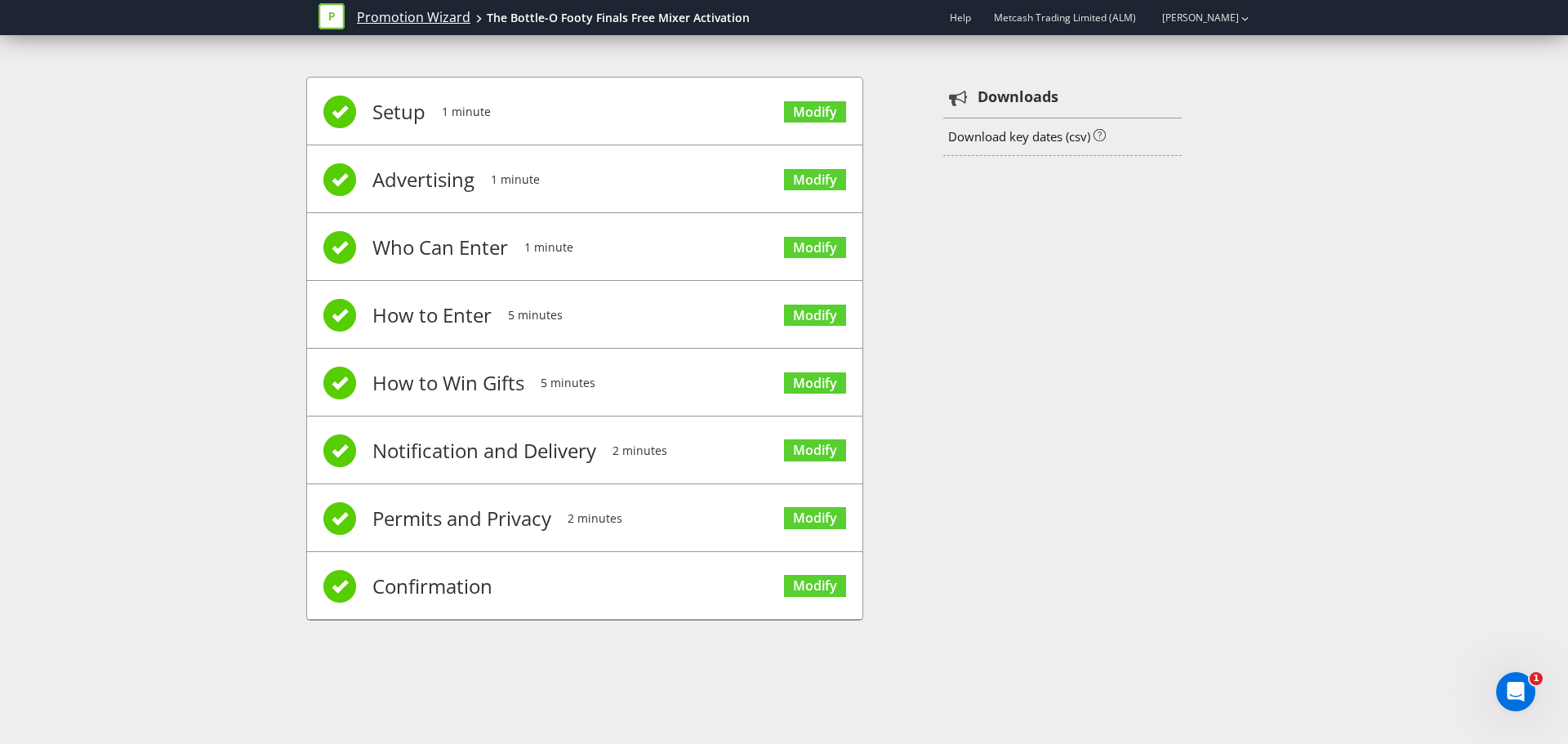
click at [422, 18] on link "Promotion Wizard" at bounding box center [414, 17] width 113 height 19
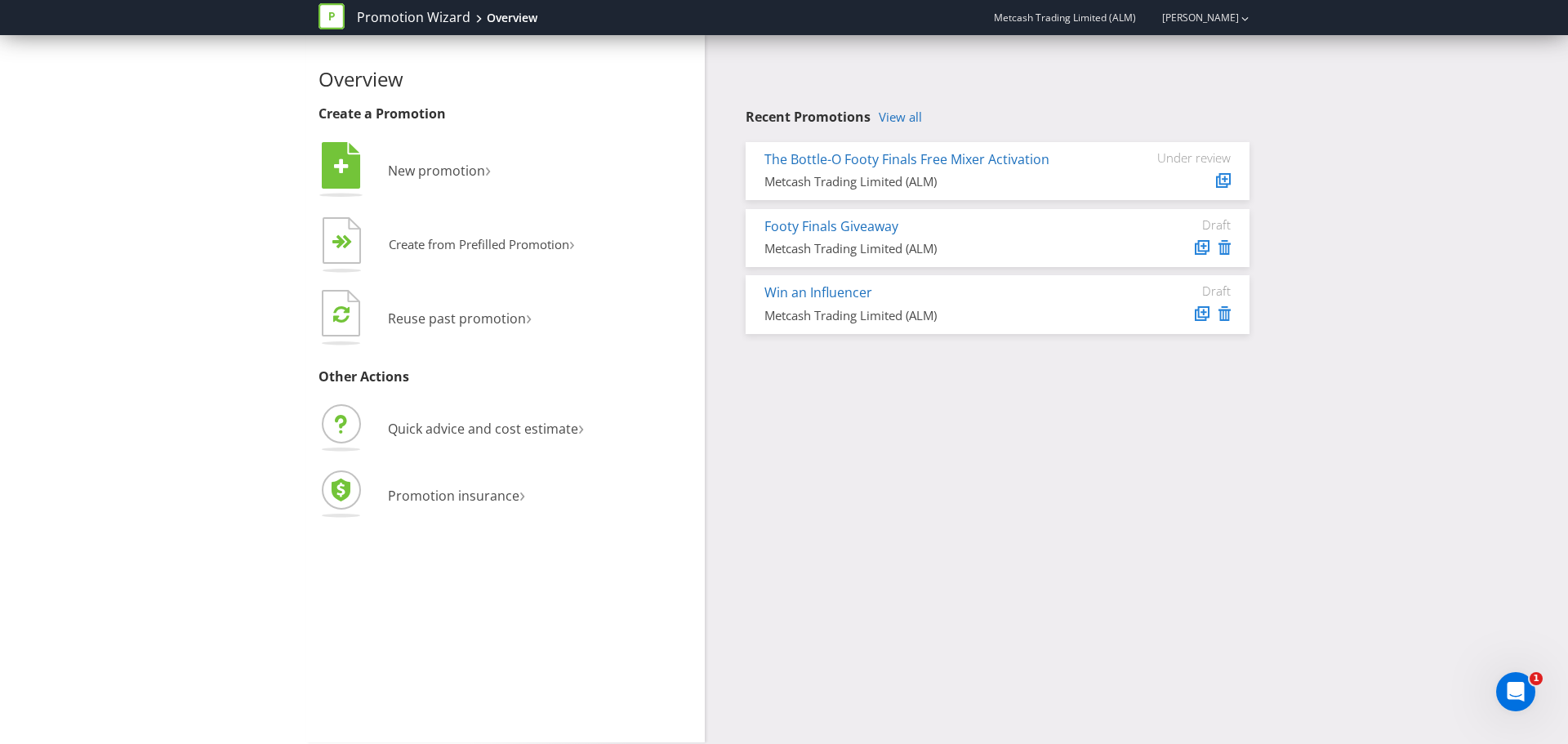
click at [877, 488] on div "Overview Create a Promotion  New promotion ›   Create from Prefilled Promoti…" at bounding box center [784, 389] width 956 height 707
click at [441, 176] on span "New promotion" at bounding box center [437, 171] width 97 height 18
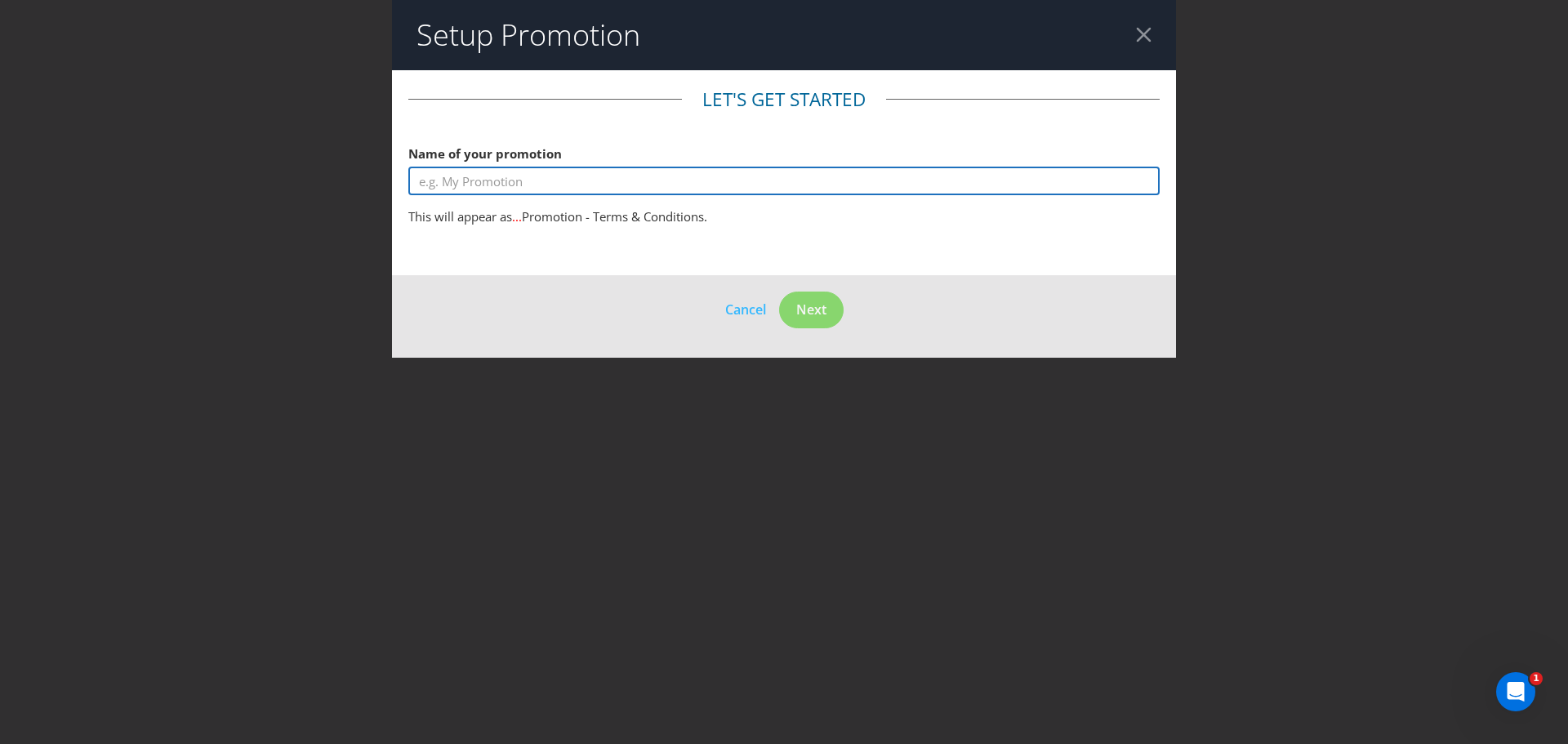
click at [492, 184] on input "text" at bounding box center [784, 181] width 751 height 28
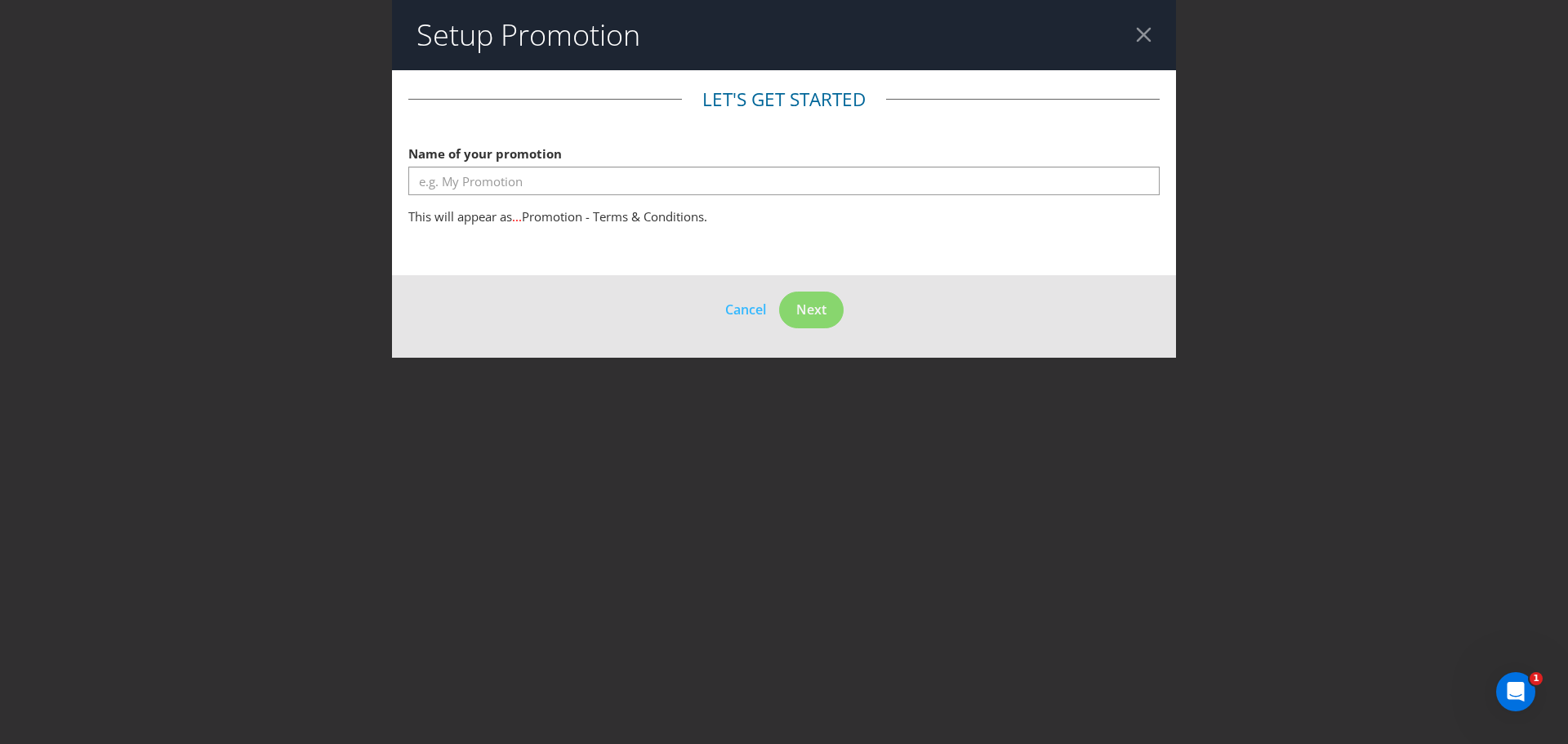
click at [1141, 25] on header "Setup Promotion" at bounding box center [784, 35] width 784 height 70
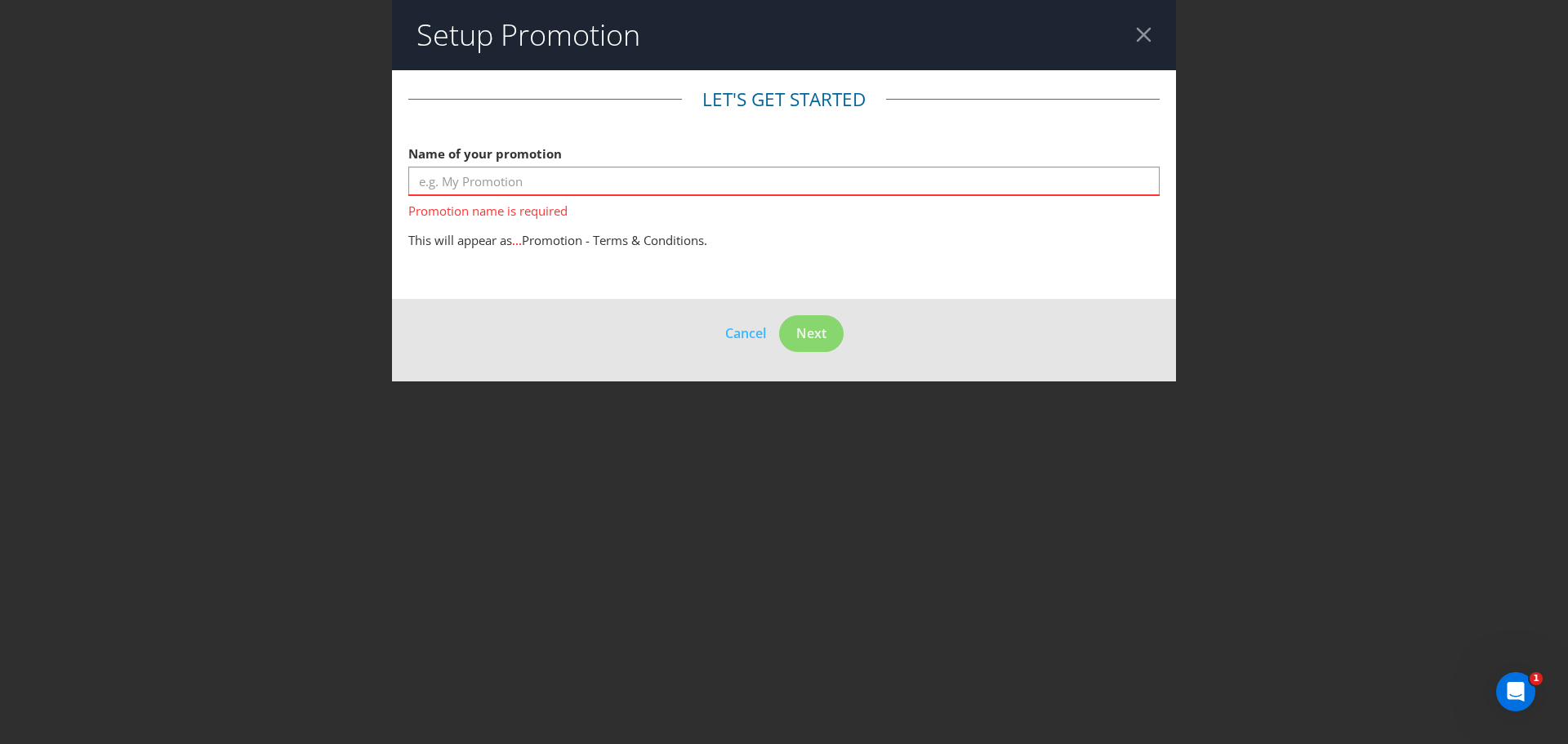
click at [1140, 31] on div at bounding box center [1145, 35] width 16 height 16
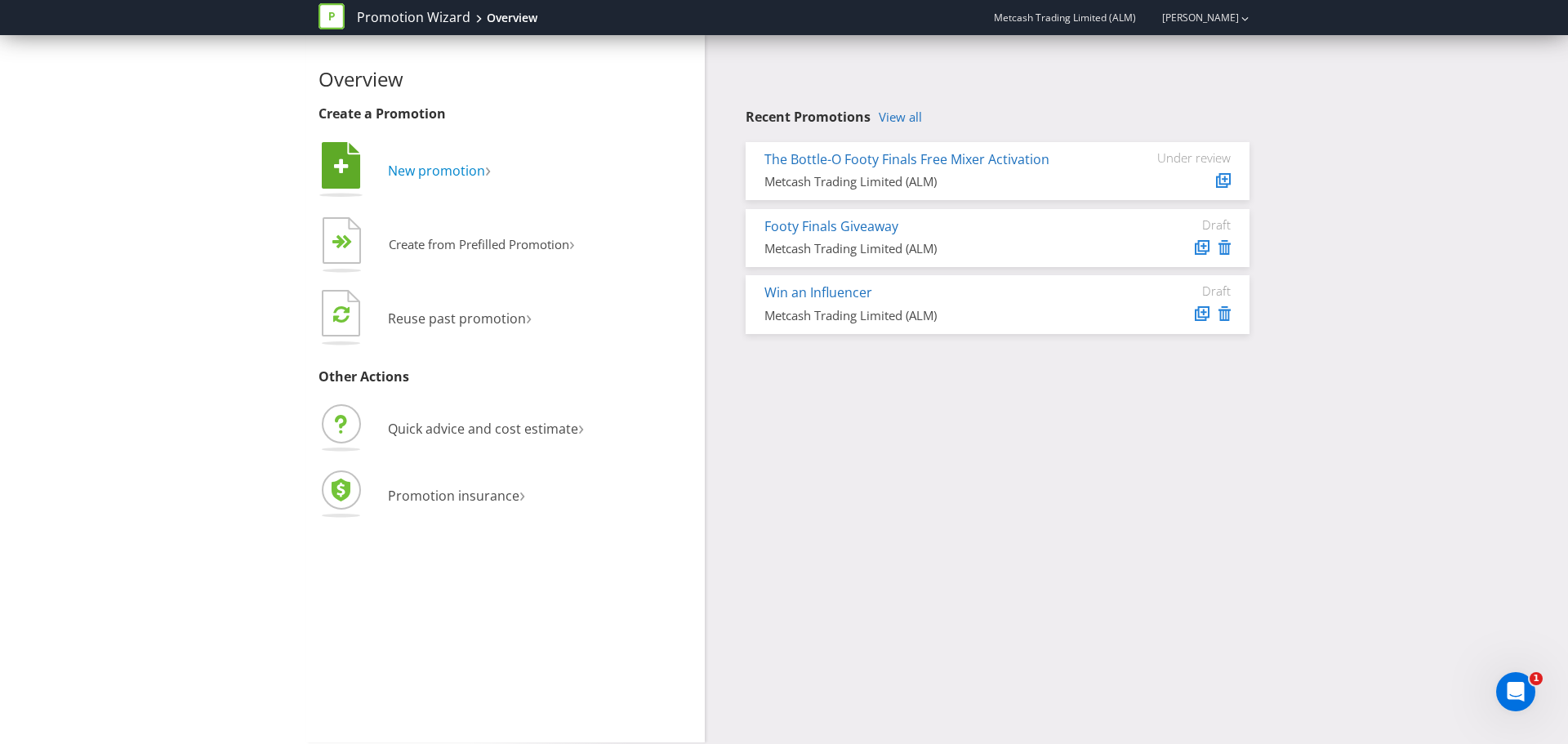
click at [427, 167] on span "New promotion" at bounding box center [437, 171] width 97 height 18
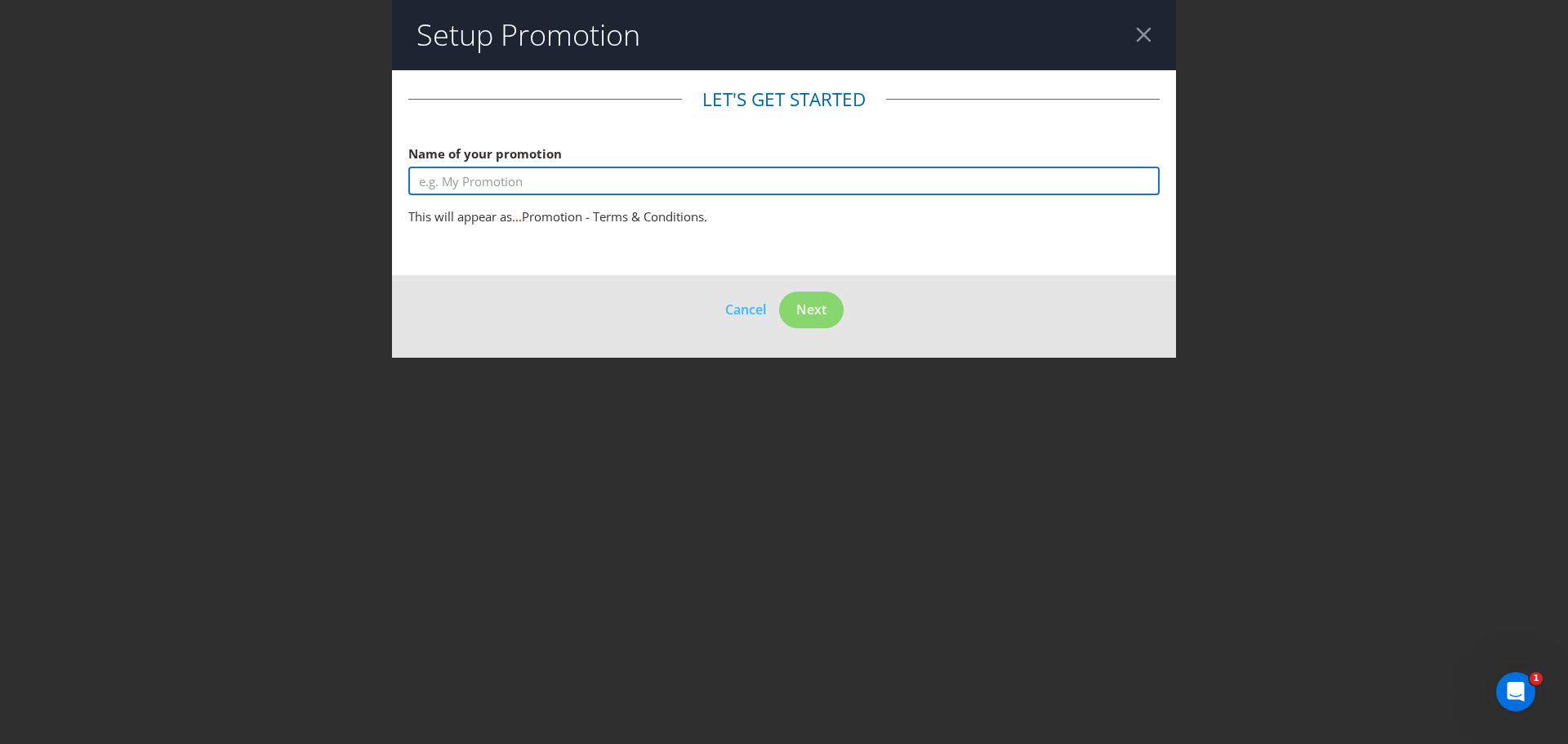
click at [528, 173] on input "text" at bounding box center [784, 181] width 751 height 28
type input "C"
type input "Cellarbrations Footy Free Mixer Activation"
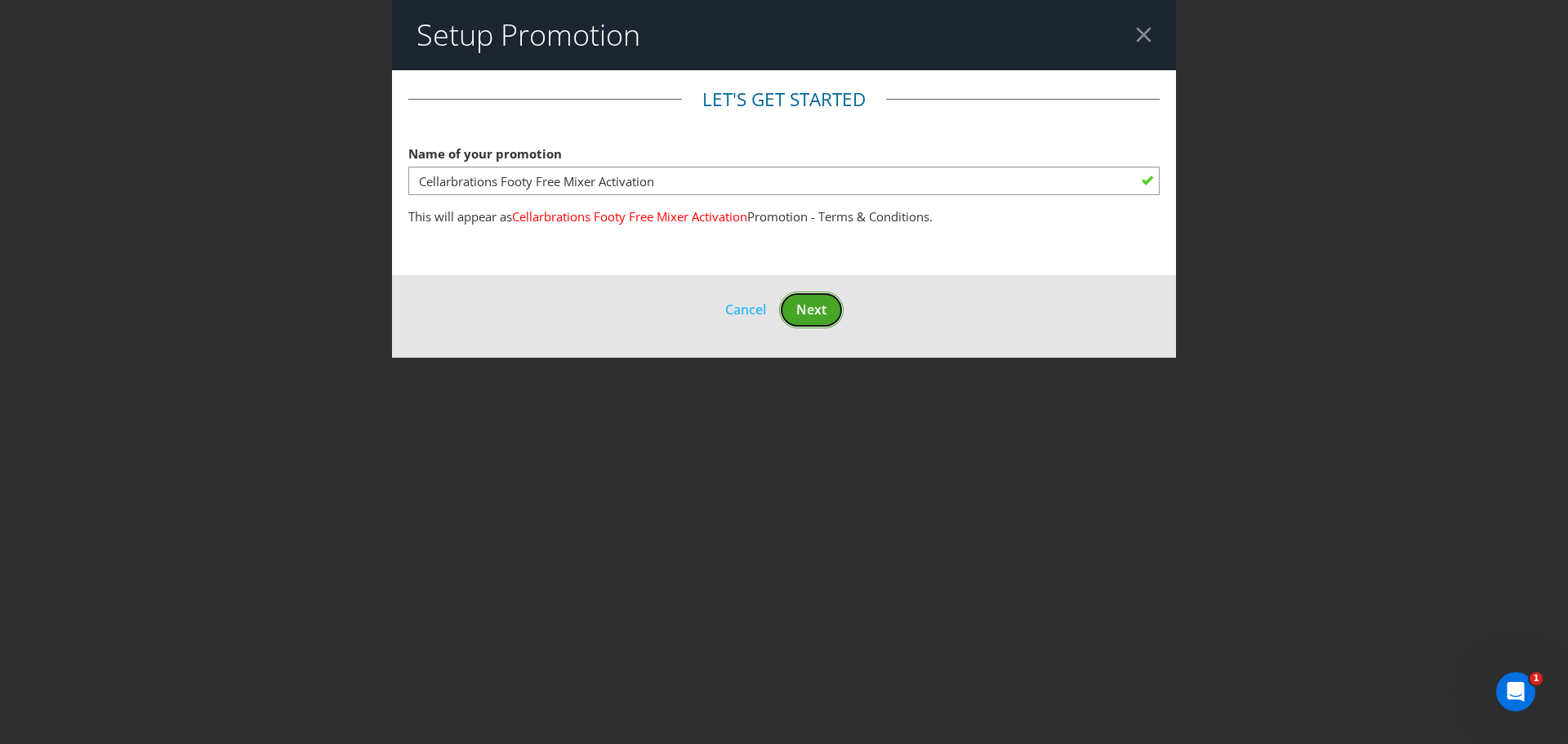
click at [811, 312] on span "Next" at bounding box center [811, 309] width 30 height 18
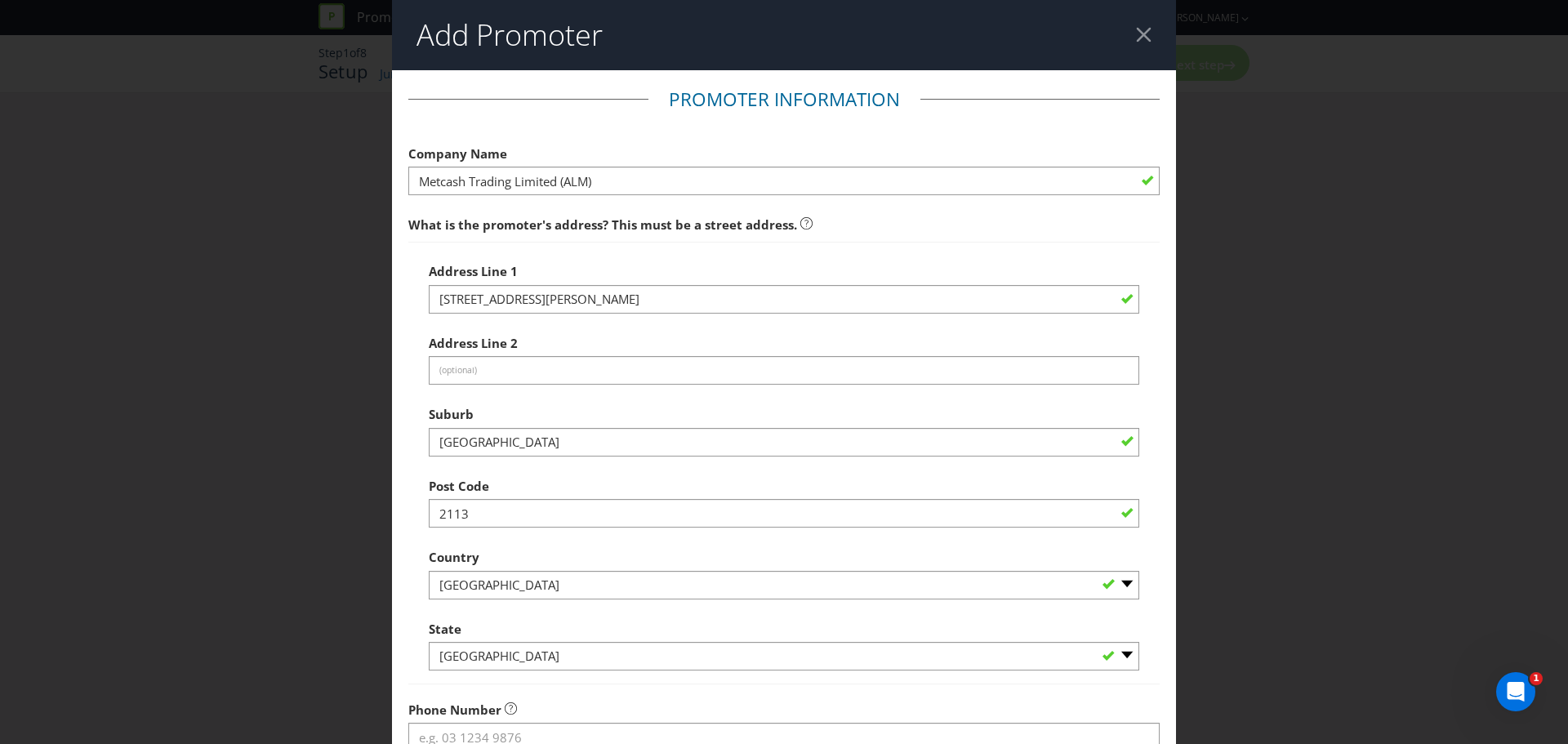
click at [1327, 272] on div "Add Promoter Promoter Information Company Name Metcash Trading Limited (ALM) Wh…" at bounding box center [784, 372] width 1568 height 744
click at [1140, 36] on div at bounding box center [1145, 35] width 16 height 16
